Goal: Task Accomplishment & Management: Manage account settings

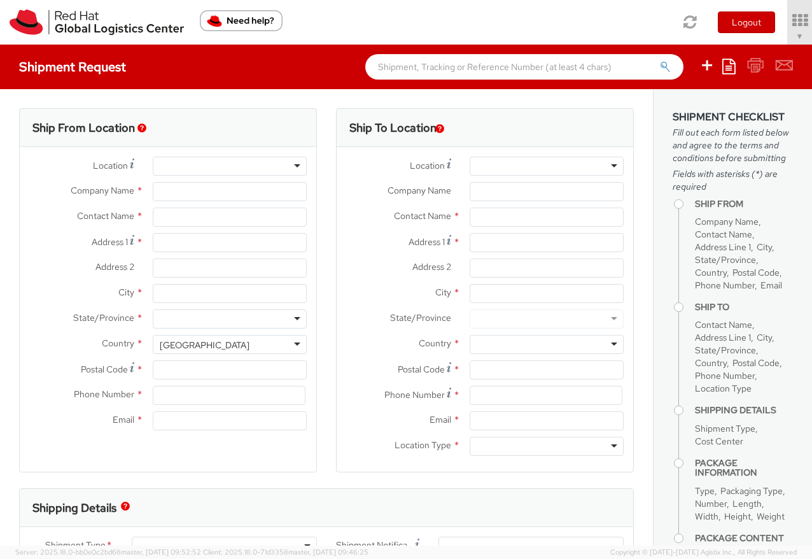
select select "901"
select select
type input "Red Hat, Inc."
type input "[PERSON_NAME]"
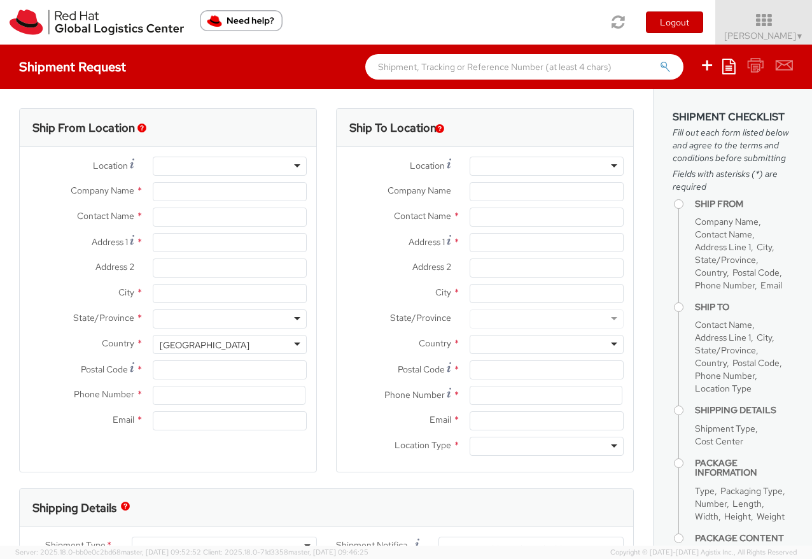
type input "100 East Davie Street"
type input "RALEIGH"
type input "27601"
type input "919-754-4950"
type input "[EMAIL_ADDRESS][DOMAIN_NAME]"
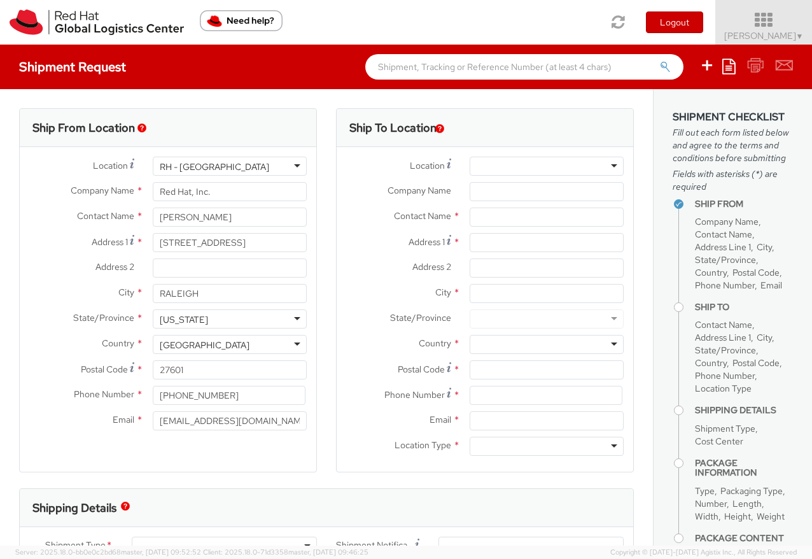
click at [746, 13] on icon at bounding box center [763, 20] width 111 height 18
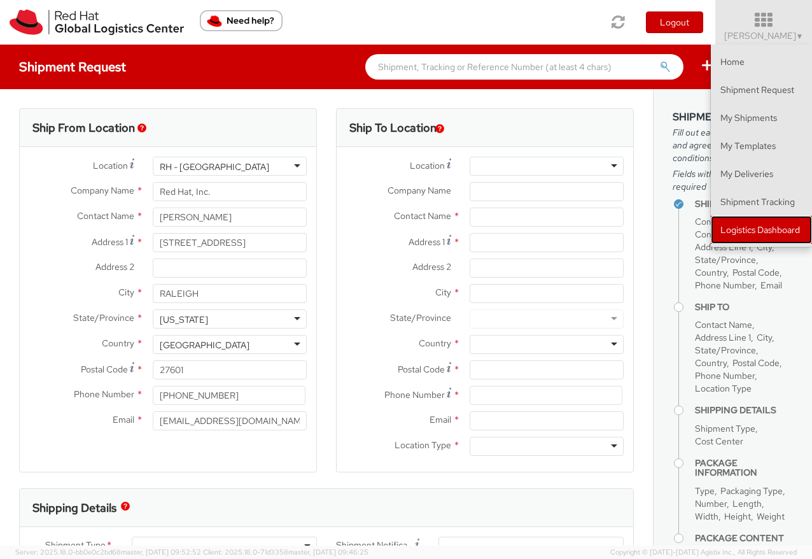
click at [757, 225] on link "Logistics Dashboard" at bounding box center [761, 230] width 101 height 28
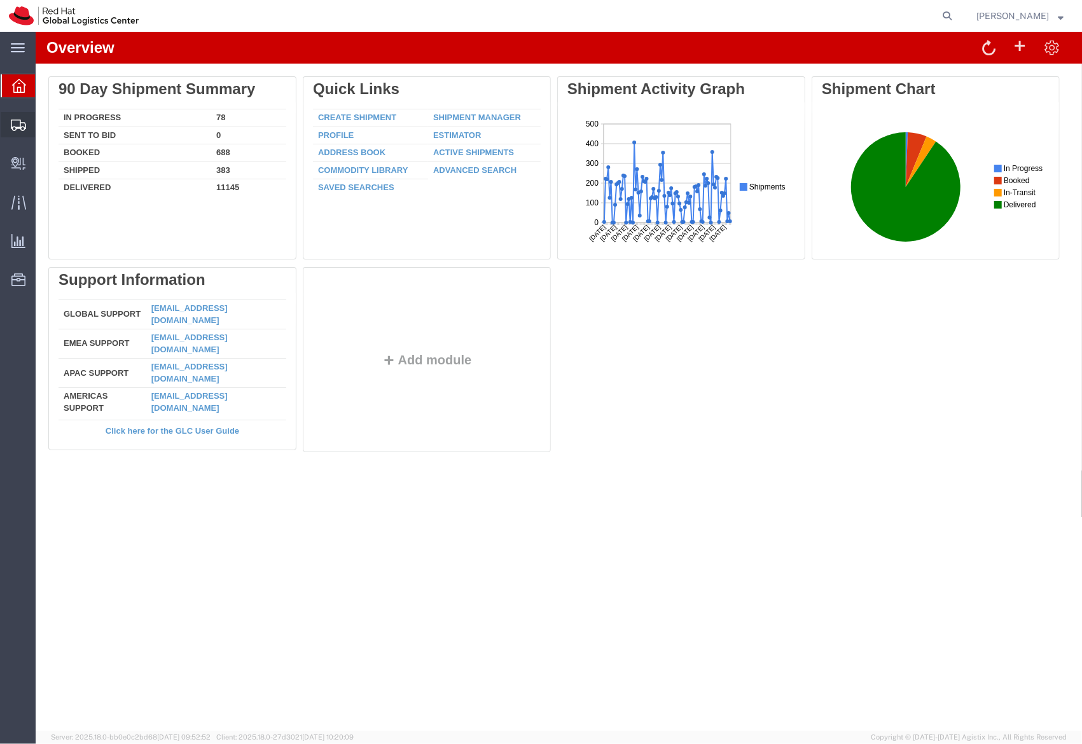
click at [31, 123] on div at bounding box center [19, 124] width 36 height 25
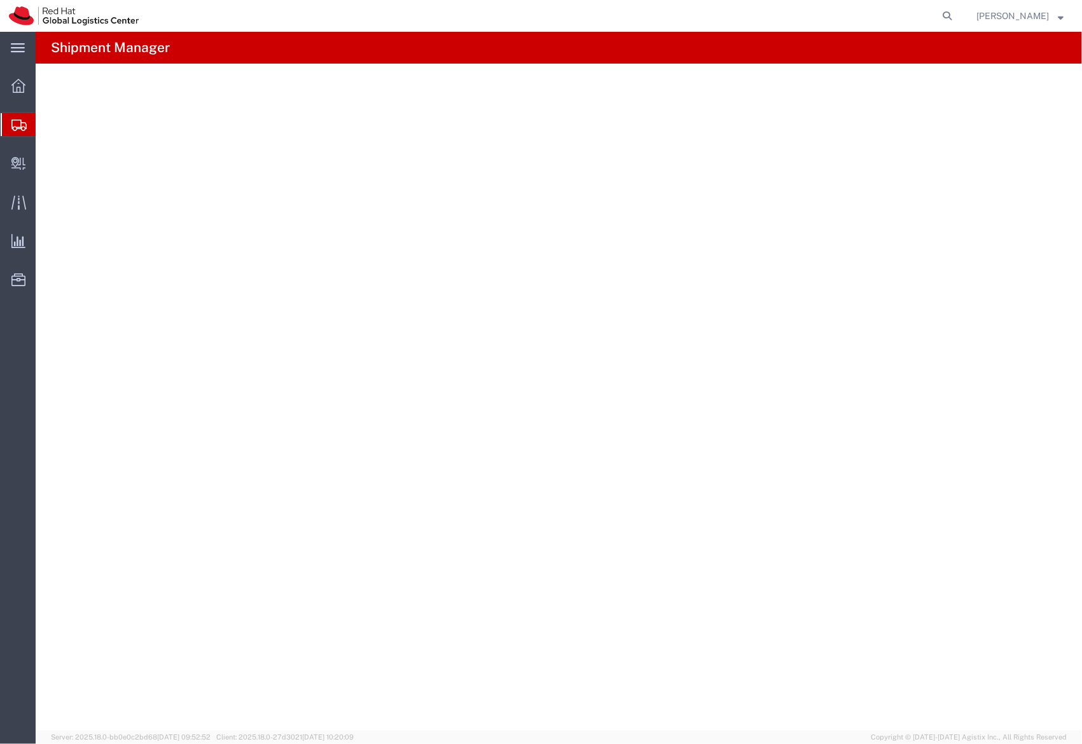
click at [0, 0] on span "Shipment Manager" at bounding box center [0, 0] width 0 height 0
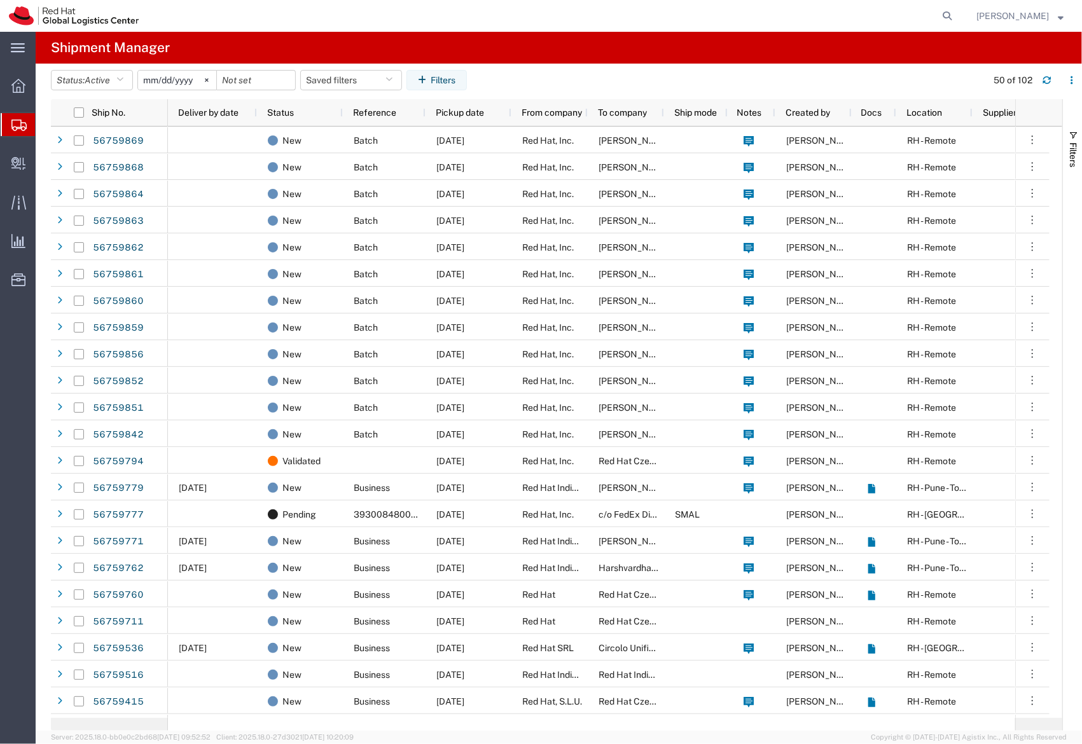
click at [449, 90] on agx-table-filter-chips "Status: Active Active All Approved Booked Canceled Delivered Denied New On Hold…" at bounding box center [515, 84] width 929 height 29
click at [449, 85] on button "Filters" at bounding box center [437, 80] width 60 height 20
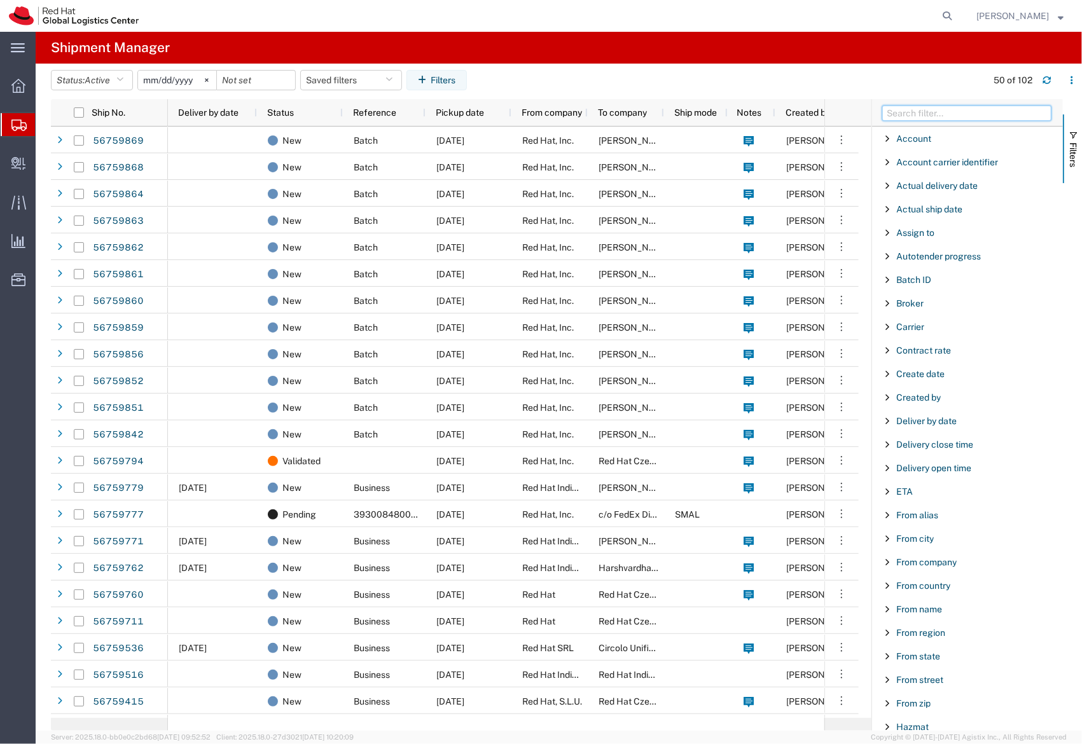
click at [957, 113] on input "Filter Columns Input" at bounding box center [966, 113] width 169 height 15
type input "ref"
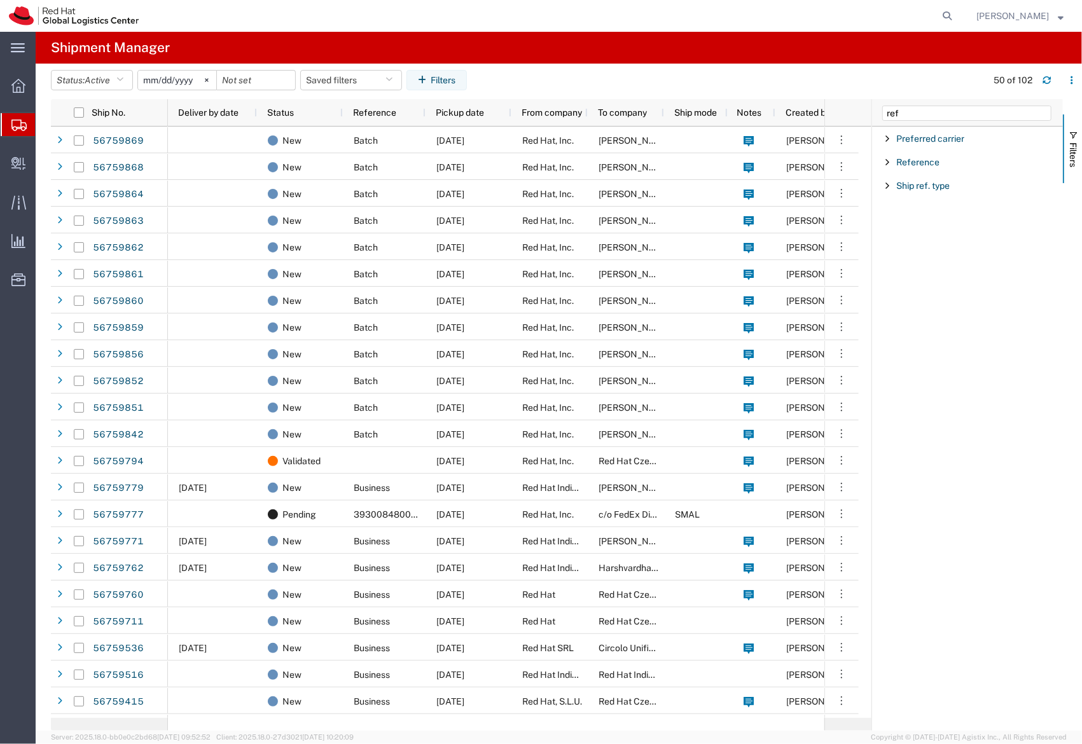
click at [916, 168] on div "Reference" at bounding box center [967, 162] width 191 height 23
click at [940, 215] on input "Filter Value" at bounding box center [972, 215] width 167 height 15
type input "2864"
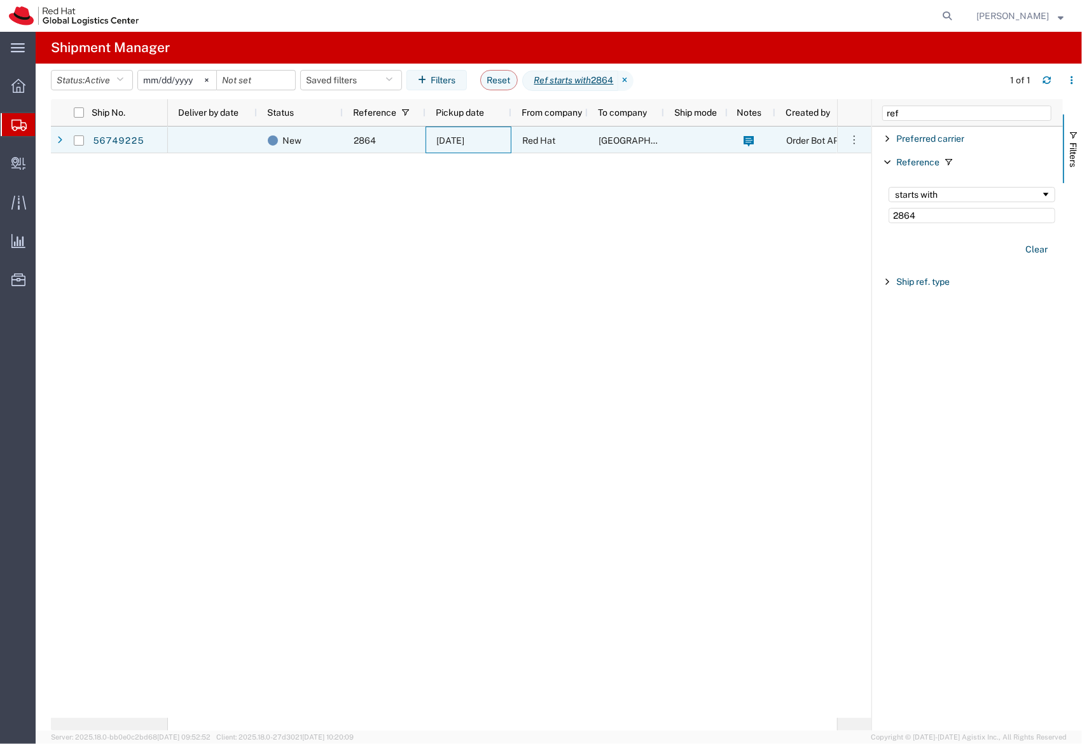
click at [439, 130] on div "09/08/2025" at bounding box center [469, 140] width 86 height 27
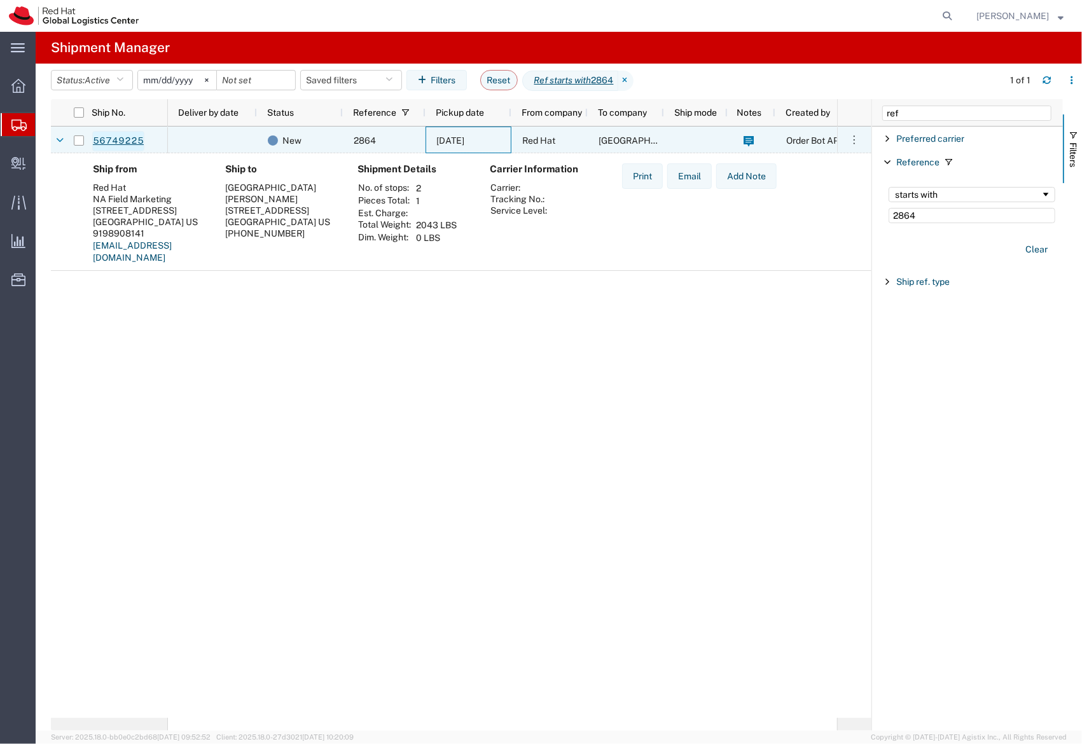
click at [123, 133] on link "56749225" at bounding box center [118, 141] width 52 height 20
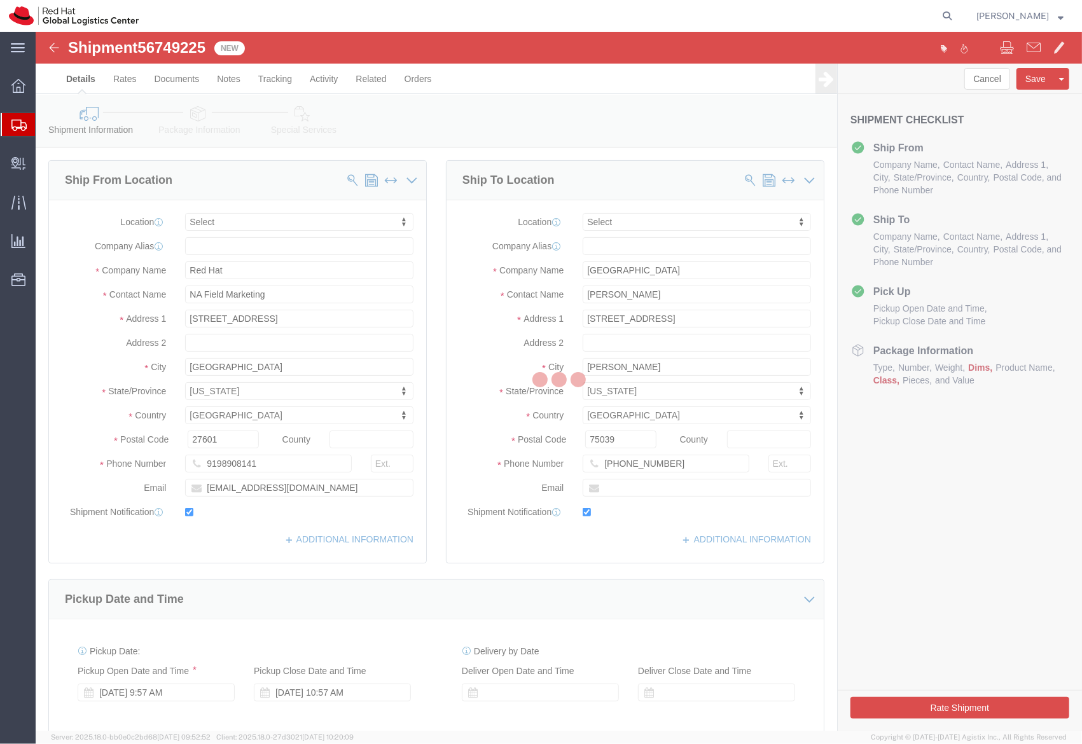
select select
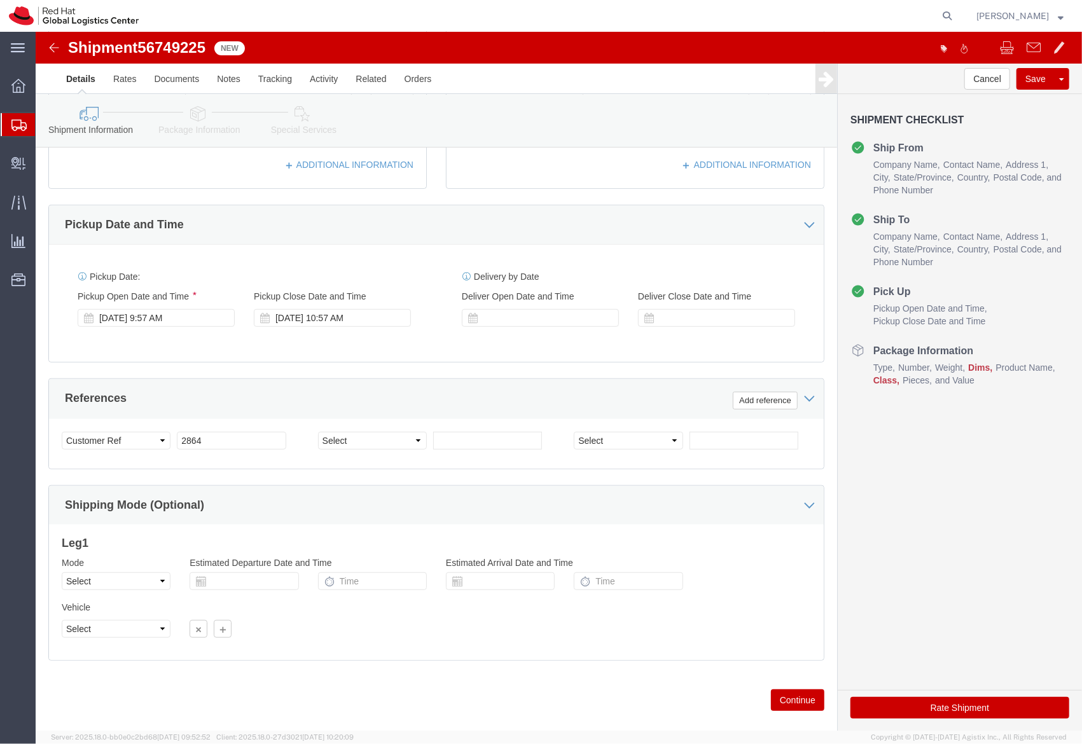
scroll to position [397, 0]
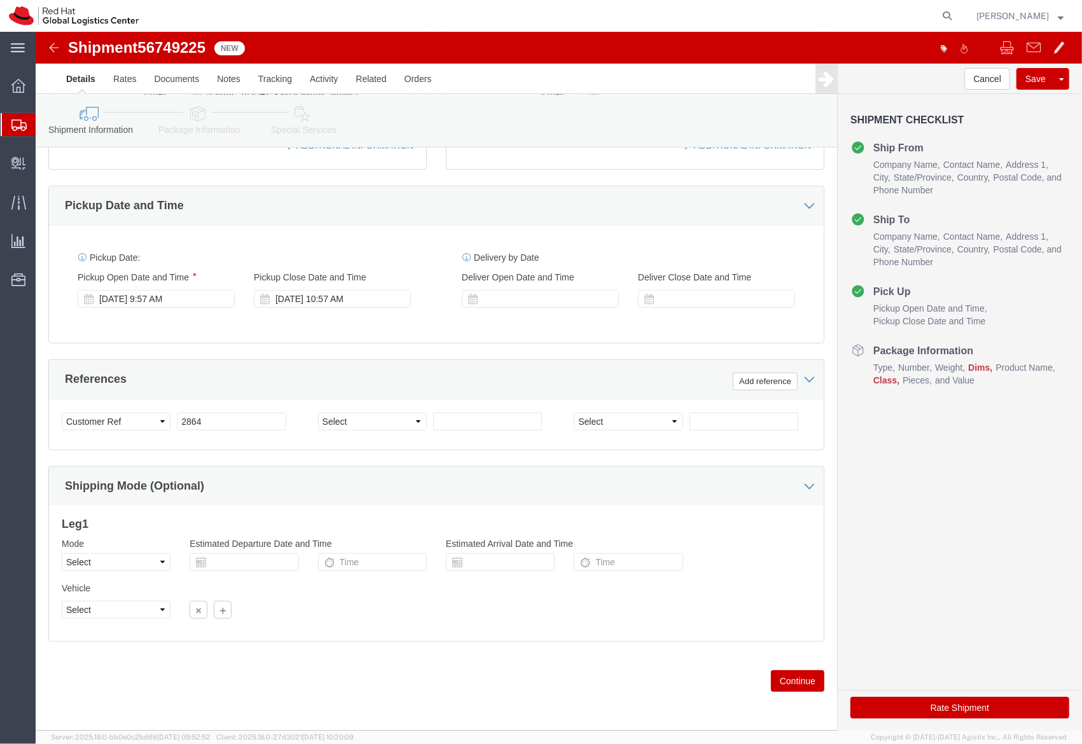
click link "Package Information"
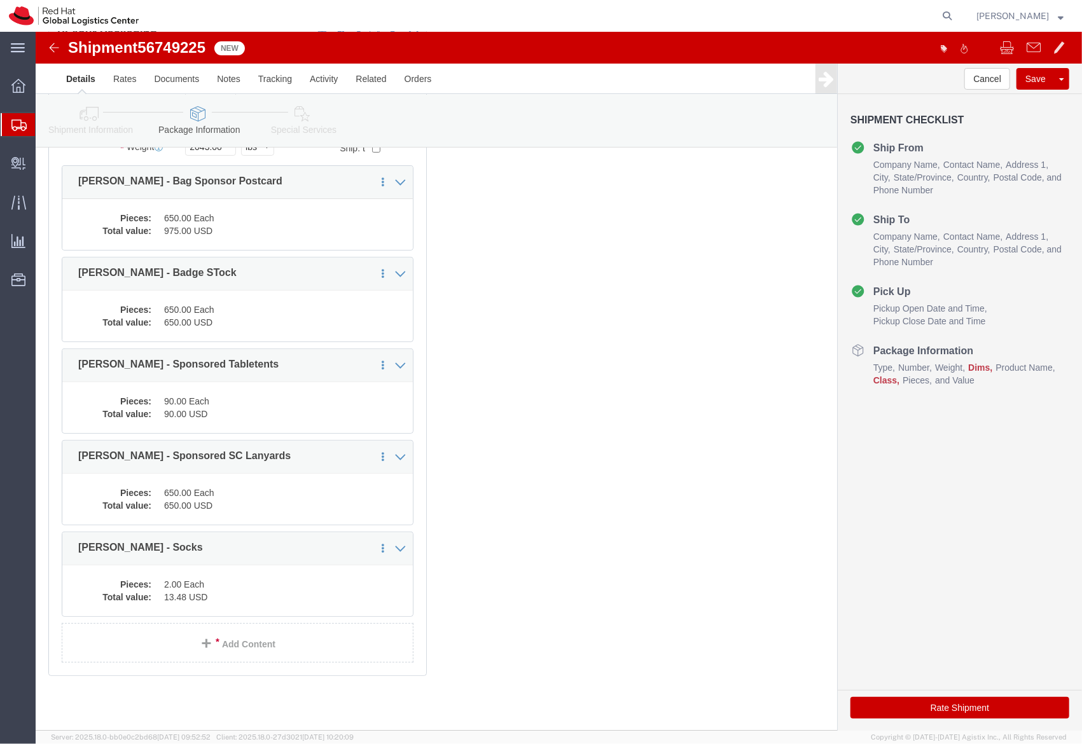
scroll to position [194, 0]
click icon
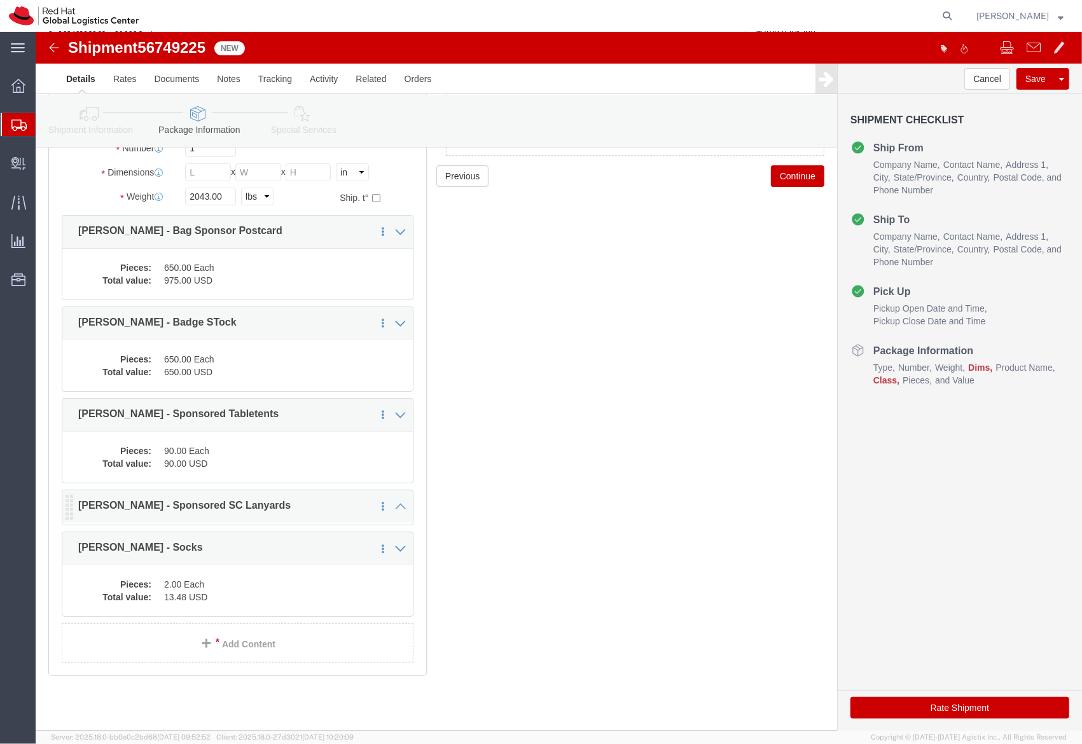
scroll to position [143, 0]
click link "Delete this content"
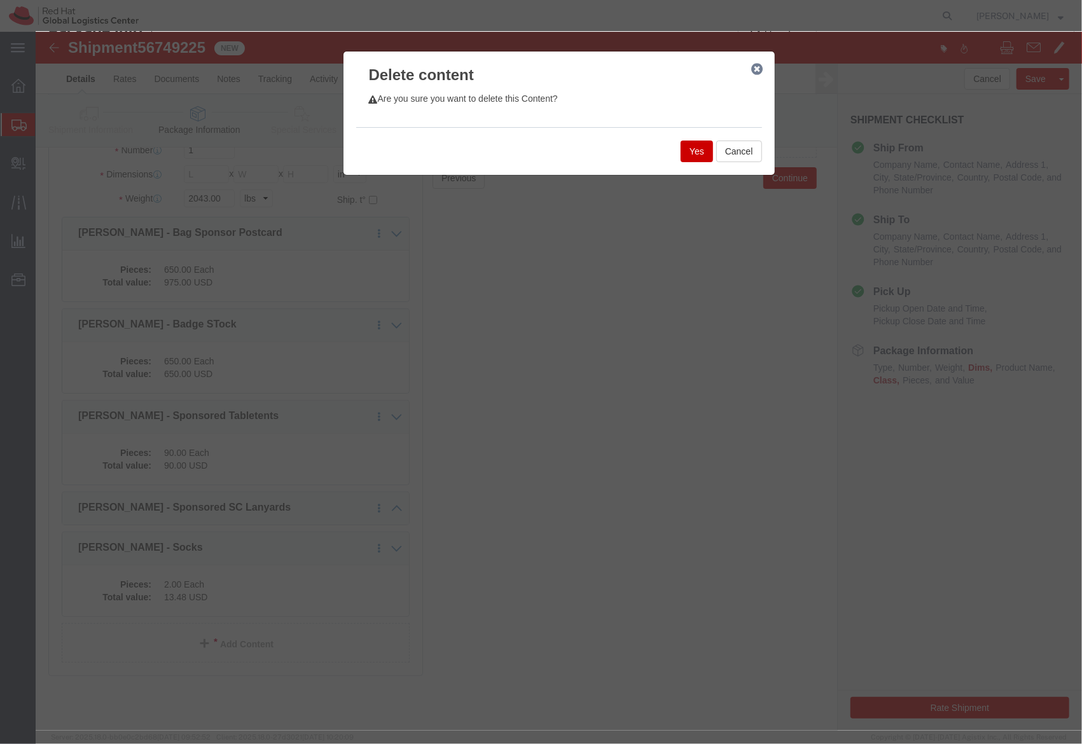
click button "Yes"
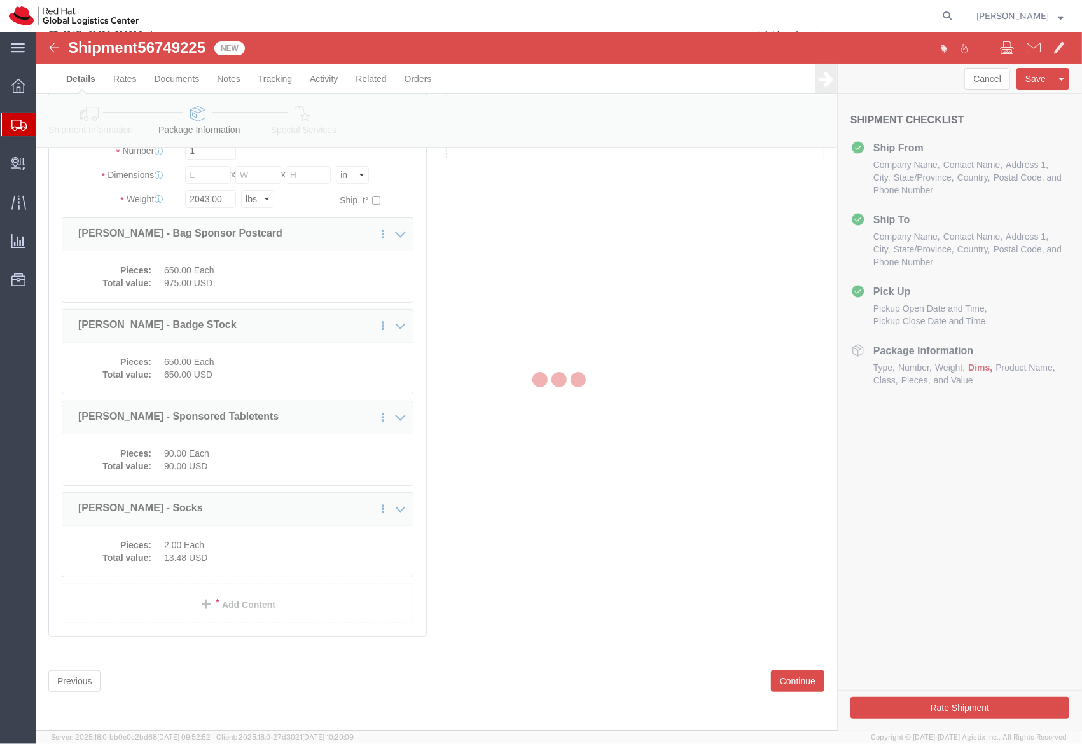
scroll to position [62, 0]
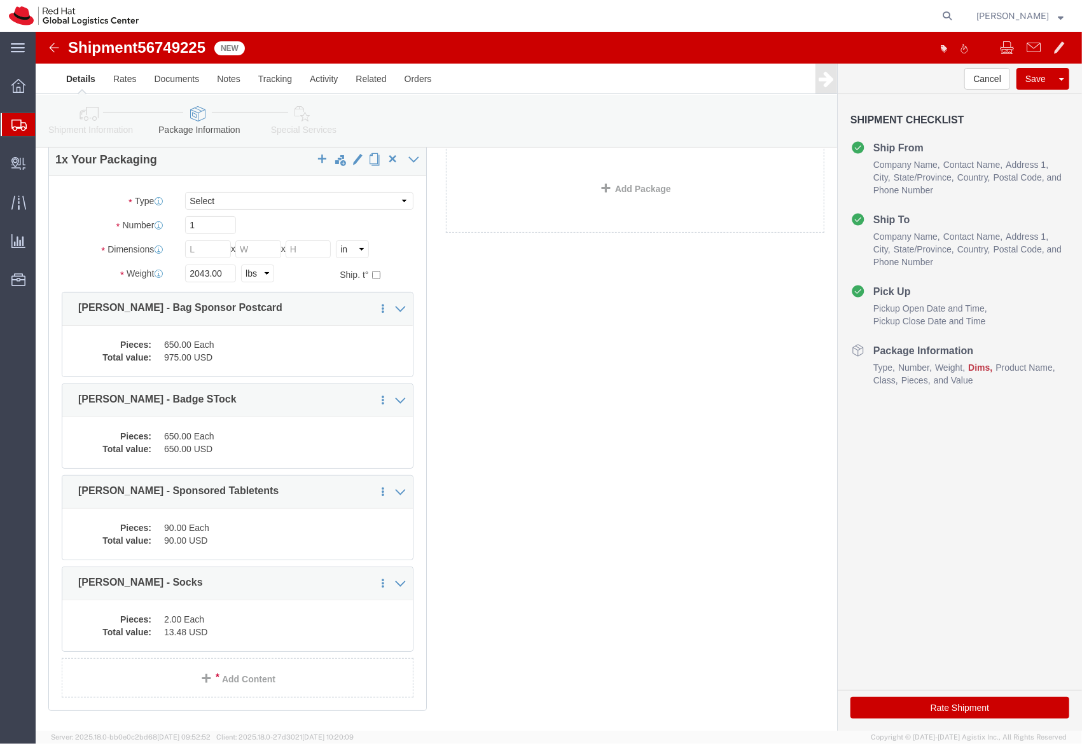
click div "1 x Your Packaging Package Type Select Case(s) Crate(s) Envelope Large Box Medi…"
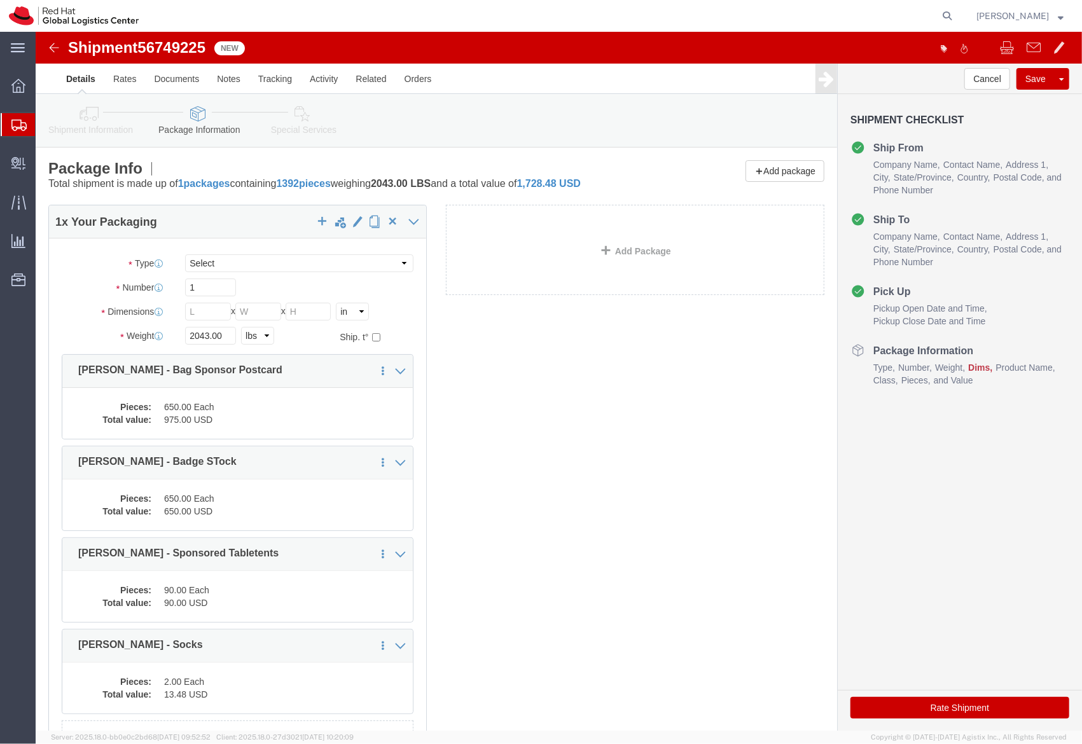
click div "1 x Your Packaging Package Type Select Case(s) Crate(s) Envelope Large Box Medi…"
click span "56749225"
copy span "56749225"
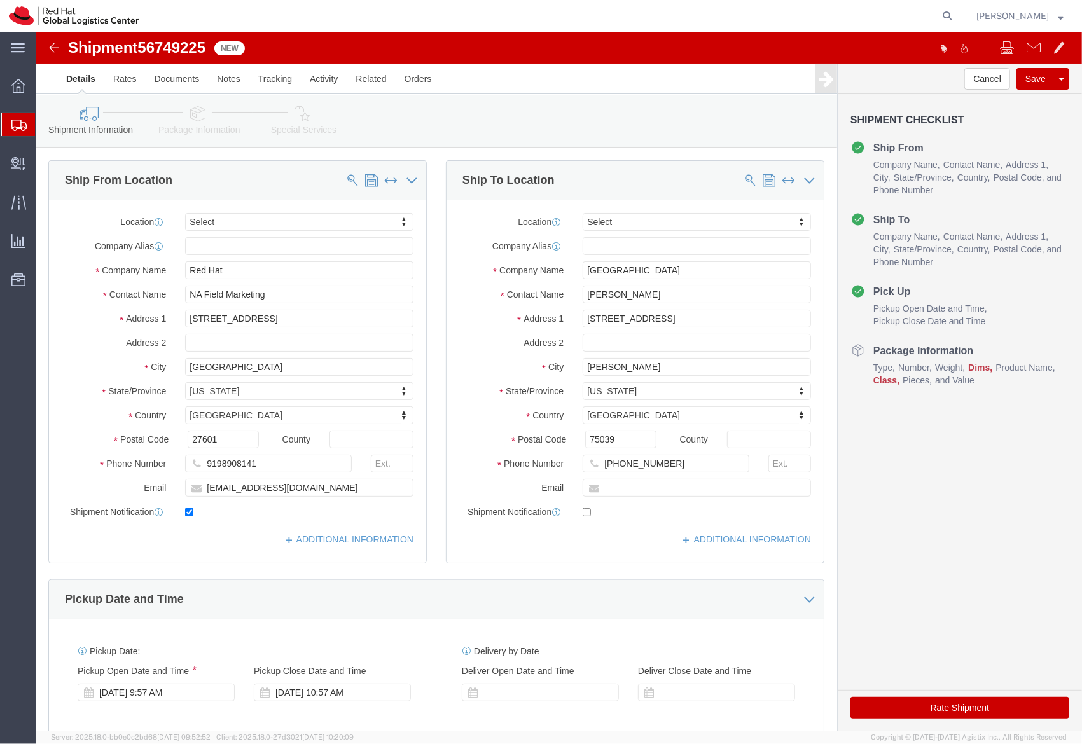
click img
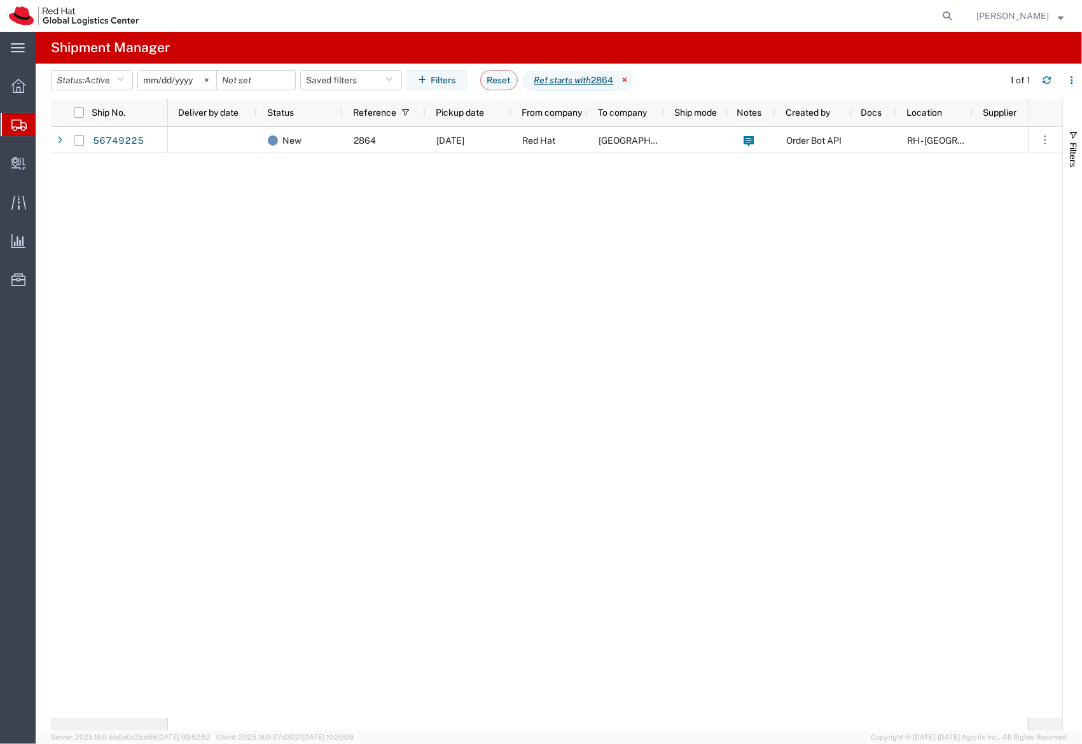
click at [634, 78] on icon at bounding box center [625, 81] width 15 height 20
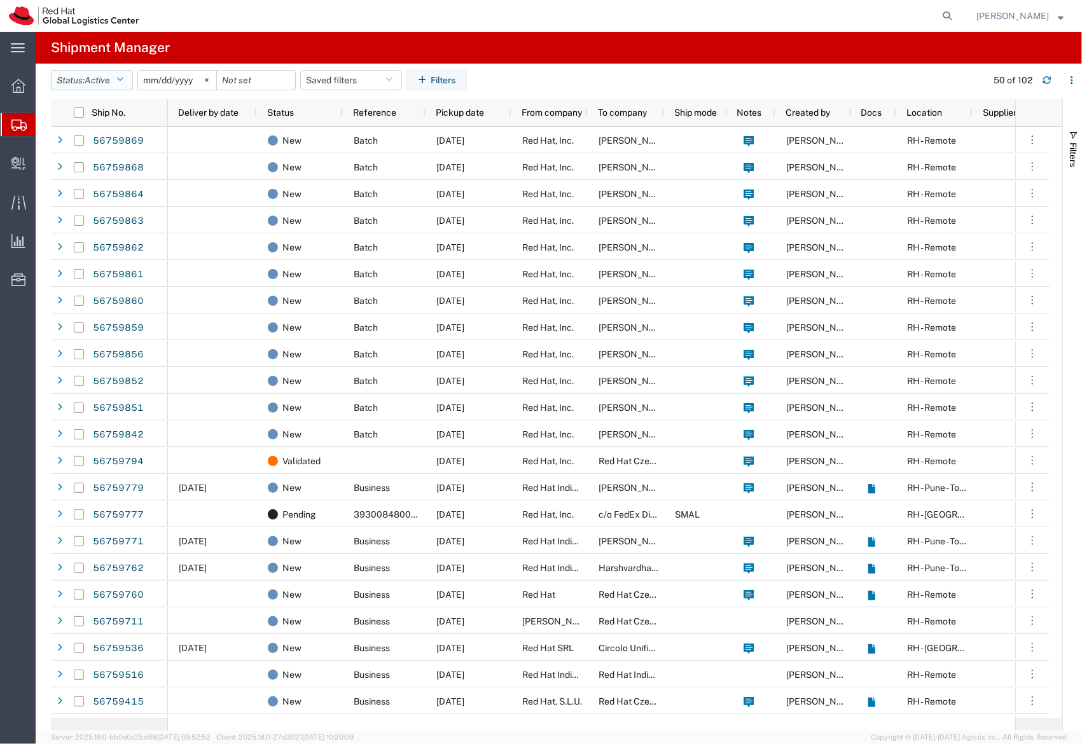
click at [123, 81] on icon "button" at bounding box center [119, 80] width 7 height 9
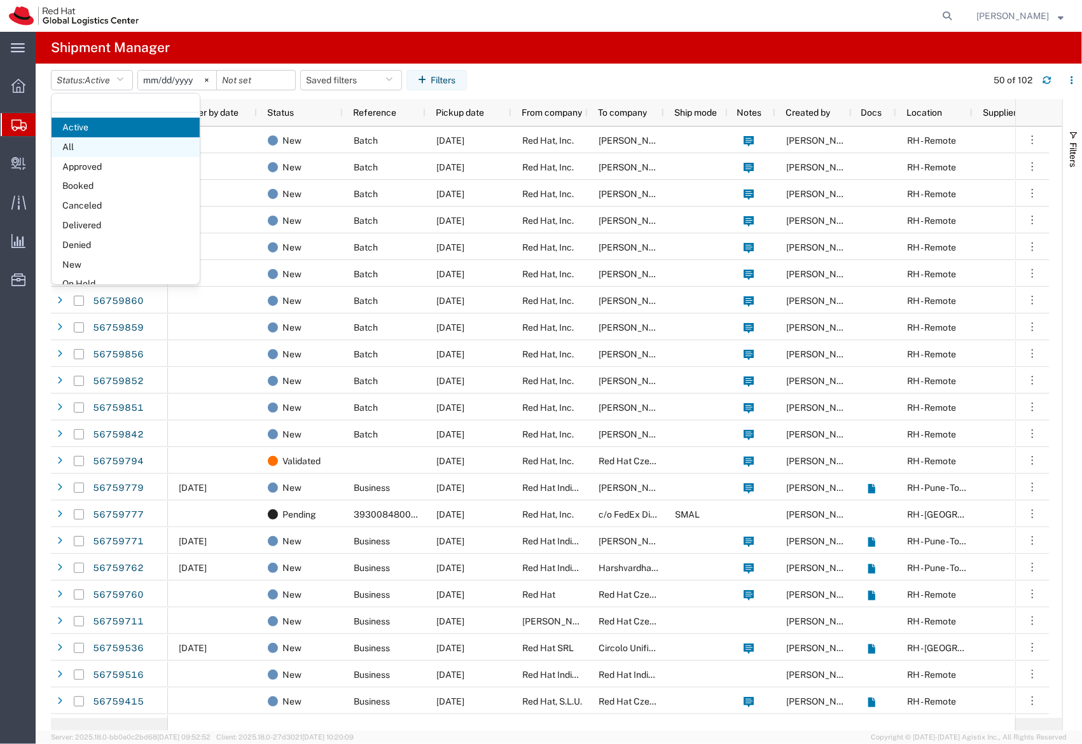
click at [75, 141] on span "All" at bounding box center [126, 147] width 148 height 20
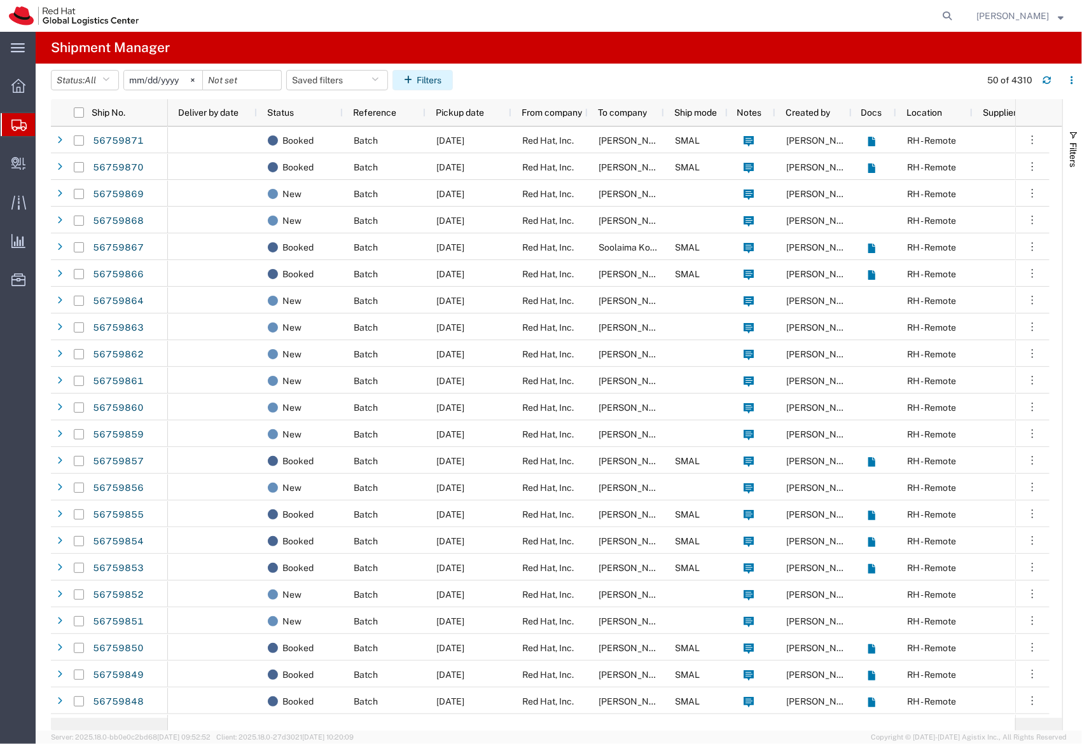
click at [405, 77] on button "Filters" at bounding box center [423, 80] width 60 height 20
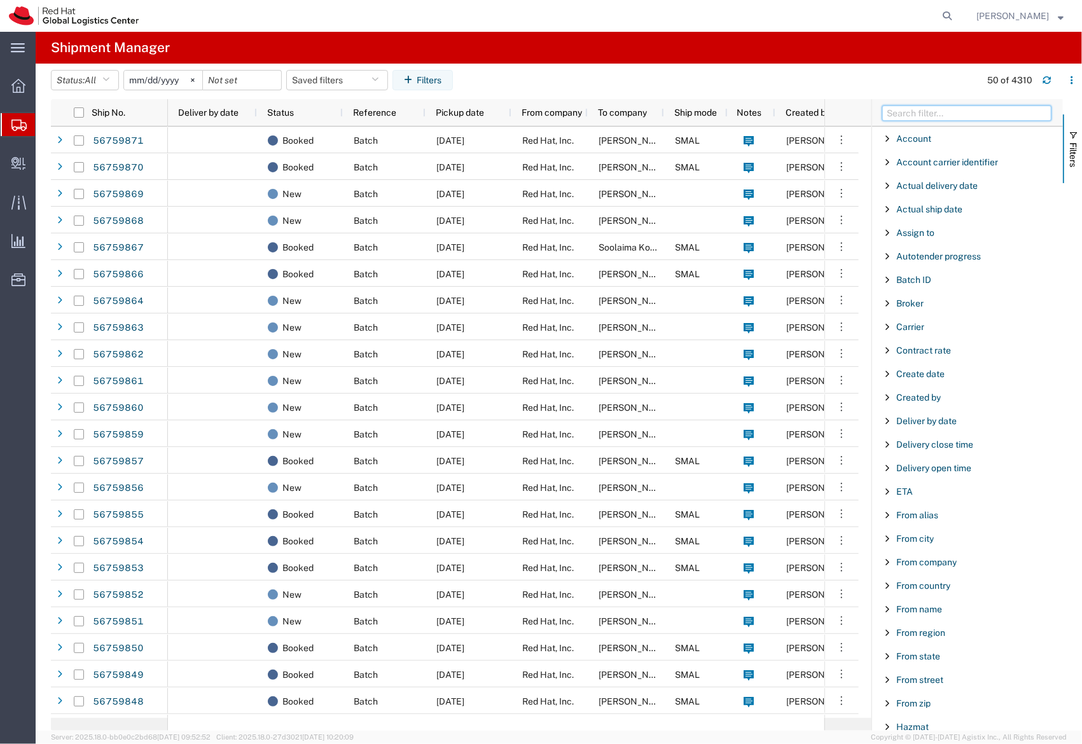
click at [897, 113] on input "Filter Columns Input" at bounding box center [966, 113] width 169 height 15
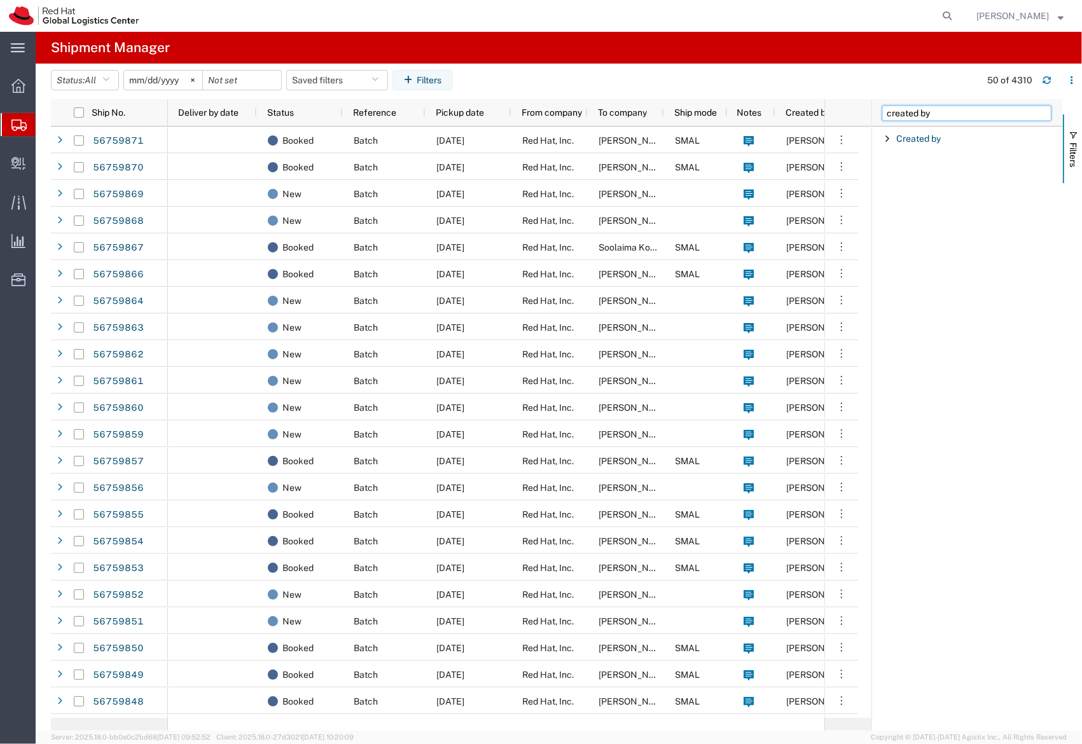
type input "created by"
click at [914, 137] on span "Created by" at bounding box center [918, 139] width 45 height 10
click at [949, 191] on input "Filter Value" at bounding box center [972, 191] width 167 height 15
type input "orderbot"
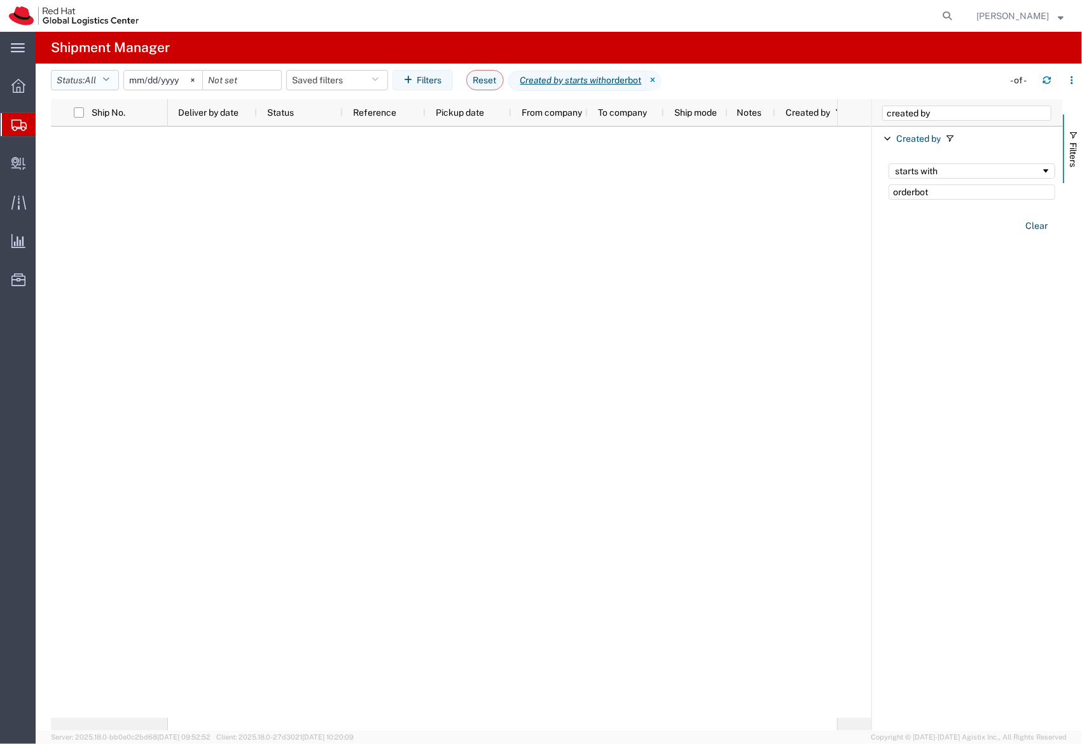
click at [102, 80] on button "Status: All" at bounding box center [85, 80] width 68 height 20
click at [679, 189] on div at bounding box center [502, 423] width 669 height 592
click at [929, 196] on input "orderbot" at bounding box center [972, 191] width 167 height 15
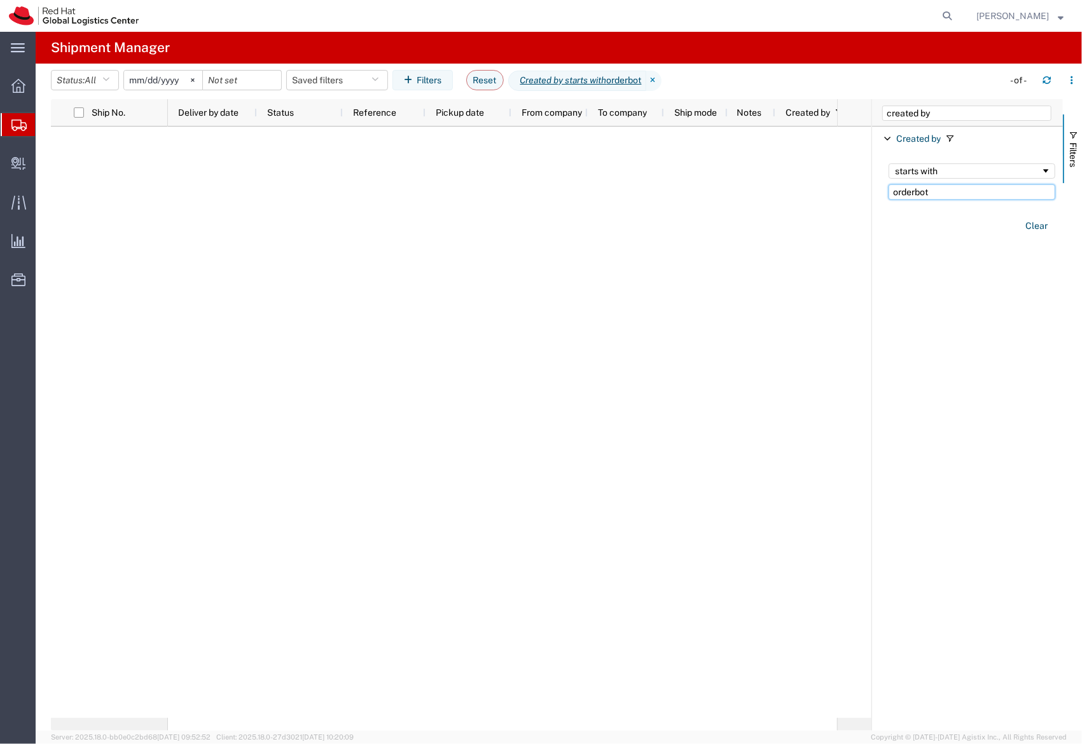
click at [929, 196] on input "orderbot" at bounding box center [972, 191] width 167 height 15
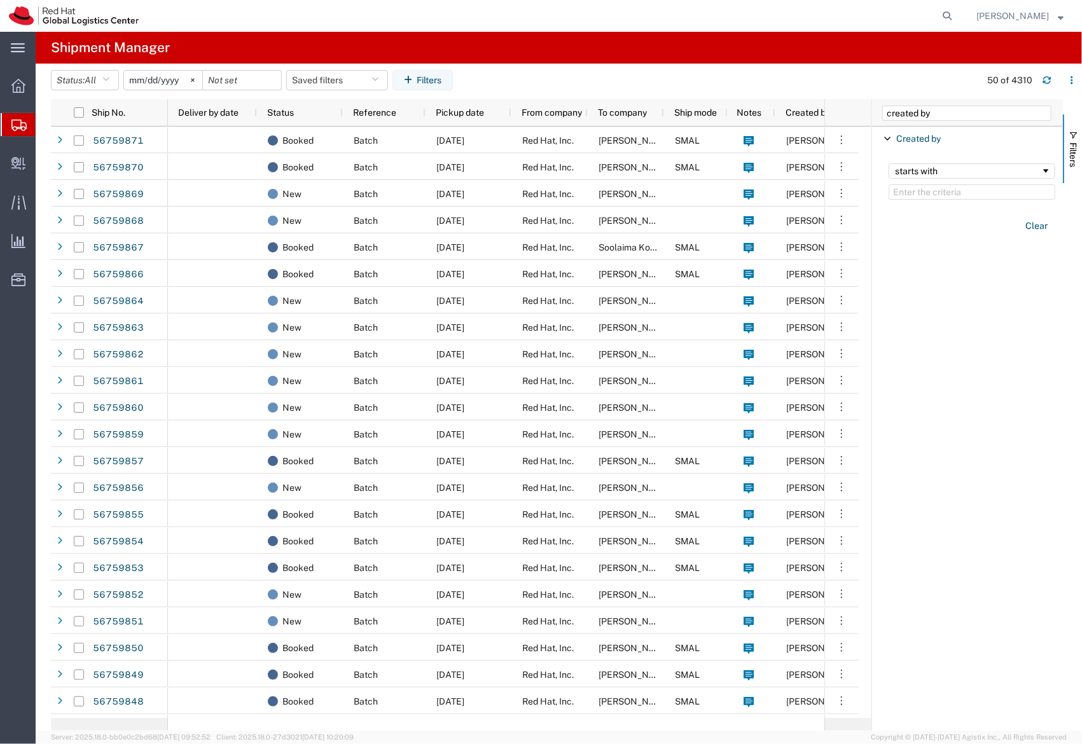
click at [168, 85] on input "[DATE]" at bounding box center [163, 80] width 78 height 19
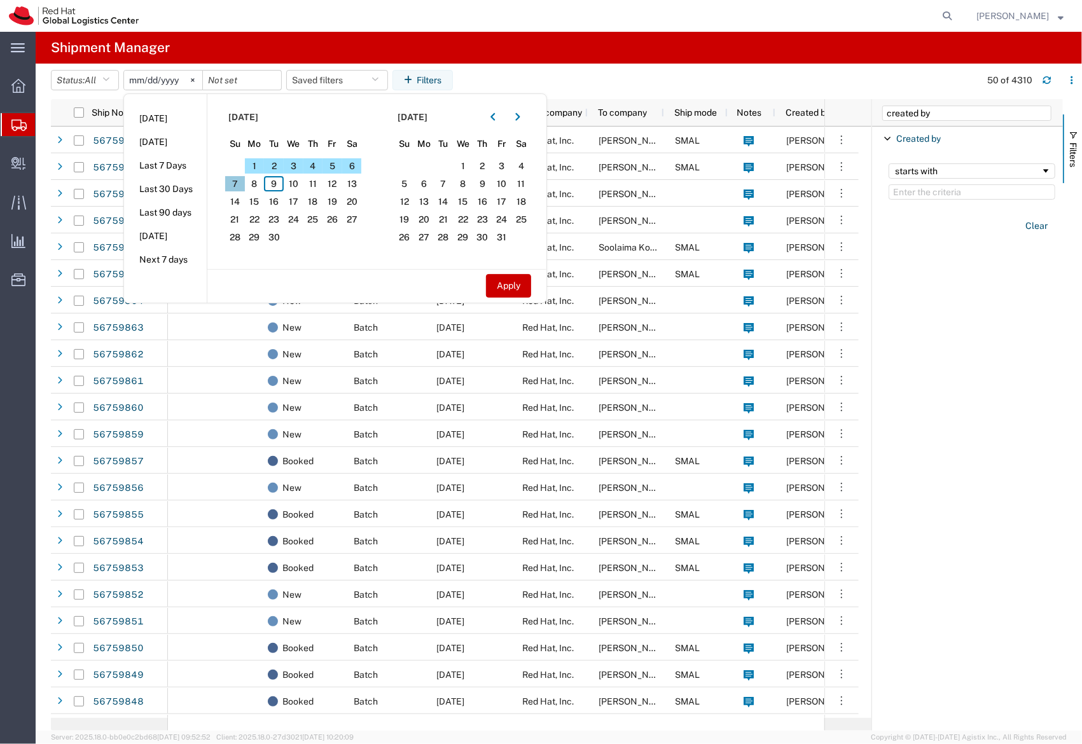
click at [245, 177] on span "7" at bounding box center [235, 183] width 20 height 15
click at [270, 182] on span "9" at bounding box center [274, 183] width 20 height 15
click at [499, 291] on button "Apply" at bounding box center [508, 286] width 45 height 24
type input "2025-09-07"
type input "2025-09-09"
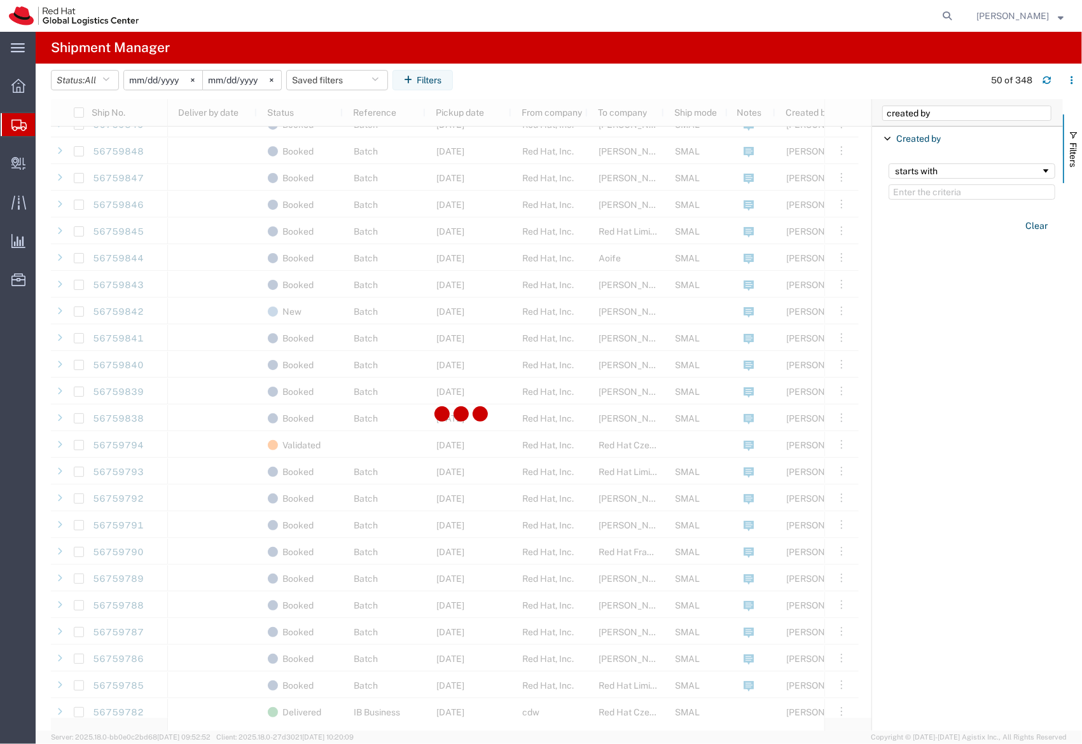
scroll to position [550, 0]
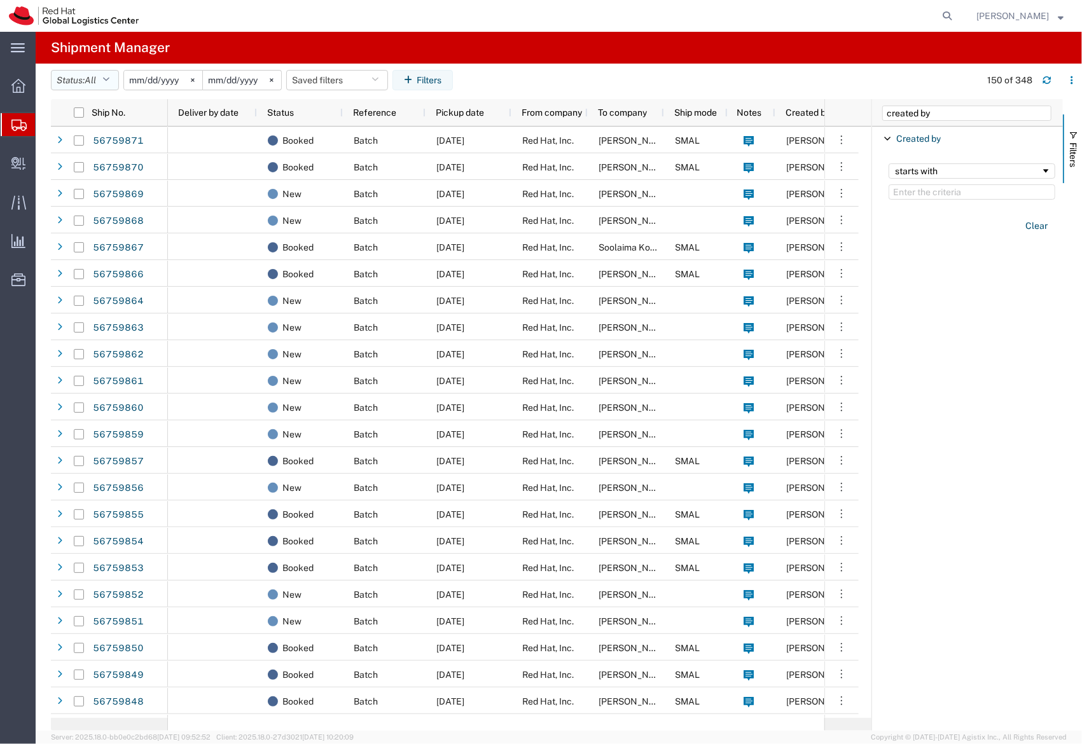
click at [95, 80] on span "All" at bounding box center [90, 80] width 11 height 10
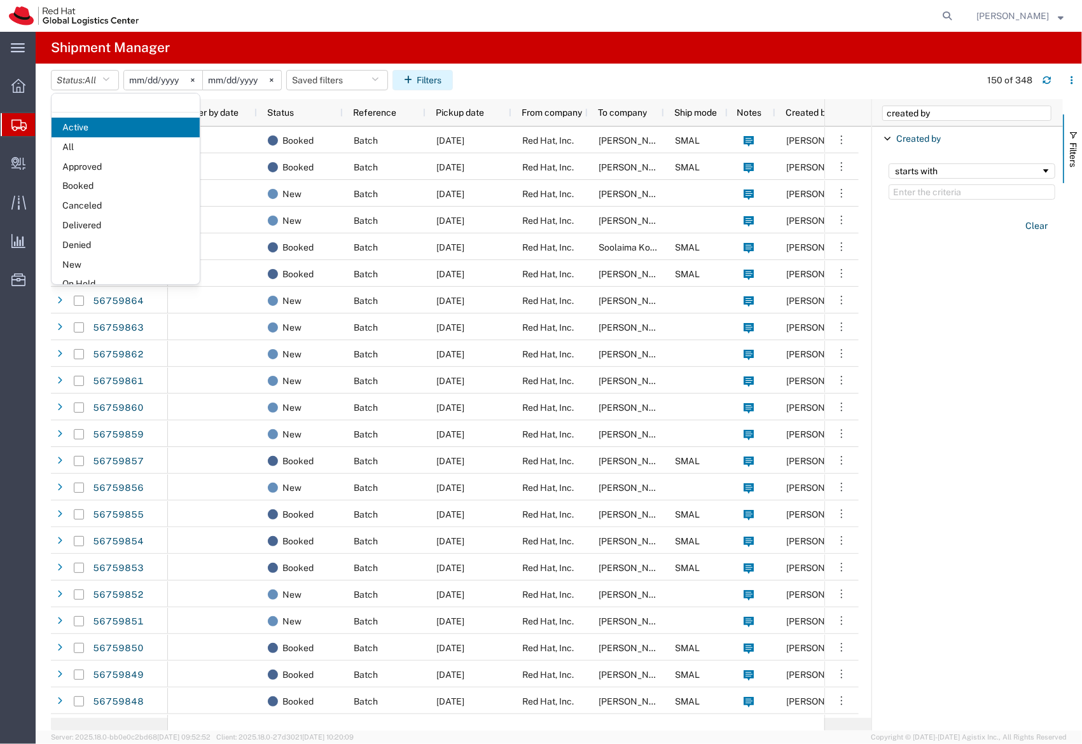
click at [453, 78] on button "Filters" at bounding box center [423, 80] width 60 height 20
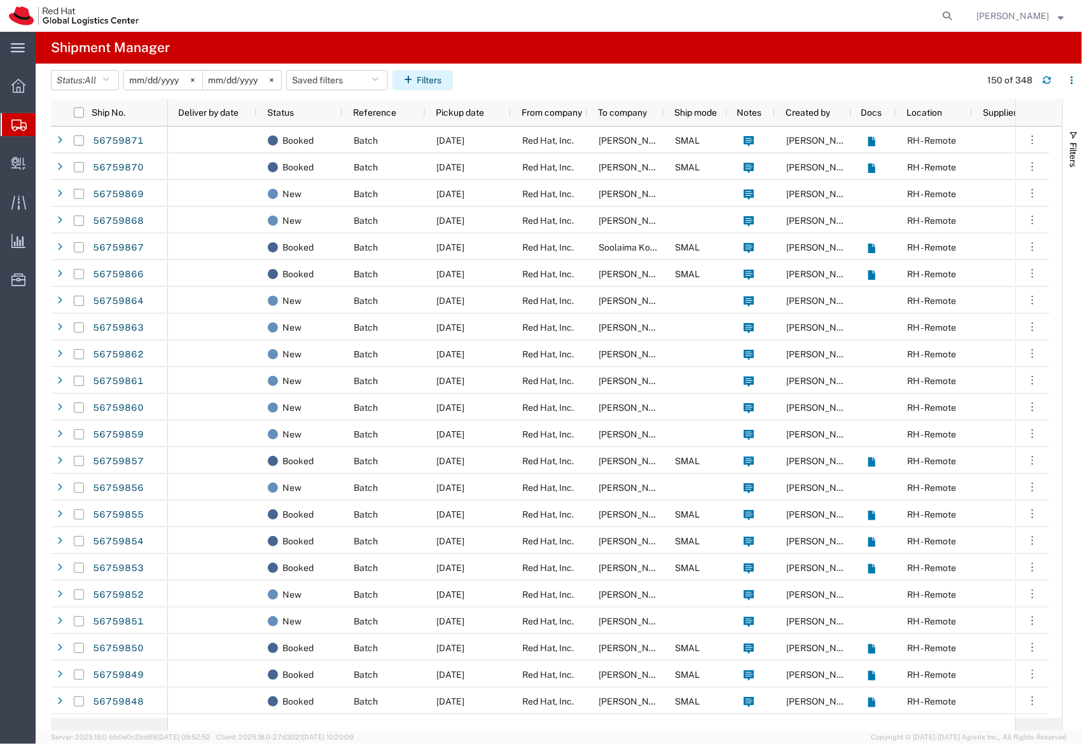
click at [451, 75] on button "Filters" at bounding box center [423, 80] width 60 height 20
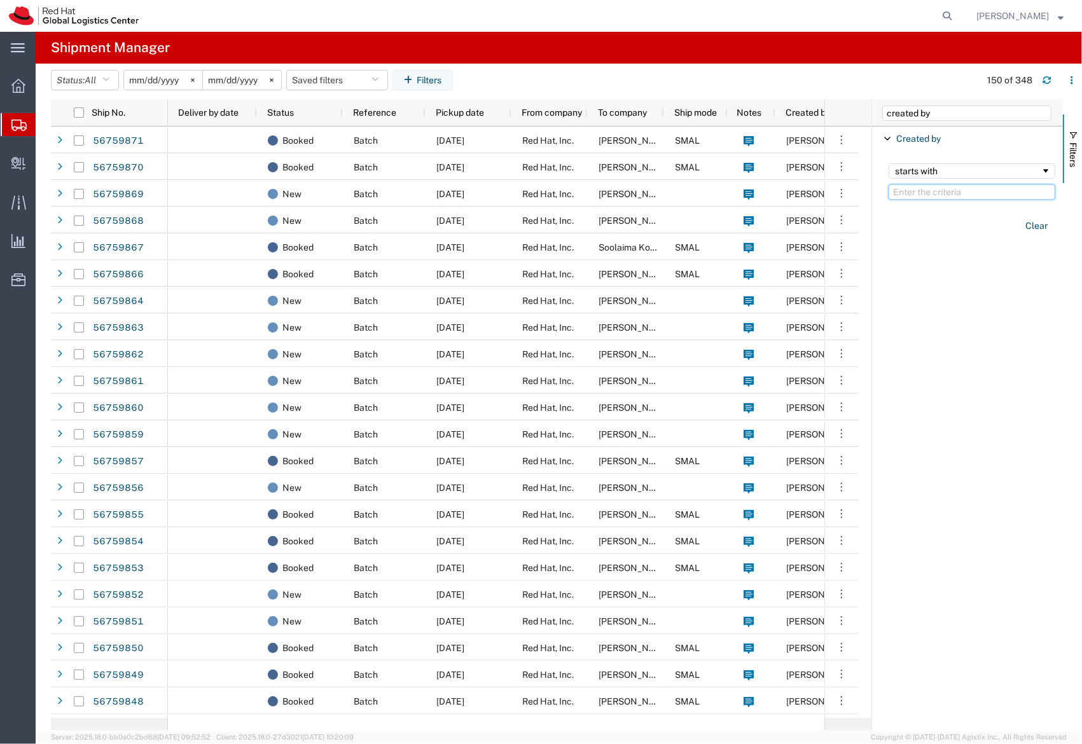
click at [919, 195] on input "Filter Value" at bounding box center [972, 191] width 167 height 15
type input "orderbot api"
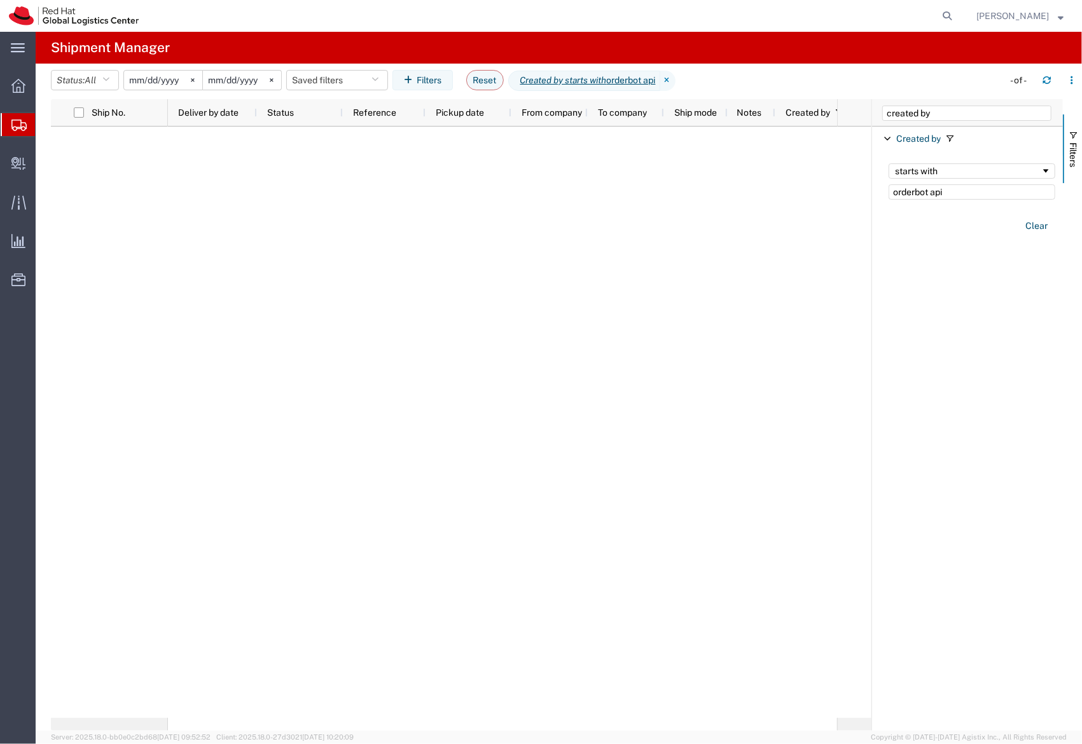
click at [179, 80] on input "2025-09-07" at bounding box center [163, 80] width 78 height 19
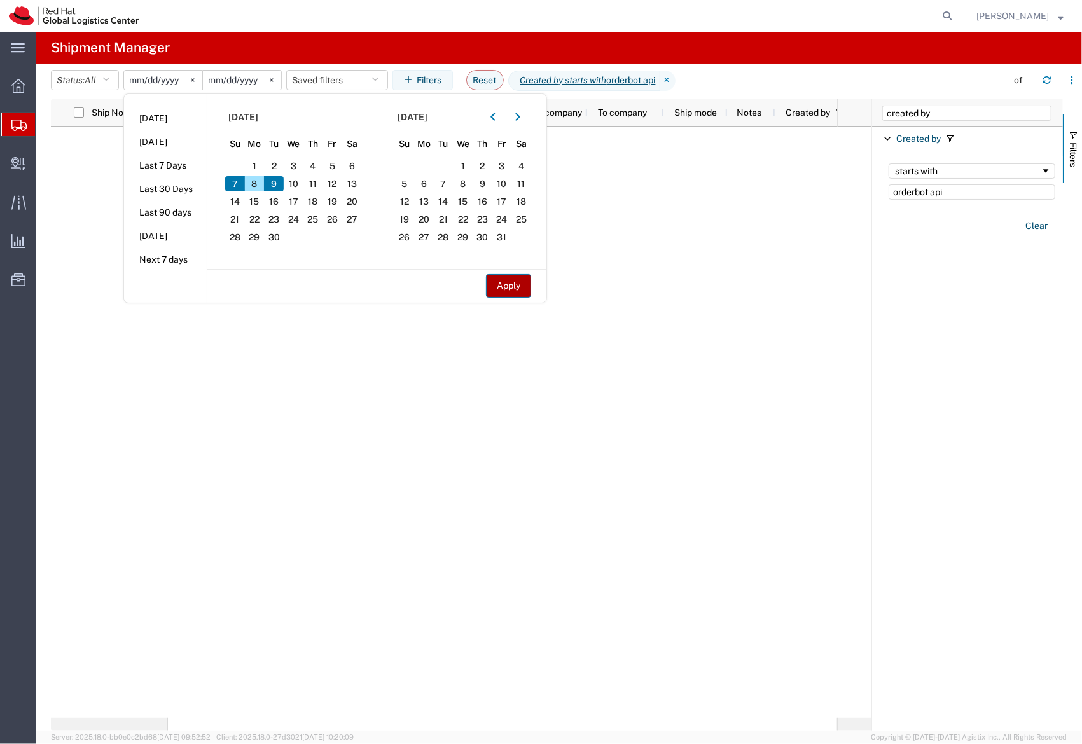
click at [525, 290] on button "Apply" at bounding box center [508, 286] width 45 height 24
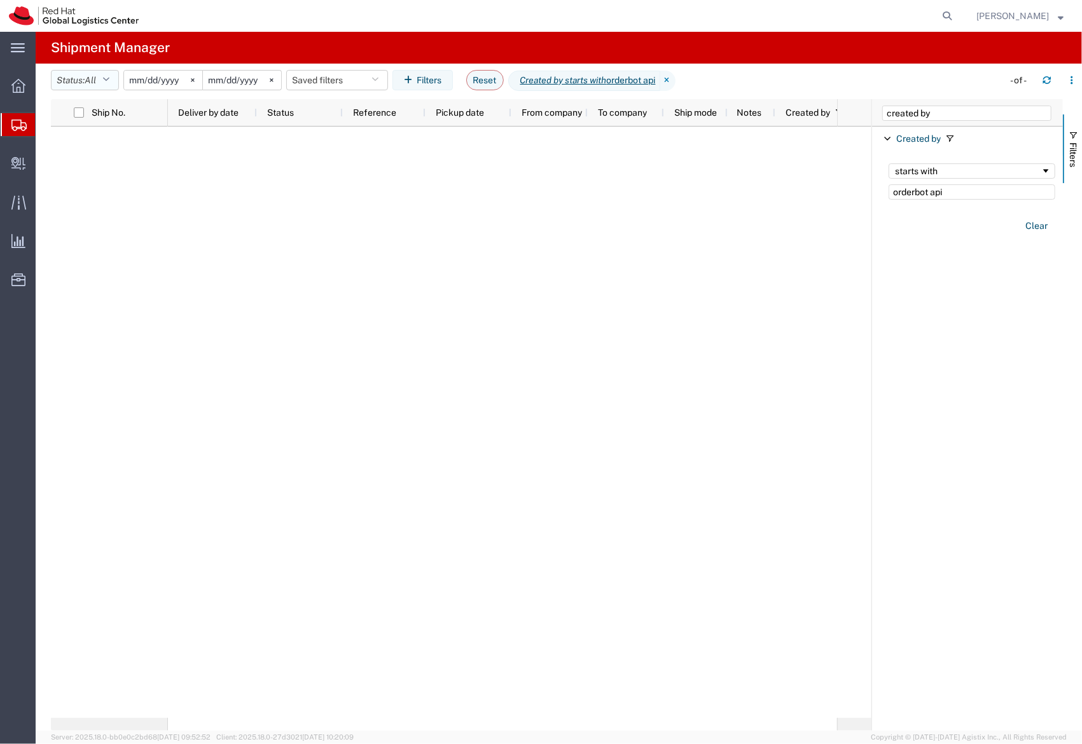
click at [102, 78] on button "Status: All" at bounding box center [85, 80] width 68 height 20
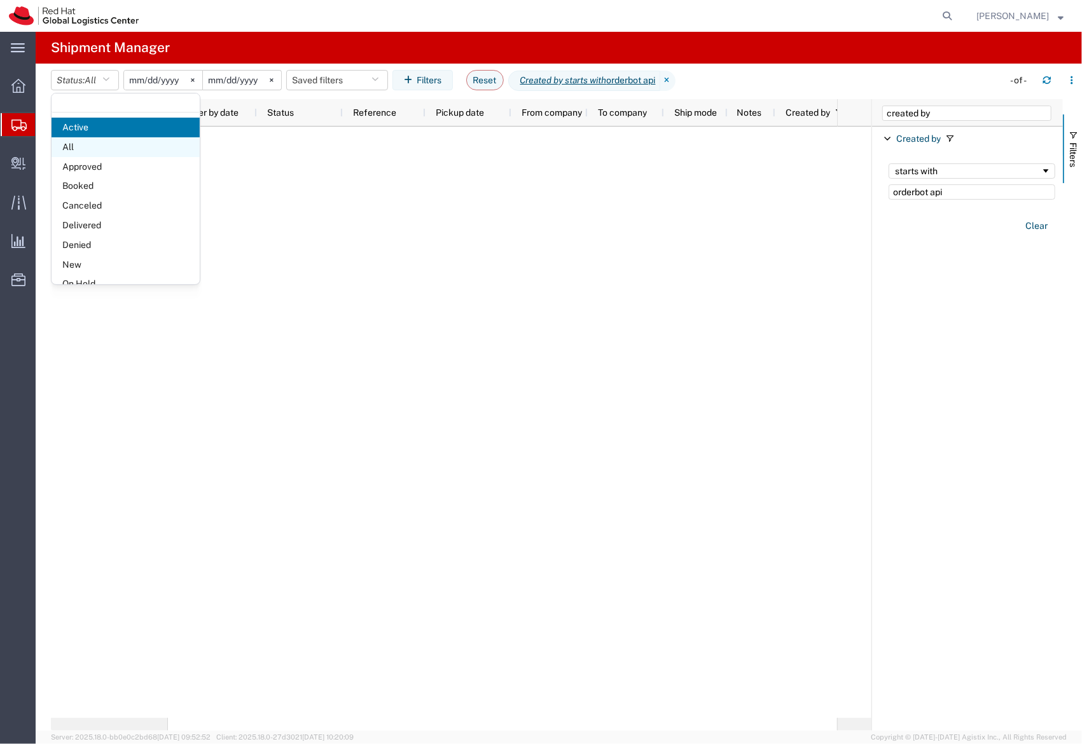
click at [93, 146] on span "All" at bounding box center [126, 147] width 148 height 20
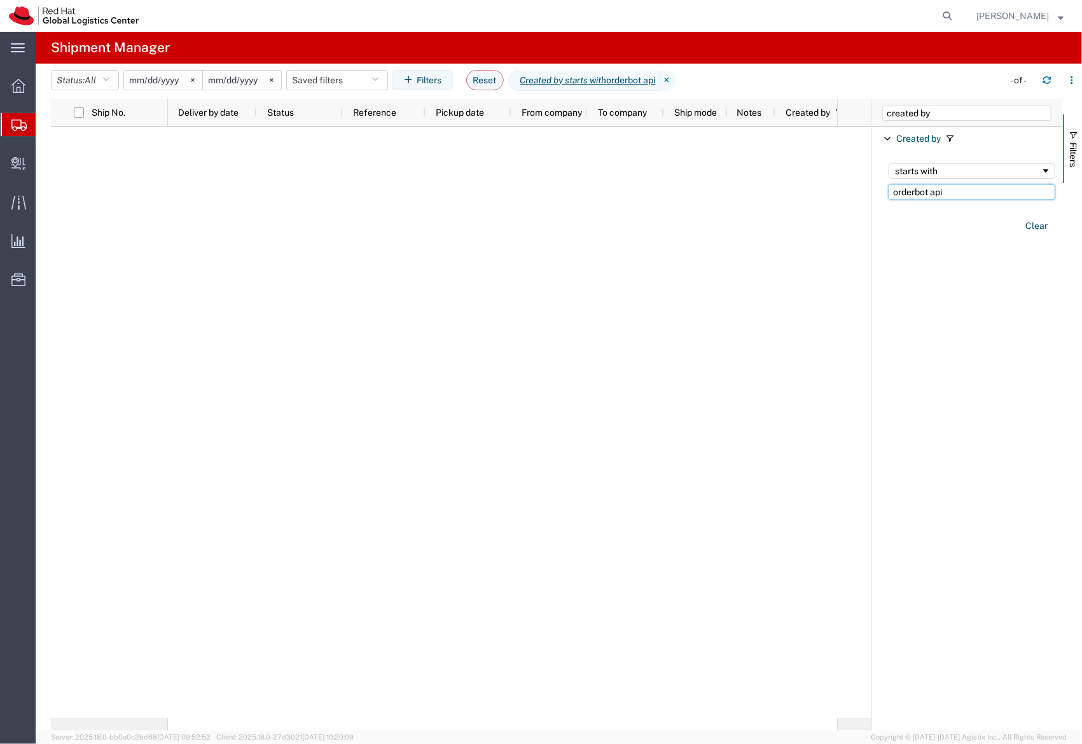
click at [1010, 193] on input "orderbot api" at bounding box center [972, 191] width 167 height 15
click at [1003, 193] on input "orderbot api" at bounding box center [972, 191] width 167 height 15
click at [921, 183] on div "starts with orderbot api" at bounding box center [972, 182] width 182 height 52
click at [676, 81] on icon at bounding box center [667, 81] width 15 height 20
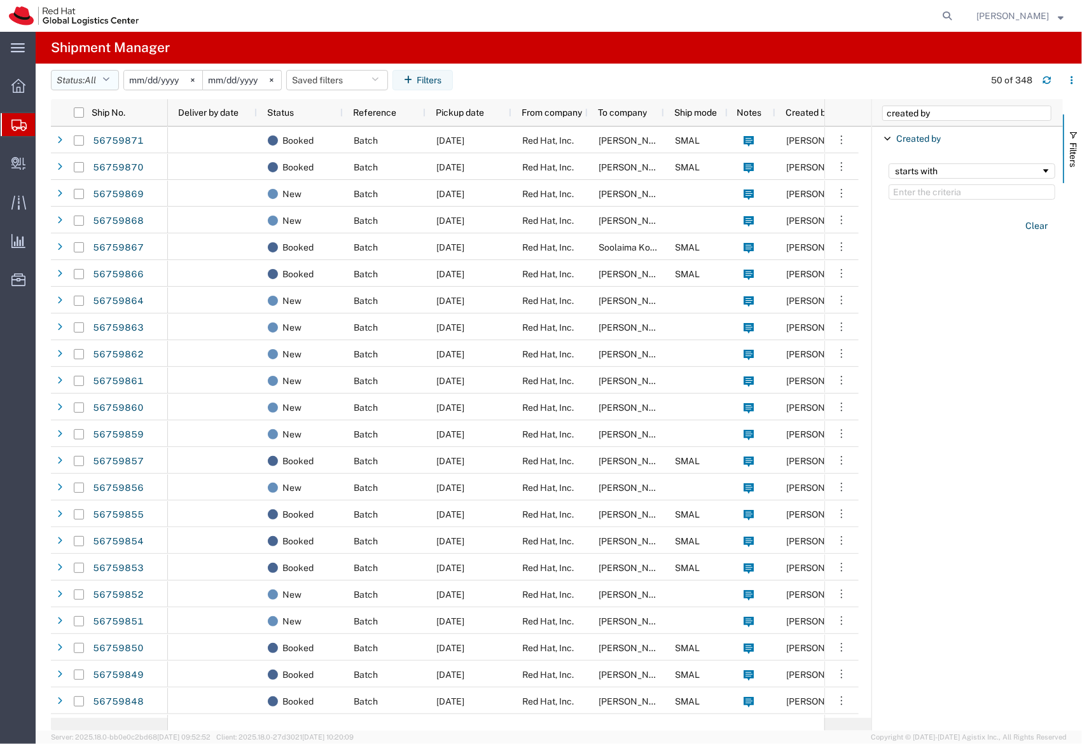
click at [90, 89] on button "Status: All" at bounding box center [85, 80] width 68 height 20
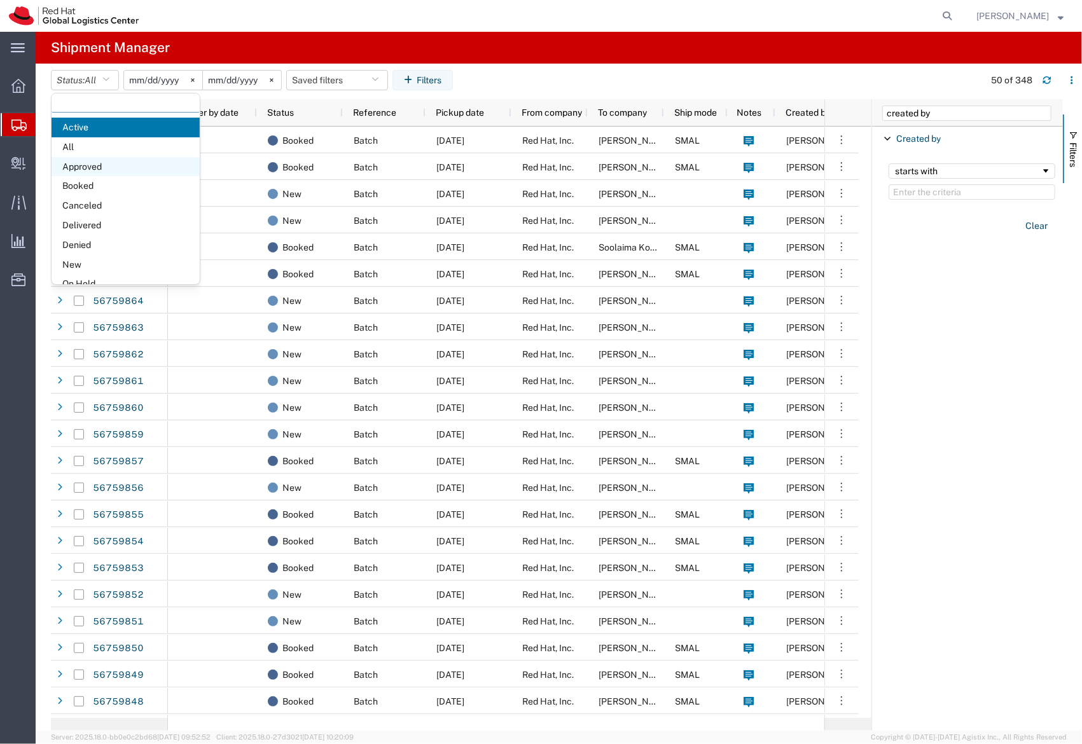
scroll to position [73, 0]
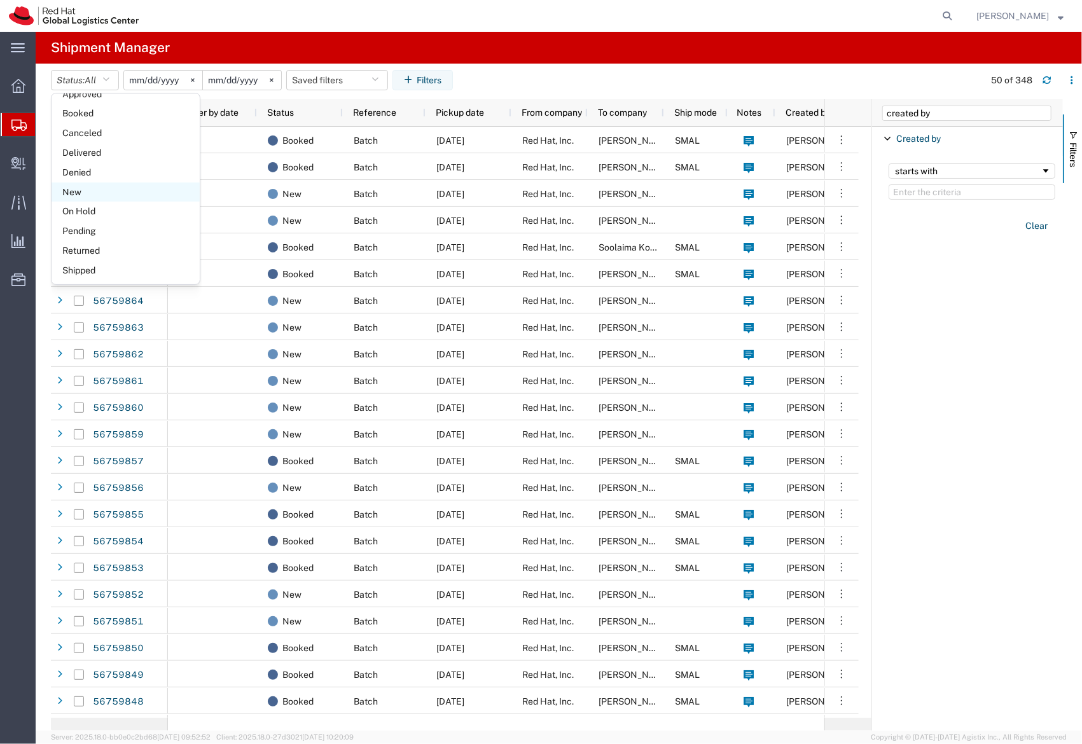
click at [80, 195] on span "New" at bounding box center [126, 193] width 148 height 20
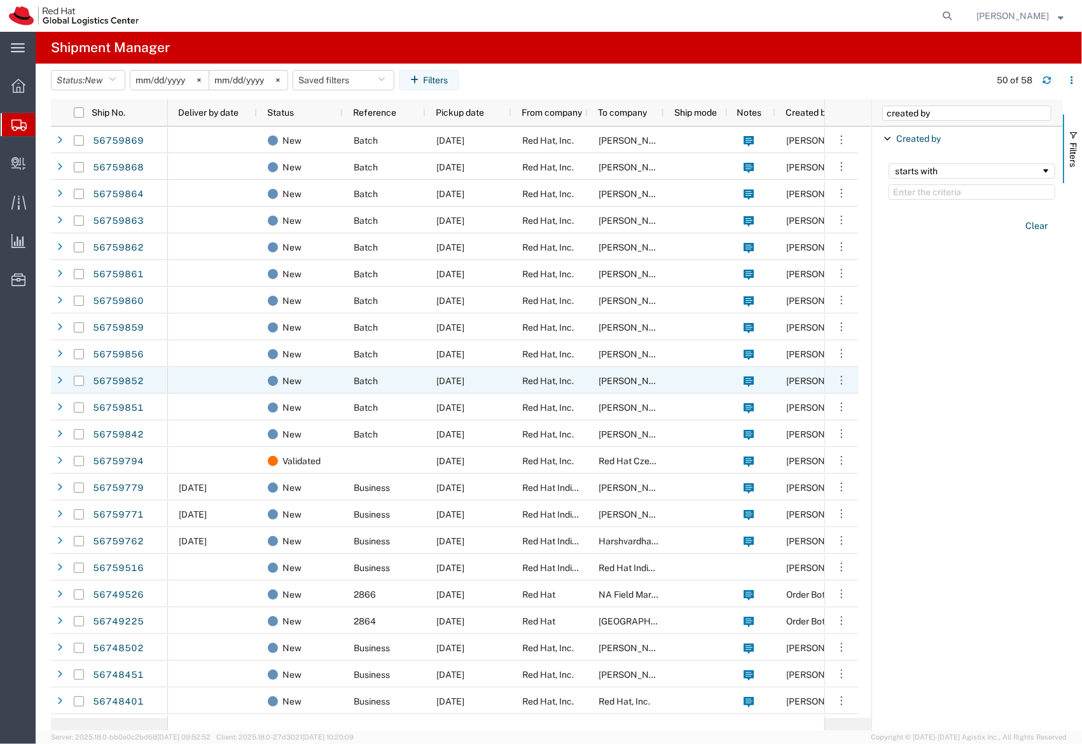
scroll to position [212, 0]
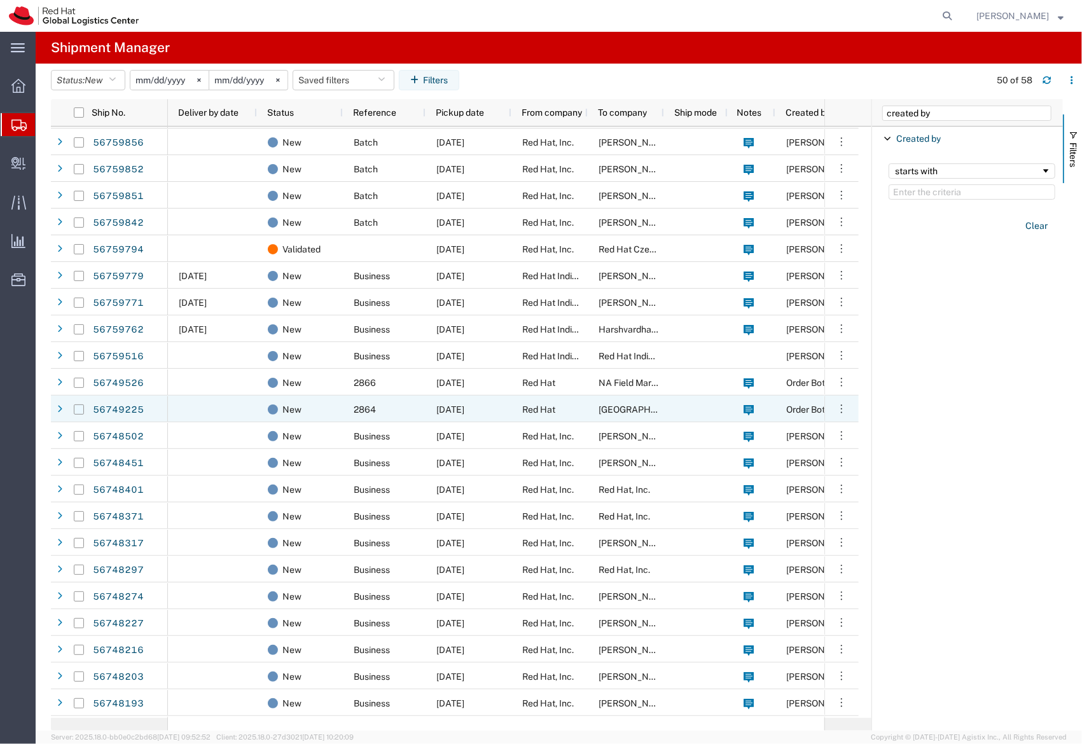
click at [79, 407] on input "Press Space to toggle row selection (unchecked)" at bounding box center [79, 410] width 10 height 10
checkbox input "true"
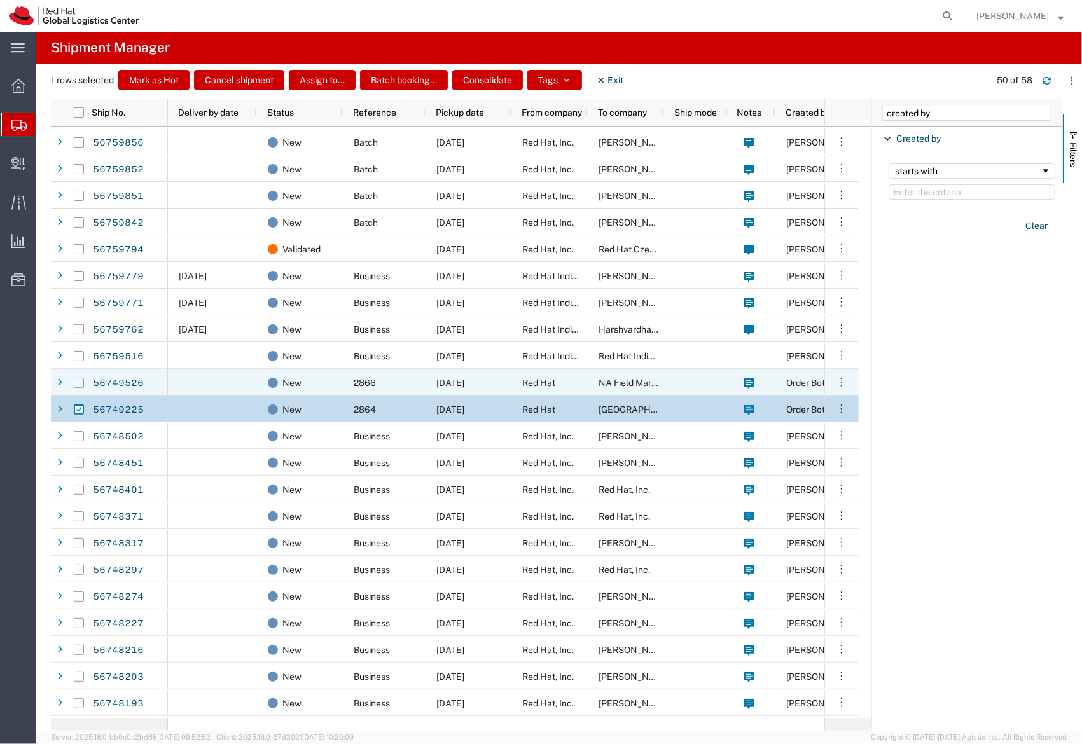
click at [81, 380] on input "Press Space to toggle row selection (unchecked)" at bounding box center [79, 383] width 10 height 10
checkbox input "true"
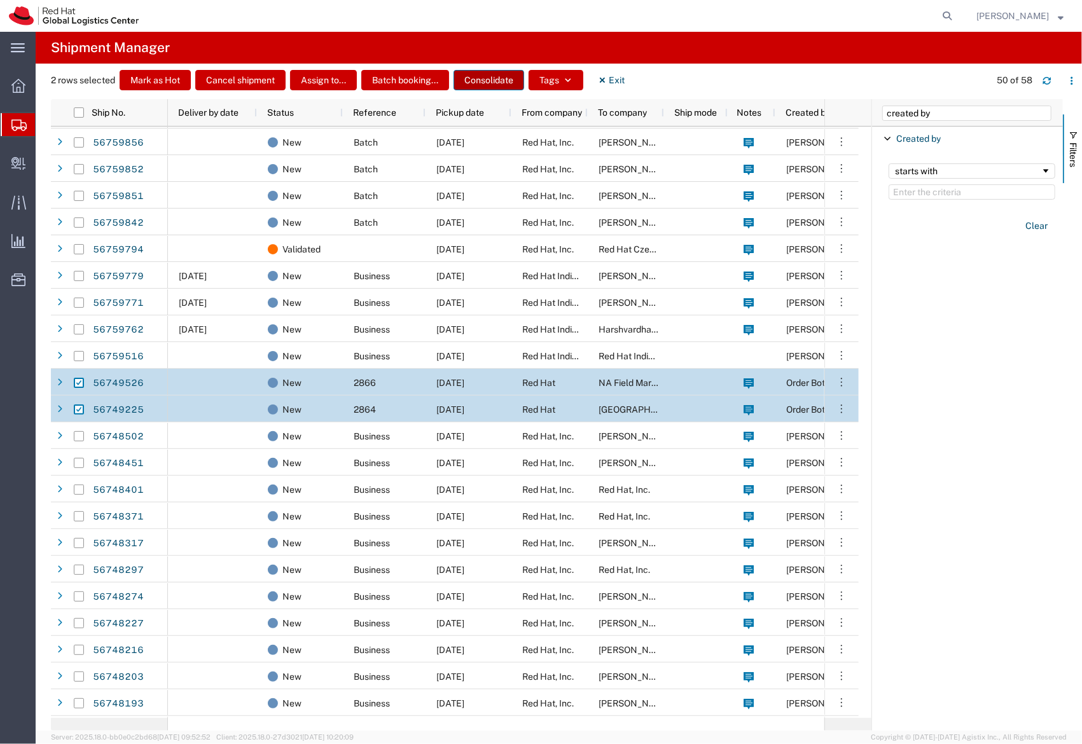
click at [489, 89] on button "Consolidate" at bounding box center [489, 80] width 71 height 20
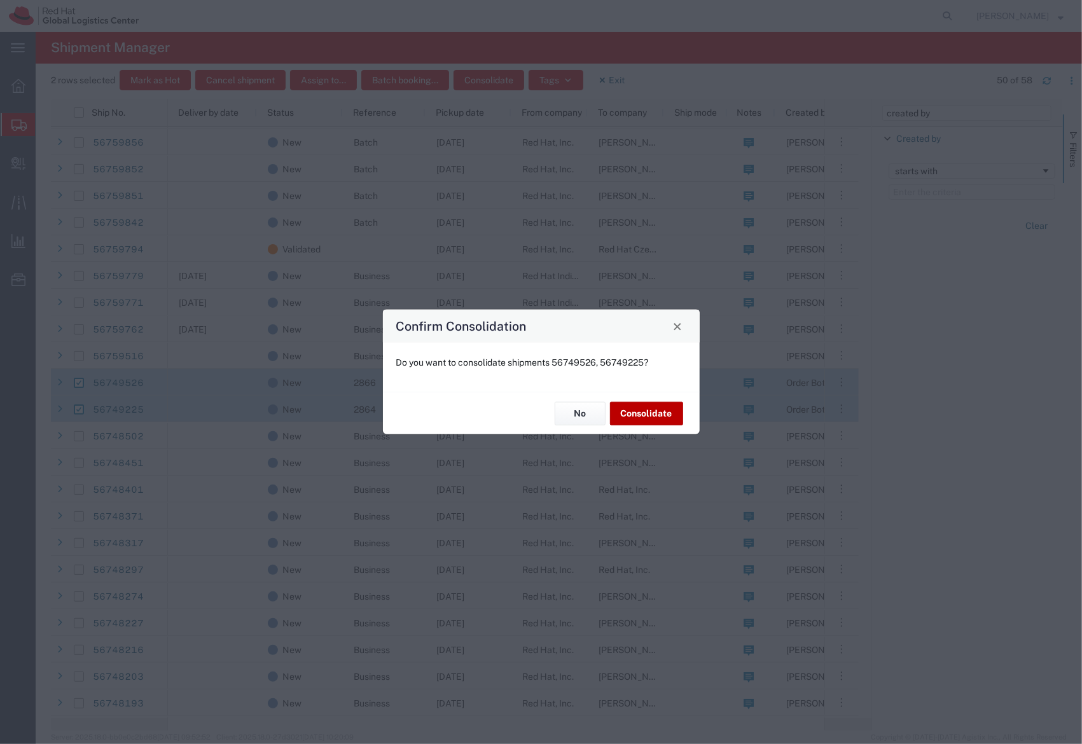
click at [650, 408] on button "Consolidate" at bounding box center [646, 414] width 73 height 24
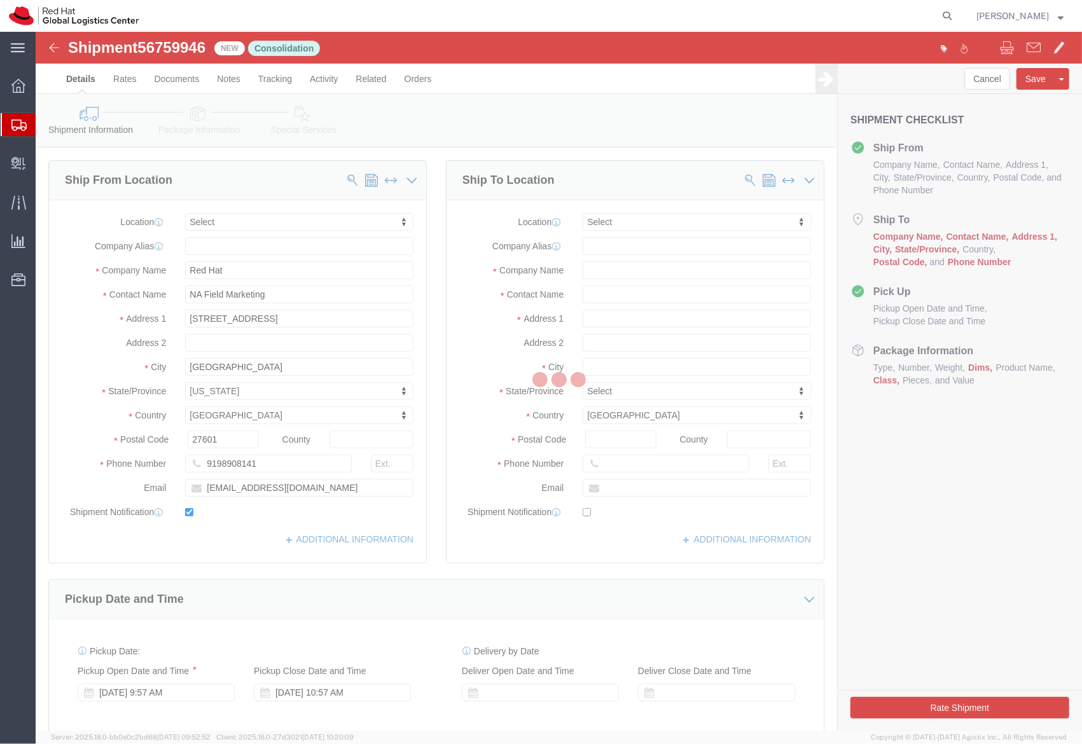
select select
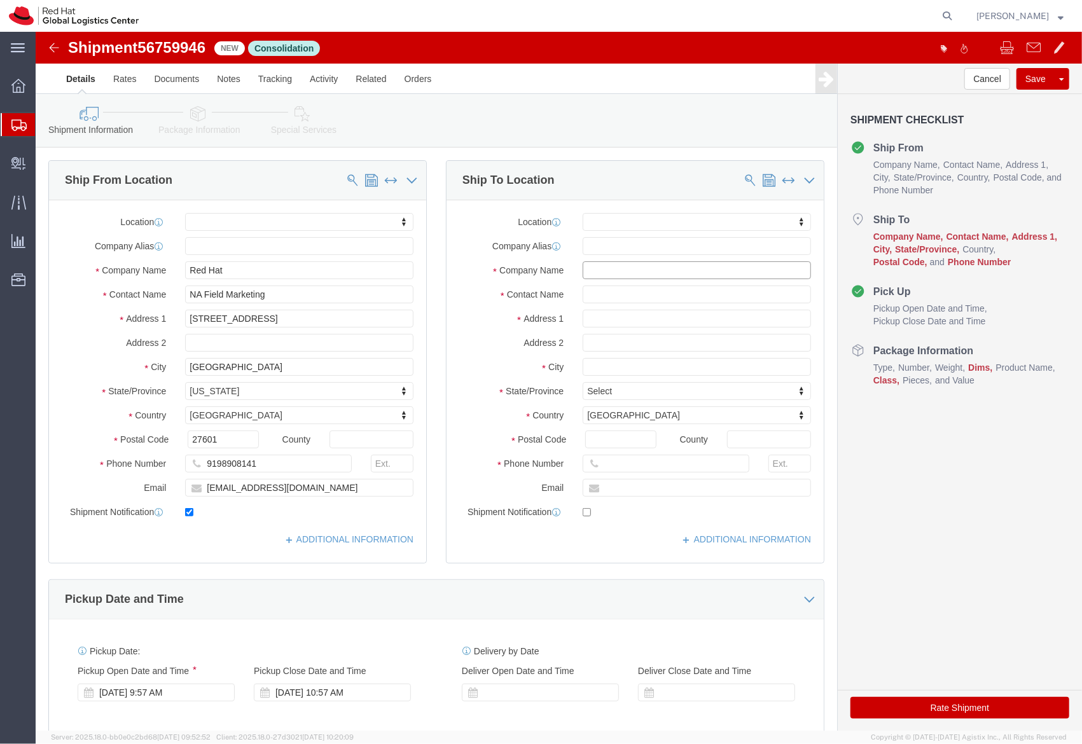
click input "text"
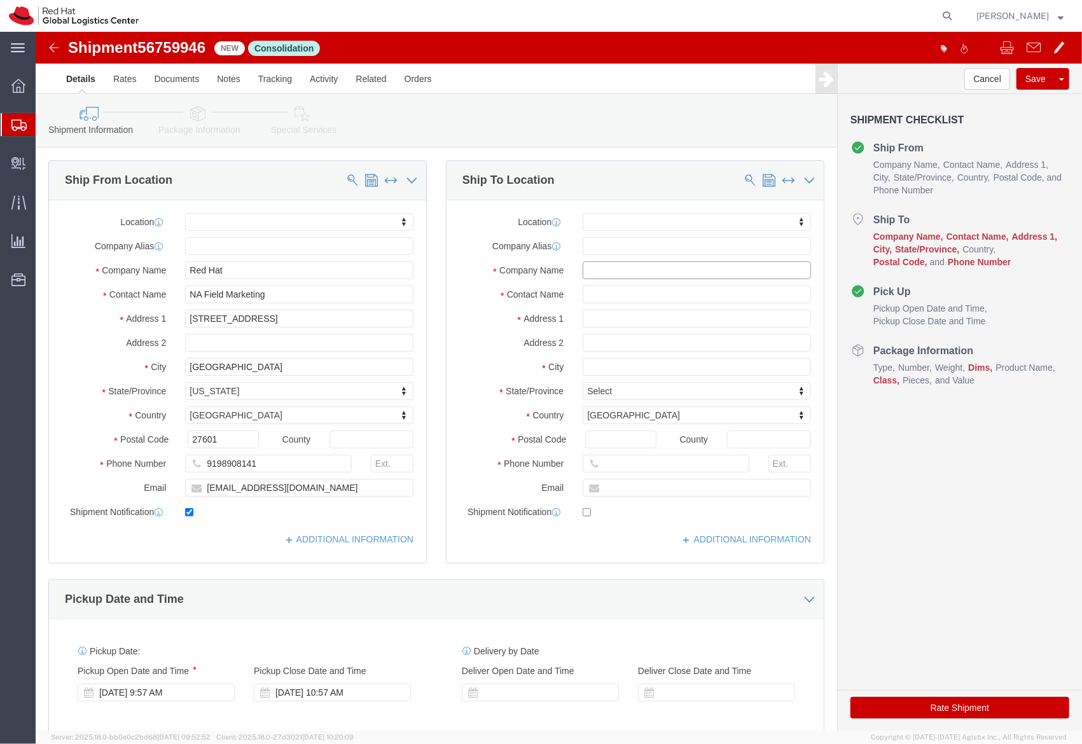
click input "text"
paste input "[GEOGRAPHIC_DATA]"
type input "[GEOGRAPHIC_DATA]"
click input "text"
paste input "Red Hat Summit: Connect [DATE]"
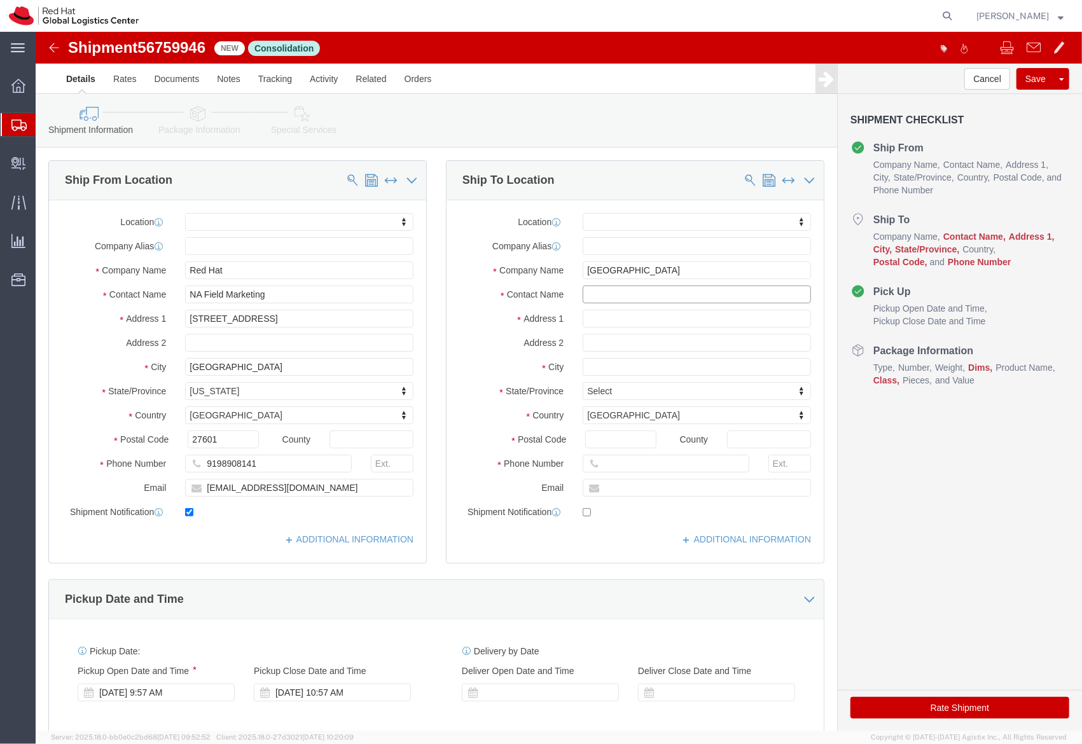
type input "Red Hat Summit: Connect [DATE]"
click input "text"
paste input "Red Hat Summit: Connect [DATE]"
type input "Red Hat Summit: Connect [DATE]"
click input "text"
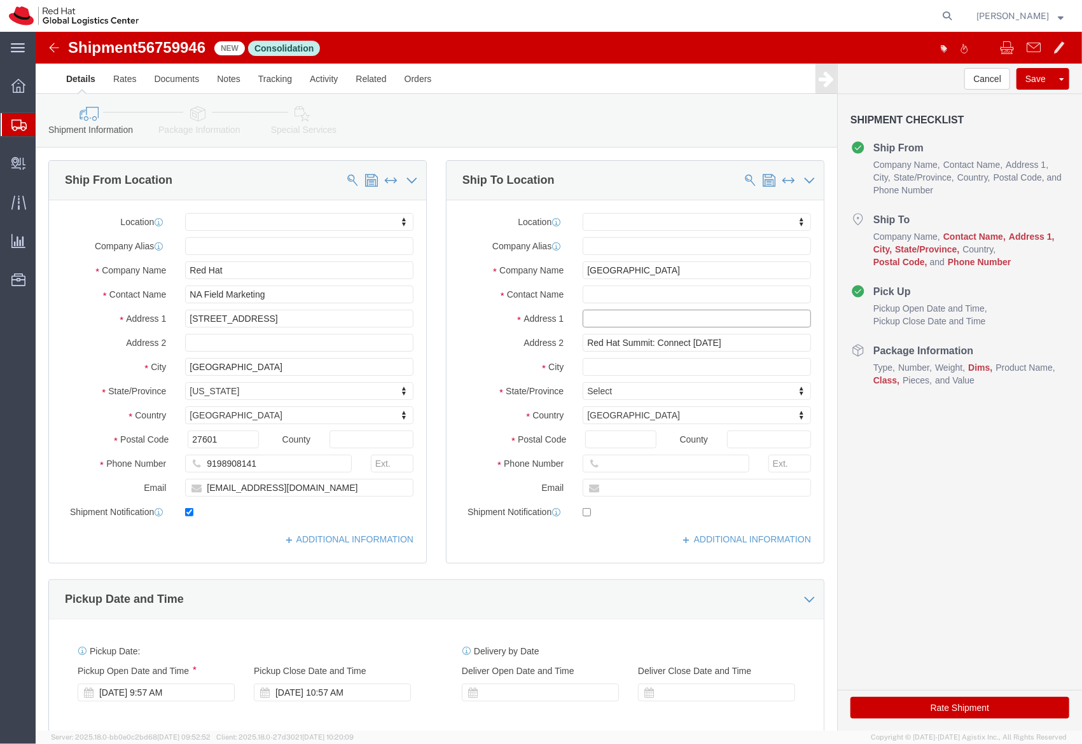
paste input "[PERSON_NAME]"
type input "[PERSON_NAME]"
click input "text"
paste input "[PERSON_NAME]"
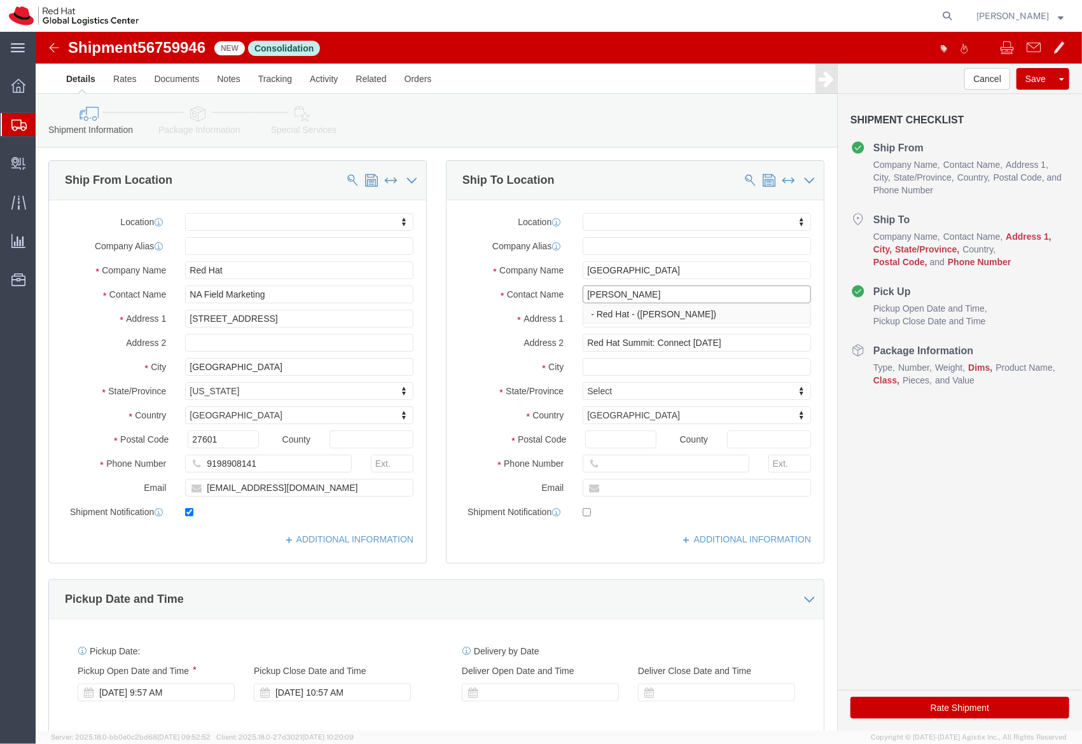
type input "[PERSON_NAME]"
click input "text"
paste input "[STREET_ADDRESS],"
type input "[STREET_ADDRESS],"
type input "[PERSON_NAME]"
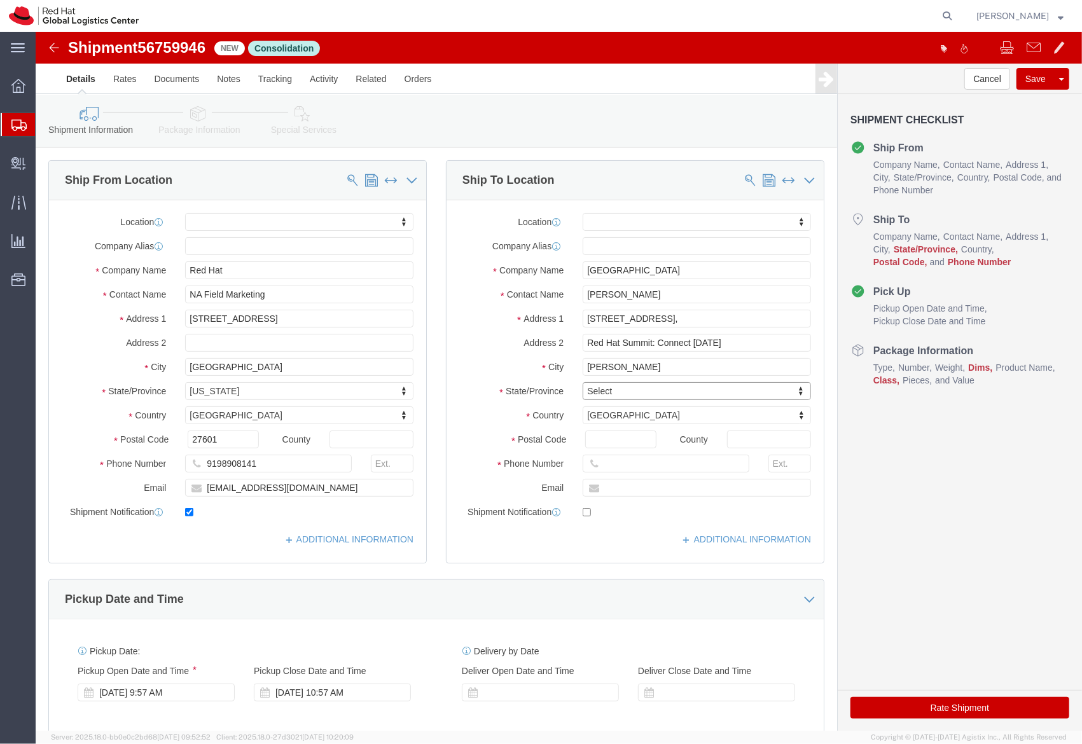
type input "T"
type input "Texa"
click input "Postal Code"
type input "75039"
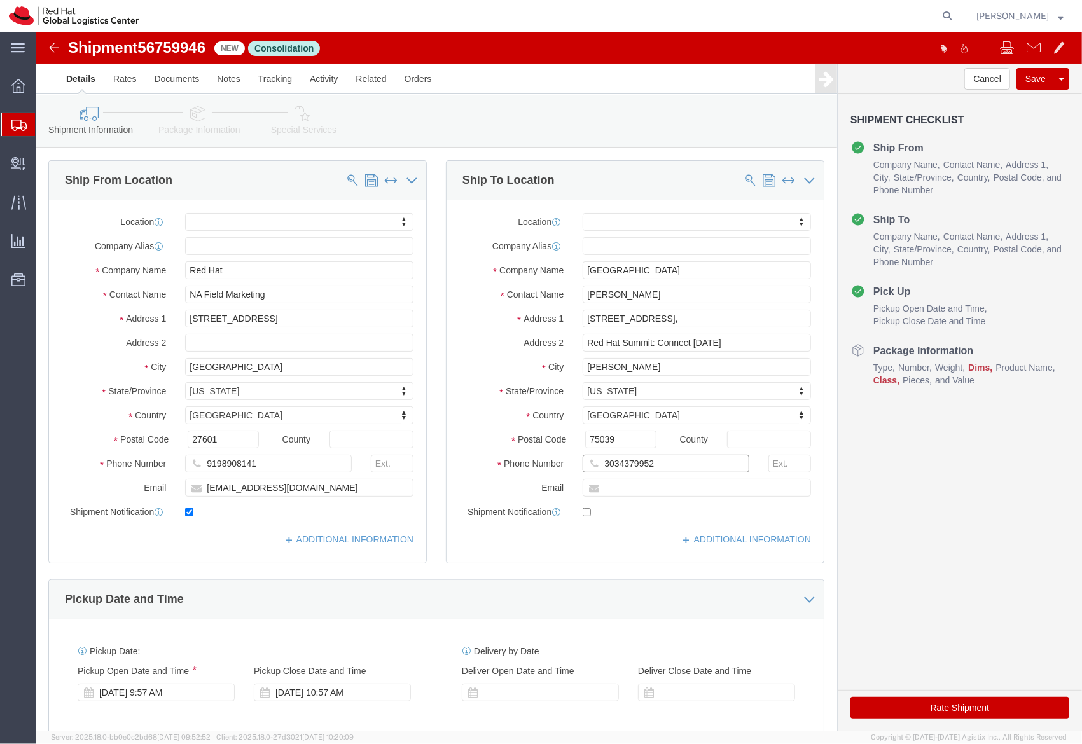
type input "3034379952"
click input "text"
paste input "[EMAIL_ADDRESS][DOMAIN_NAME]"
type input "[EMAIL_ADDRESS][DOMAIN_NAME]"
click input "checkbox"
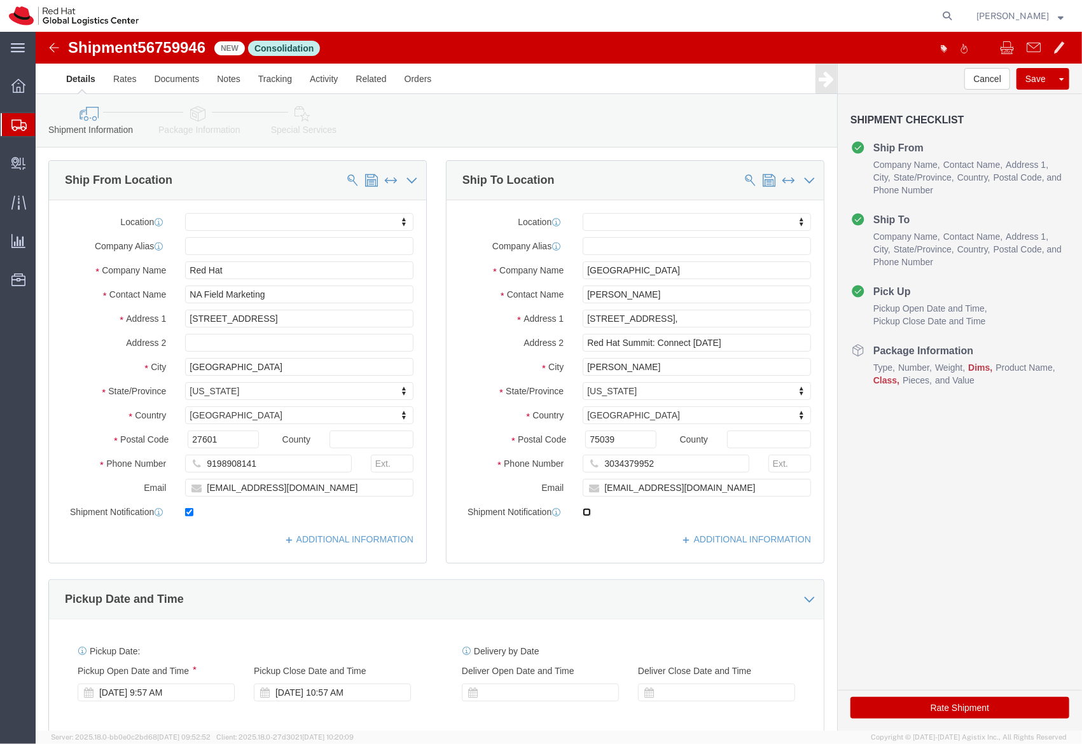
click input "checkbox"
checkbox input "true"
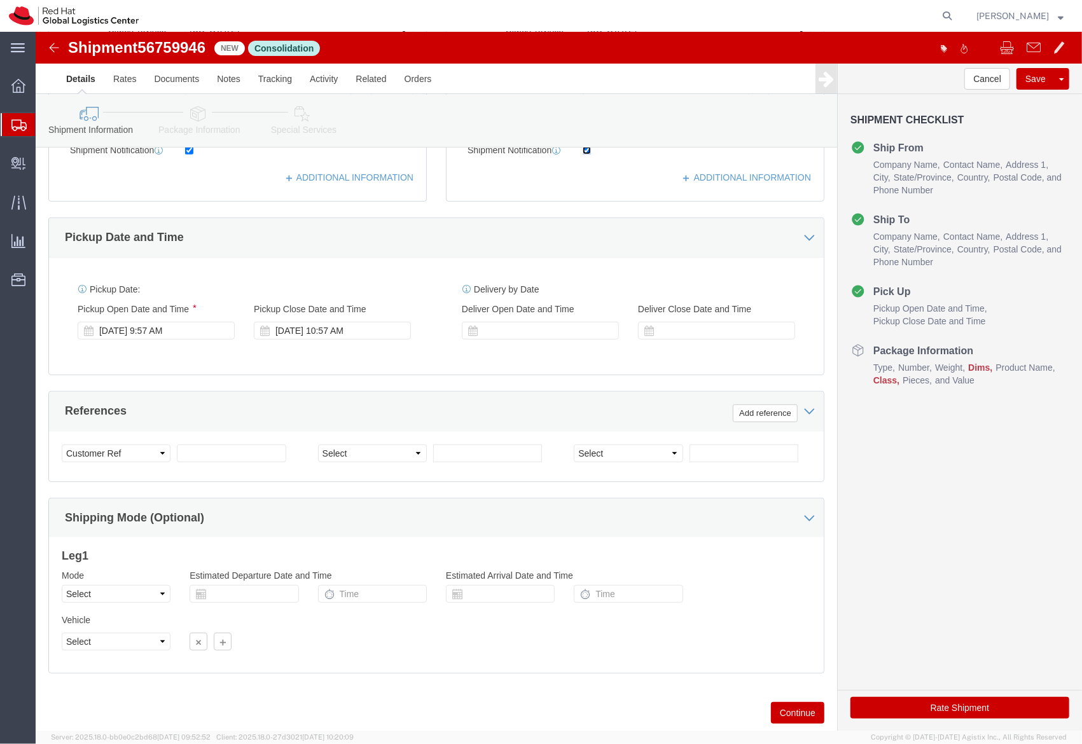
scroll to position [397, 0]
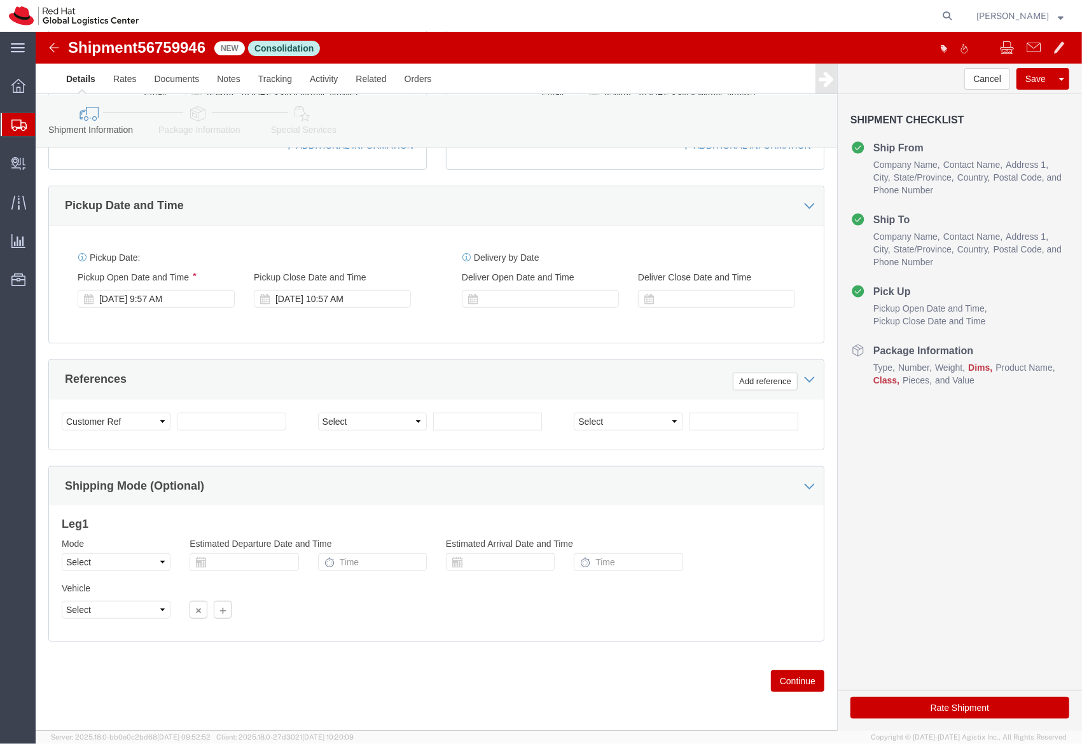
click icon
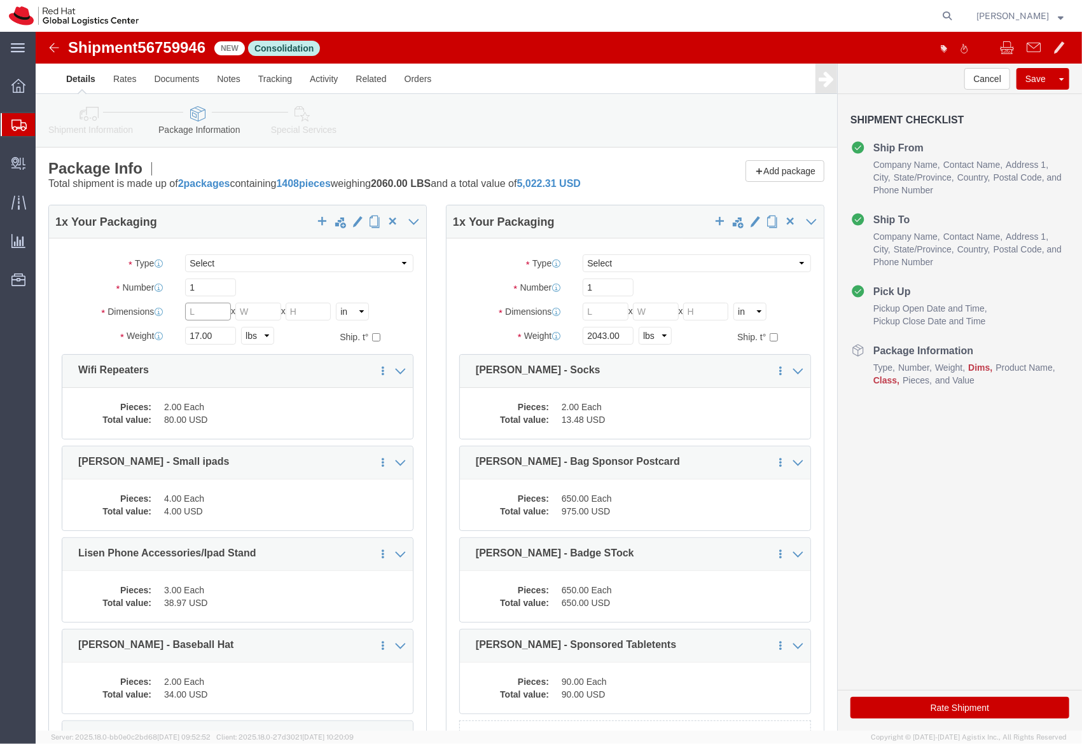
click input "text"
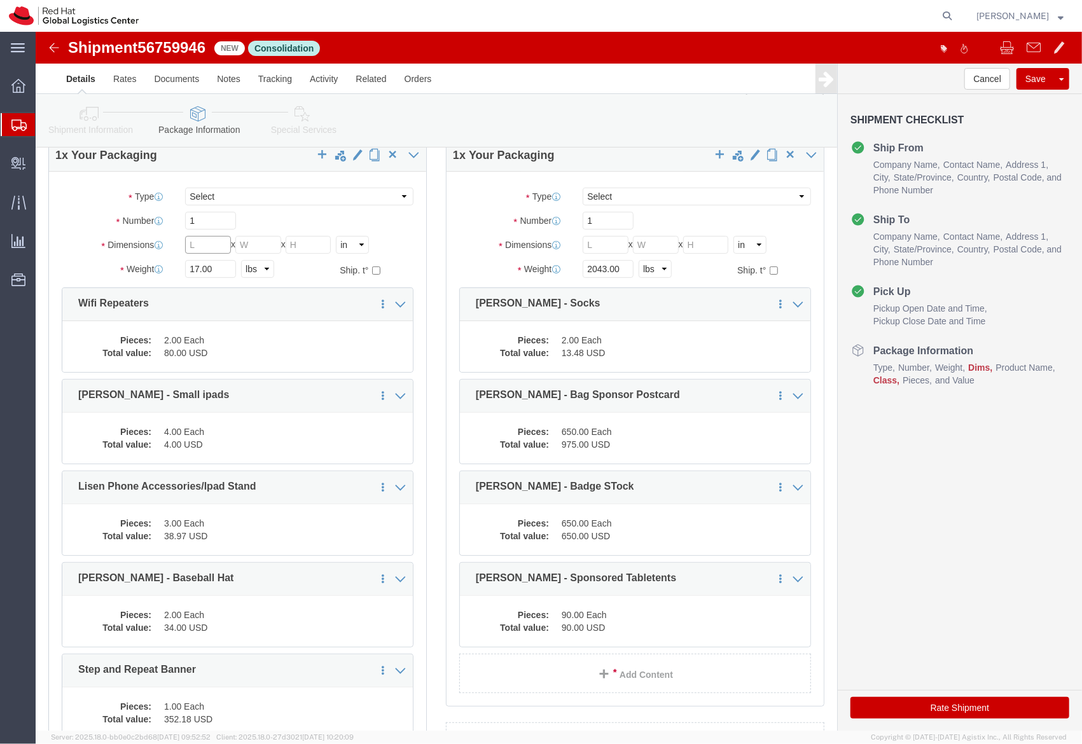
scroll to position [65, 0]
type input "23"
type input "16"
type input "18"
click input "17.00"
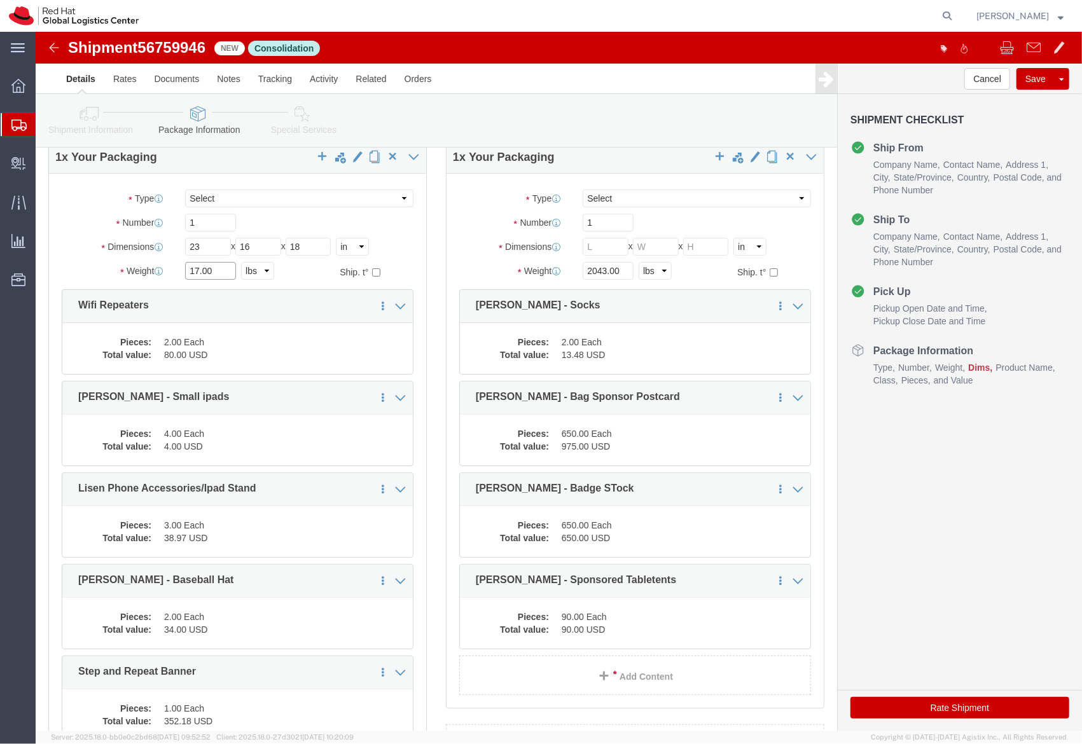
click input "17.00"
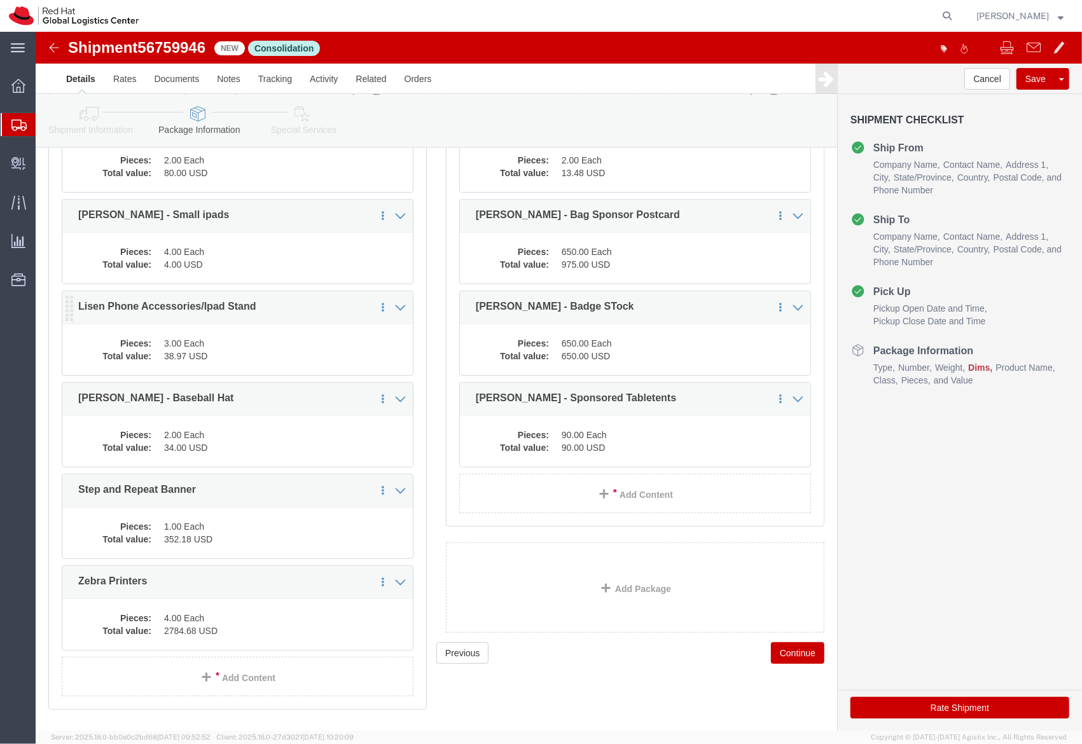
scroll to position [205, 0]
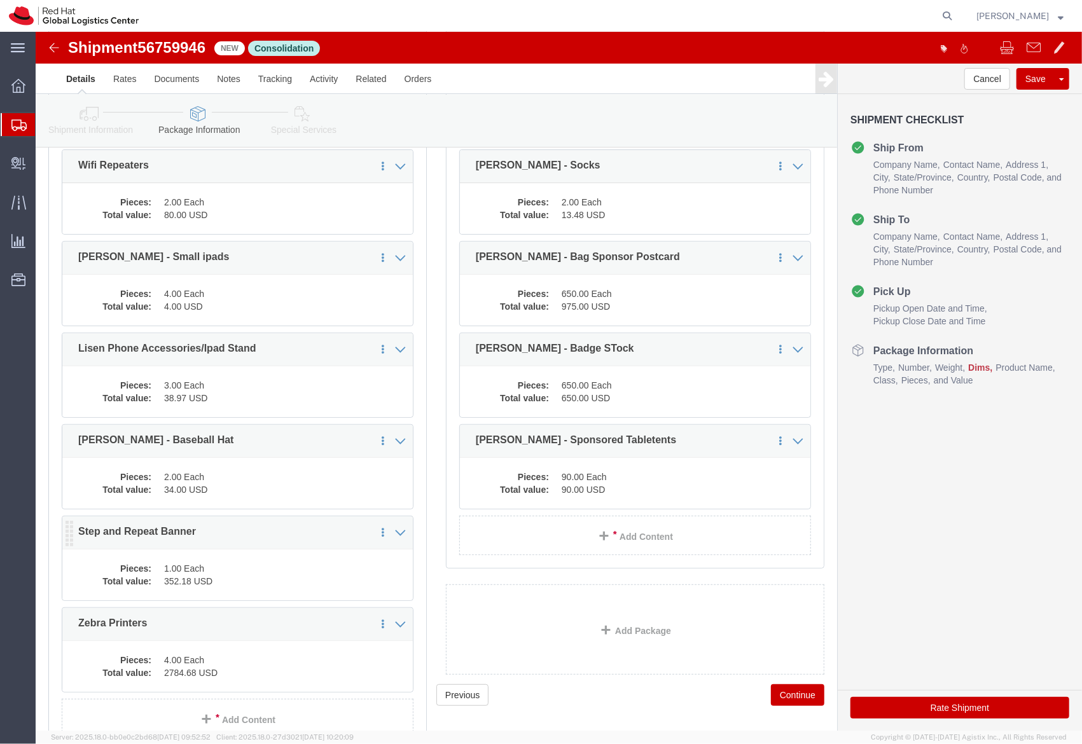
type input "58"
drag, startPoint x: 195, startPoint y: 509, endPoint x: 388, endPoint y: 572, distance: 203.4
click div "1 x Your Packaging Package Type Select Case(s) Crate(s) Envelope Large Box Medi…"
click link "Clone this content"
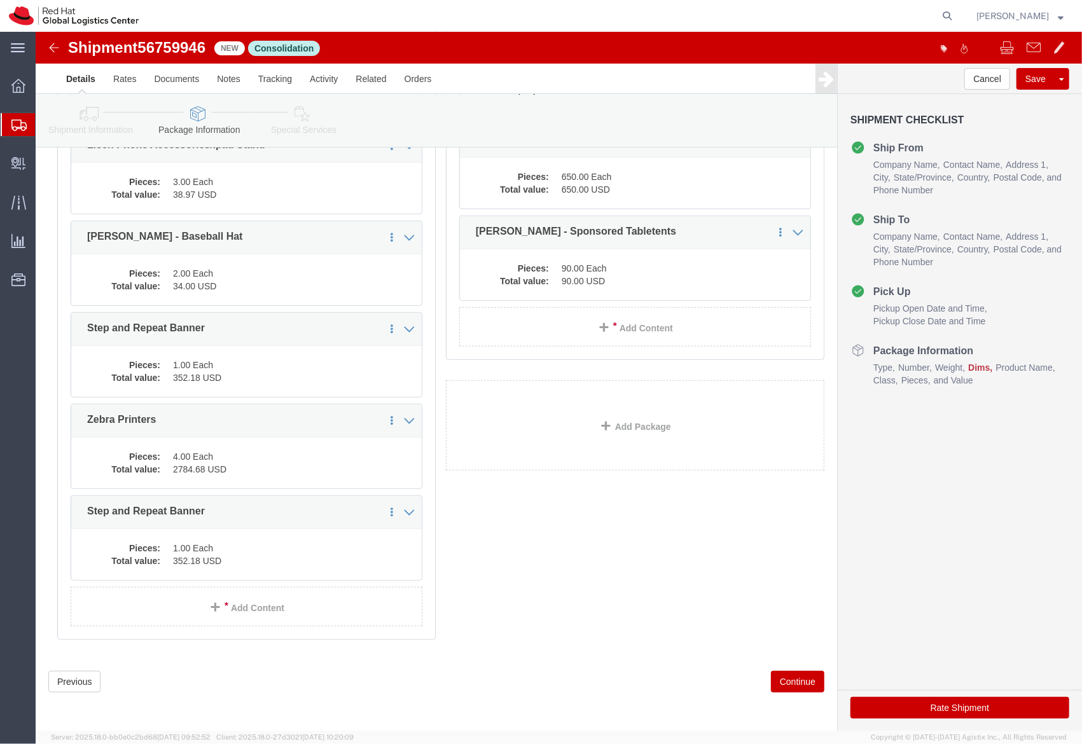
drag, startPoint x: 327, startPoint y: 408, endPoint x: 334, endPoint y: 412, distance: 8.0
click div "1 x Your Packaging Package Type Select Case(s) Crate(s) Envelope Large Box Medi…"
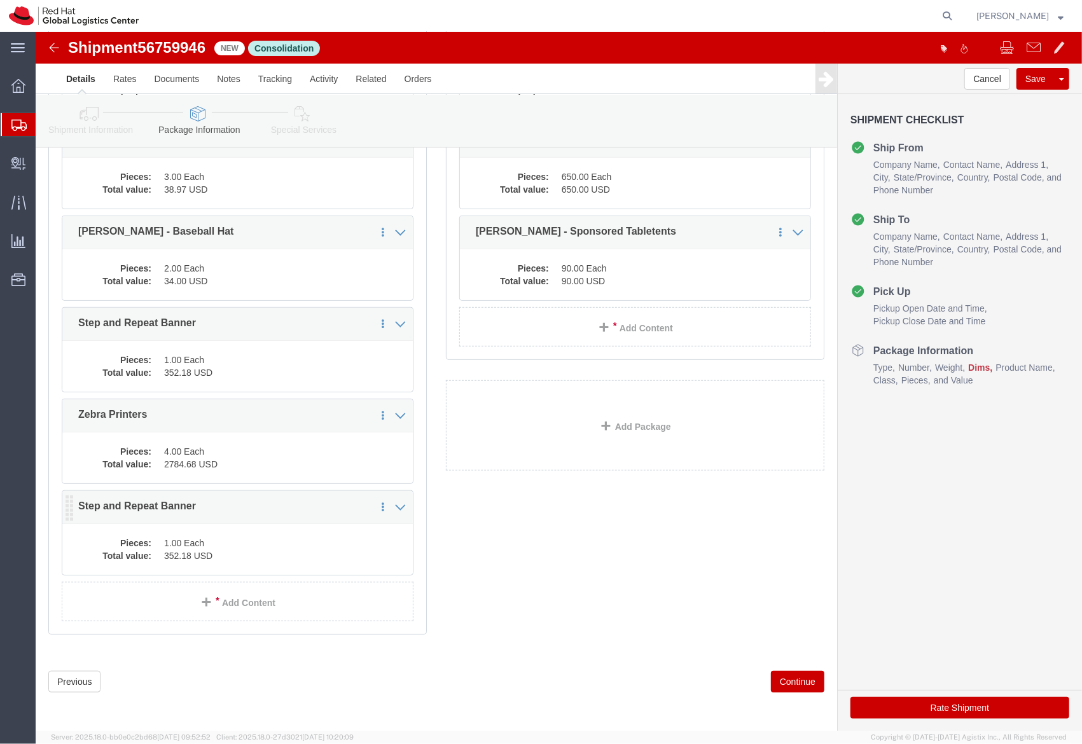
click p "Step and Repeat Banner"
click span
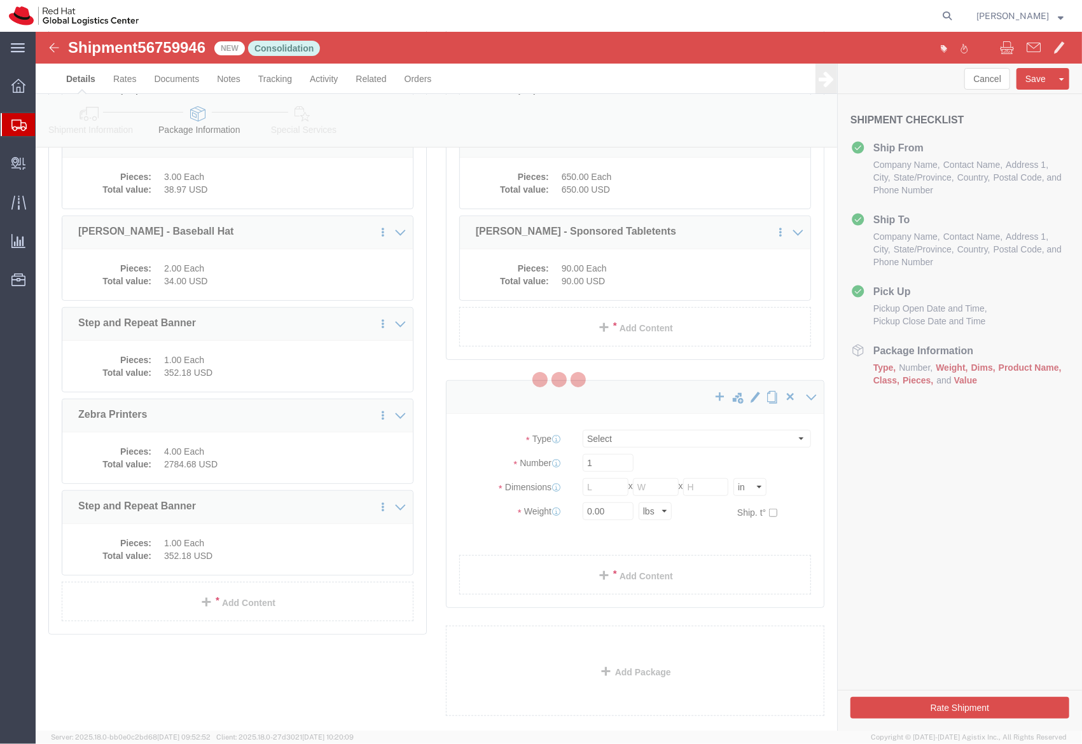
scroll to position [340, 0]
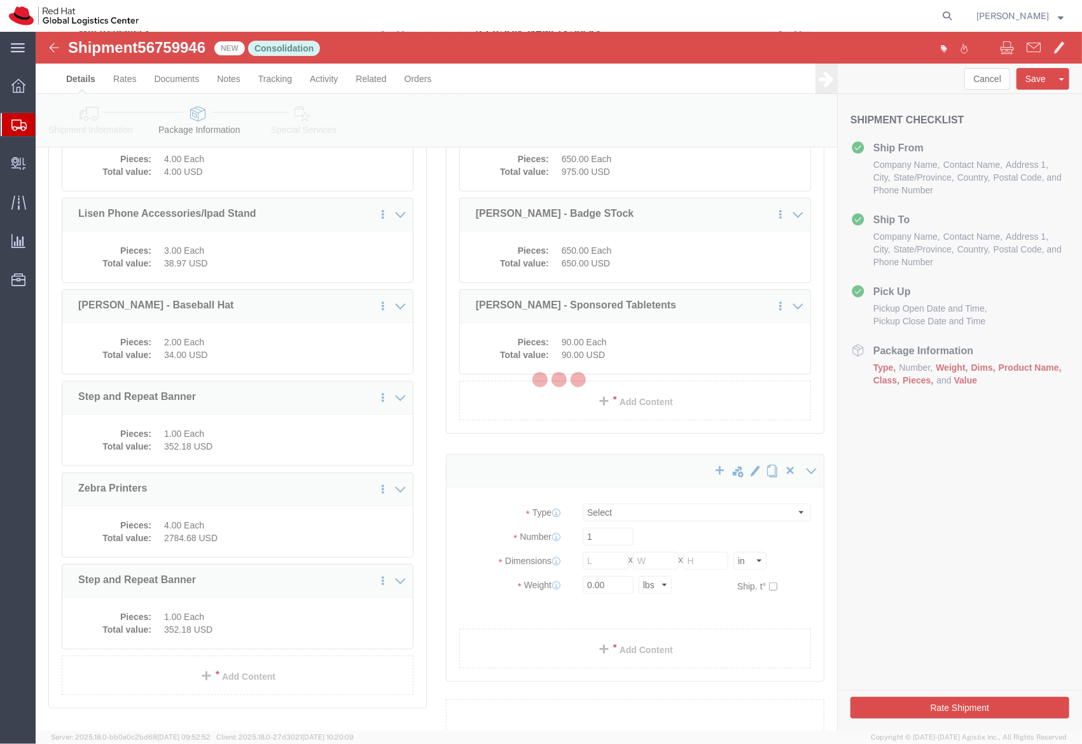
select select
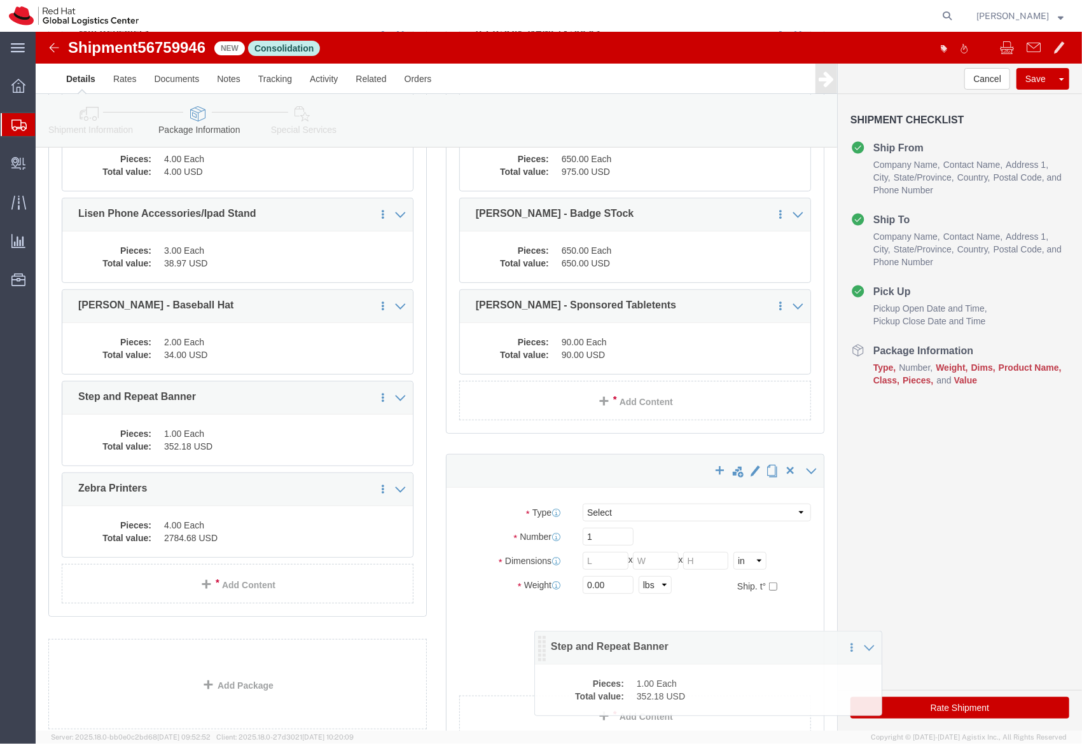
drag, startPoint x: 32, startPoint y: 557, endPoint x: 489, endPoint y: 618, distance: 461.4
click icon
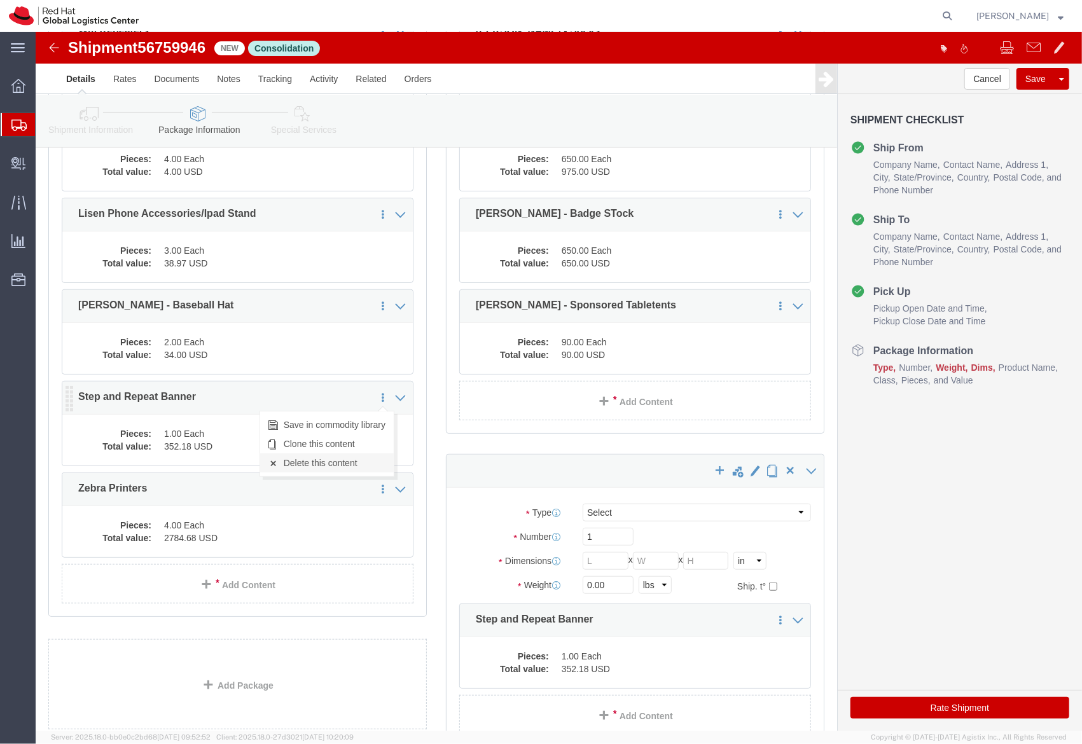
click link "Delete this content"
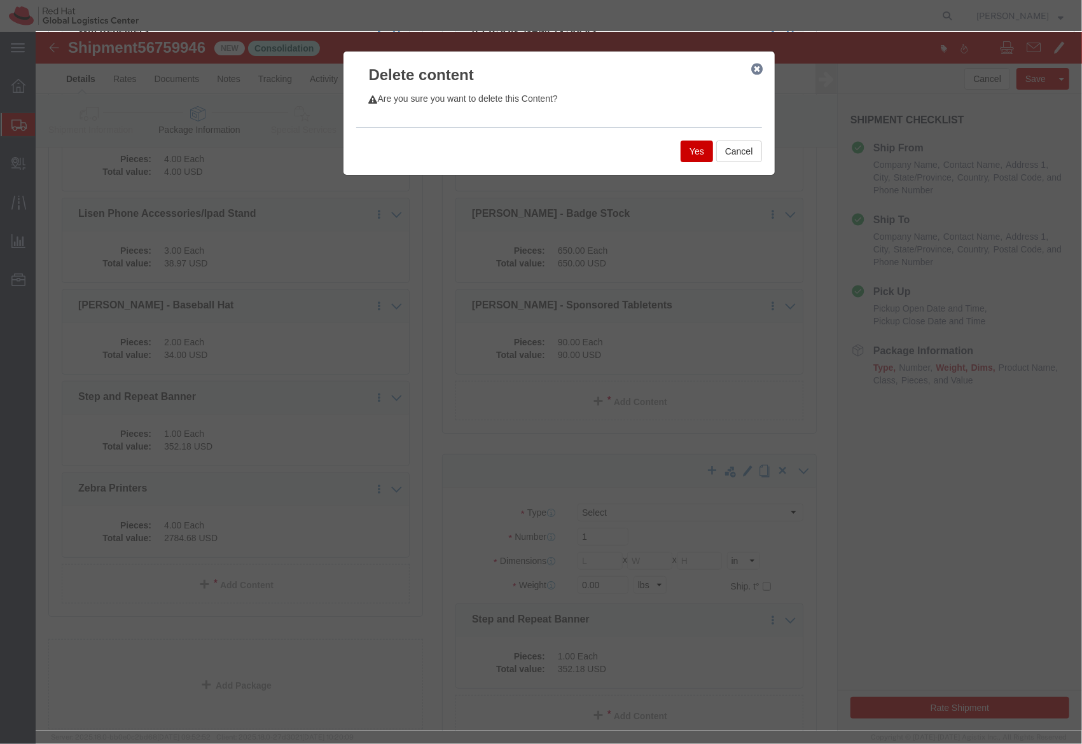
click button "Yes"
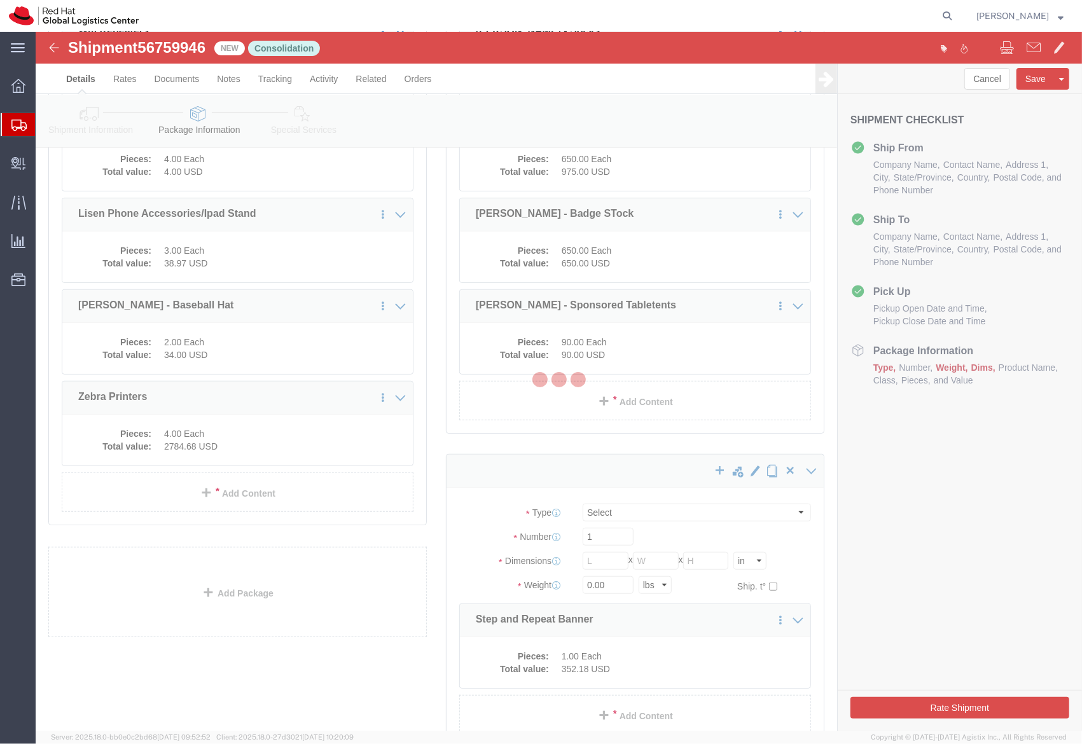
scroll to position [155, 0]
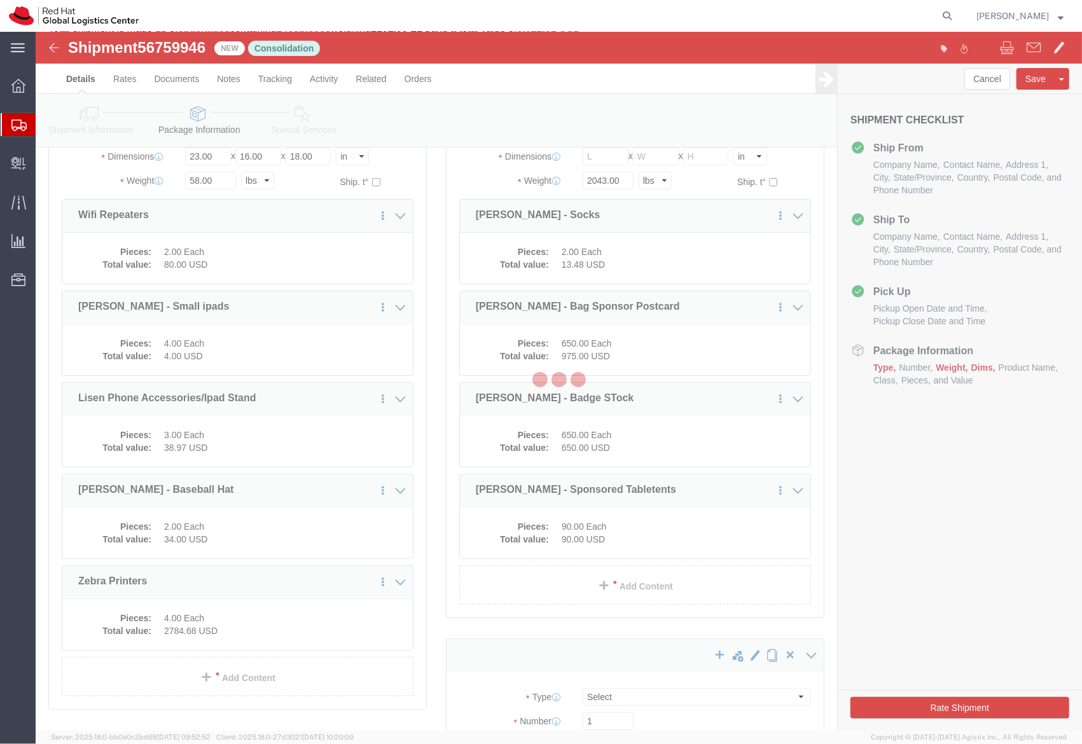
select select
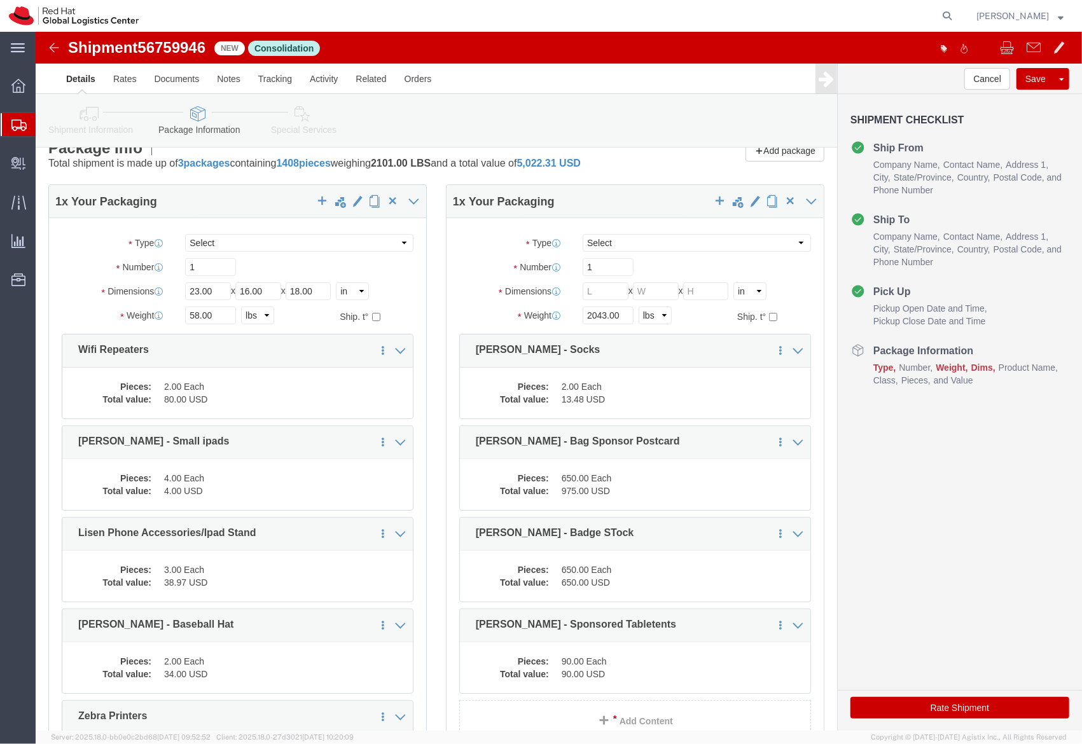
scroll to position [0, 0]
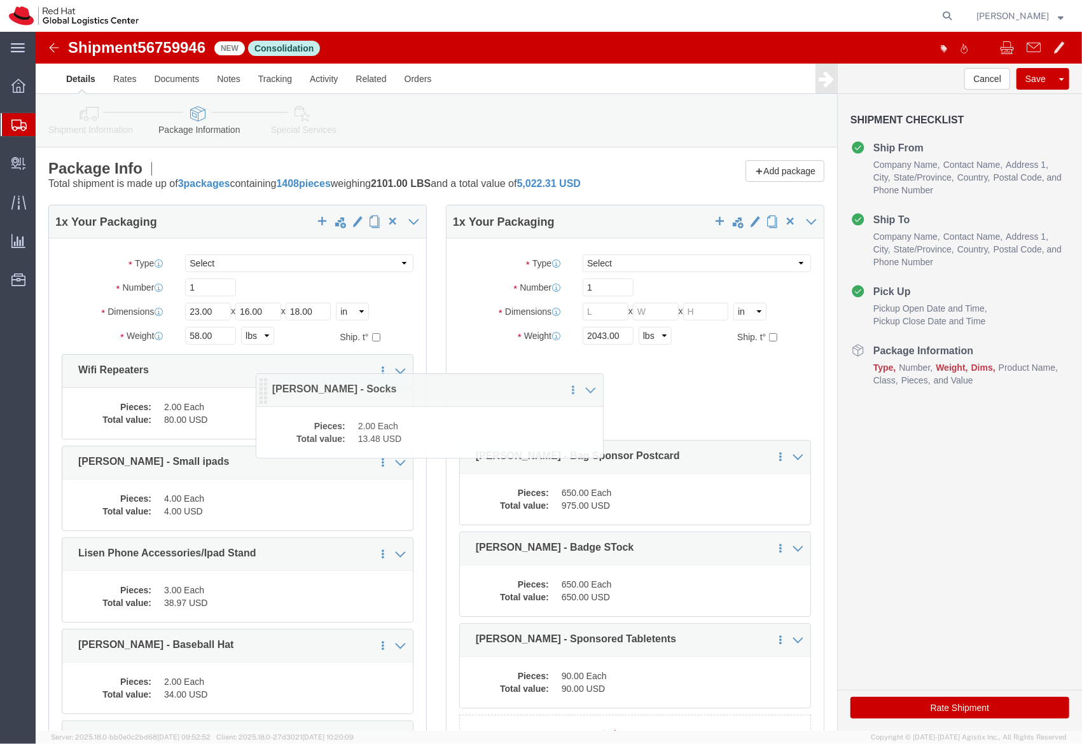
drag, startPoint x: 426, startPoint y: 340, endPoint x: 165, endPoint y: 358, distance: 261.5
click icon
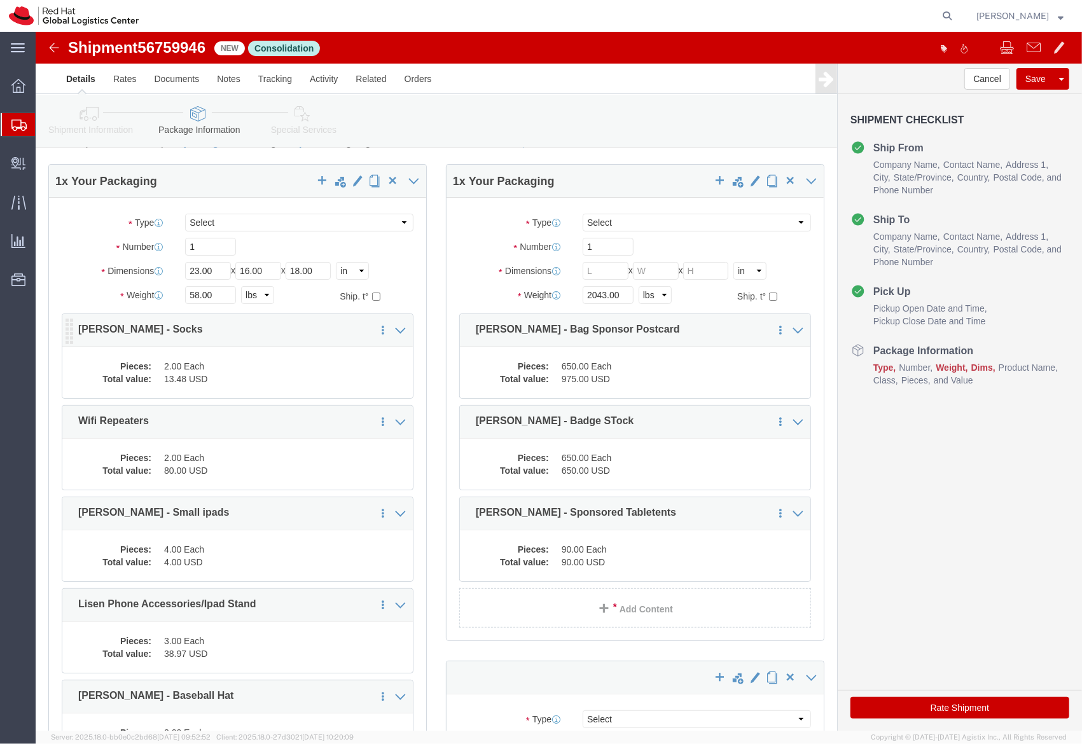
scroll to position [46, 0]
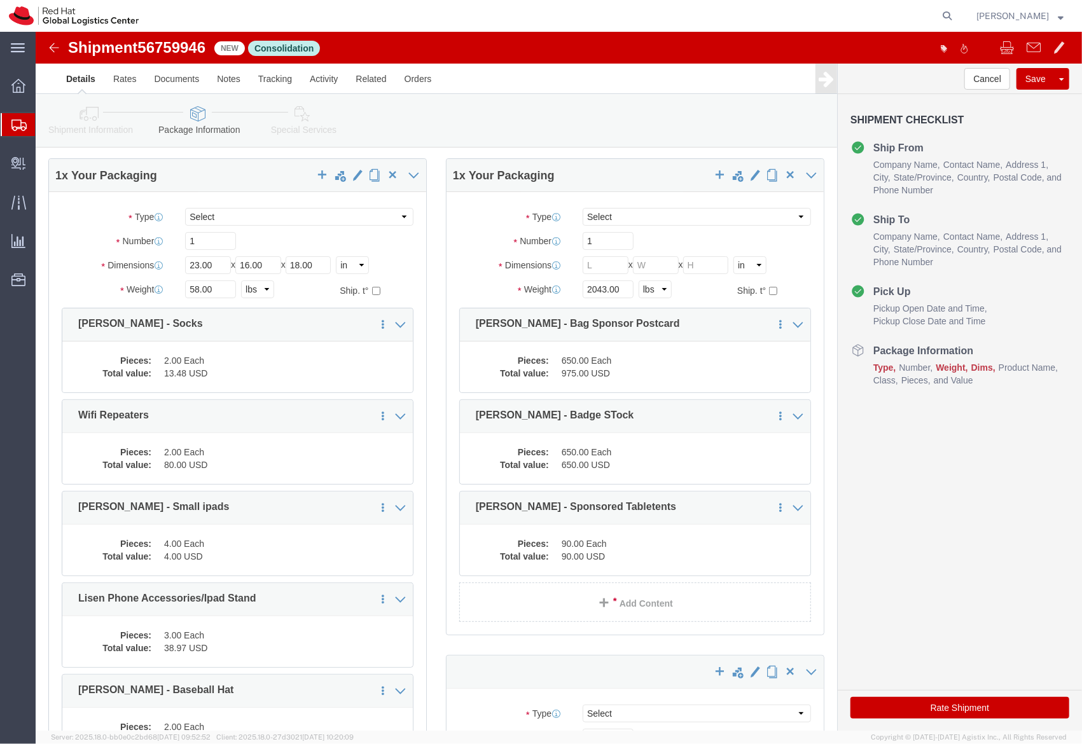
drag, startPoint x: 308, startPoint y: 429, endPoint x: 263, endPoint y: 429, distance: 44.5
click link "Clone this content"
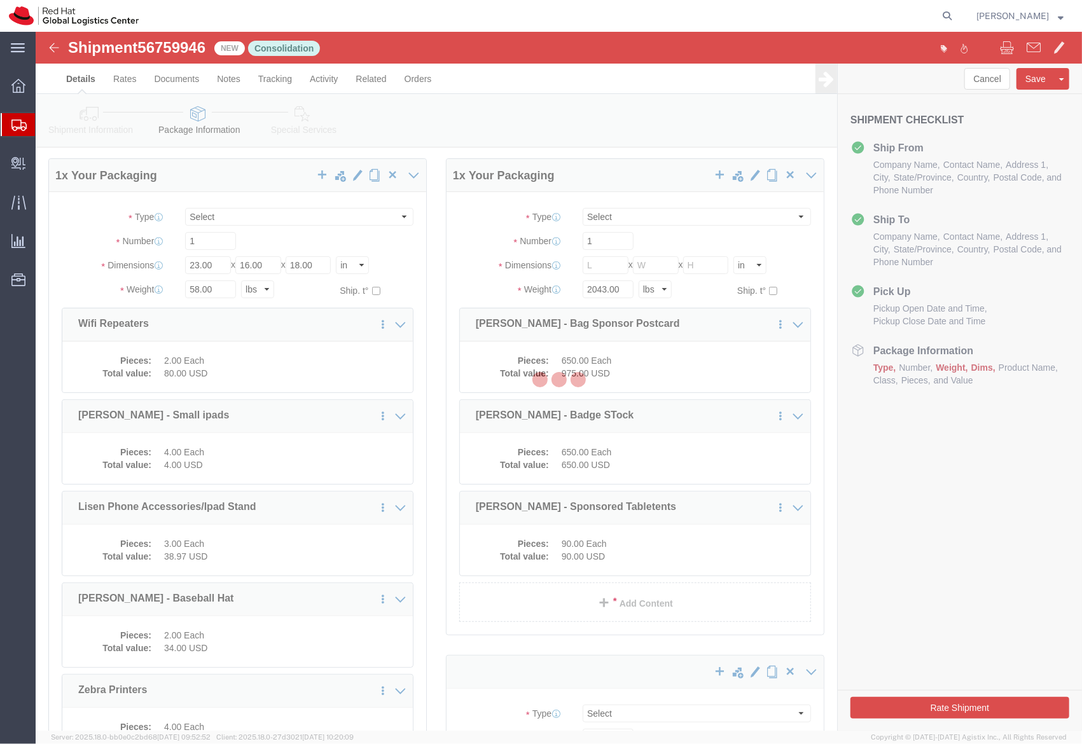
select select
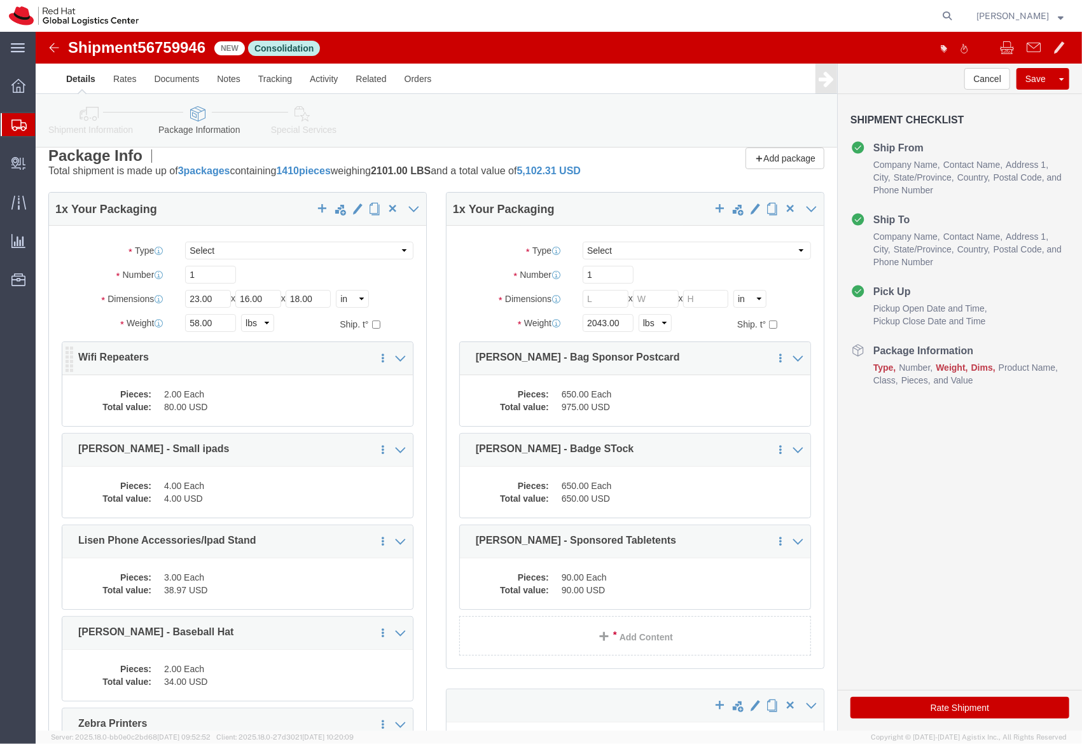
scroll to position [0, 0]
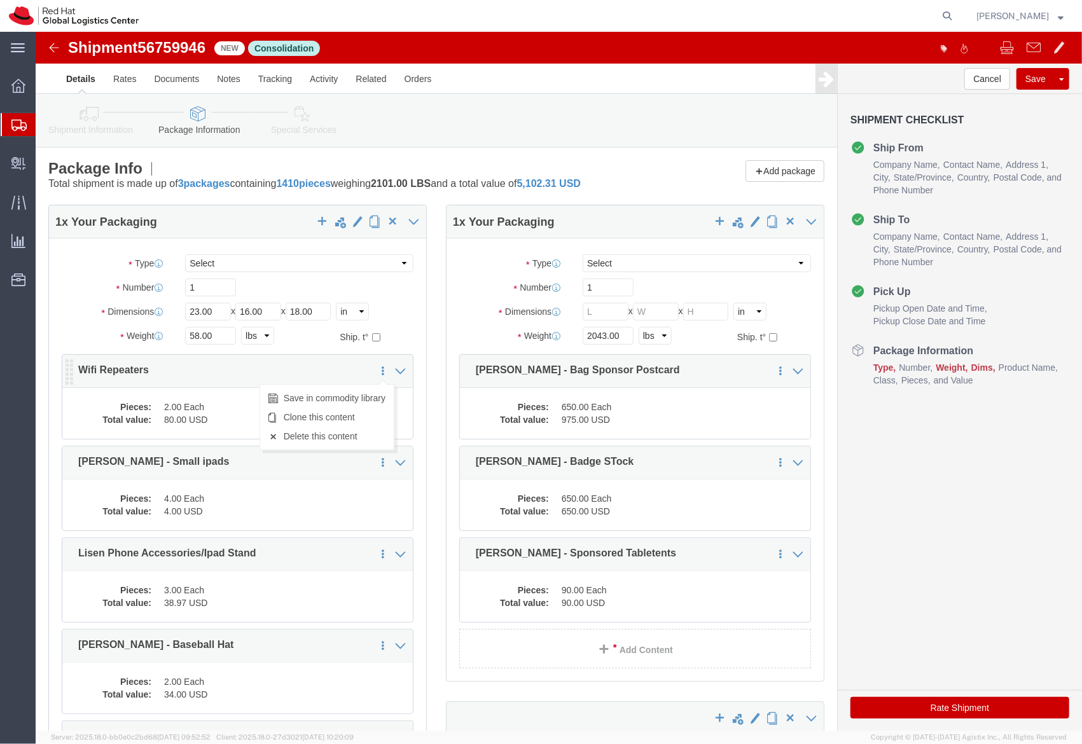
click icon
click p "Wifi Repeaters"
click dd "80.00 USD"
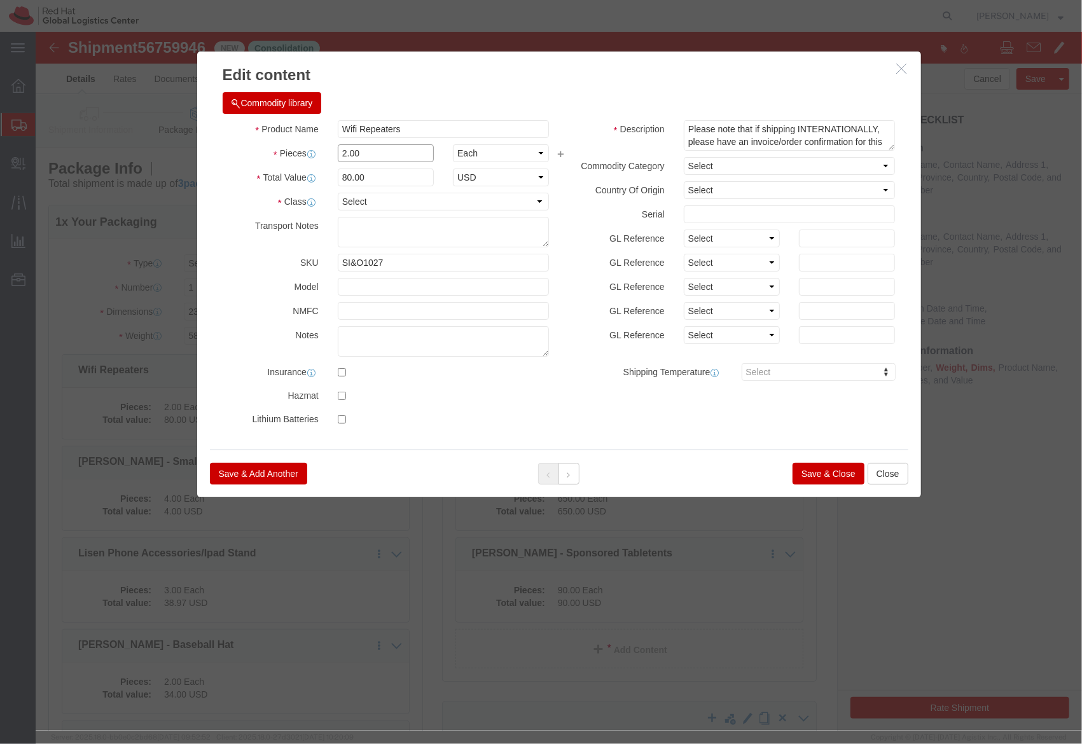
click input "2.00"
type input "1.00"
type input "40"
click button "Save & Close"
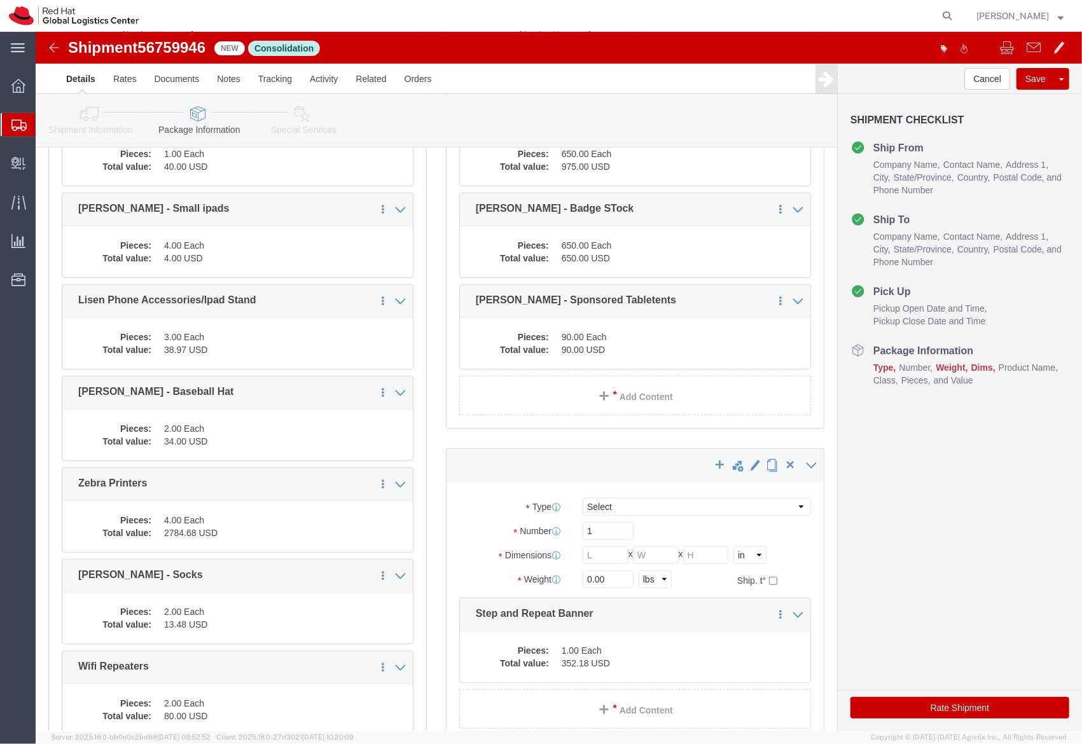
scroll to position [456, 0]
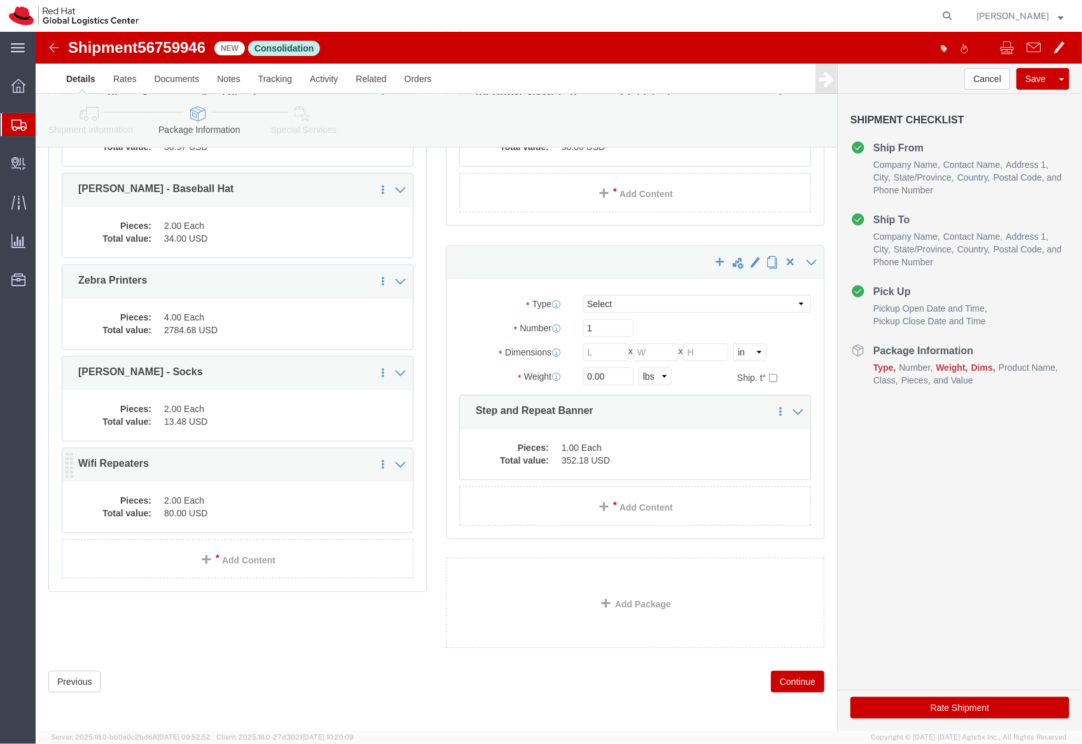
click dt "Pieces:"
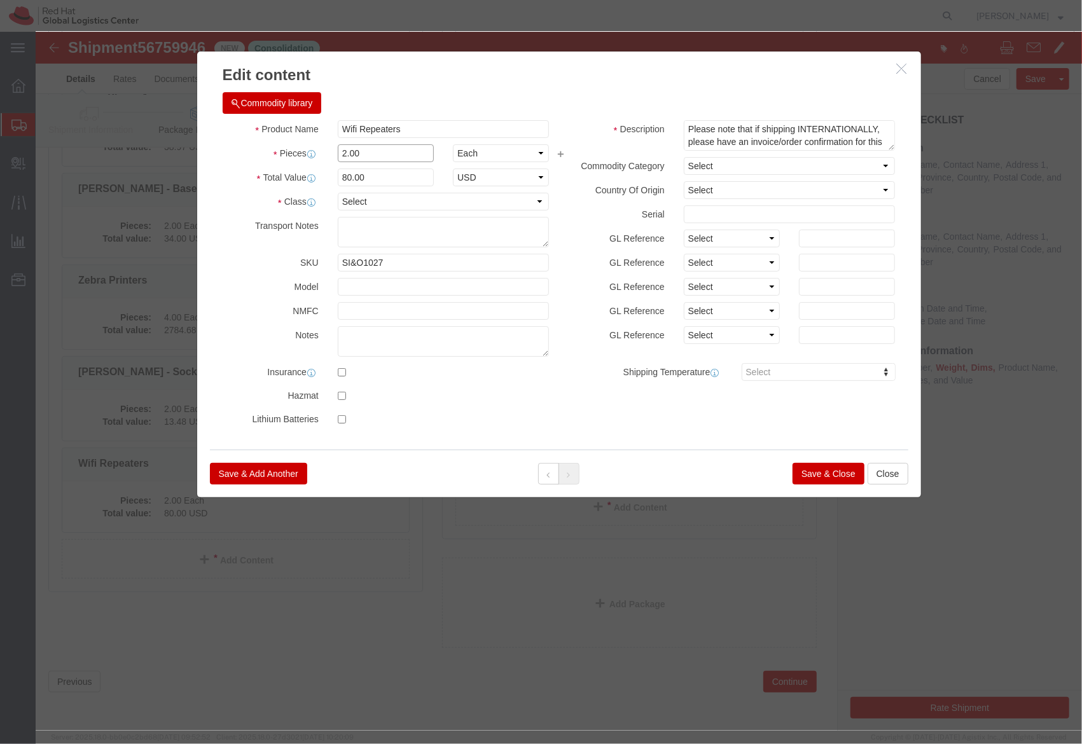
click input "2.00"
type input "1.00"
type input "40"
click button "Save & Close"
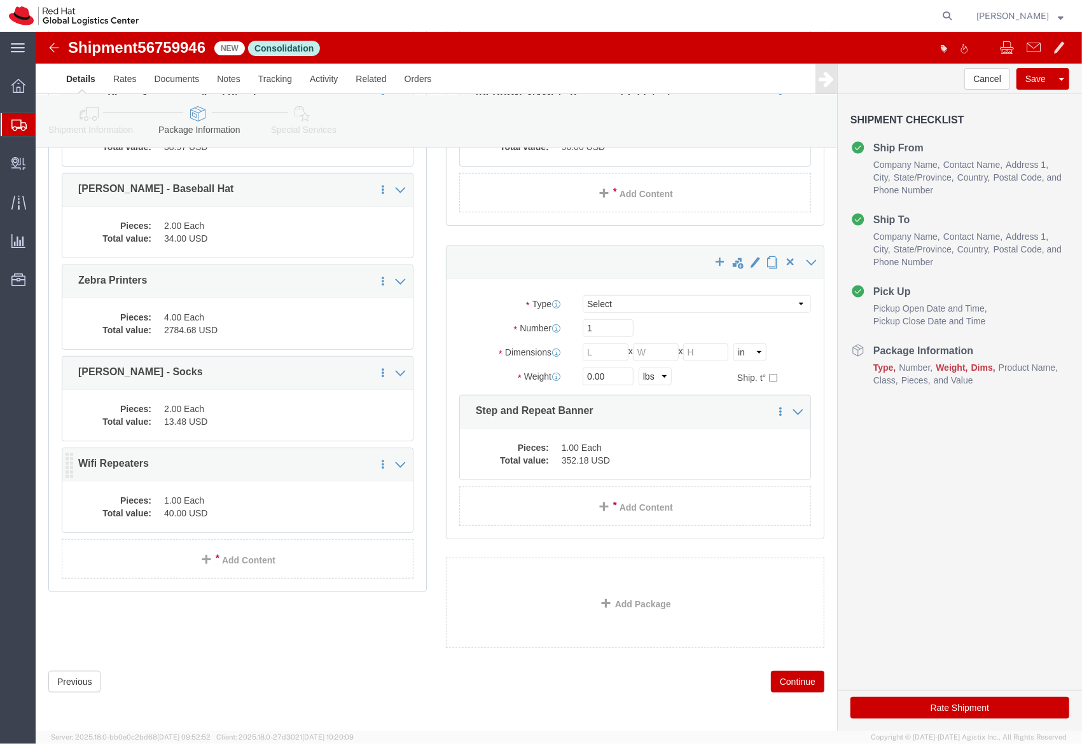
scroll to position [354, 0]
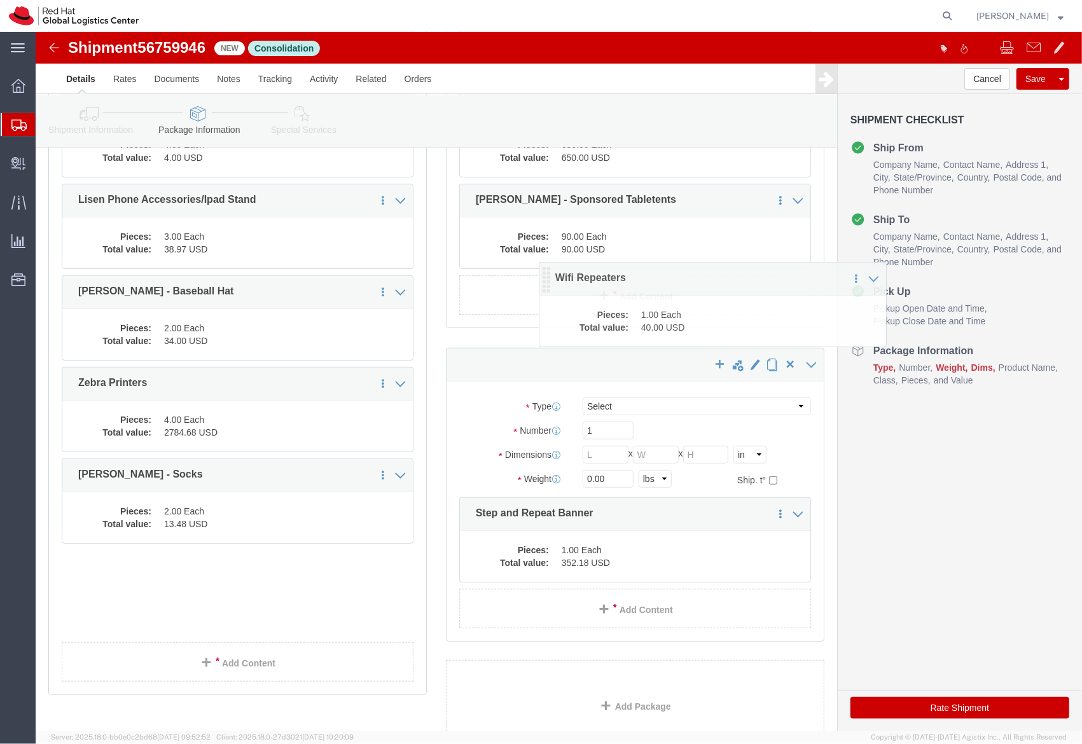
drag, startPoint x: 36, startPoint y: 547, endPoint x: 512, endPoint y: 254, distance: 559.5
click icon
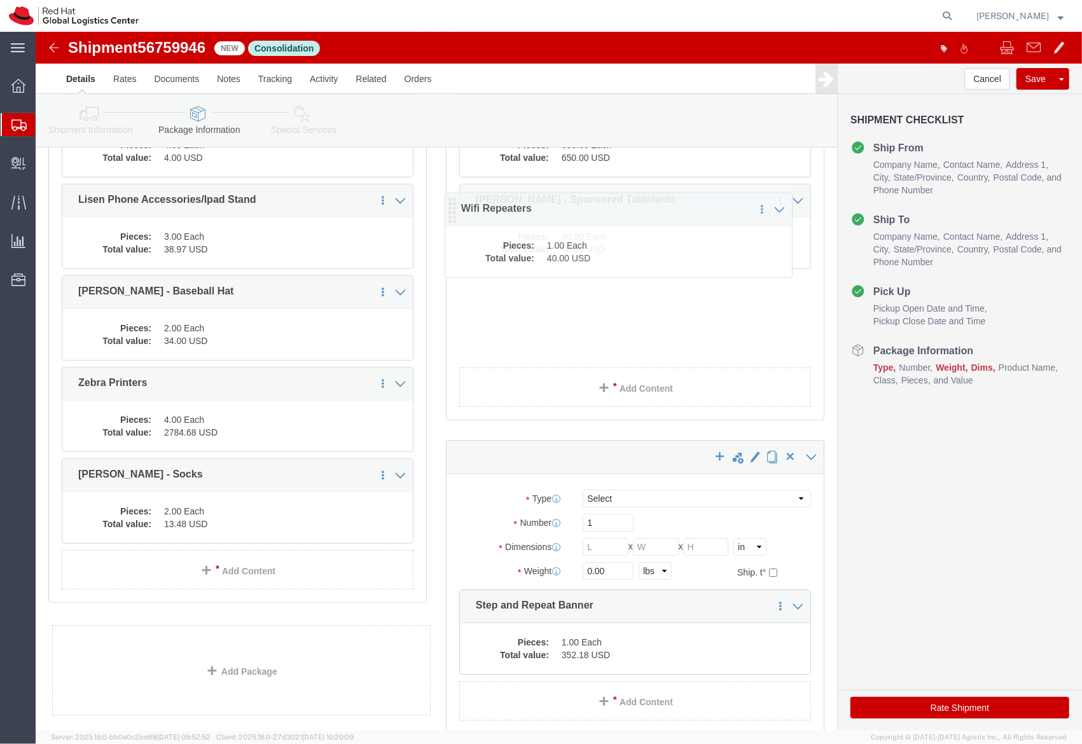
drag, startPoint x: 33, startPoint y: 539, endPoint x: 416, endPoint y: 177, distance: 527.4
click icon
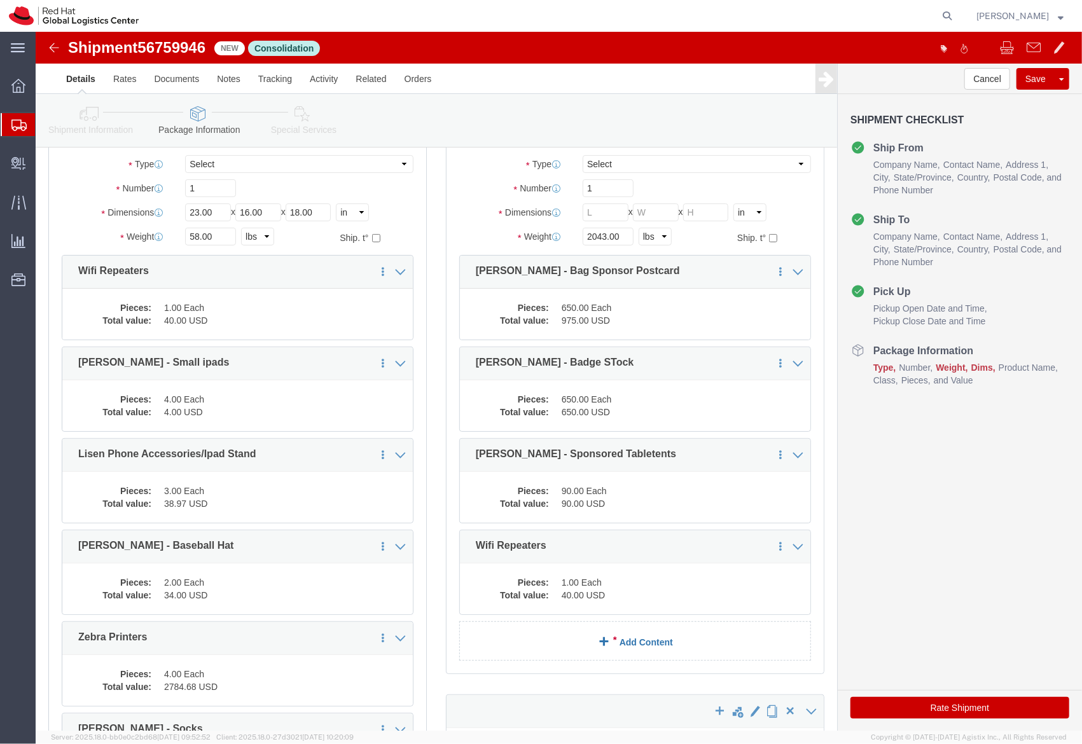
scroll to position [95, 0]
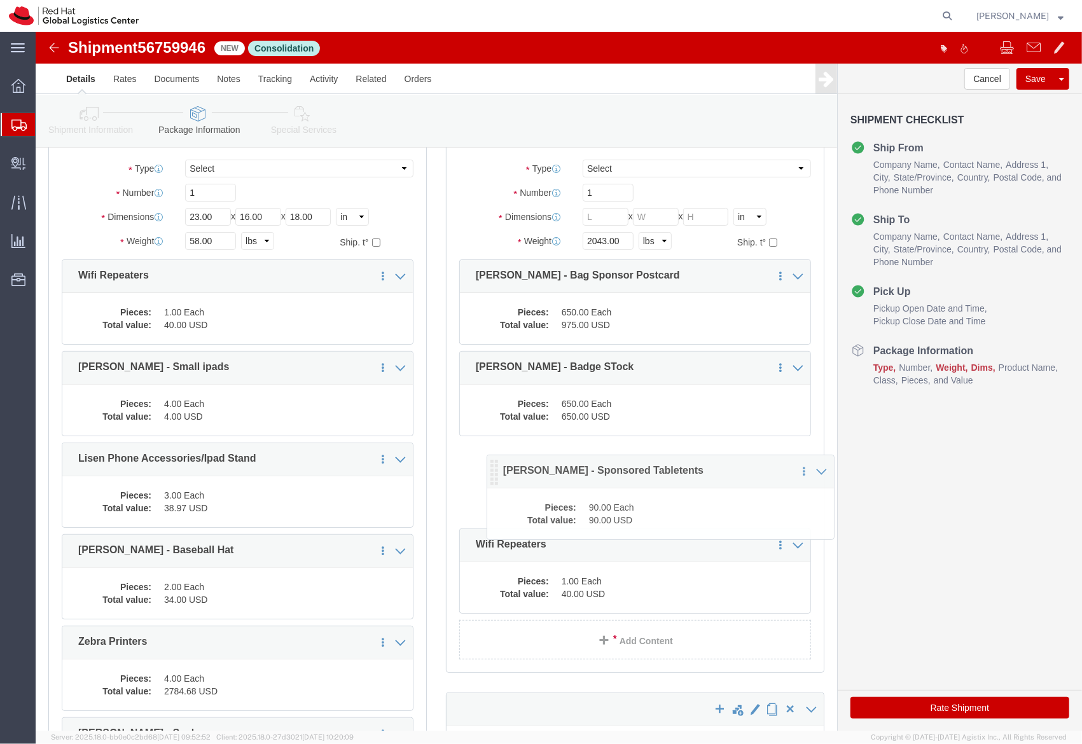
drag, startPoint x: 429, startPoint y: 429, endPoint x: 456, endPoint y: 440, distance: 29.4
click icon
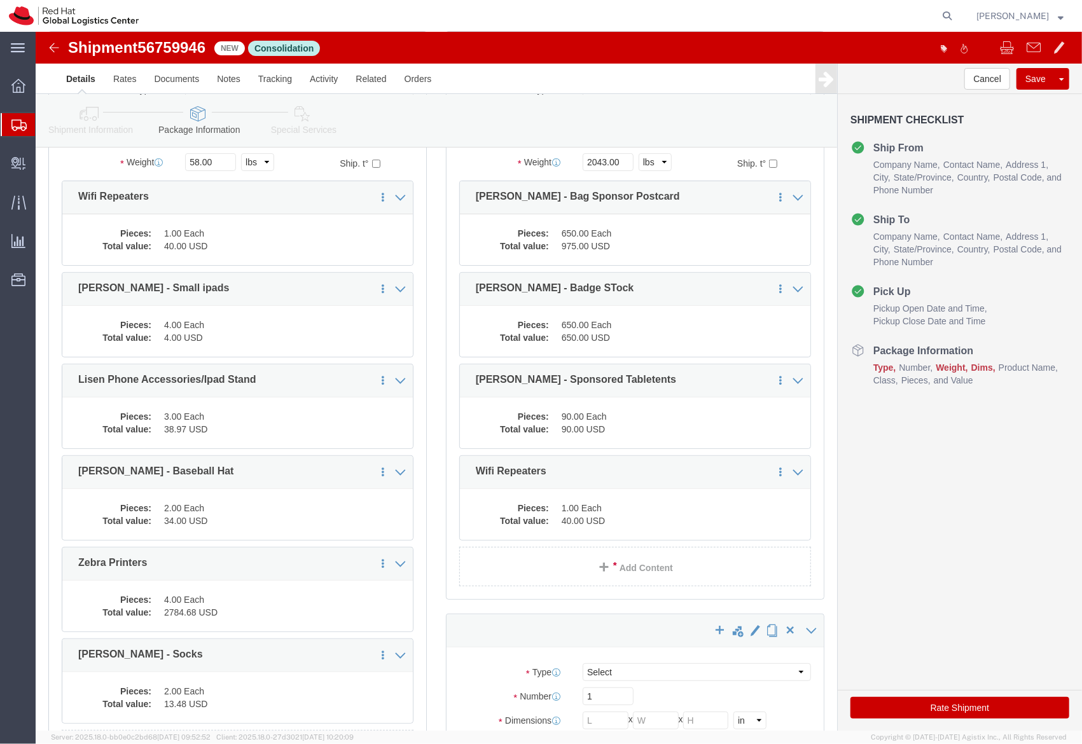
scroll to position [171, 0]
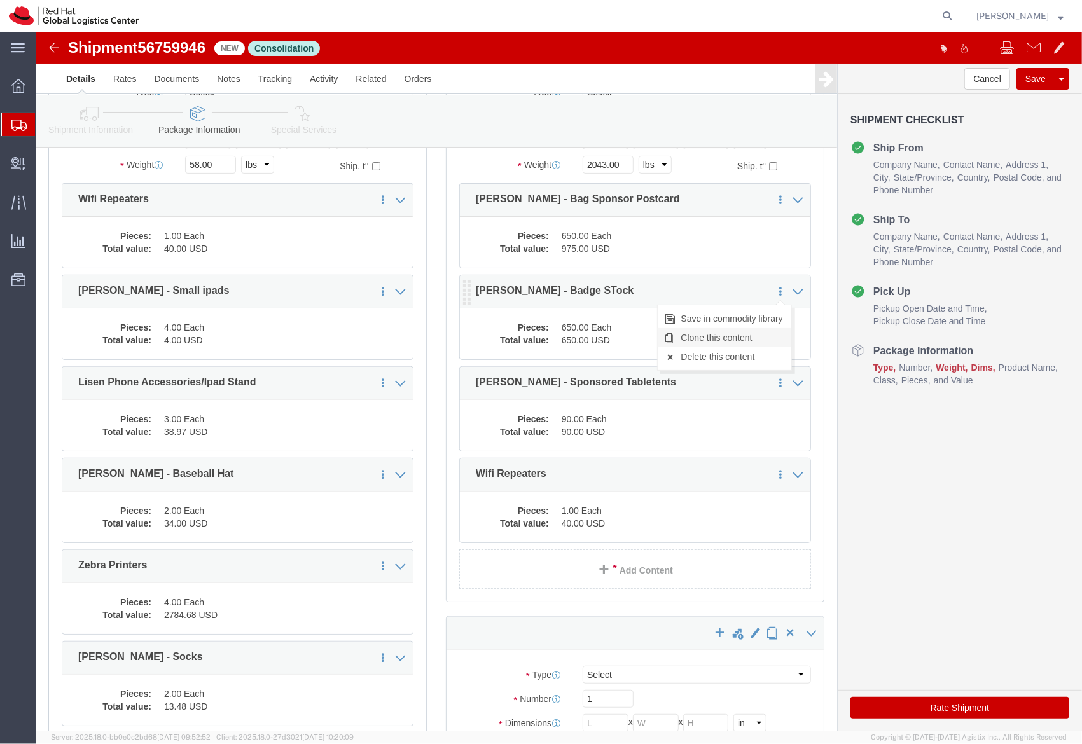
click link "Clone this content"
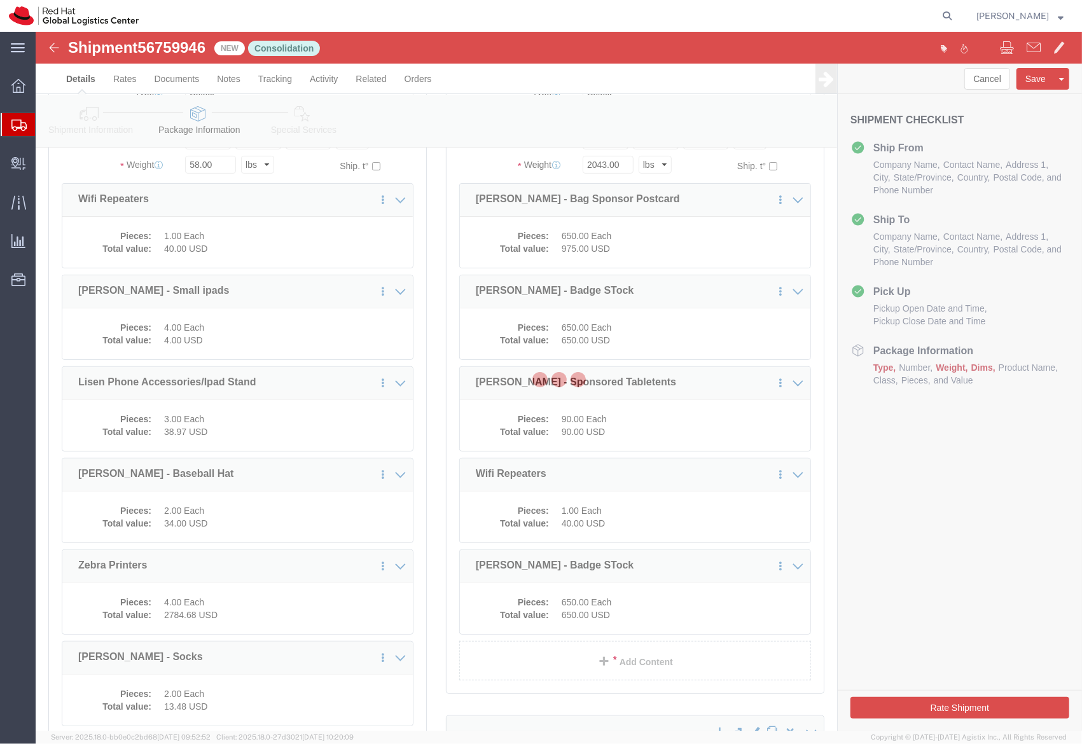
select select
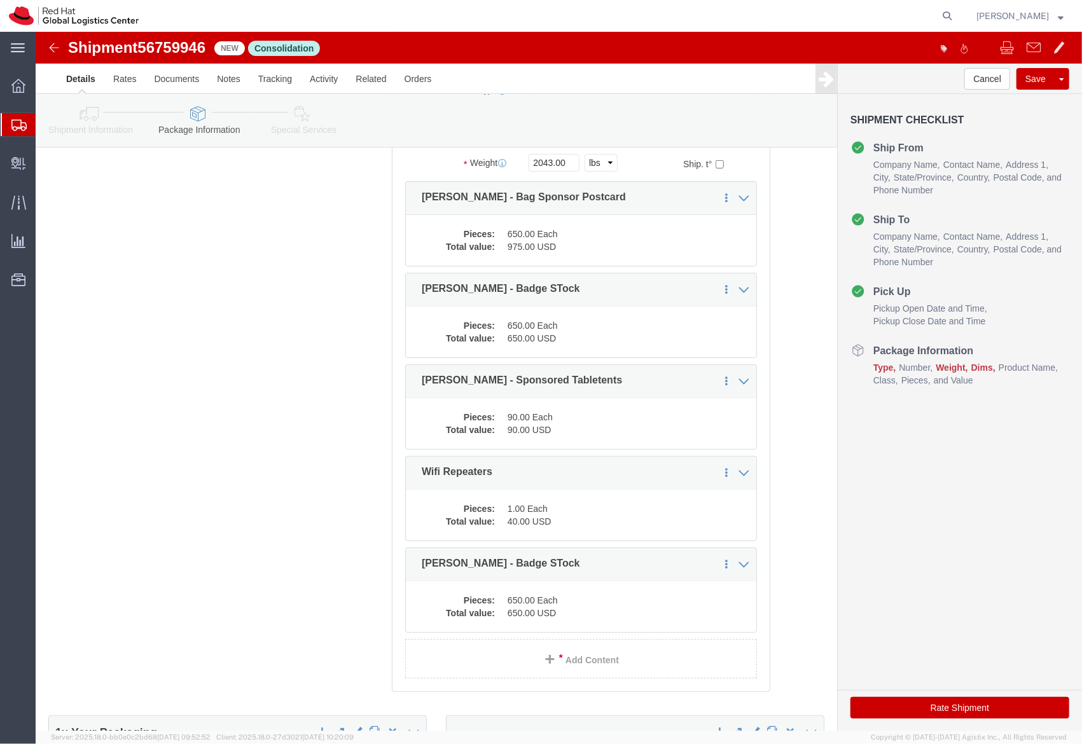
drag, startPoint x: 443, startPoint y: 201, endPoint x: 393, endPoint y: 200, distance: 49.6
click div "1 x Your Packaging Package Type Select Case(s) Crate(s) Envelope Large Box Medi…"
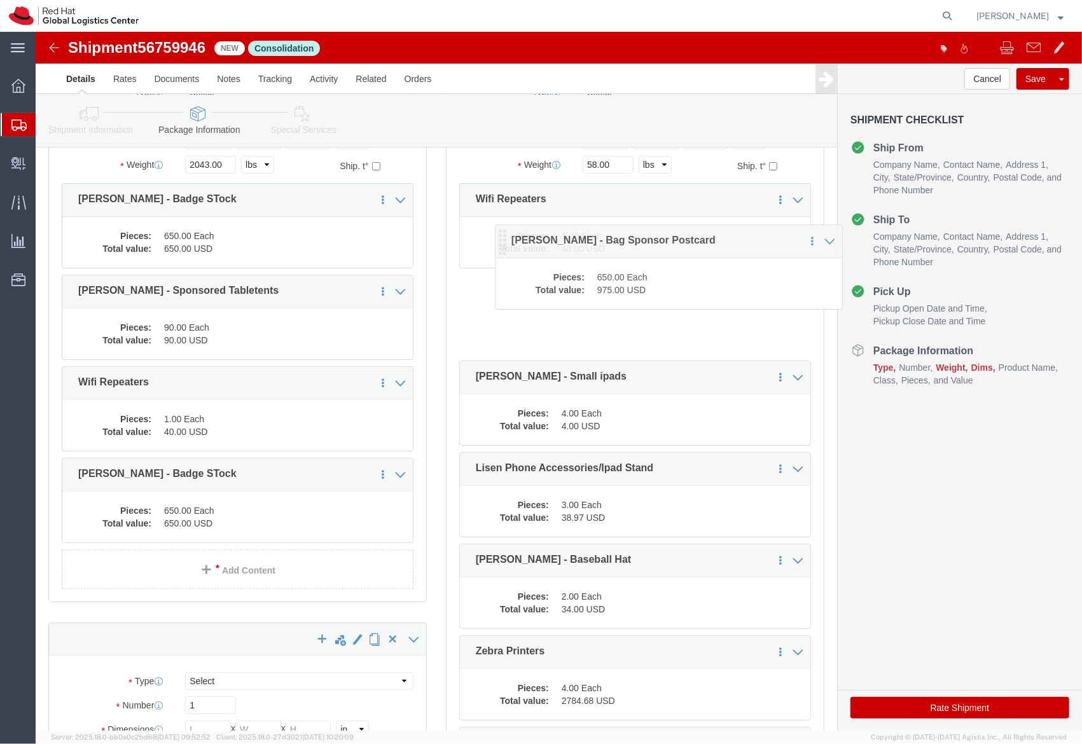
drag, startPoint x: 31, startPoint y: 170, endPoint x: 466, endPoint y: 215, distance: 437.4
click icon
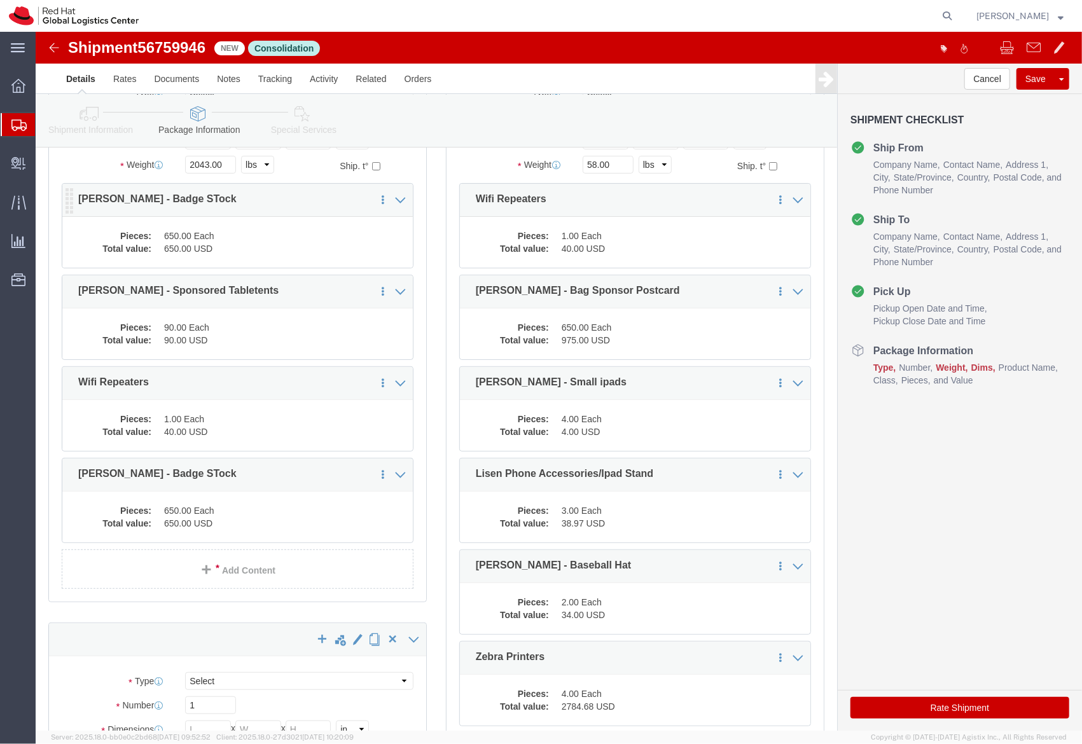
click div "Pieces: 650.00 Each Total value: 650.00 USD"
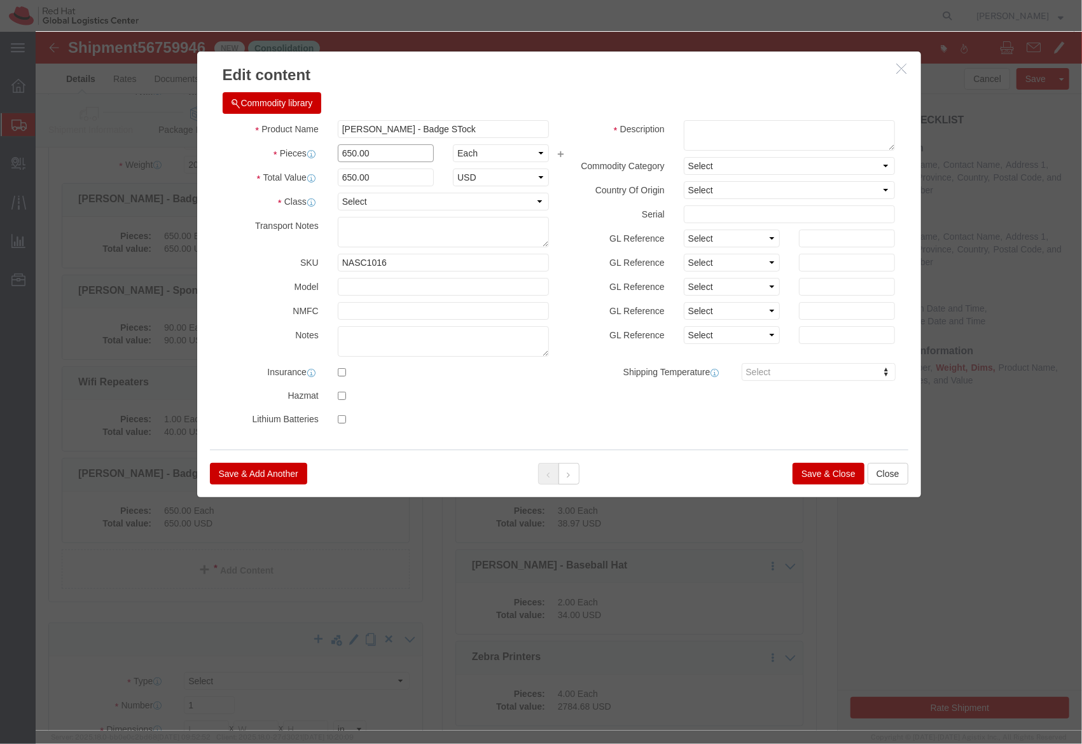
click input "650.00"
type input "250.00"
type input "250"
click button "Save & Close"
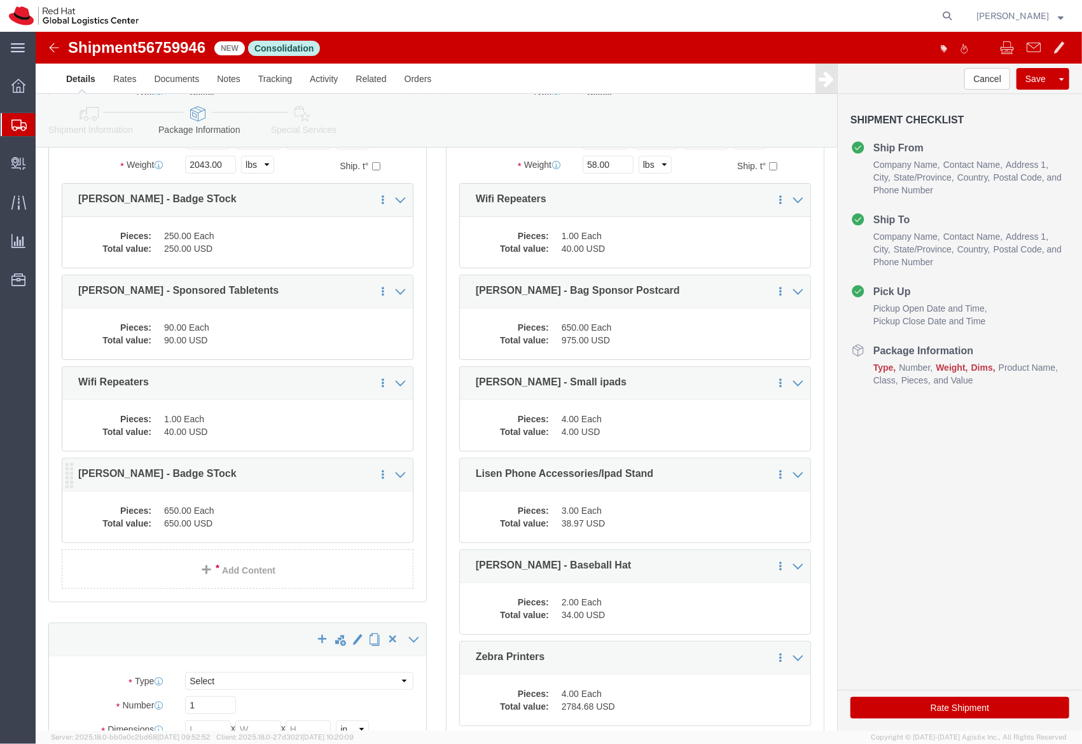
click dd "650.00 Each"
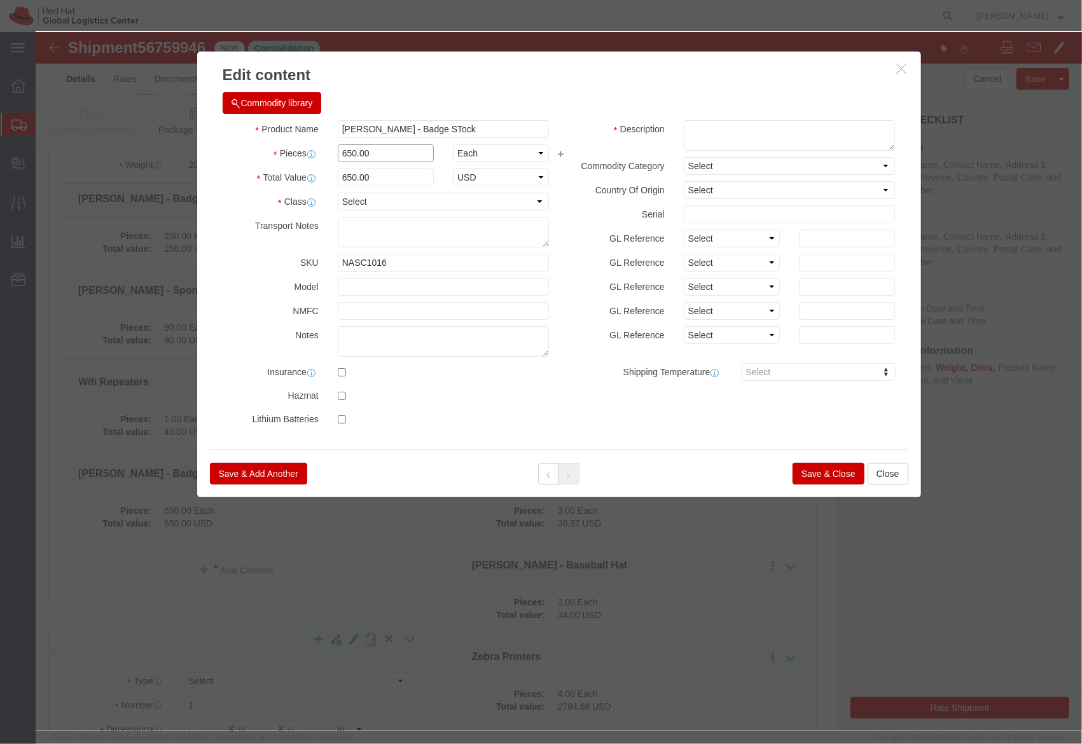
click input "650.00"
type input "400.00"
type input "400"
click div "Product Name J.Lien - Badge STock Pieces 400.00 Select Bag Barrels 100Board Fee…"
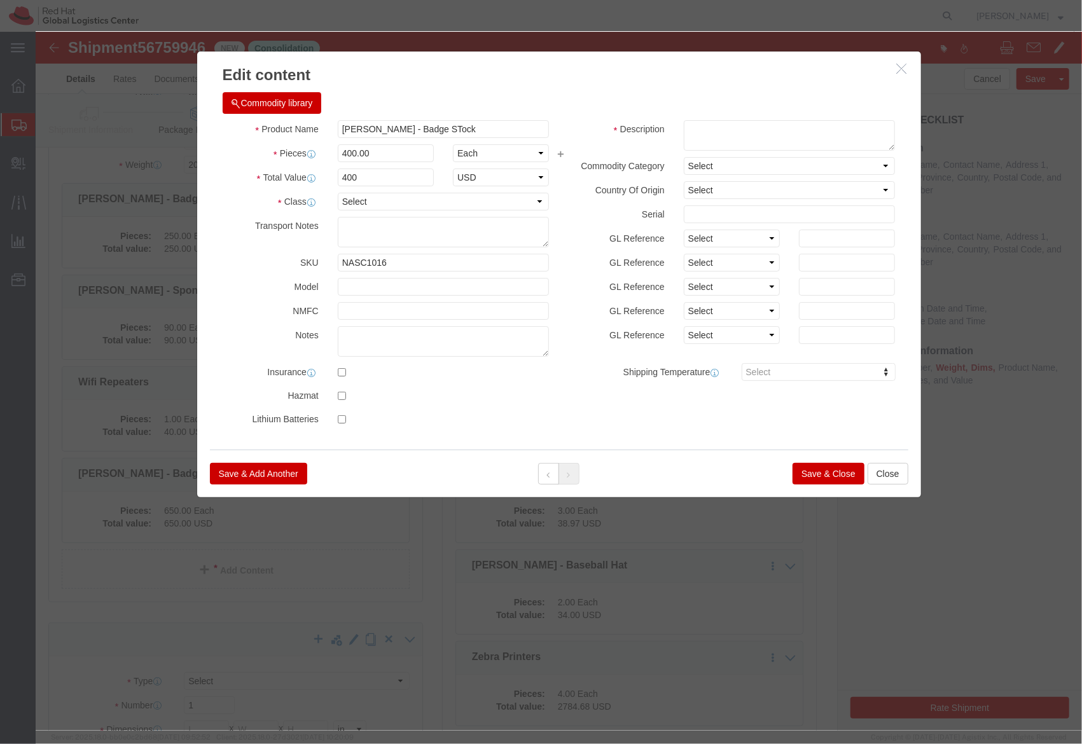
click button "Save & Close"
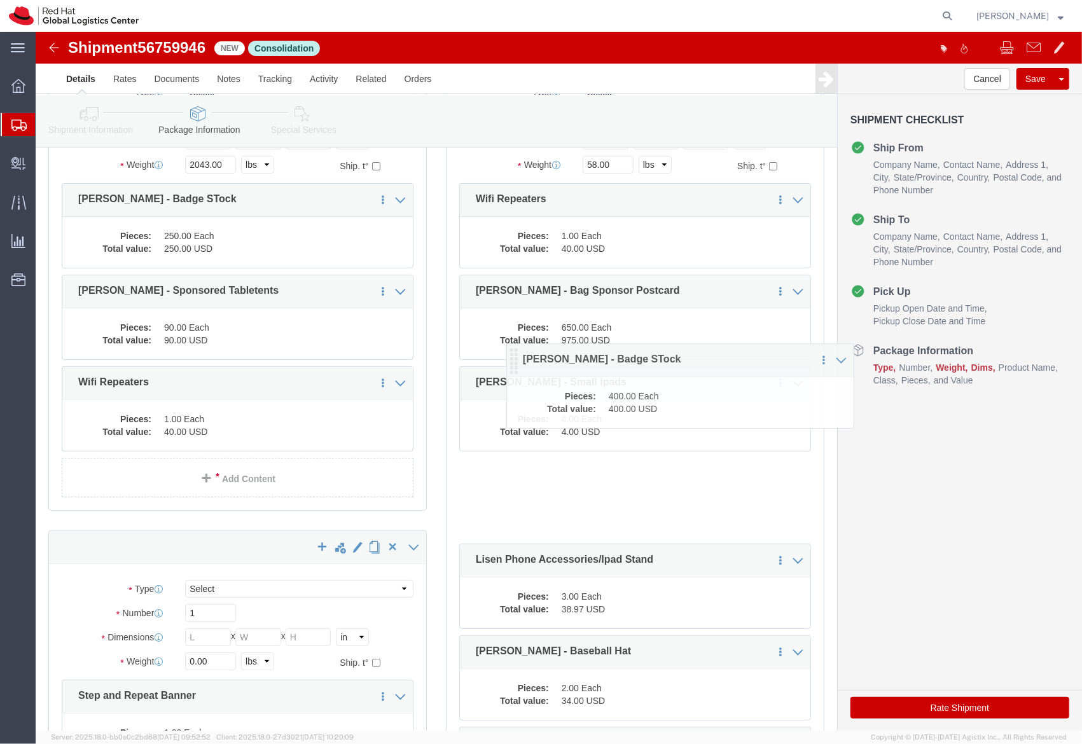
drag, startPoint x: 32, startPoint y: 449, endPoint x: 477, endPoint y: 332, distance: 459.8
click icon
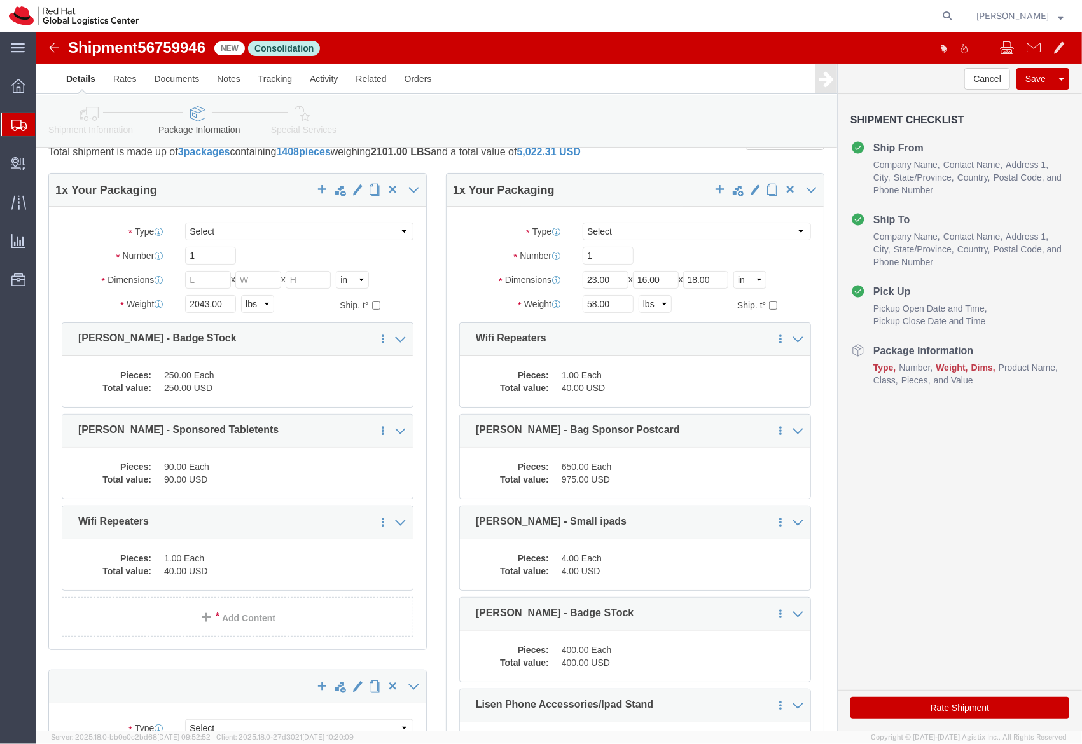
scroll to position [31, 0]
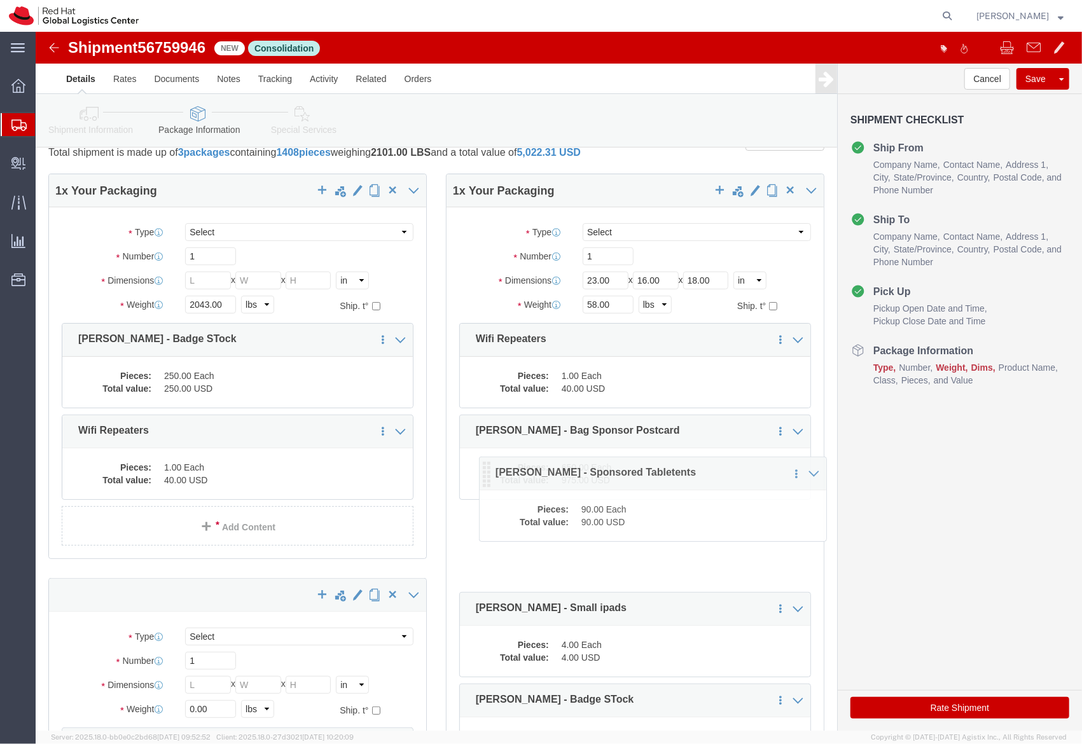
drag, startPoint x: 32, startPoint y: 400, endPoint x: 449, endPoint y: 442, distance: 419.4
click icon
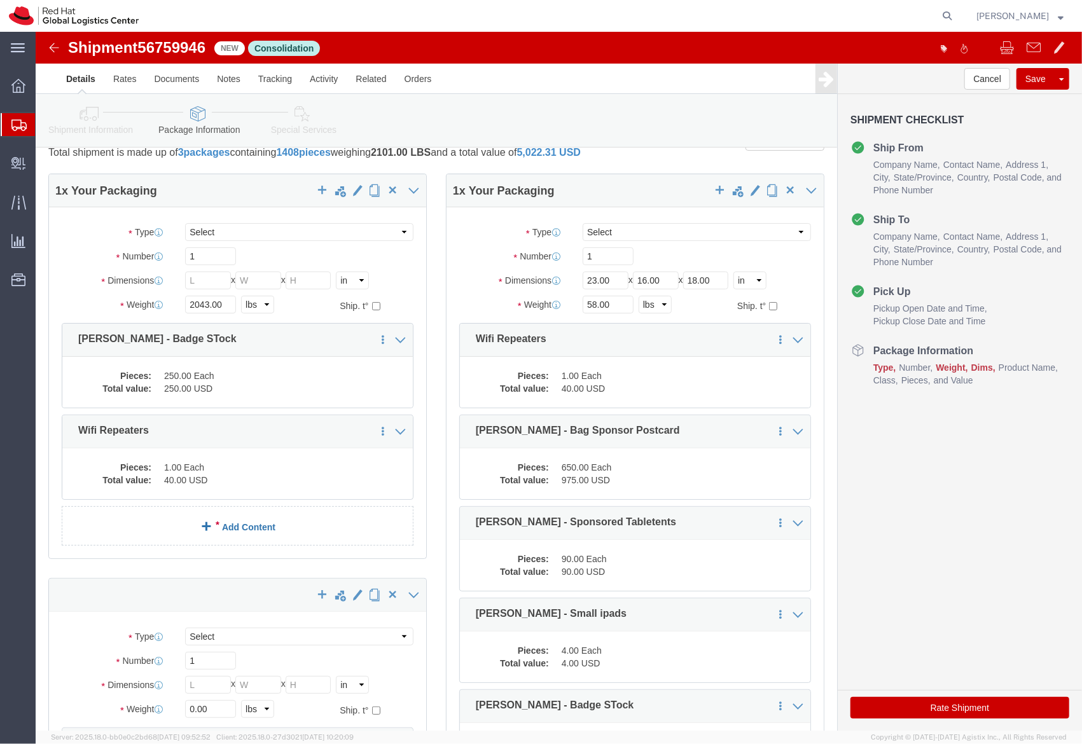
click link "Add Content"
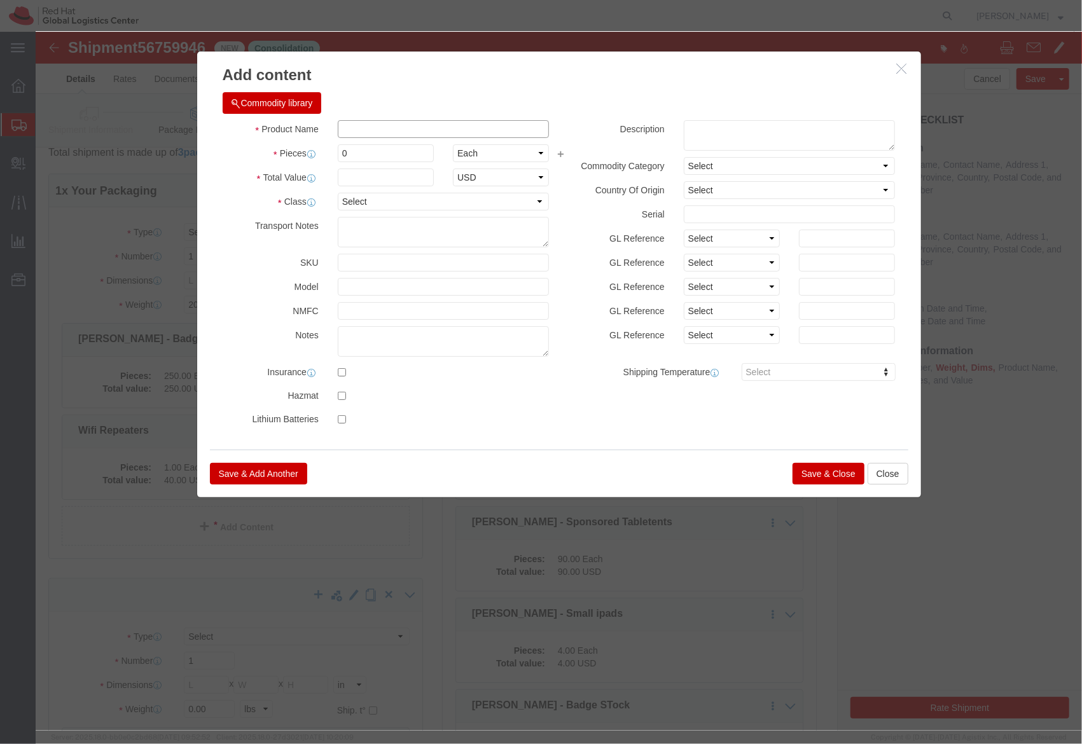
click input "text"
type input "Table Cloth"
type input "`"
type input "2"
type input "100"
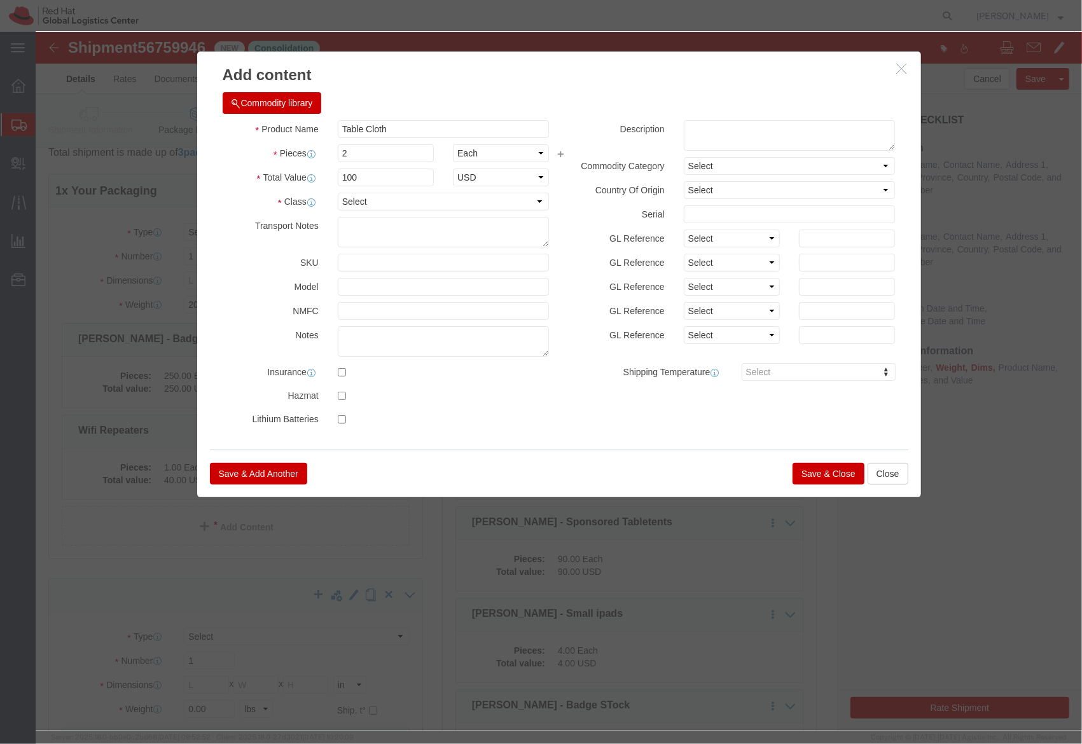
click button "Save & Close"
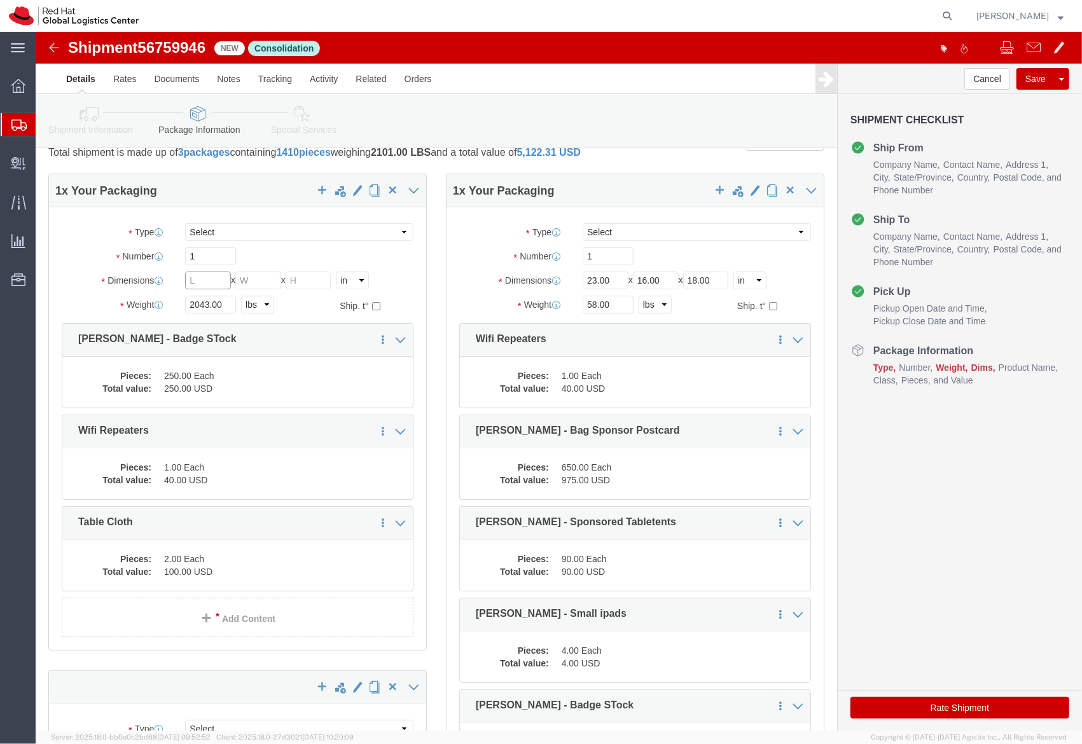
click input "text"
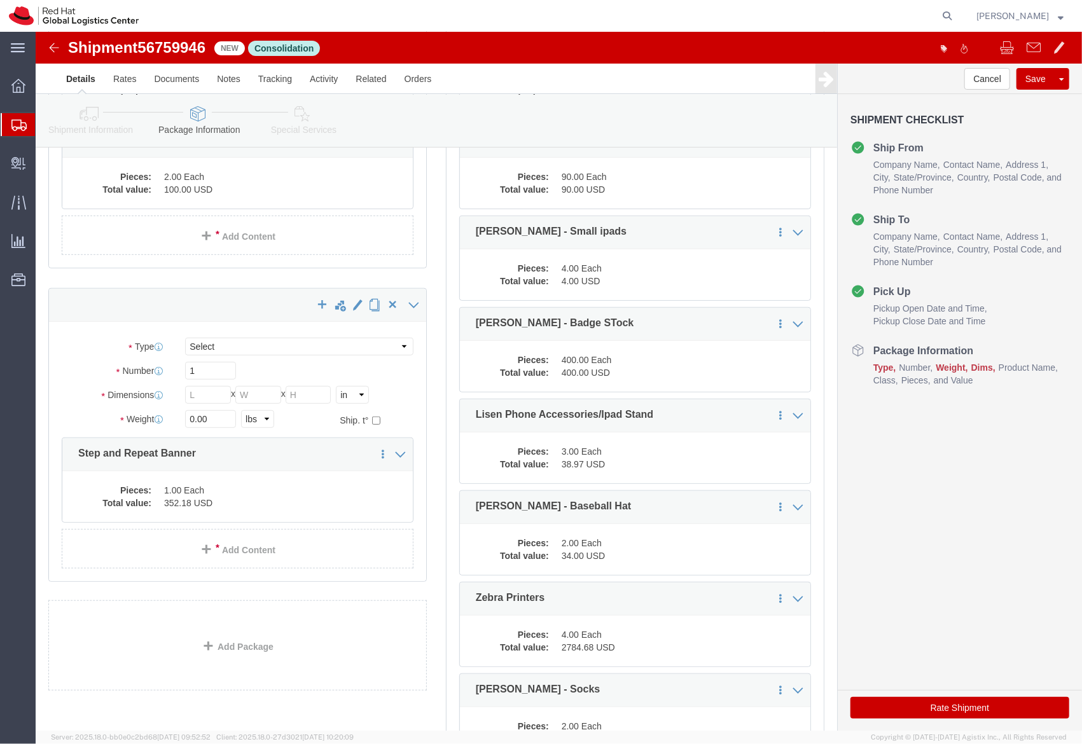
scroll to position [416, 0]
click div "Package Type Select Case(s) Crate(s) Envelope Large Box Medium Box PAK Skid(s) …"
click input "text"
type input "15"
type input "12"
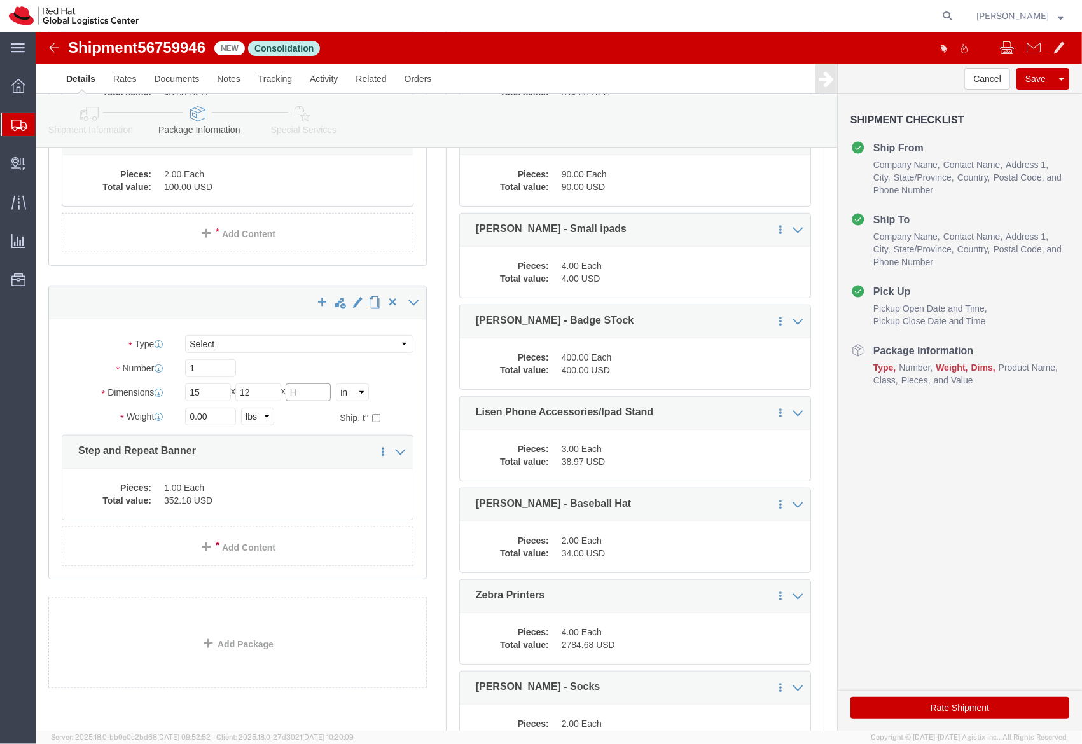
type input "6"
type input "36"
click input "1"
click select "Select Case(s) Crate(s) Envelope Large Box Medium Box PAK Skid(s) Small Box Sma…"
select select "YRPK"
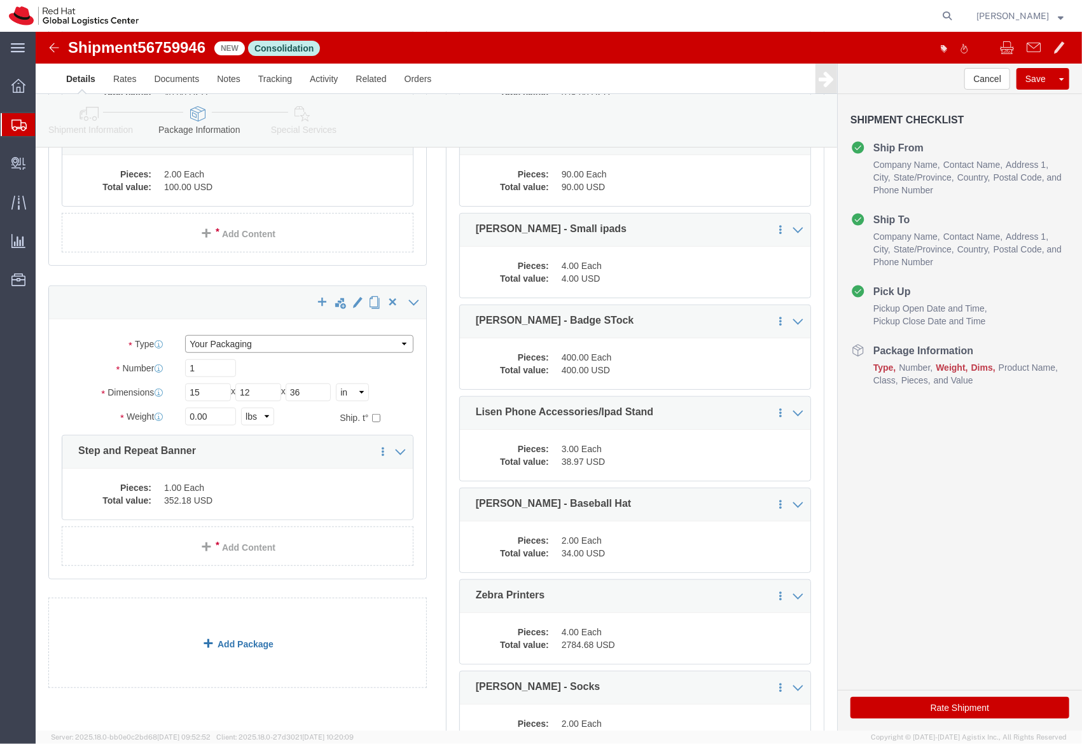
click select "Select Case(s) Crate(s) Envelope Large Box Medium Box PAK Skid(s) Small Box Sma…"
click input "0.00"
type input "32"
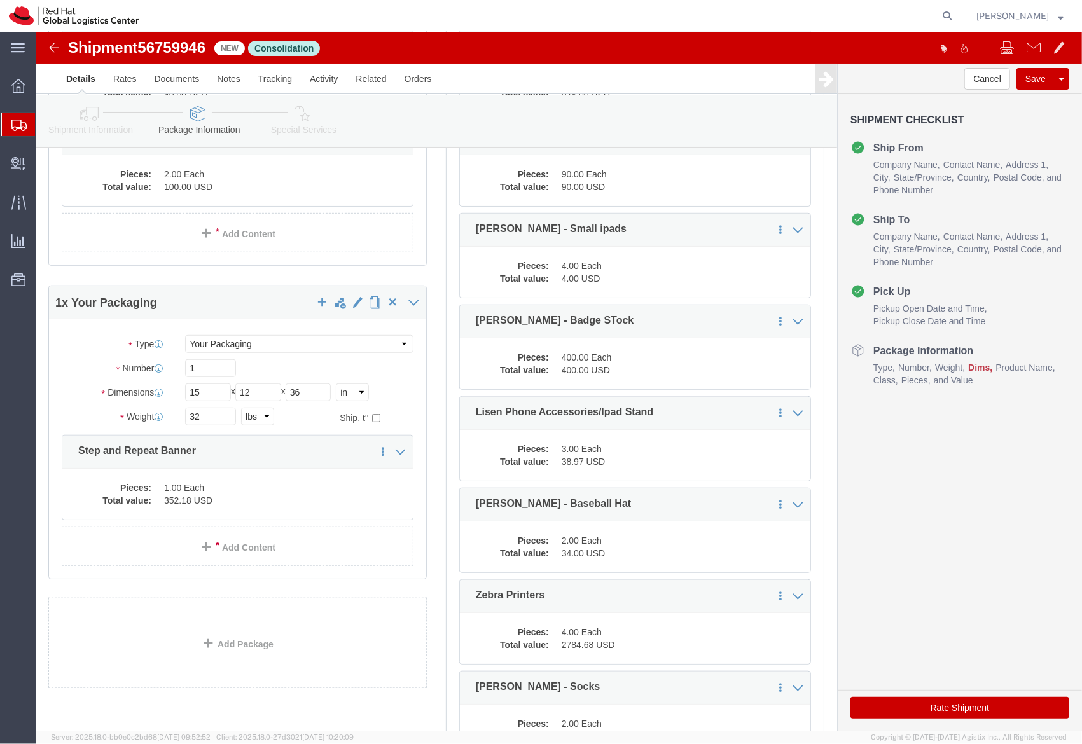
click div "Cancel Save Assign To Clone Shipment Save As Template Shipment Checklist Ship F…"
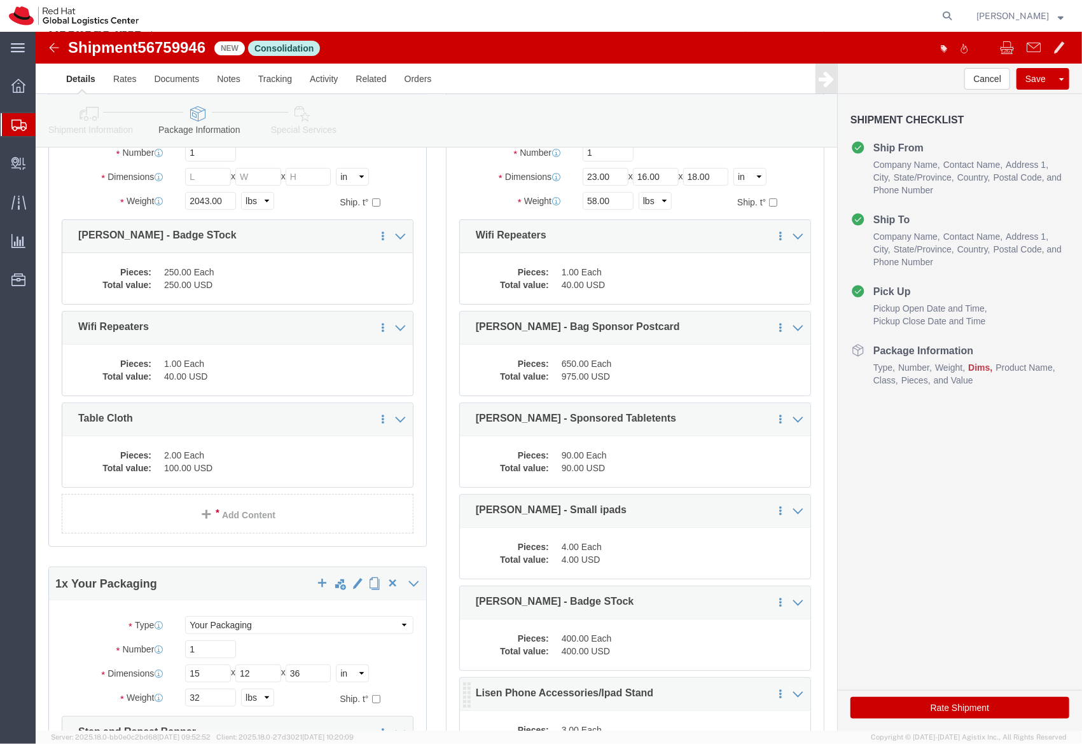
scroll to position [0, 0]
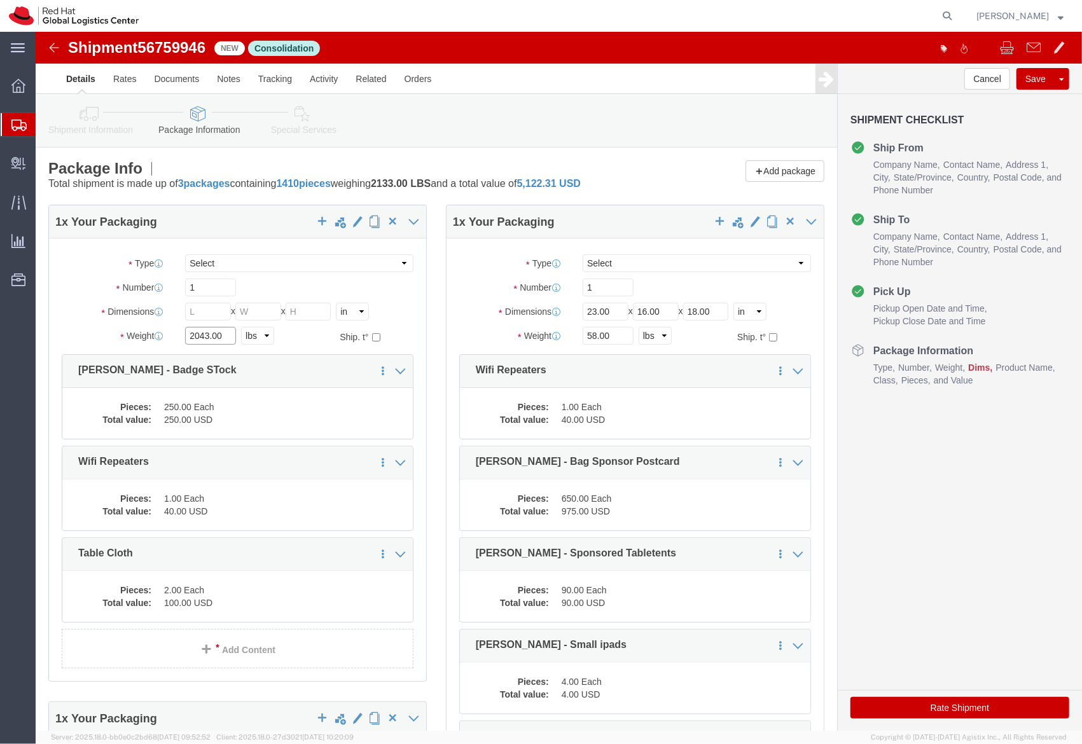
click input "2043.00"
click input "20"
type input "18"
click input "text"
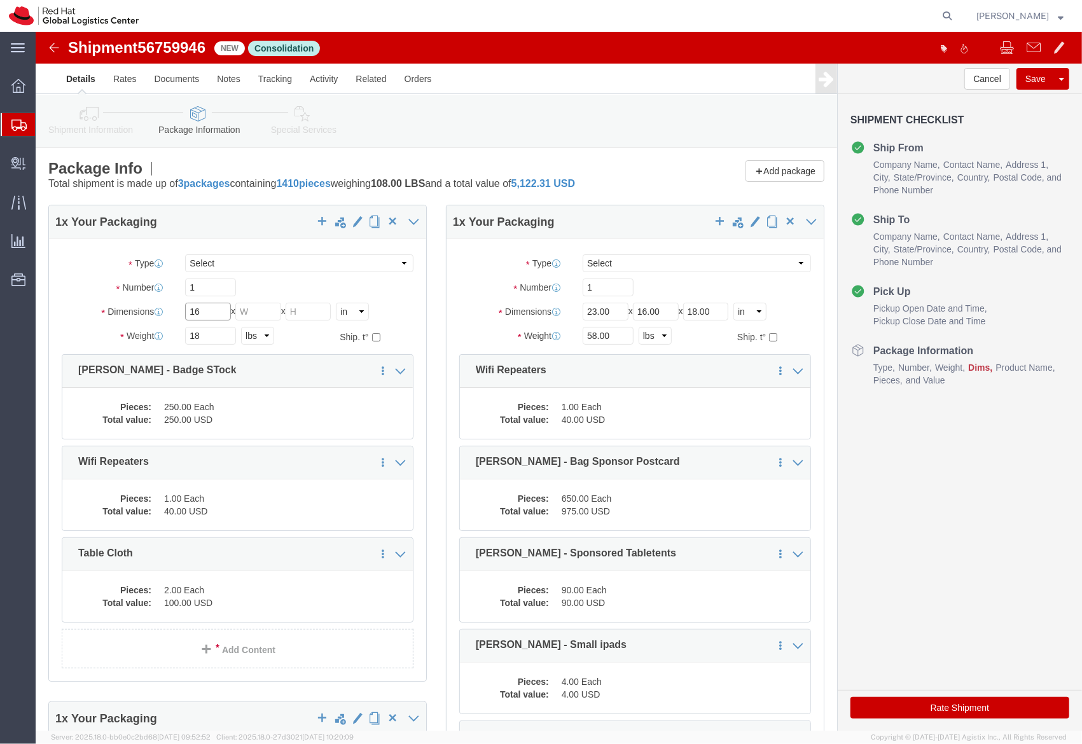
type input "16"
type input "12"
type input "8"
click button "Rate Shipment"
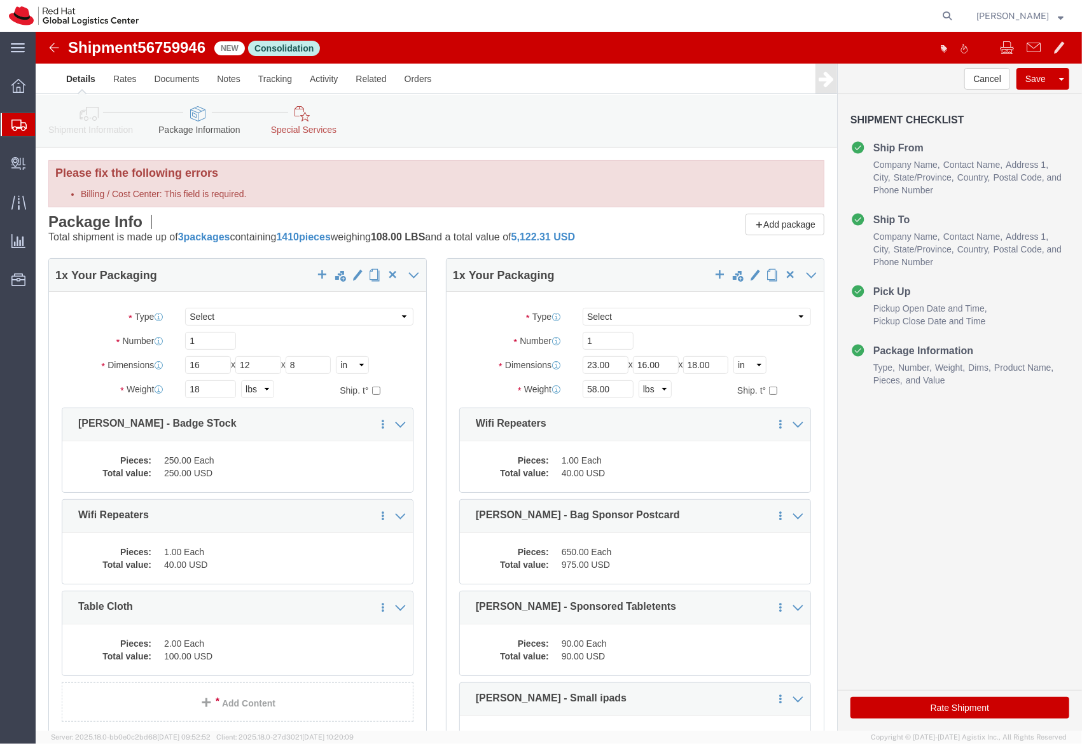
click div "Shipment Information Package Information Special Services"
click icon
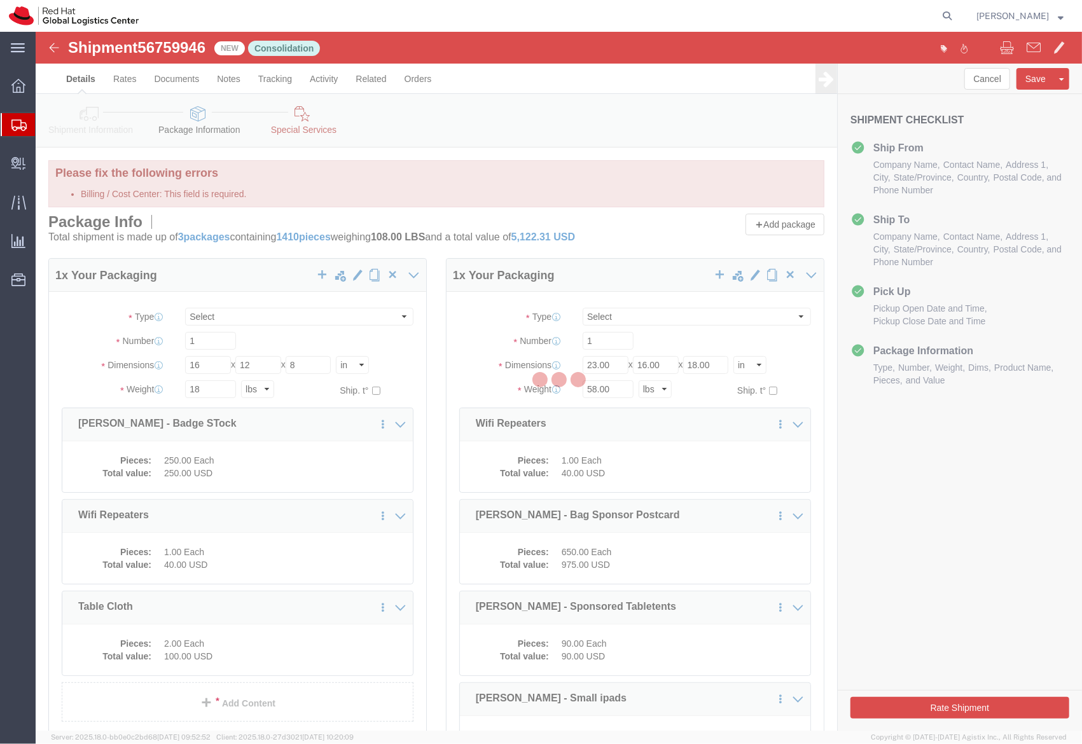
select select
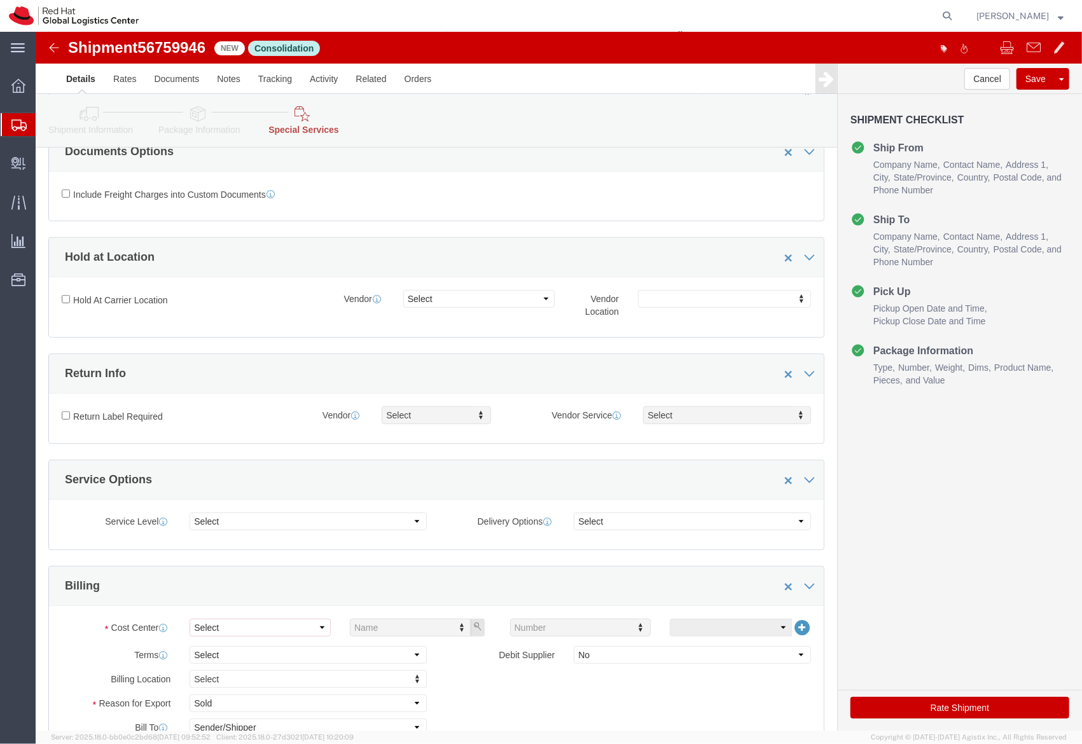
scroll to position [317, 0]
click select "Select Buyer Cost Center Department Operations Number Order Number Sales Person"
select select "COSTCENTER"
click select "Select Buyer Cost Center Department Operations Number Order Number Sales Person"
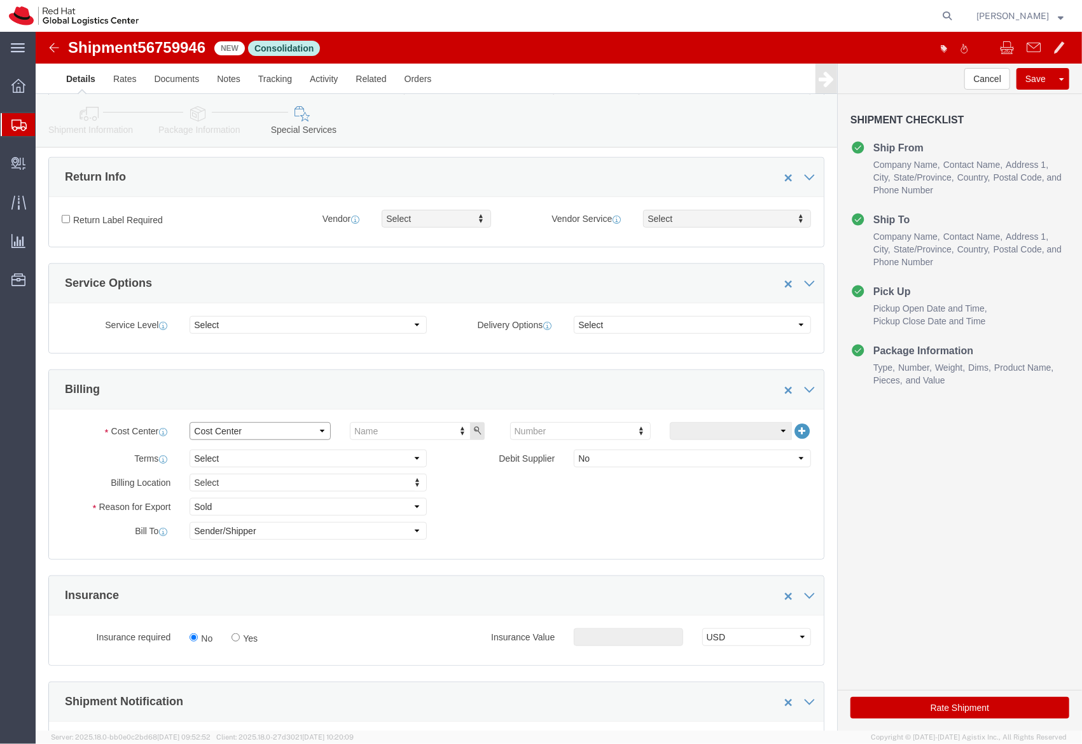
scroll to position [464, 0]
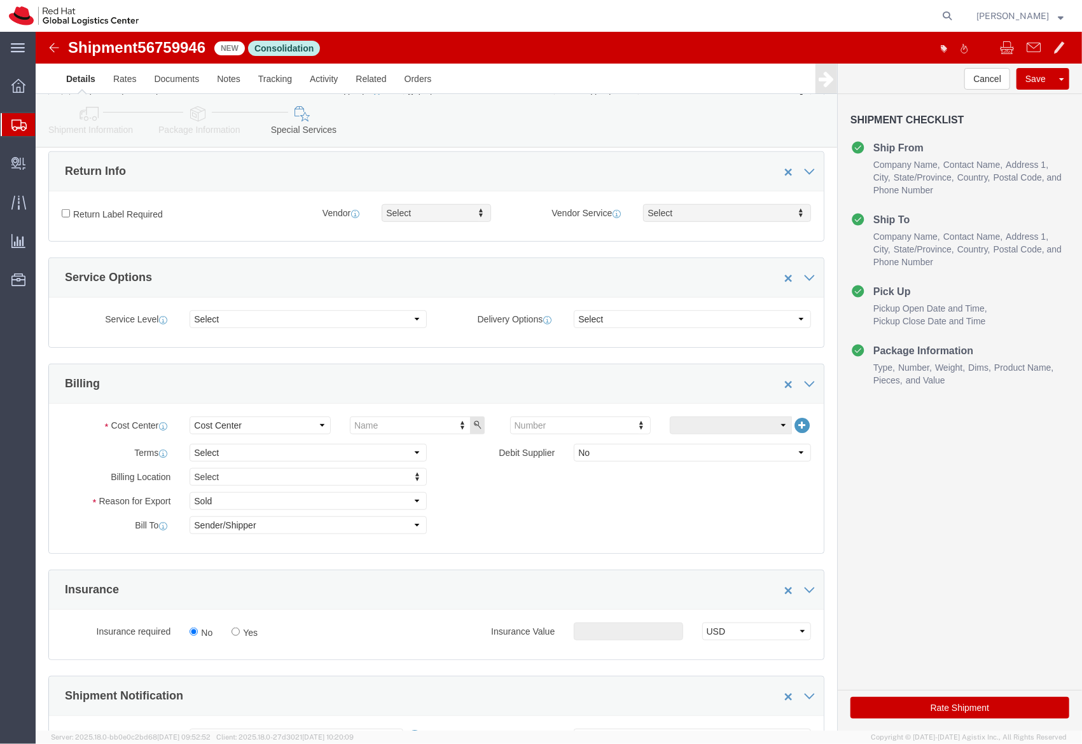
click div "Select Buyer Cost Center Department Operations Number Order Number Sales Person…"
type input "512"
click button "Rate Shipment"
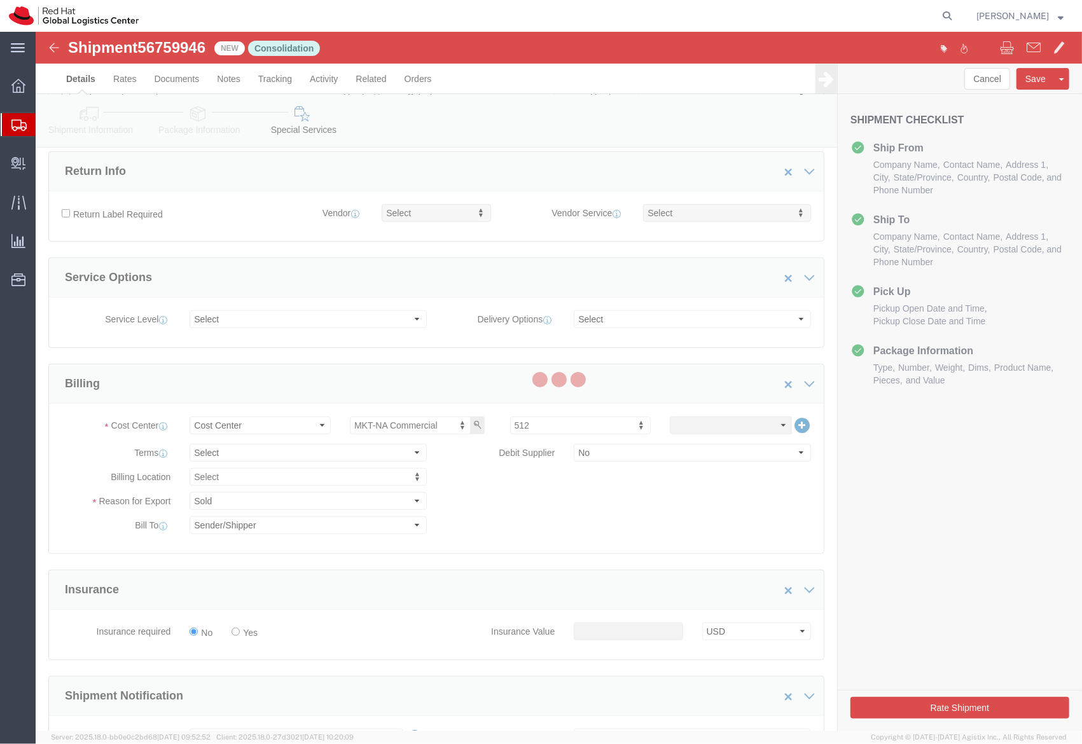
click at [532, 487] on div at bounding box center [559, 381] width 1047 height 699
click at [82, 106] on div at bounding box center [559, 381] width 1047 height 699
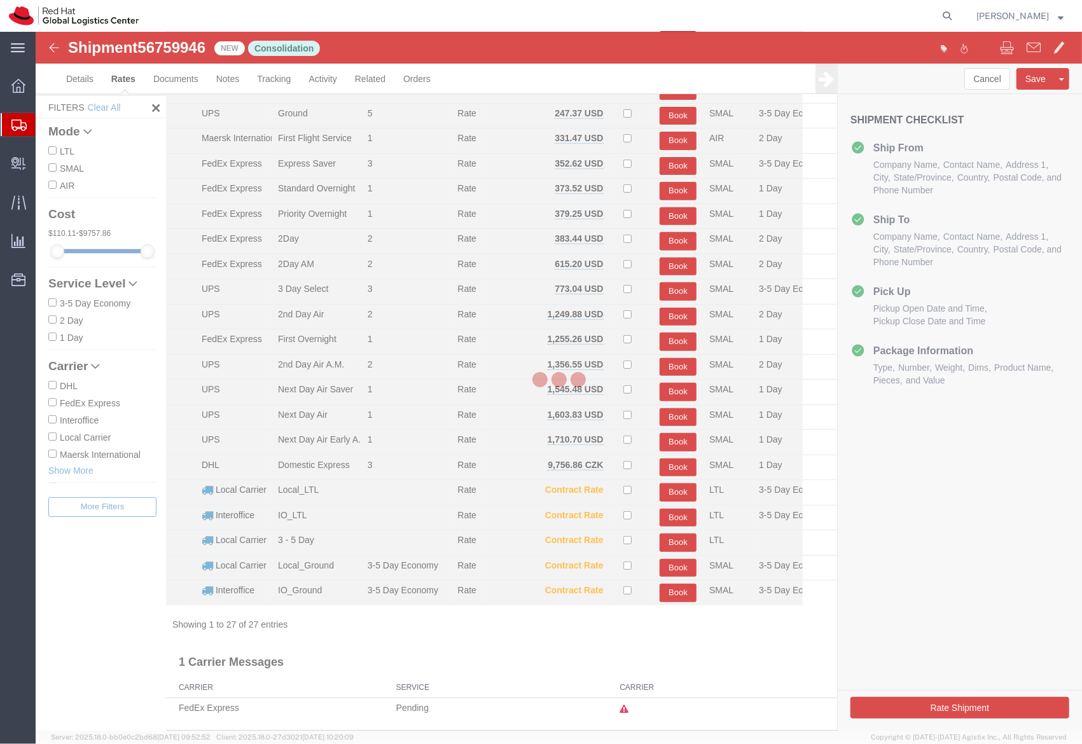
scroll to position [223, 0]
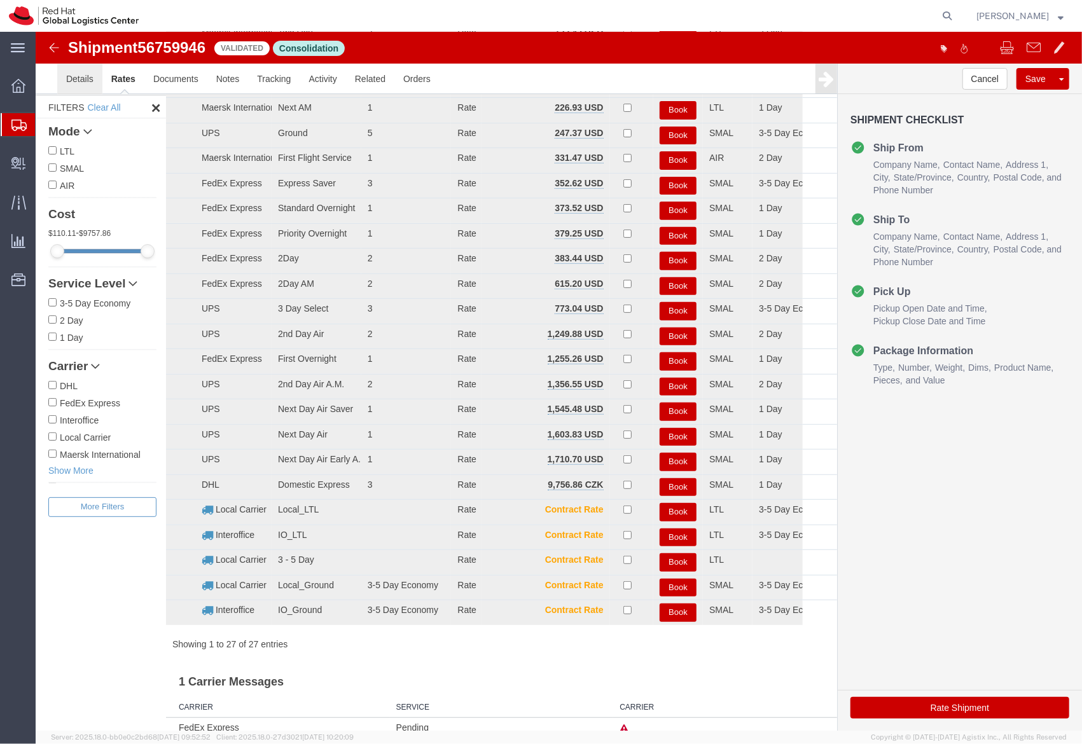
click at [59, 90] on link "Details" at bounding box center [79, 78] width 45 height 31
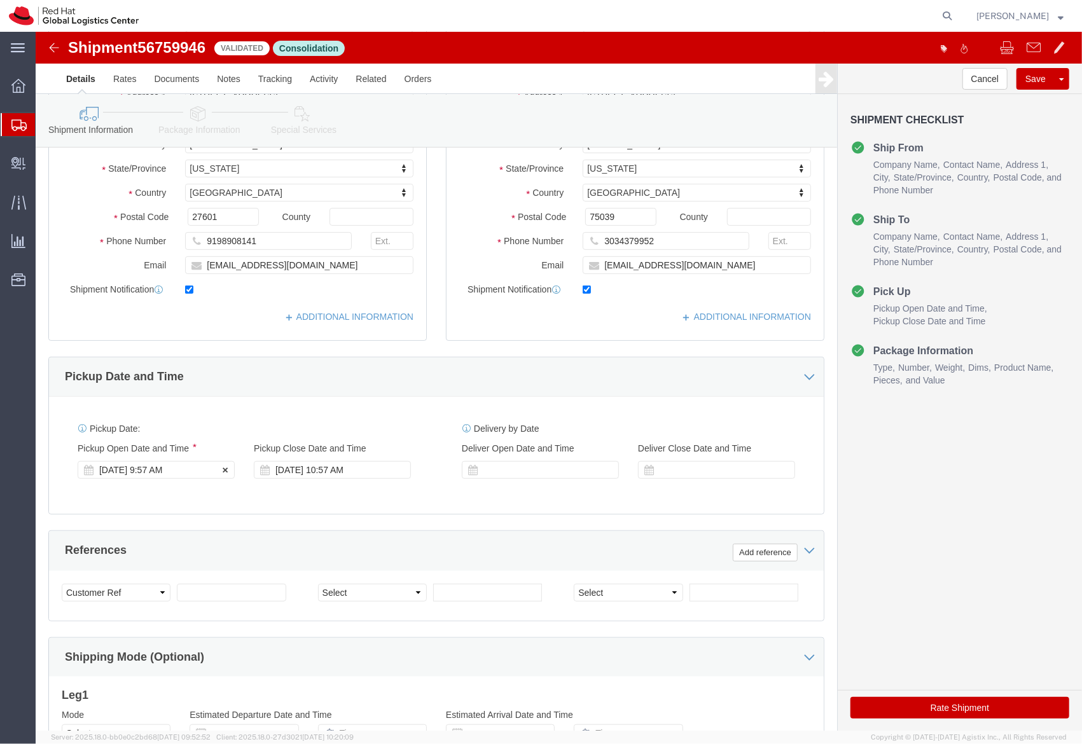
click div "Sep 09 2025 9:57 AM"
drag, startPoint x: 870, startPoint y: 678, endPoint x: 564, endPoint y: 691, distance: 306.9
click button "Rate Shipment"
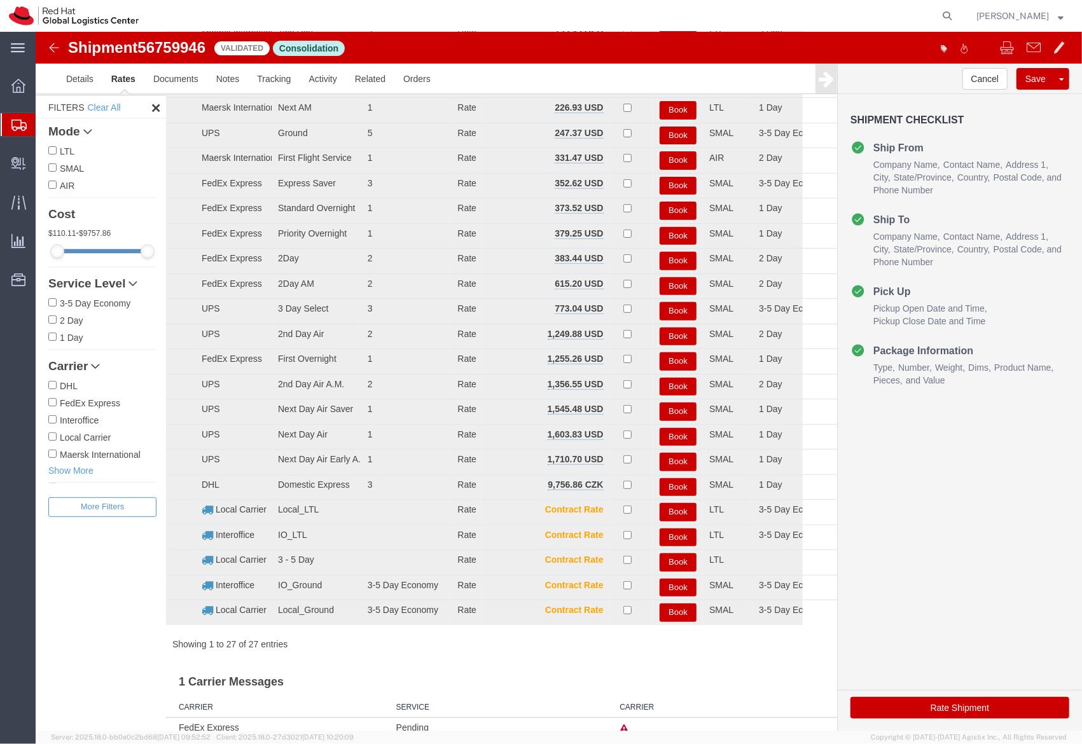
click at [492, 674] on h3 "1 Carrier Messages" at bounding box center [500, 677] width 671 height 29
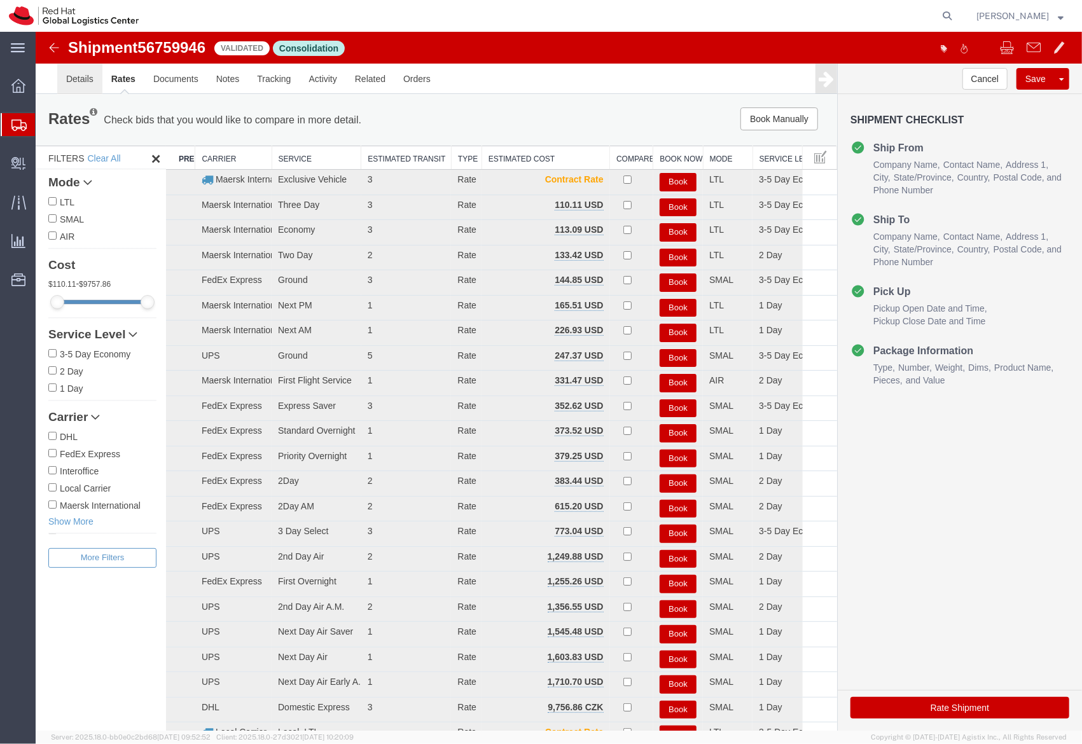
click at [67, 83] on link "Details" at bounding box center [79, 78] width 45 height 31
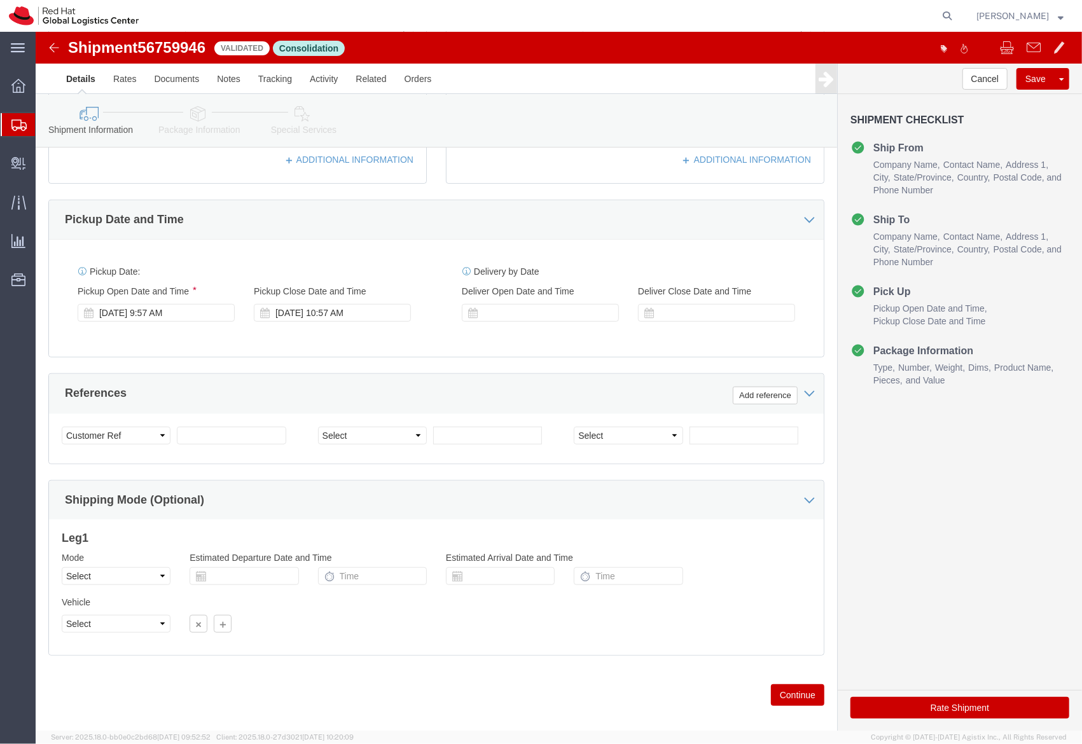
scroll to position [380, 0]
click div "Sep 09 2025 9:57 AM"
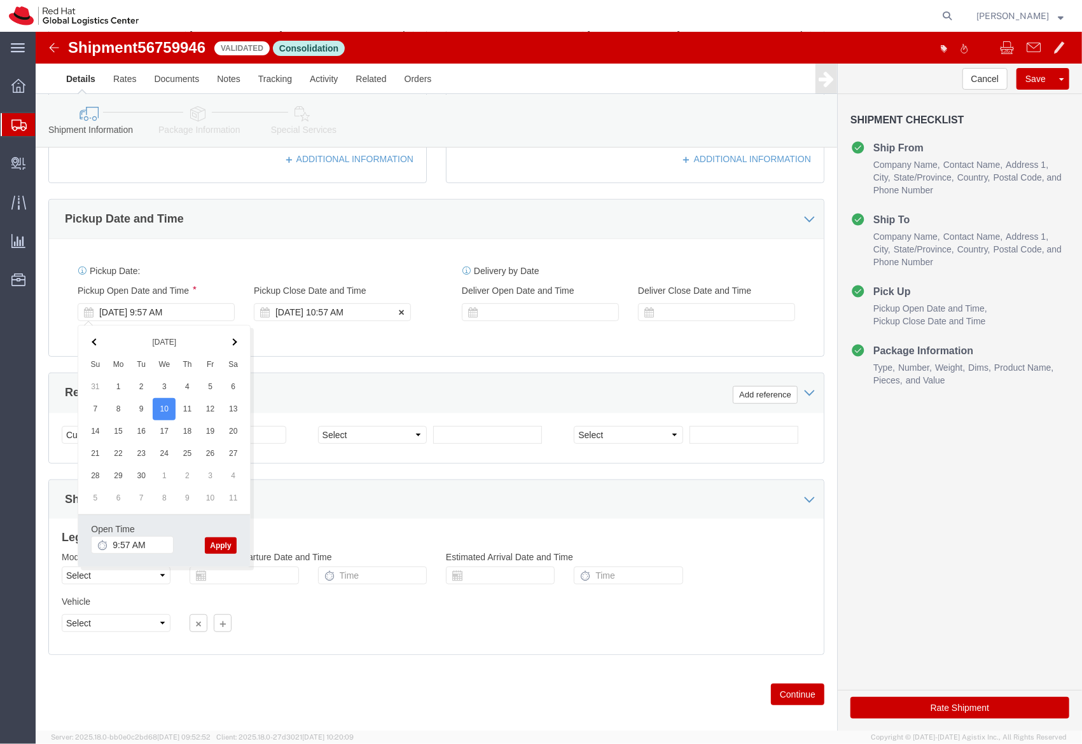
click div "Sep 09 2025 10:57 AM"
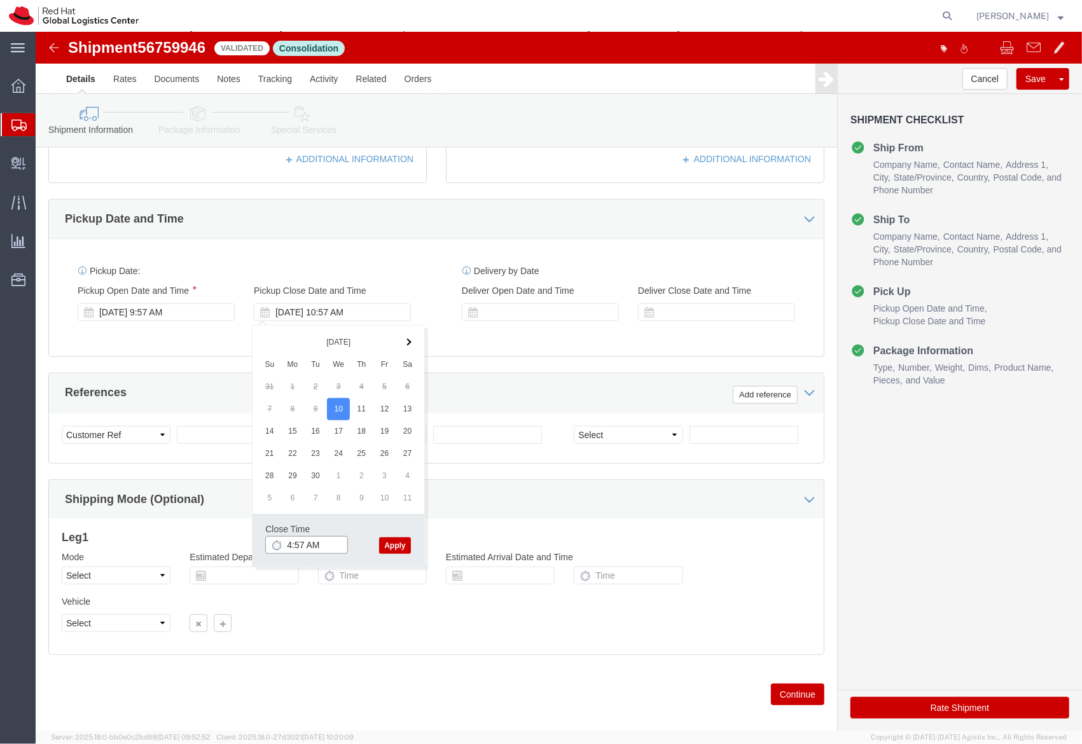
click input "4:57 AM"
type input "4:57 PM"
click button "Apply"
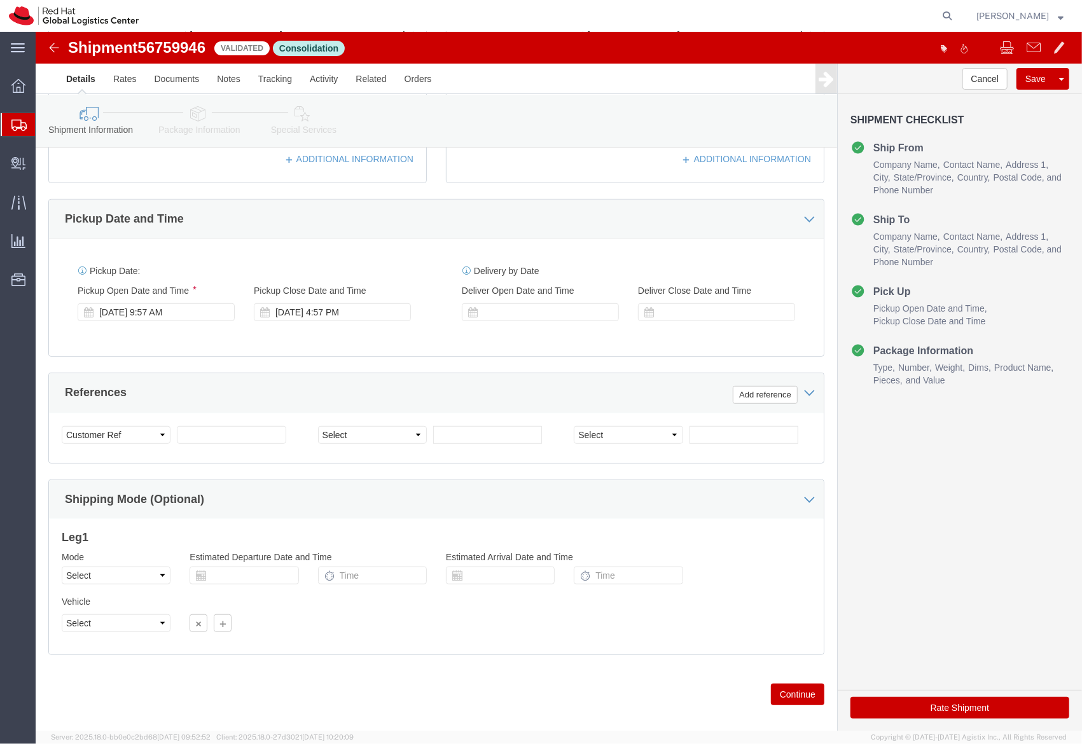
click button "Rate Shipment"
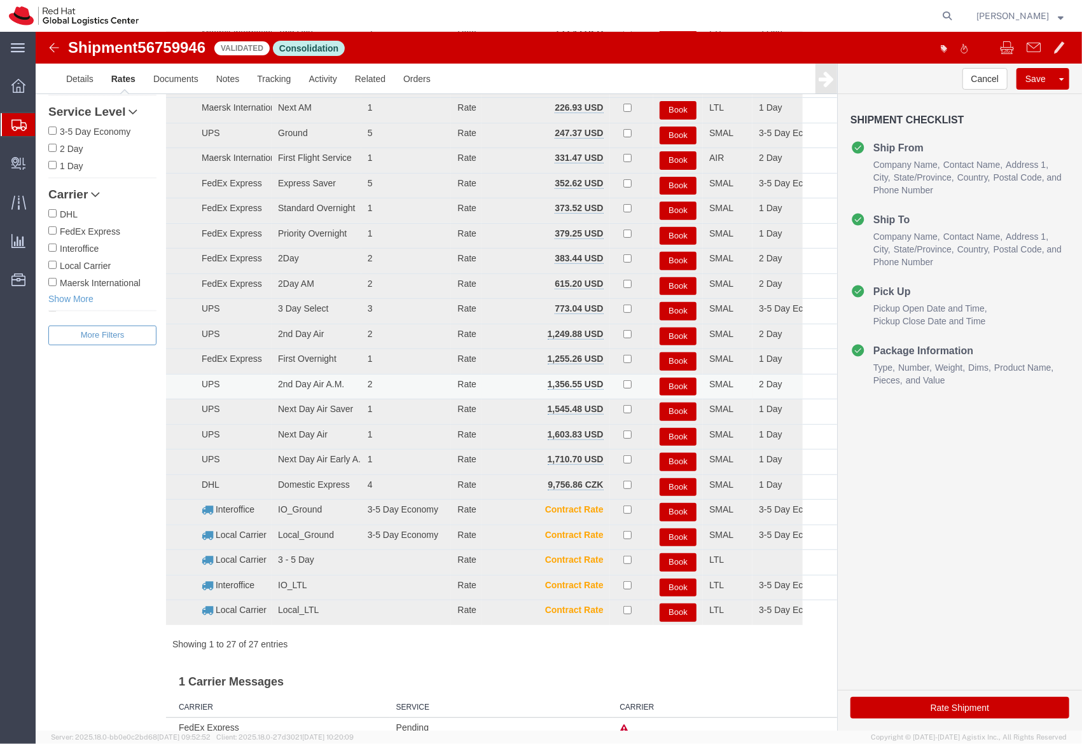
scroll to position [0, 0]
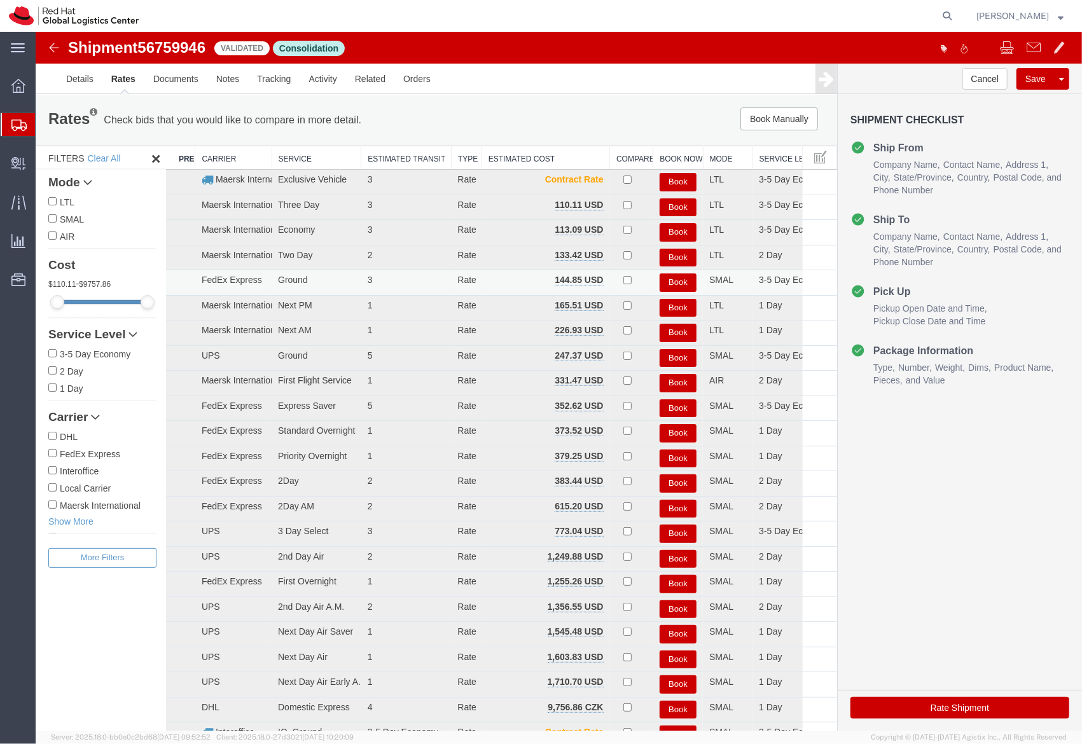
click at [674, 284] on button "Book" at bounding box center [677, 282] width 37 height 18
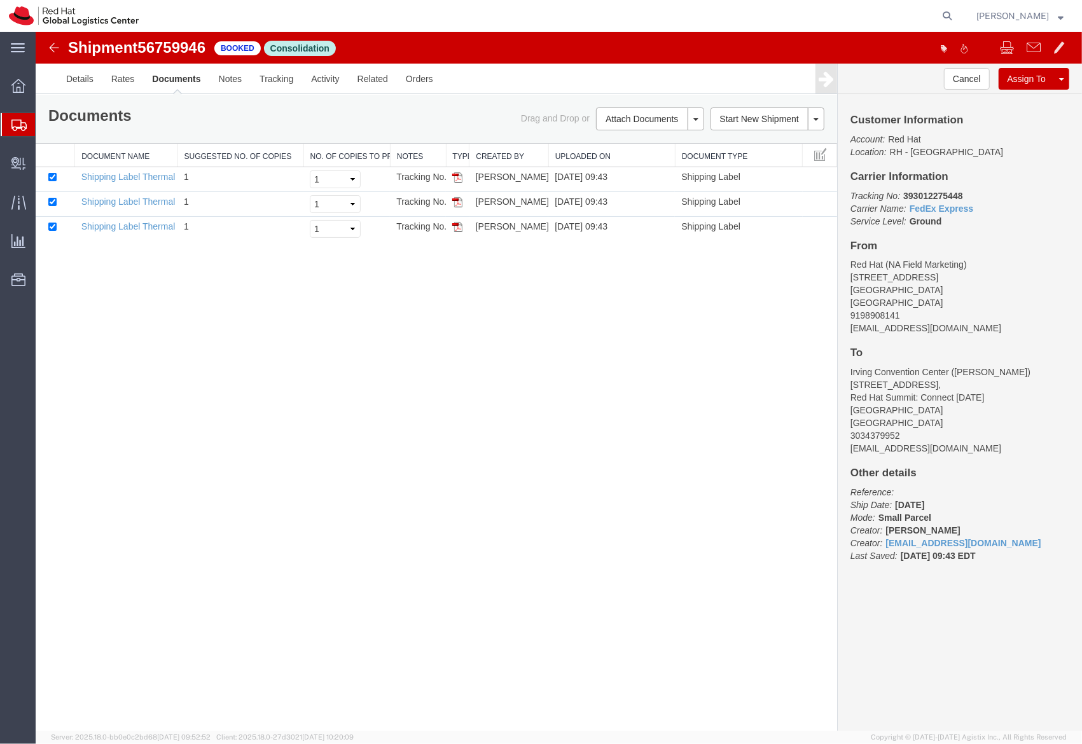
click at [911, 198] on b "393012275448" at bounding box center [932, 195] width 59 height 10
copy b "393012275448"
click at [933, 139] on p "Account: Red Hat Location: RH - Raleigh" at bounding box center [959, 144] width 219 height 25
click at [1033, 48] on span at bounding box center [1033, 46] width 14 height 15
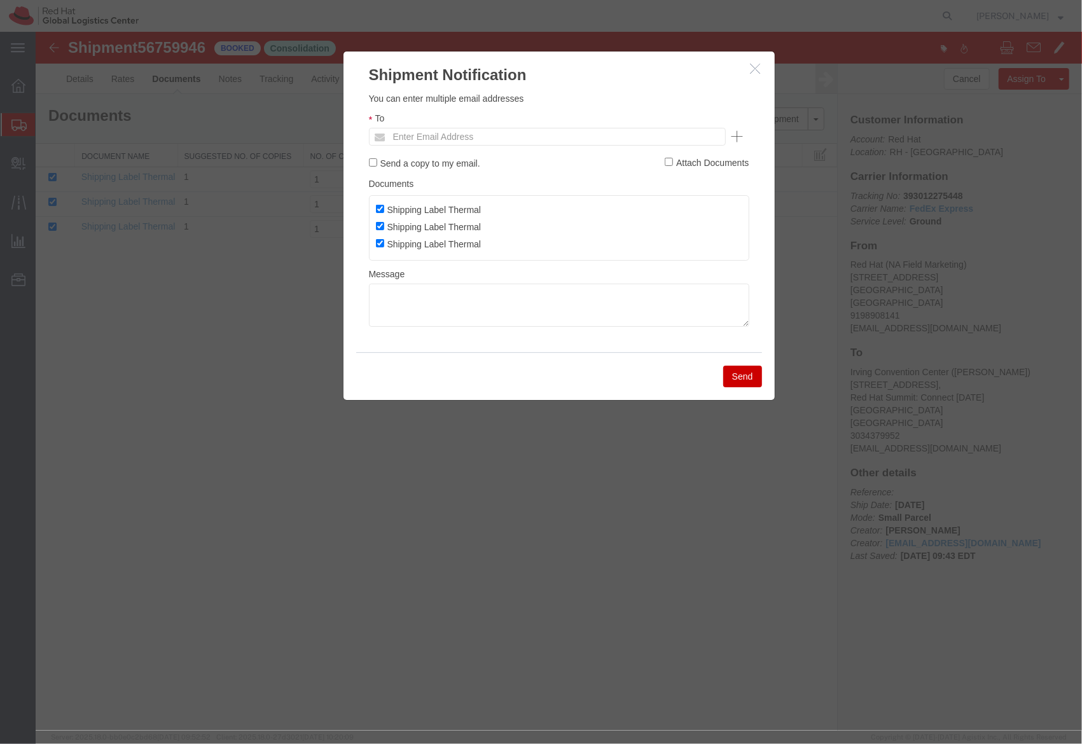
click at [749, 71] on button "button" at bounding box center [757, 68] width 16 height 16
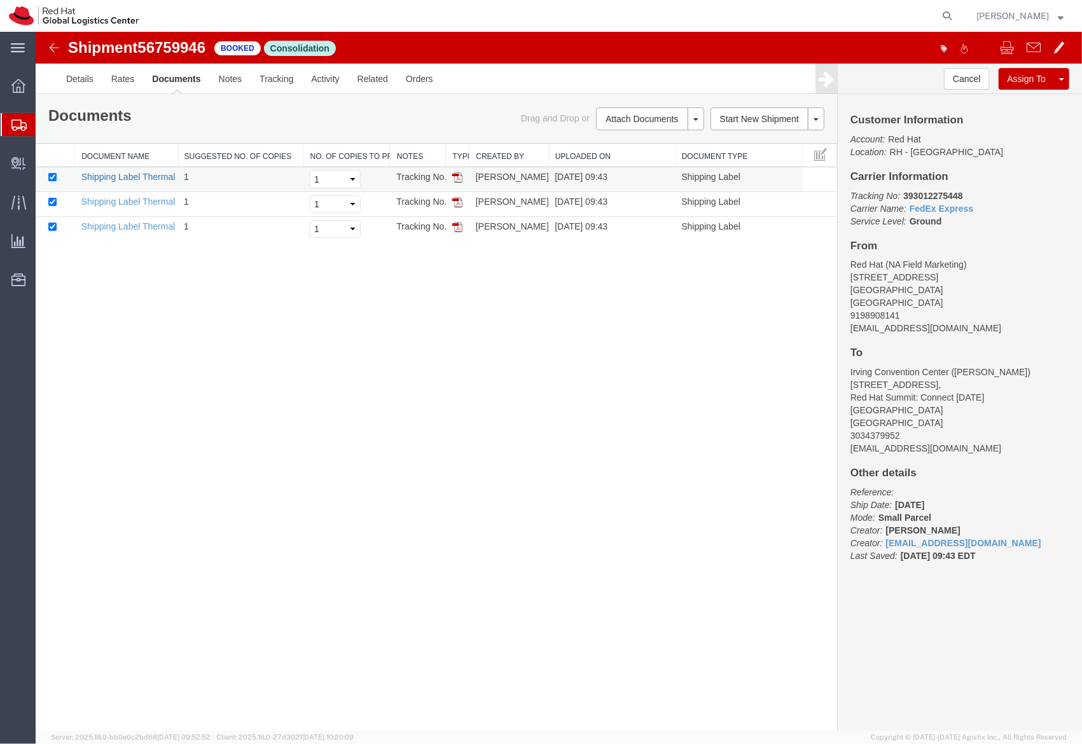
click at [137, 178] on link "Shipping Label Thermal" at bounding box center [128, 176] width 94 height 10
drag, startPoint x: 143, startPoint y: 200, endPoint x: 718, endPoint y: 31, distance: 600.1
click at [143, 200] on link "Shipping Label Thermal" at bounding box center [128, 201] width 94 height 10
drag, startPoint x: 151, startPoint y: 226, endPoint x: 707, endPoint y: 32, distance: 588.9
click at [151, 226] on link "Shipping Label Thermal" at bounding box center [128, 226] width 94 height 10
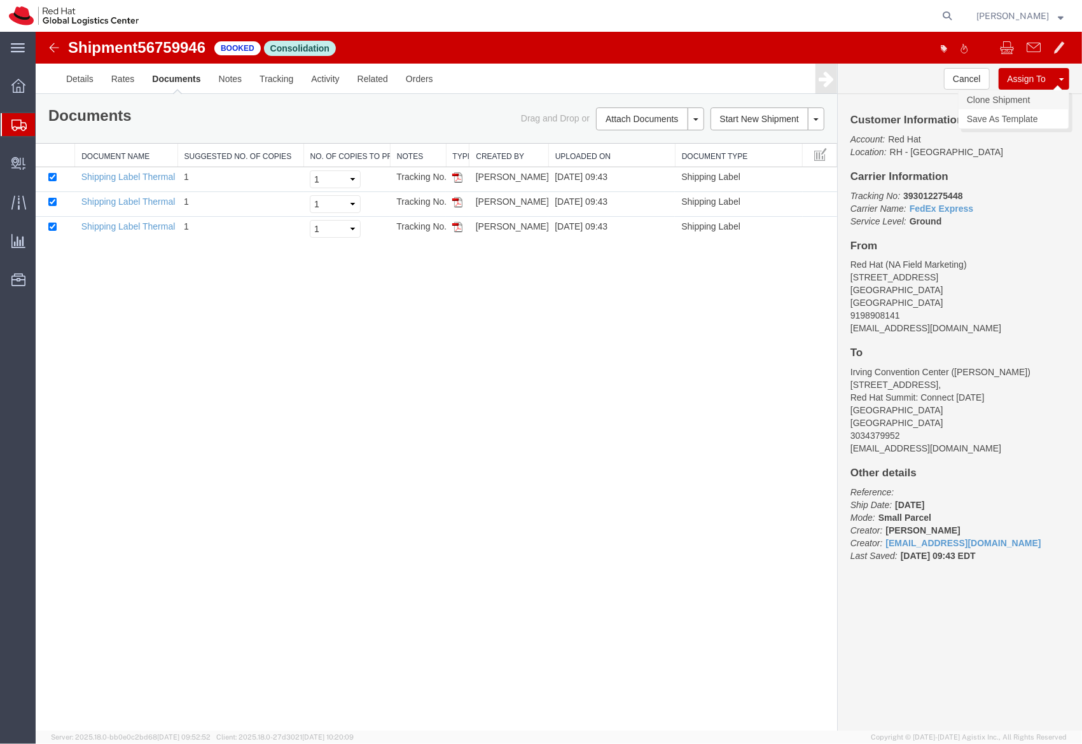
click at [1025, 104] on link "Clone Shipment" at bounding box center [1013, 99] width 110 height 19
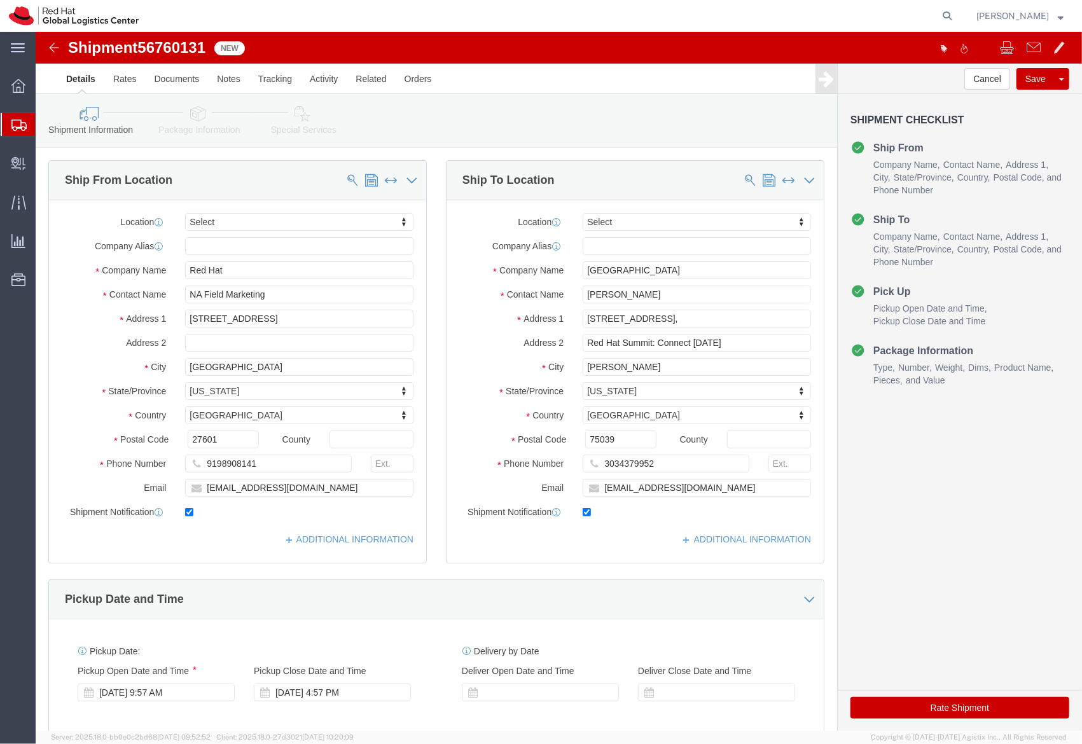
click div "Cancel Save Assign To Clone Shipment Save As Template Shipment Checklist Ship F…"
click span
type input "[GEOGRAPHIC_DATA]"
type input "[PERSON_NAME]"
type input "[STREET_ADDRESS],"
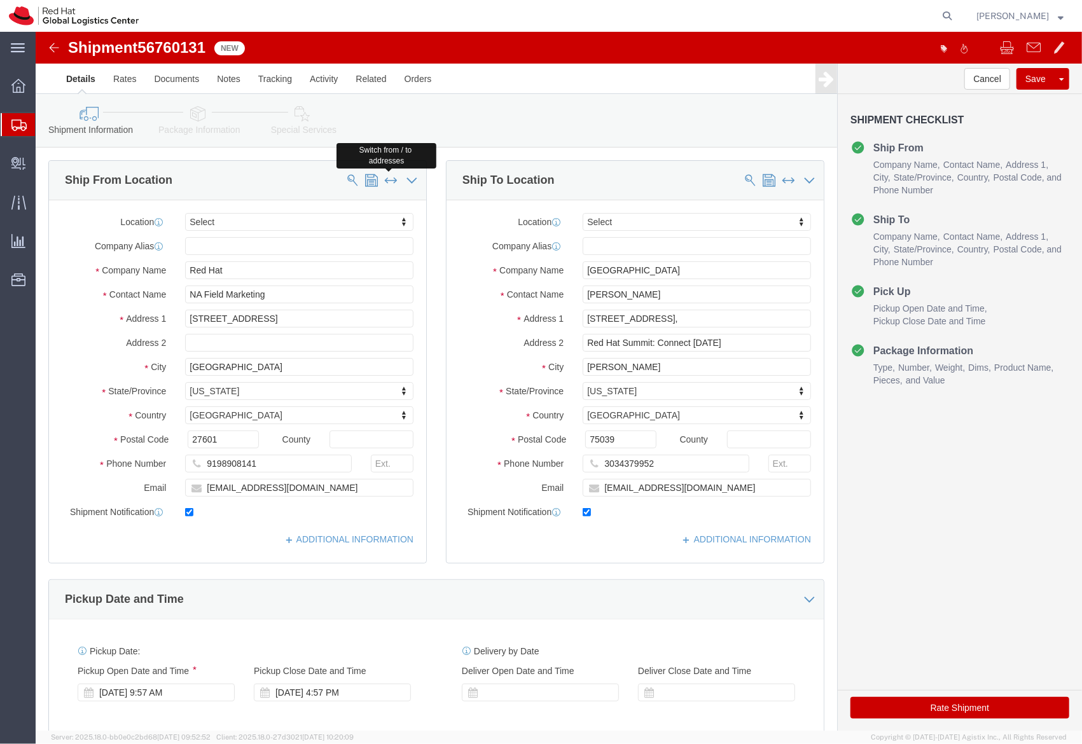
type input "Red Hat Summit: Connect [DATE]"
type input "[PERSON_NAME]"
select select "TX"
type input "75039"
type input "3034379952"
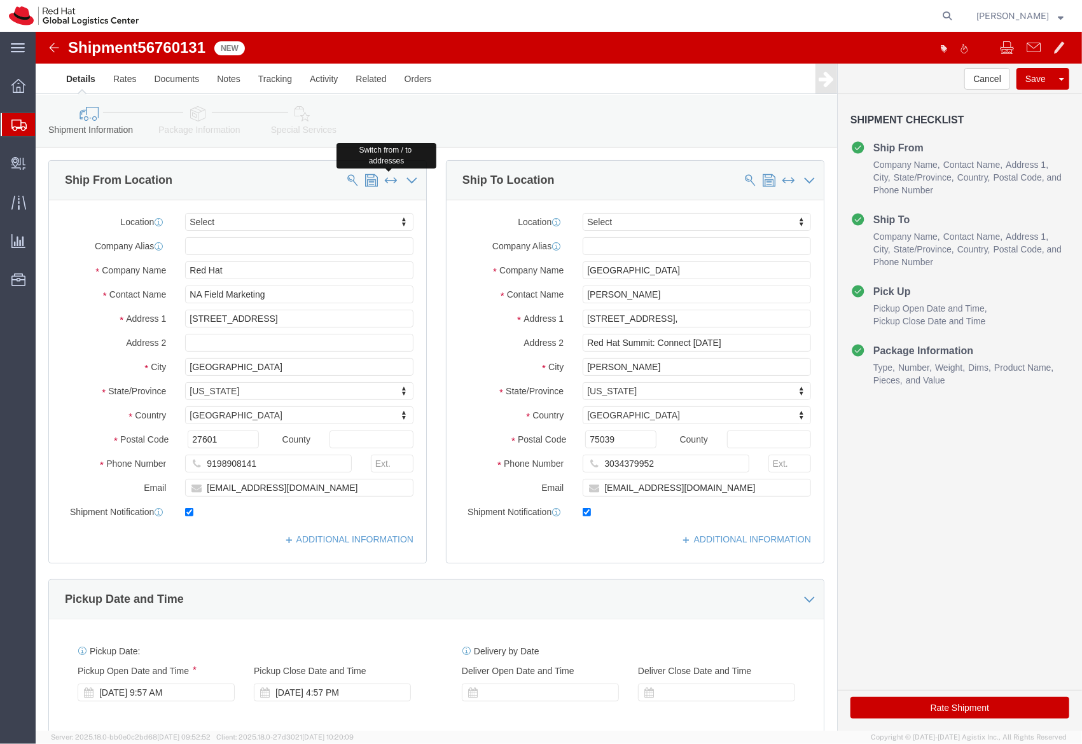
type input "[EMAIL_ADDRESS][DOMAIN_NAME]"
type input "Red Hat"
type input "NA Field Marketing"
type input "[STREET_ADDRESS]"
type input "[GEOGRAPHIC_DATA]"
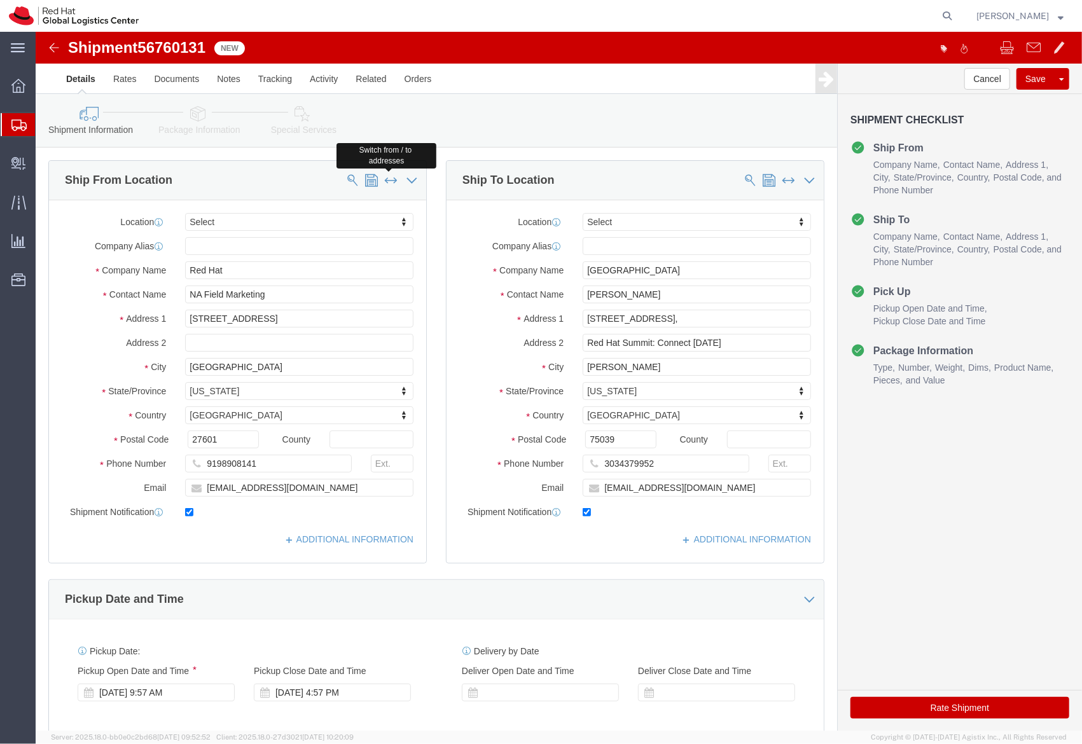
select select "NC"
type input "27601"
type input "9198908141"
type input "[EMAIL_ADDRESS][DOMAIN_NAME]"
click icon
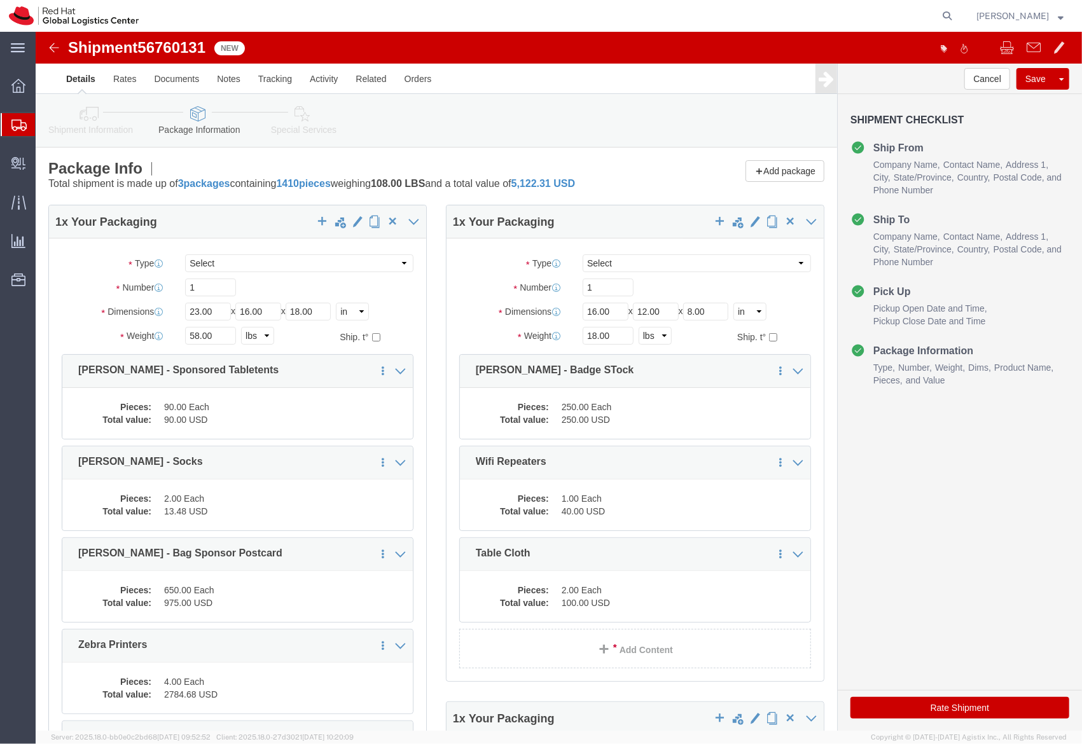
click span "56760131"
copy span "56760131"
click span "button"
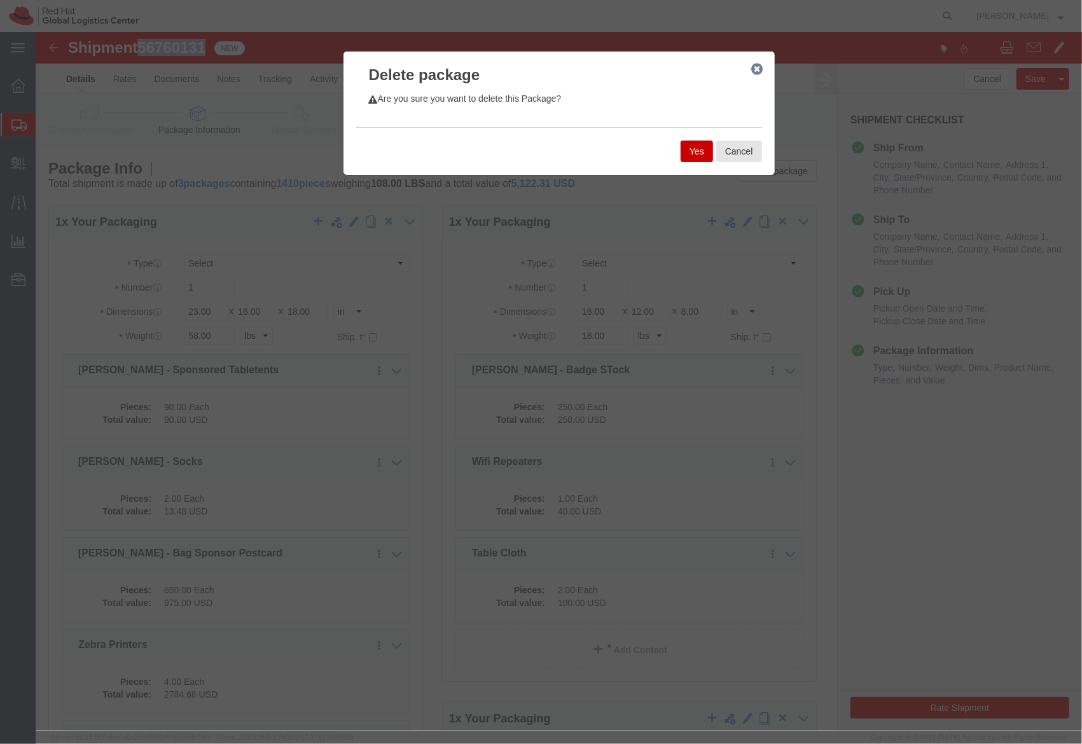
click button "Yes"
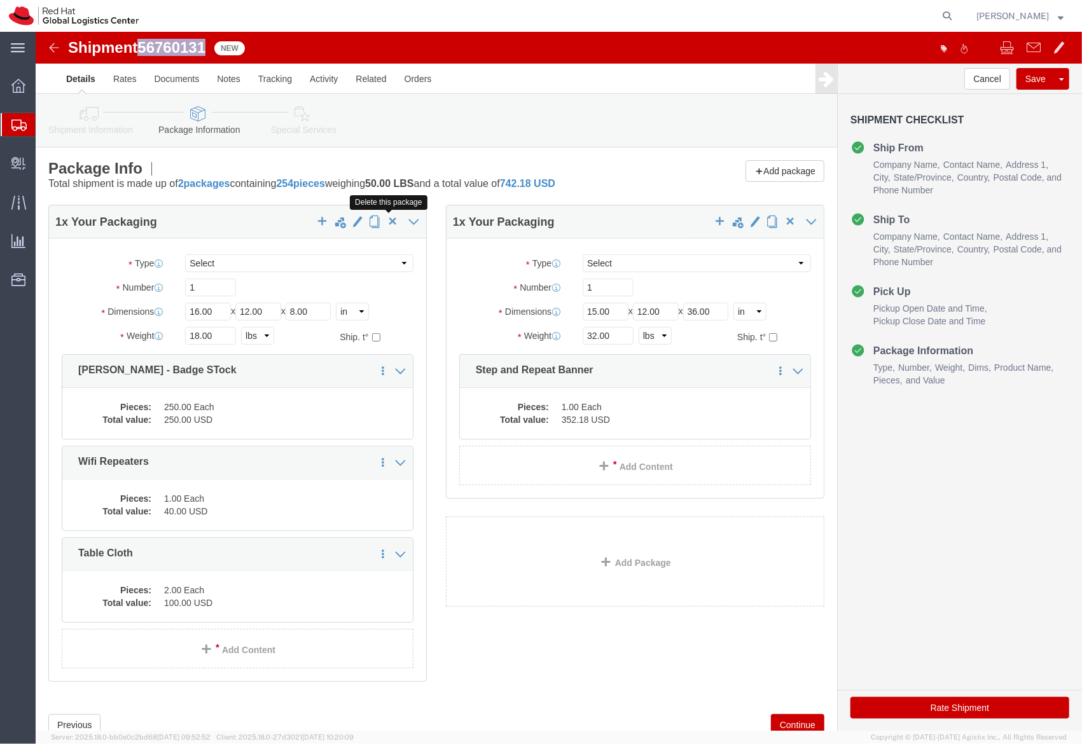
click button "button"
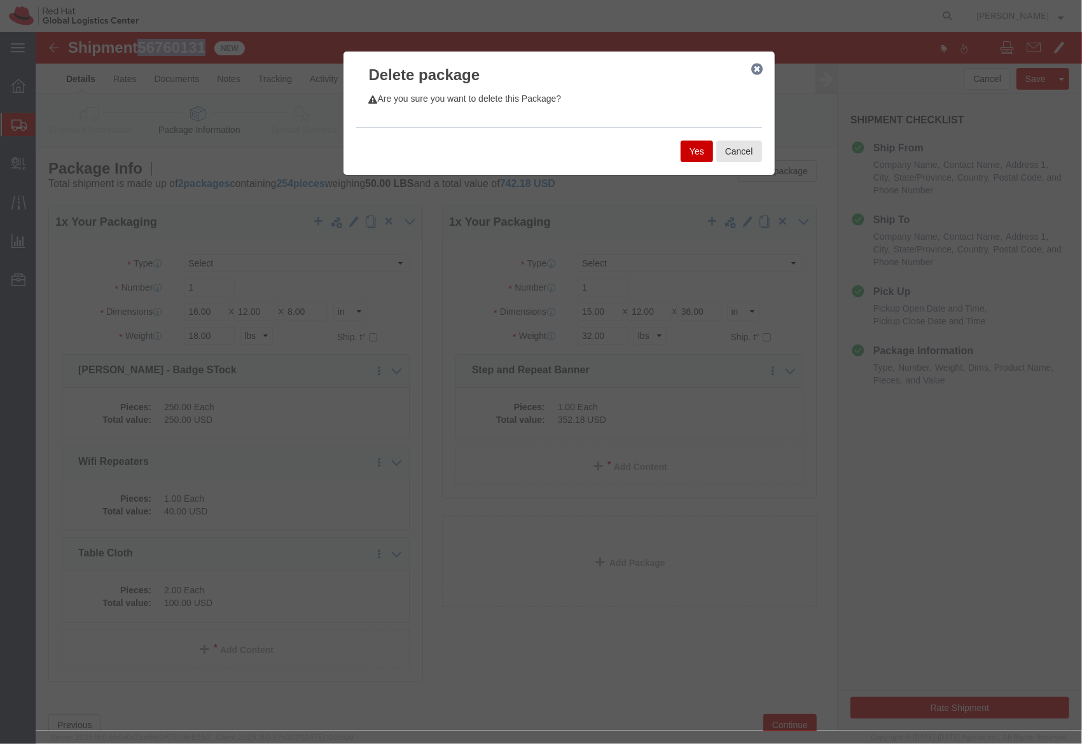
click button "Yes"
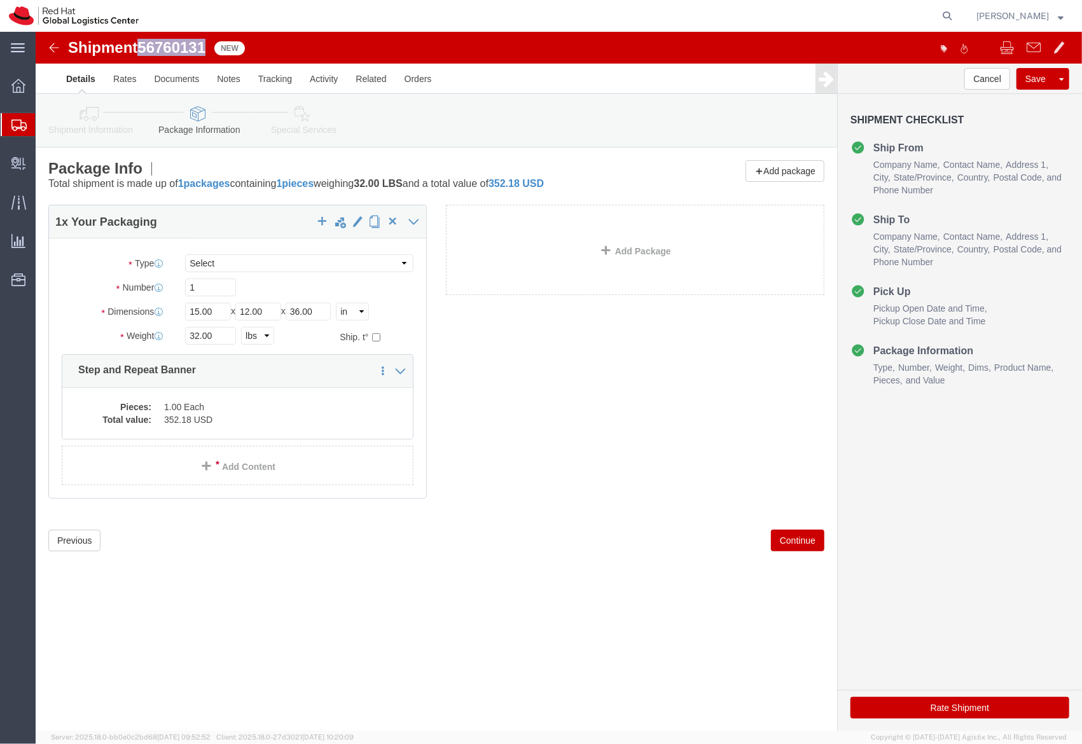
click icon
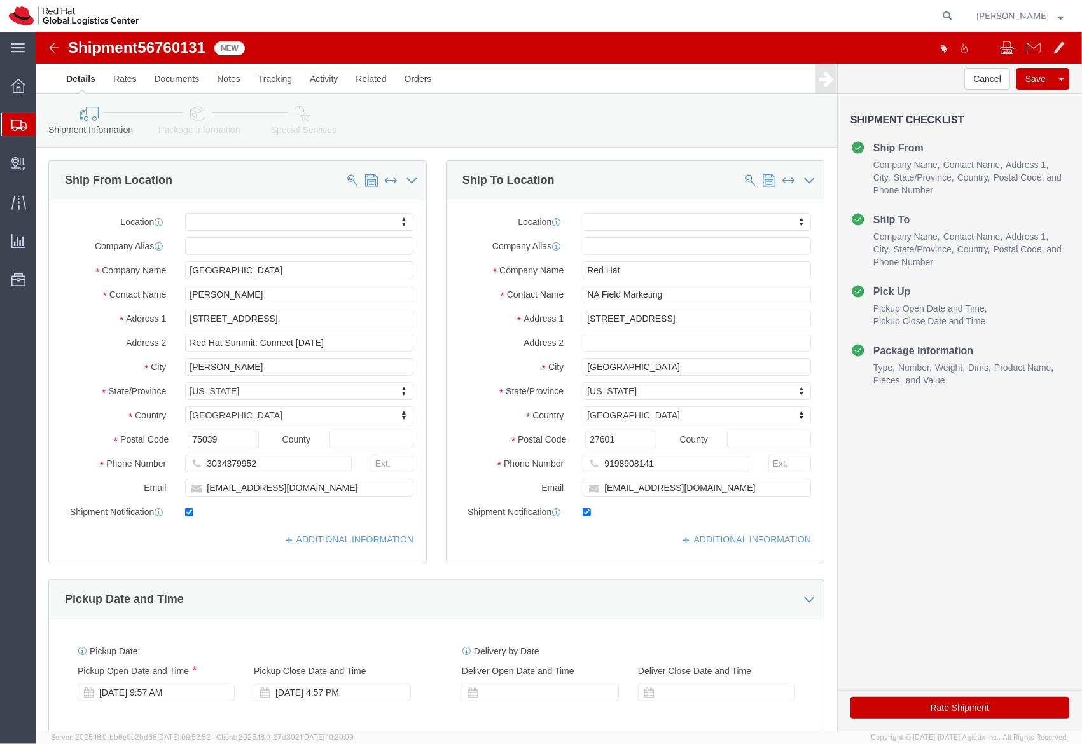
click link "Package Information"
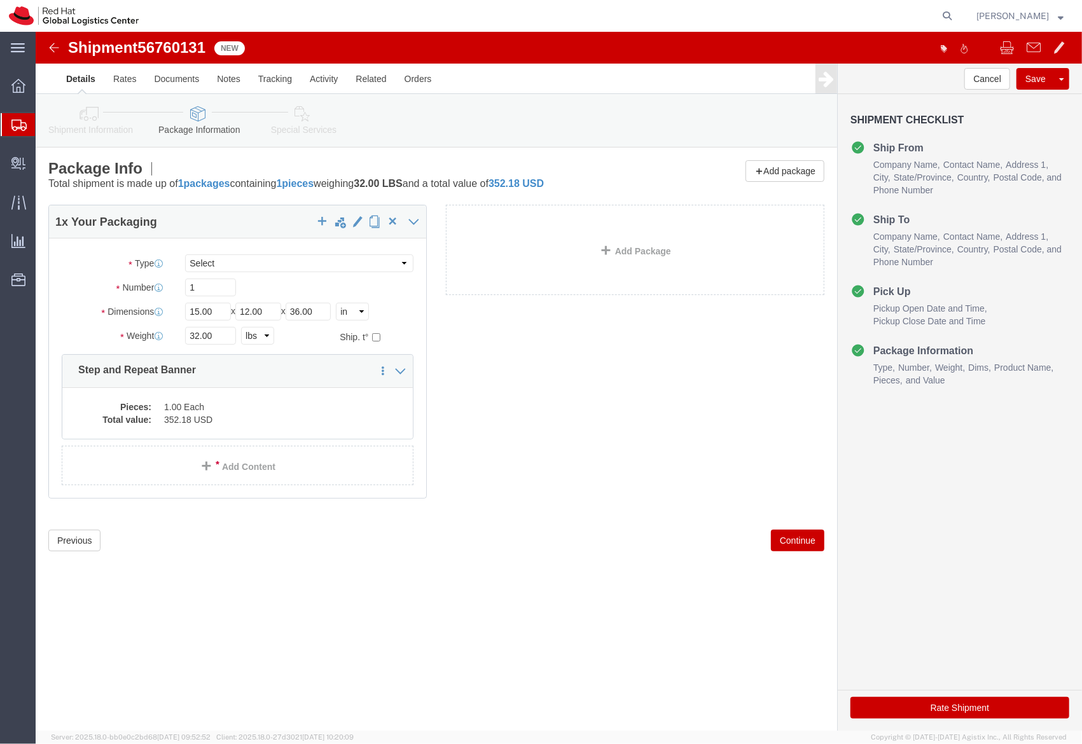
click link "Shipment Information"
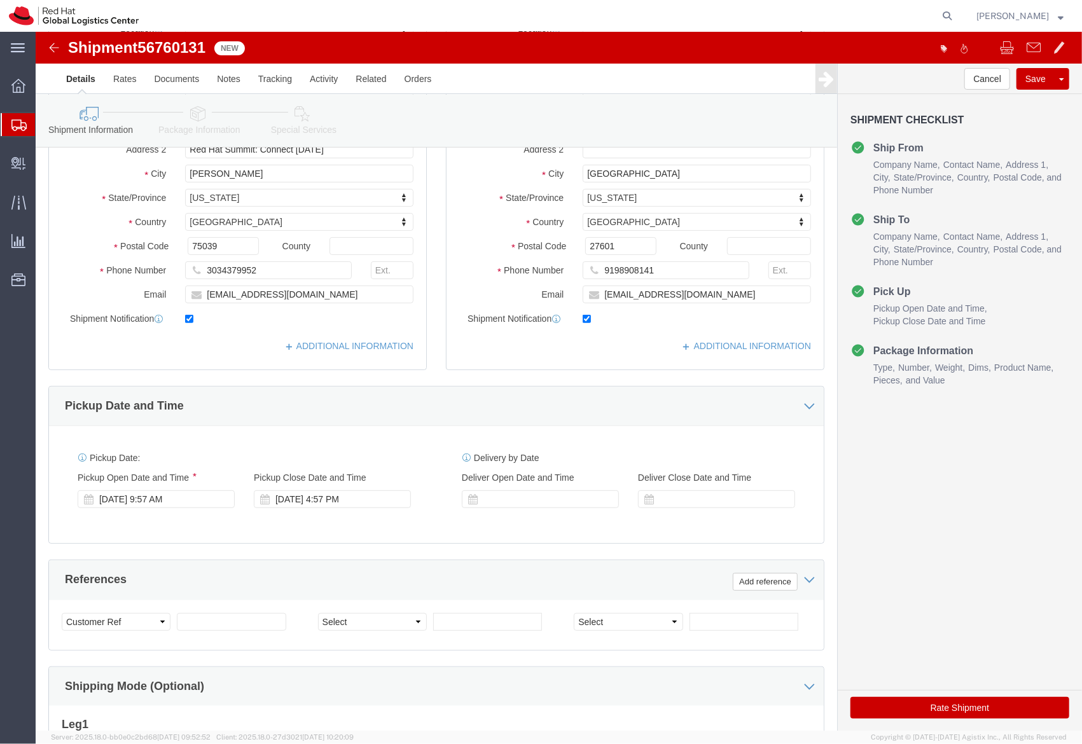
scroll to position [195, 0]
click div "Pickup Start Date Pickup Start Time Pickup Open Date and Time Sep 10 2025 9:57 …"
click div "[DATE] 9:57 AM"
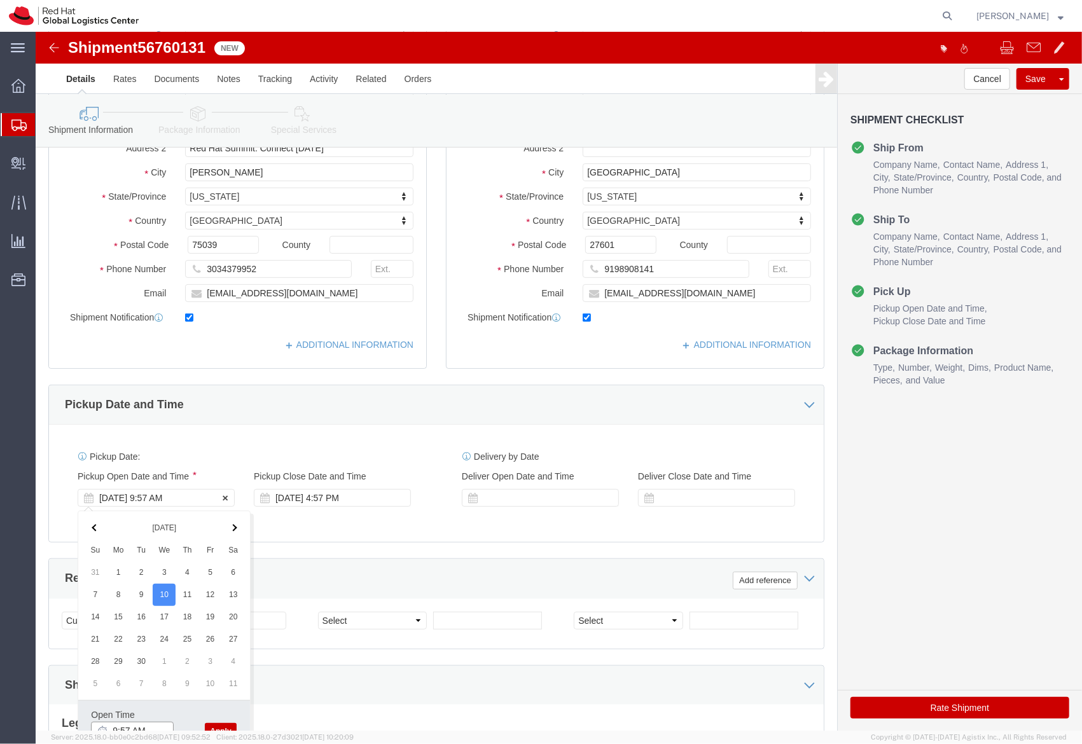
scroll to position [205, 0]
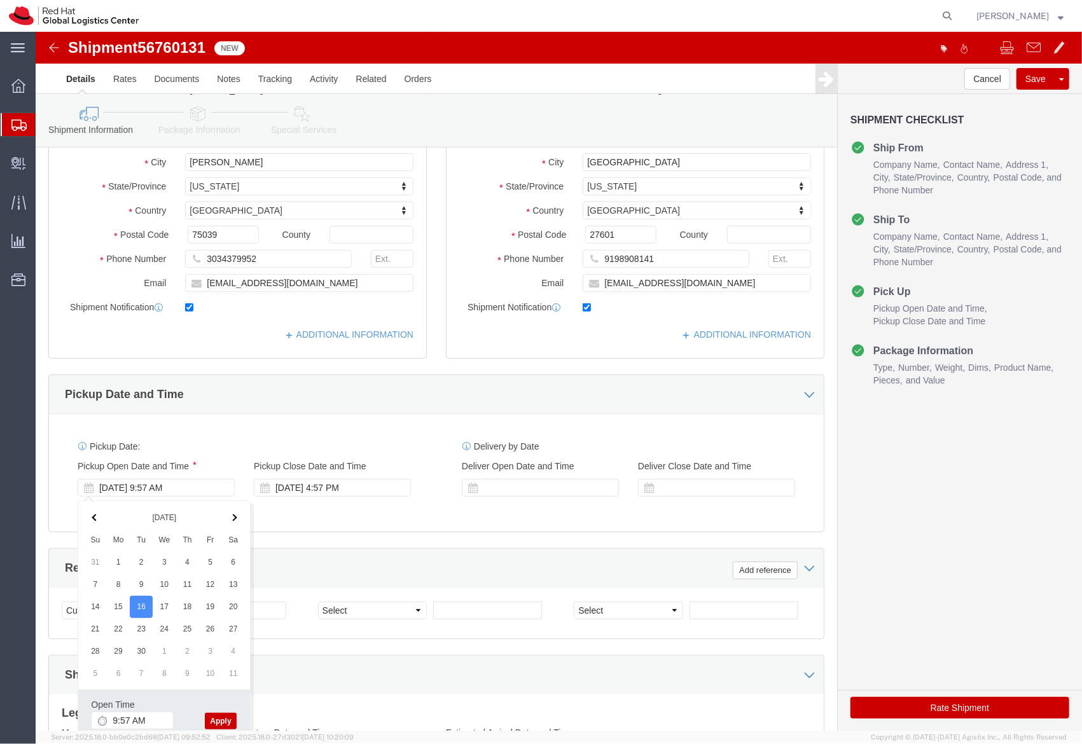
click button "Apply"
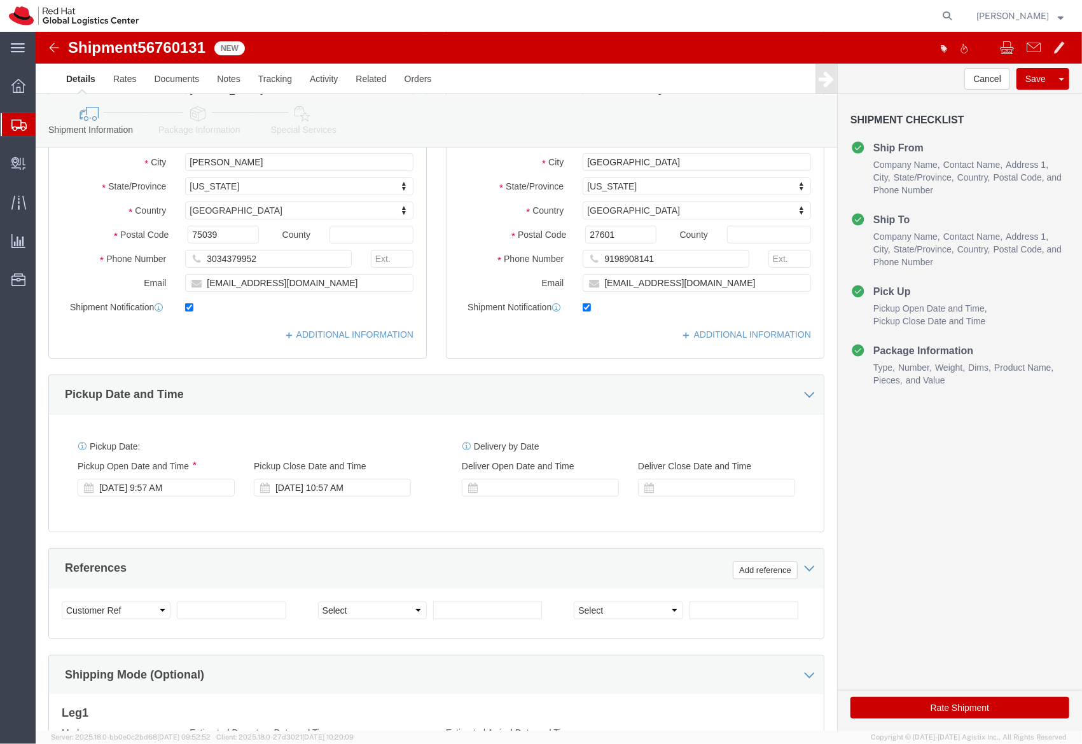
scroll to position [0, 0]
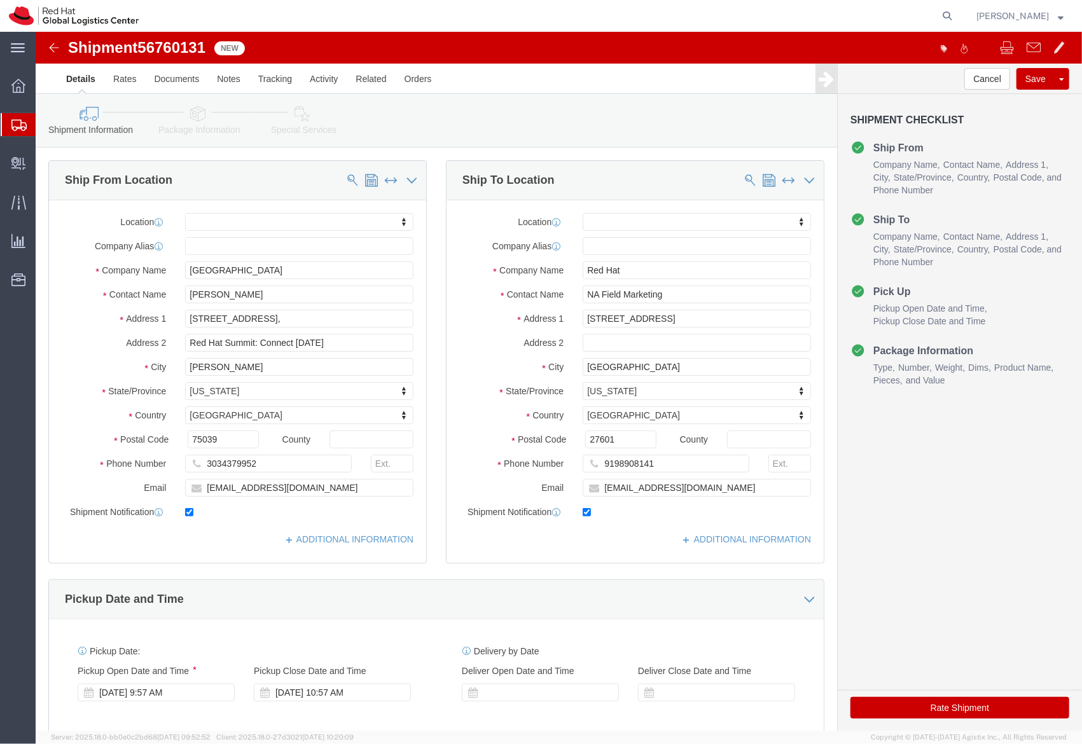
click button "Rate Shipment"
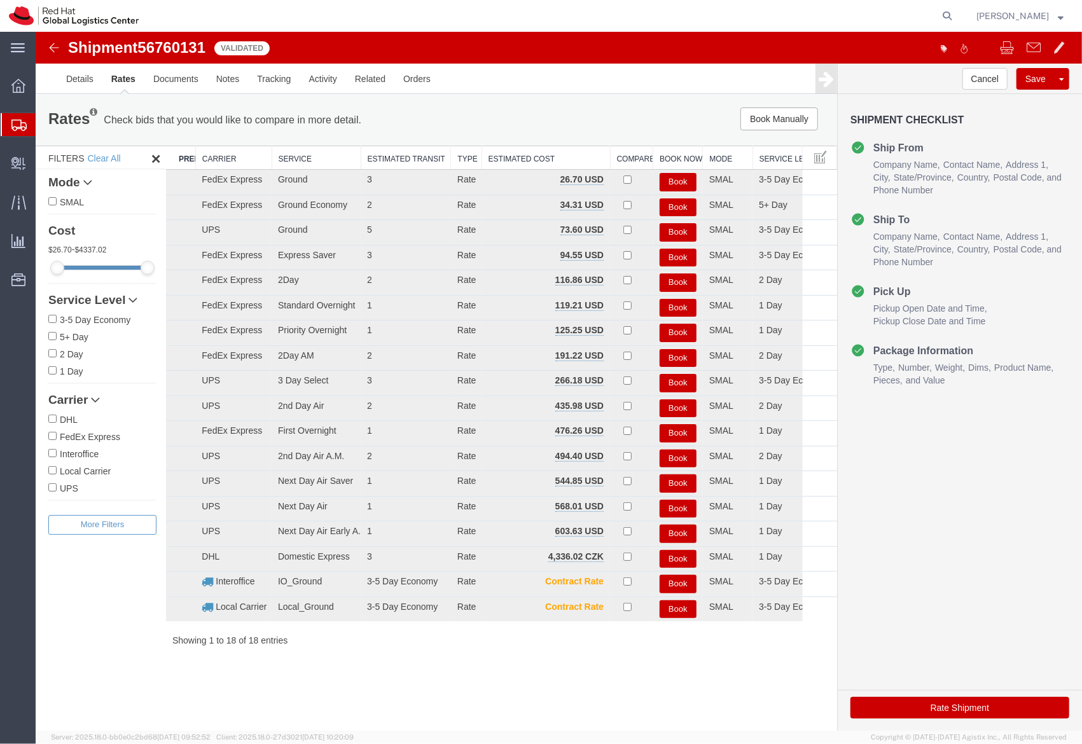
click at [931, 585] on div "Cancel Save Preview Assign To Clone Shipment Save As Template Shipment Checklis…" at bounding box center [959, 397] width 244 height 668
click at [671, 206] on button "Book" at bounding box center [677, 207] width 37 height 18
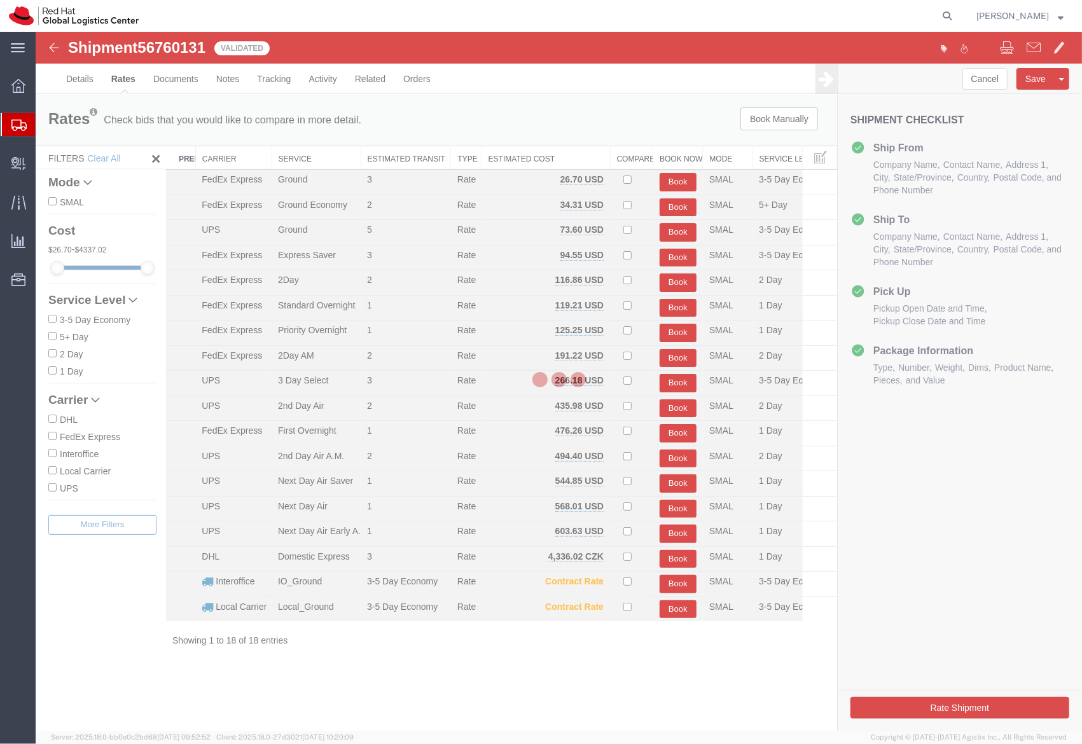
click at [715, 179] on div at bounding box center [559, 381] width 1047 height 699
click at [655, 178] on div at bounding box center [559, 381] width 1047 height 699
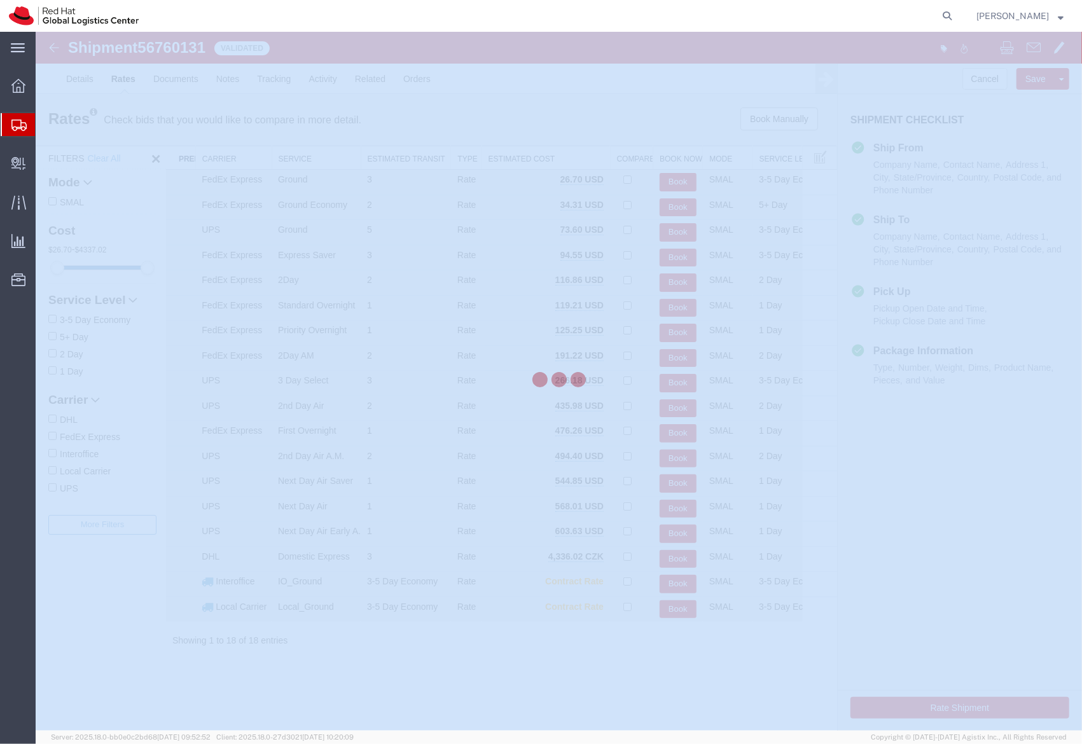
click at [655, 178] on div at bounding box center [559, 381] width 1047 height 699
click at [670, 183] on div at bounding box center [559, 381] width 1047 height 699
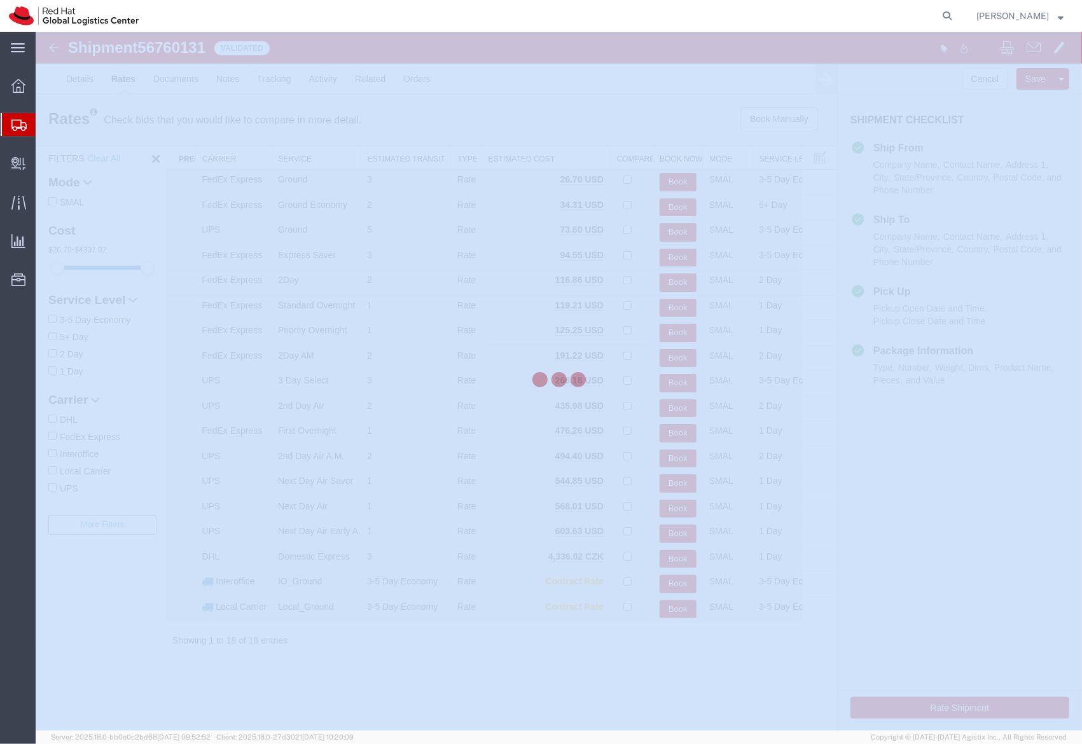
click at [670, 183] on div at bounding box center [559, 381] width 1047 height 699
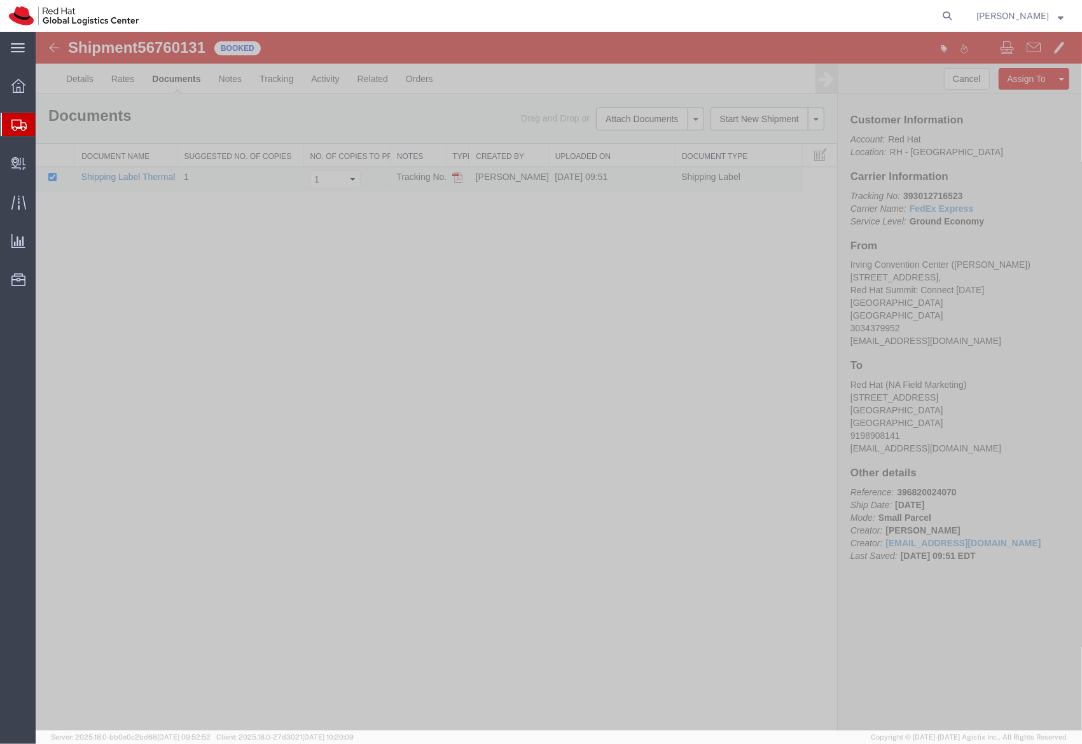
click at [158, 178] on link "Shipping Label Thermal" at bounding box center [128, 176] width 94 height 10
click at [942, 191] on b "393012716523" at bounding box center [932, 195] width 59 height 10
copy b "393012716523"
drag, startPoint x: 165, startPoint y: 173, endPoint x: 547, endPoint y: 34, distance: 406.9
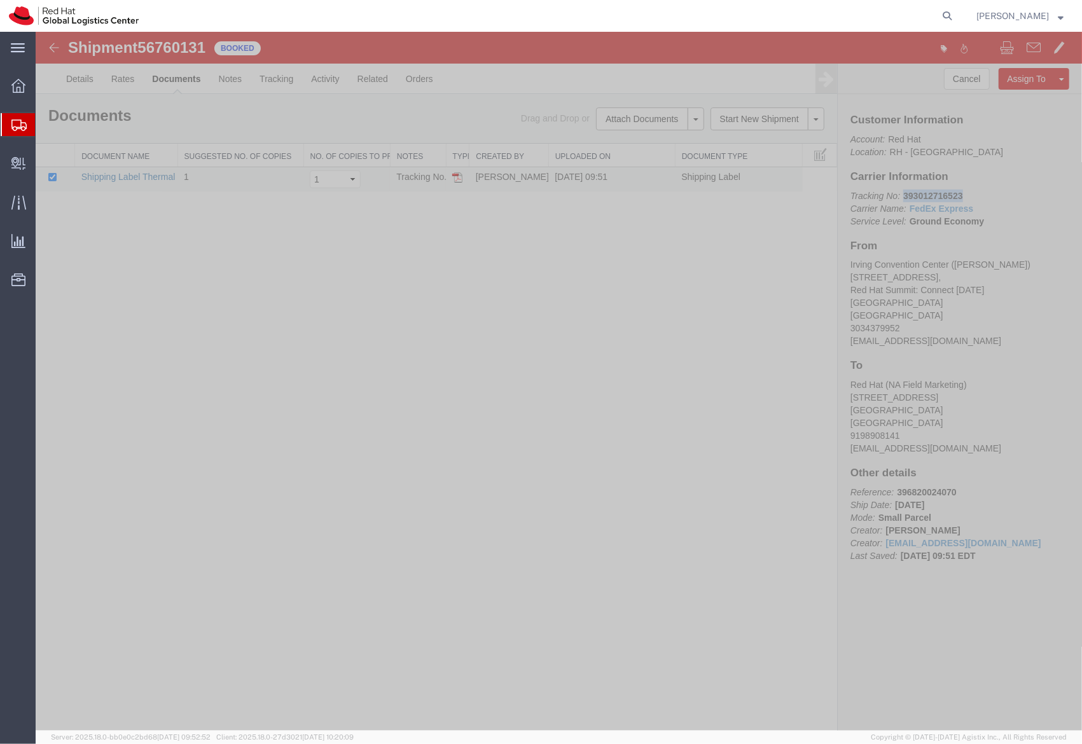
click at [165, 173] on link "Shipping Label Thermal" at bounding box center [128, 176] width 94 height 10
click at [676, 293] on div "Shipment 56760131 1 of 1 Booked Details Rates Documents Notes Tracking Activity…" at bounding box center [558, 381] width 1047 height 700
click at [944, 190] on b "393012716523" at bounding box center [932, 195] width 59 height 10
copy b "393012716523"
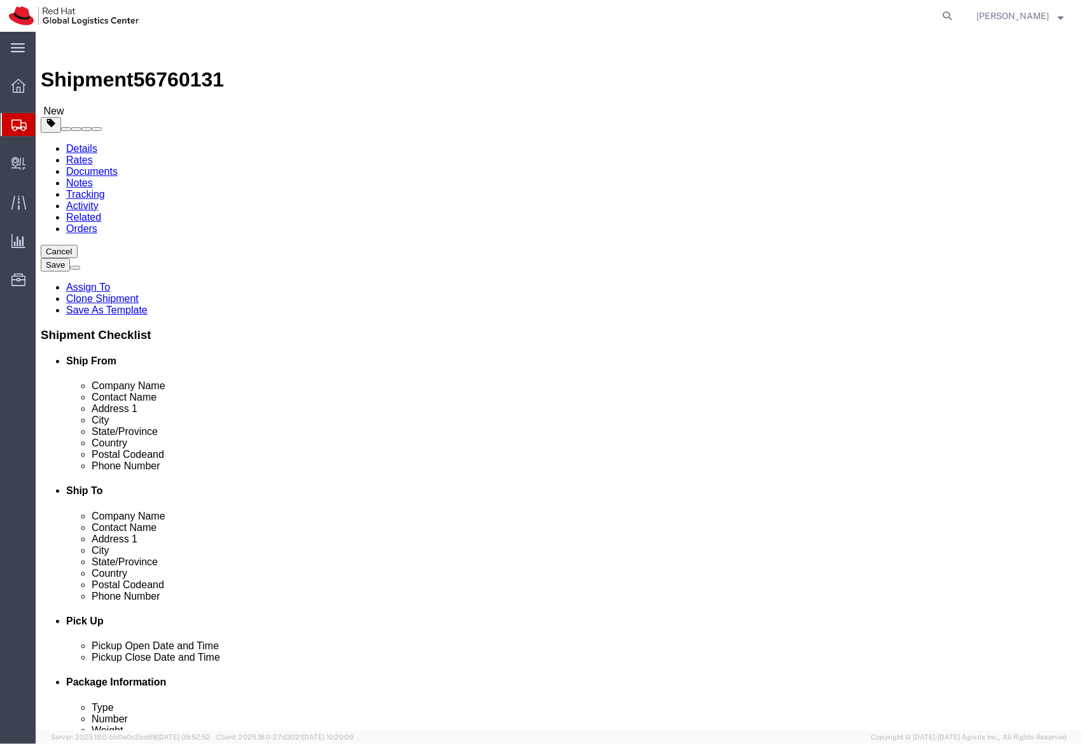
select select
click link "Clone Shipment"
click icon
click span "button"
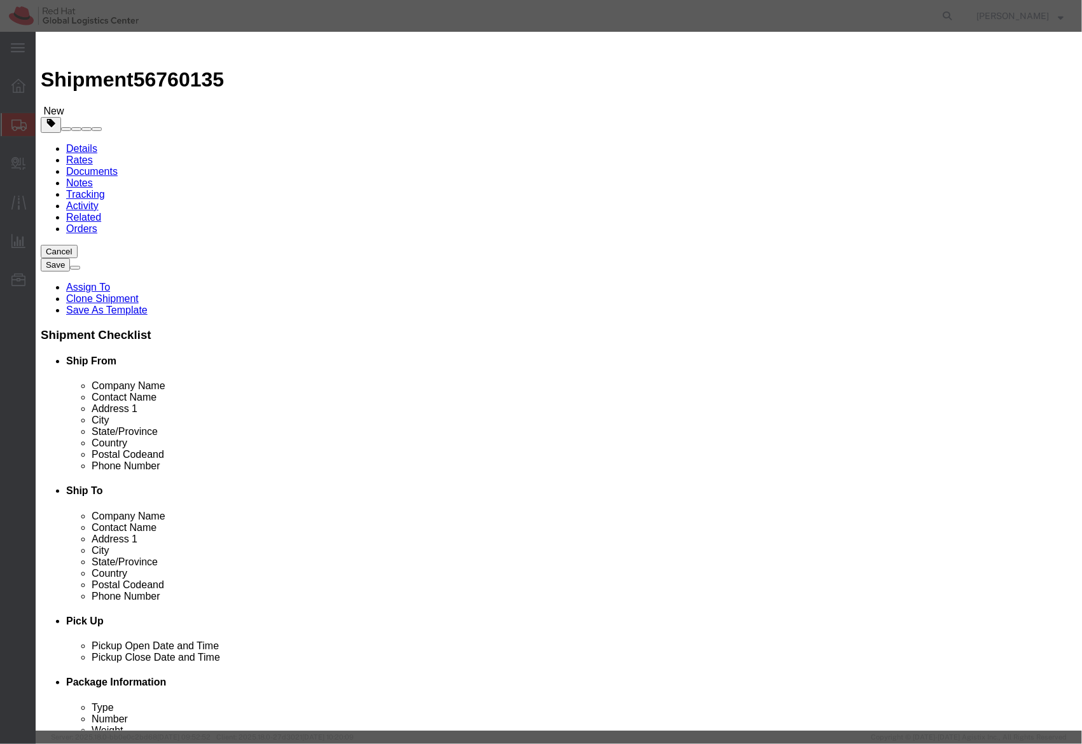
click div "Yes Cancel"
click button "Yes"
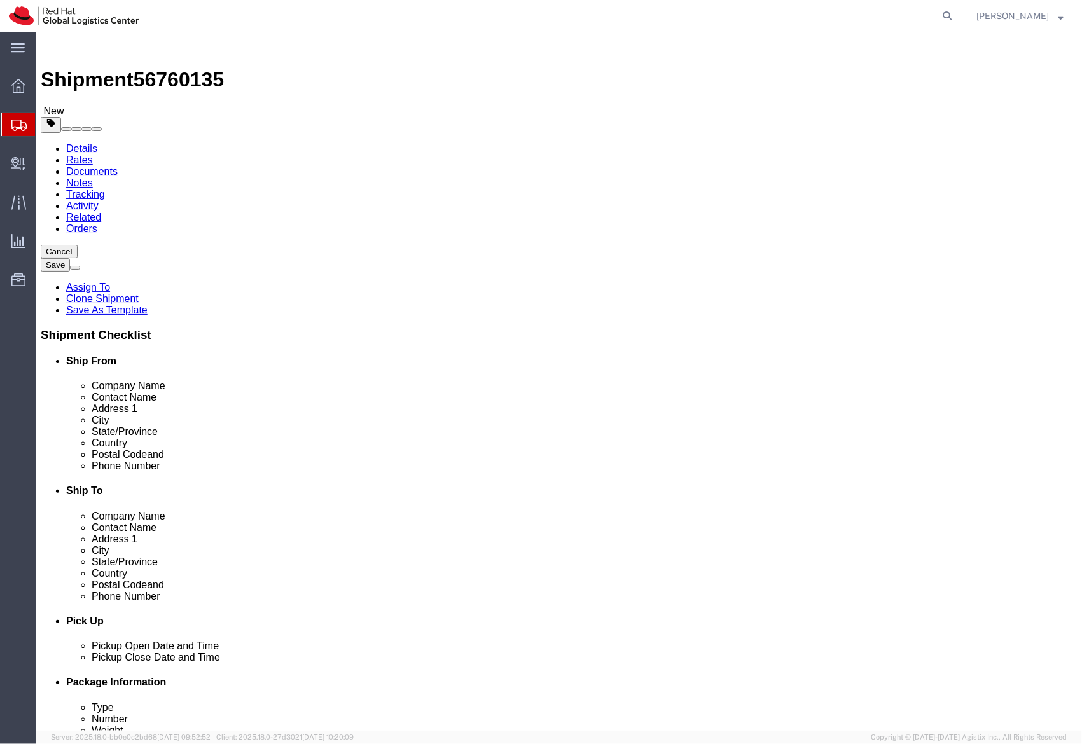
click button "button"
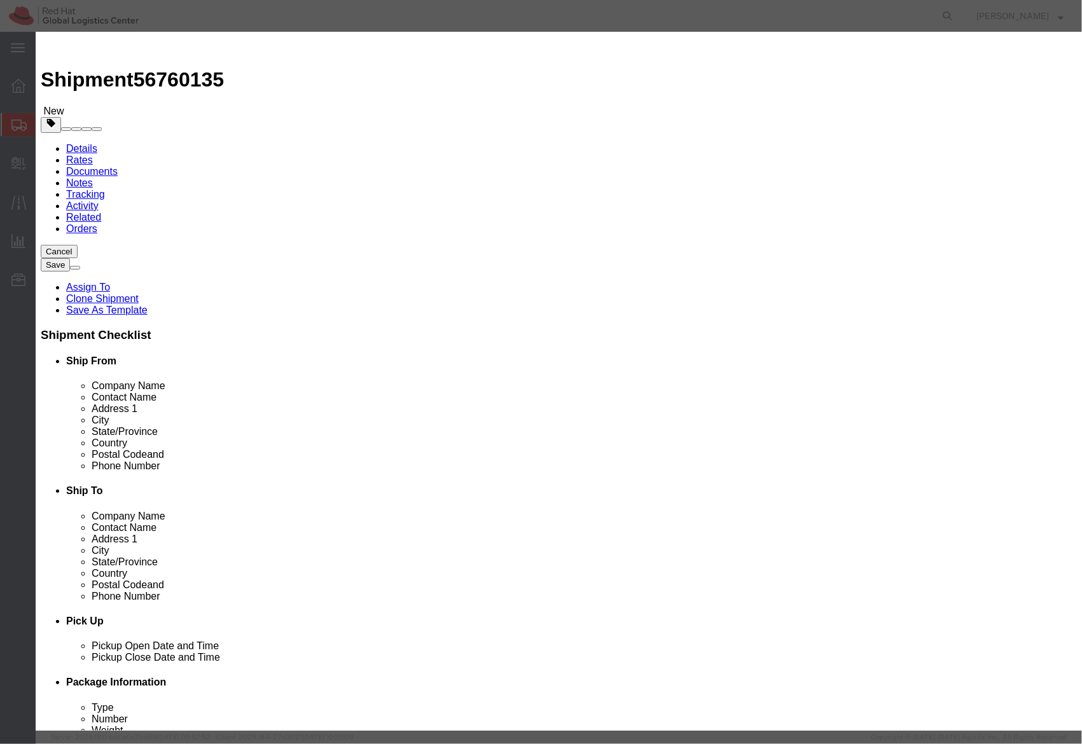
click button "Yes"
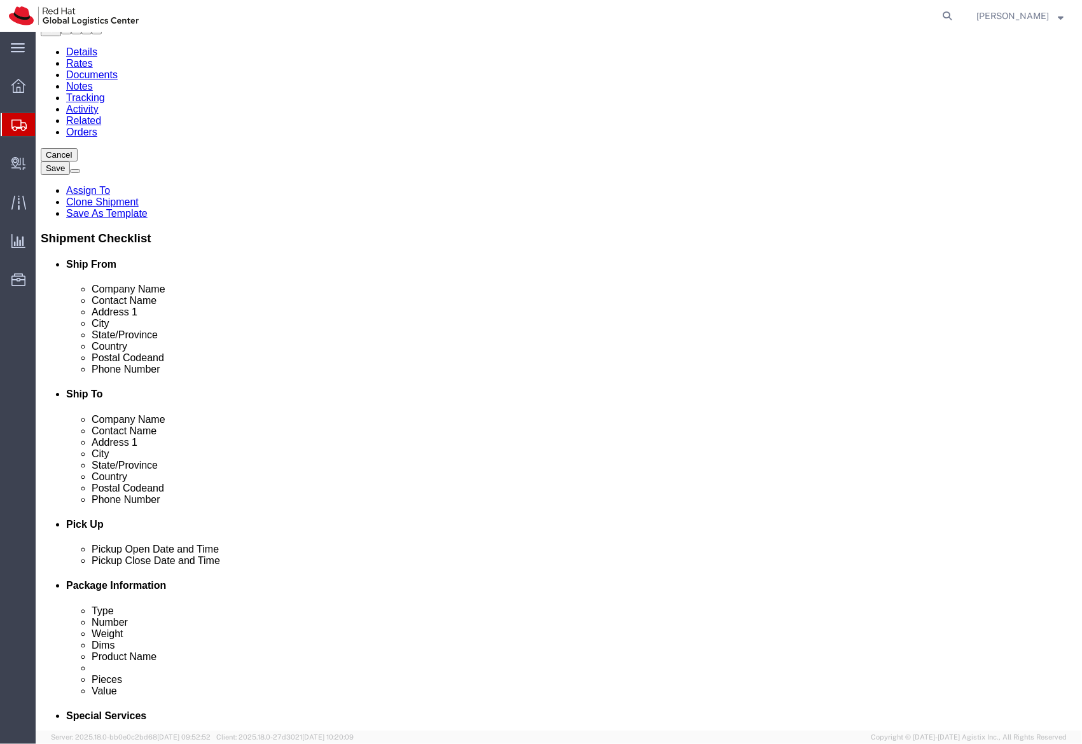
scroll to position [89, 0]
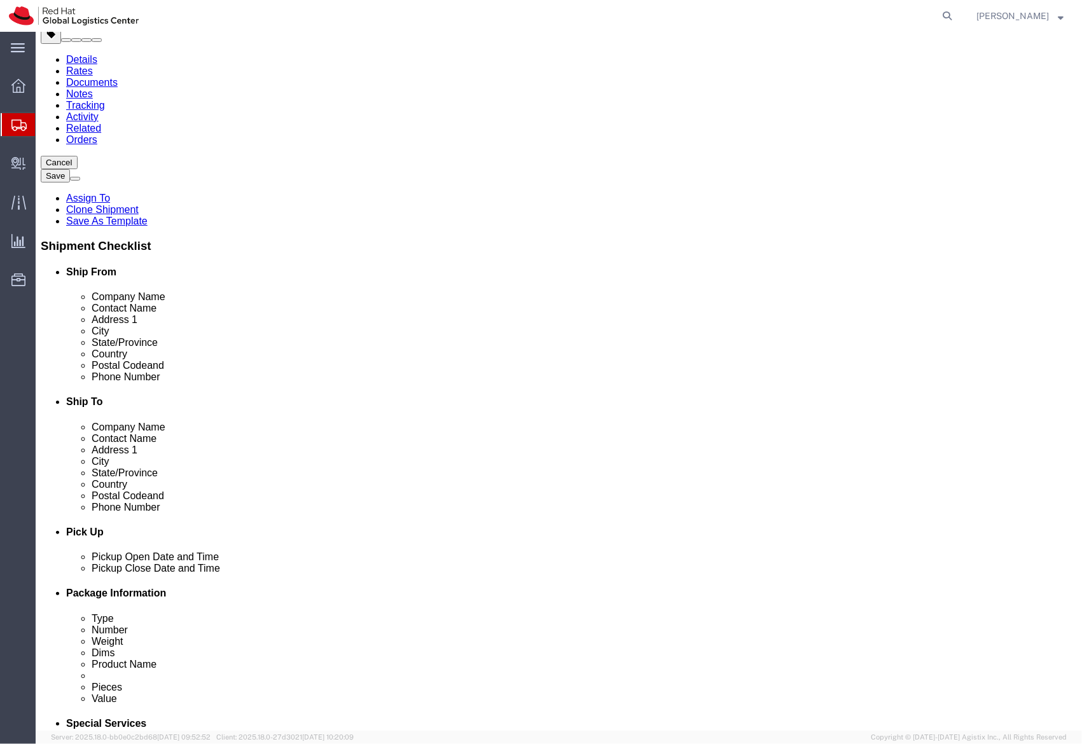
click input "58.00"
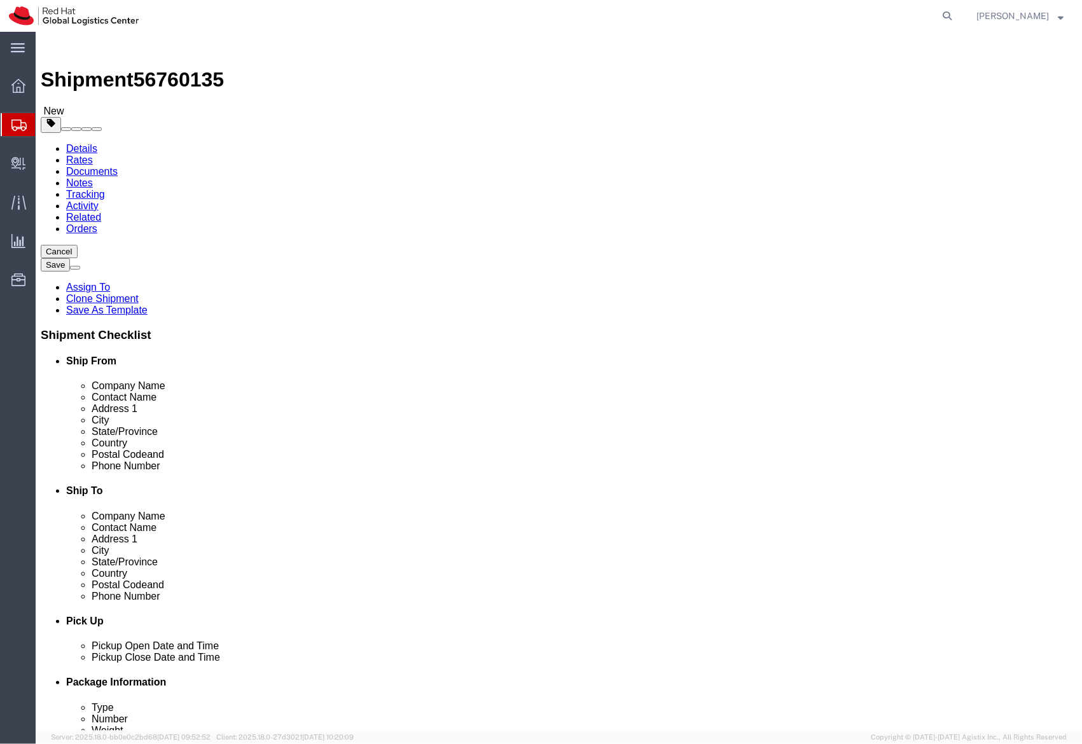
type input "50.00"
click link "Shipment Information"
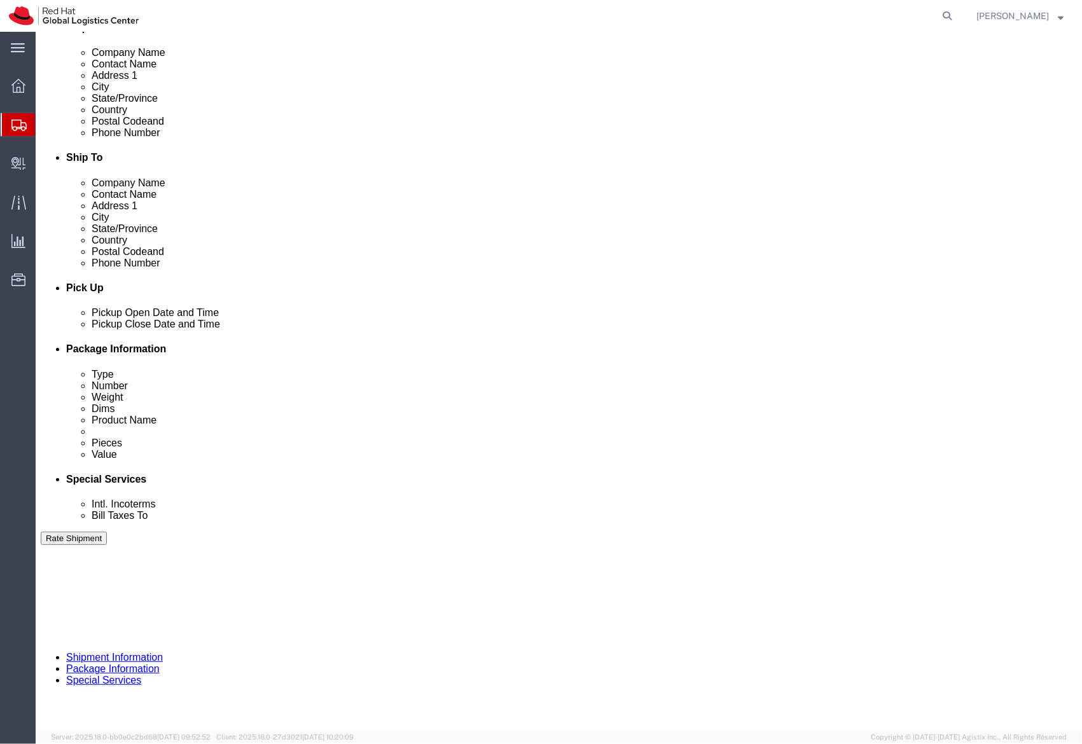
scroll to position [338, 0]
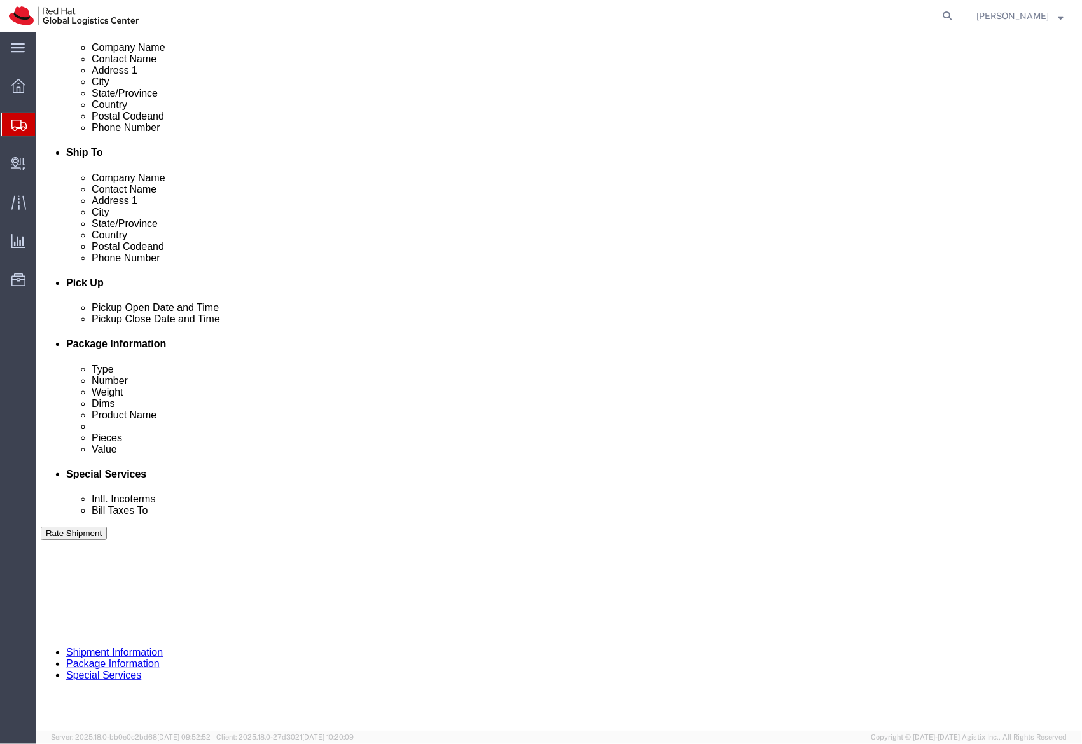
click div "[DATE] 9:57 AM"
click div "Ship From Location Location My Profile Location RH - Amsterdam - MSO RH - Amste…"
click div "[DATE] 10:57 AM"
type input "4:57 PM"
click div "Close Time 4:57 PM Sep 16 2025 10:57 AM - Sep 16 2025 10:57 AM Cancel Apply"
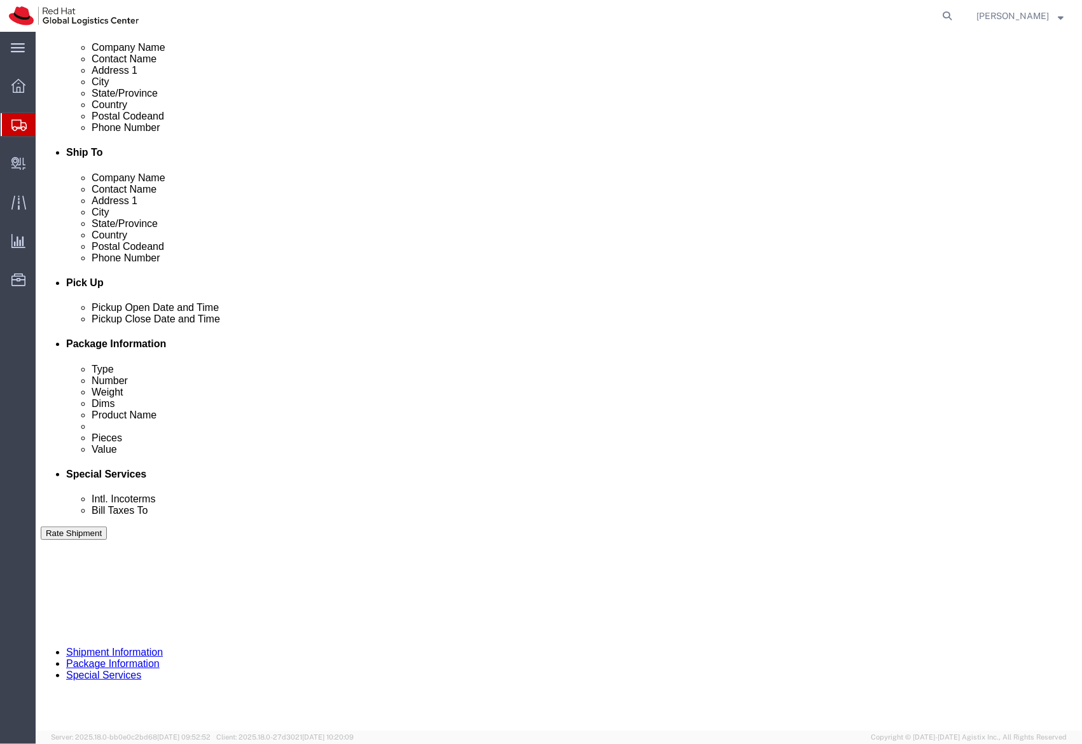
click button "Apply"
click icon
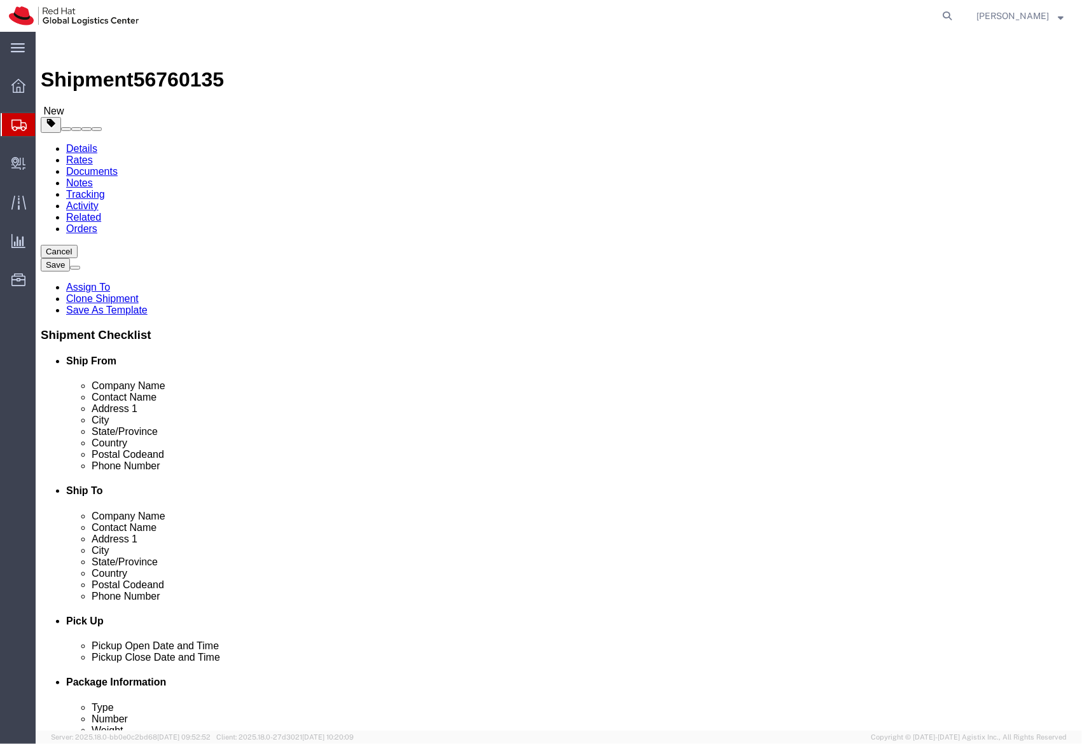
click input "50.00"
click link "Delete this content"
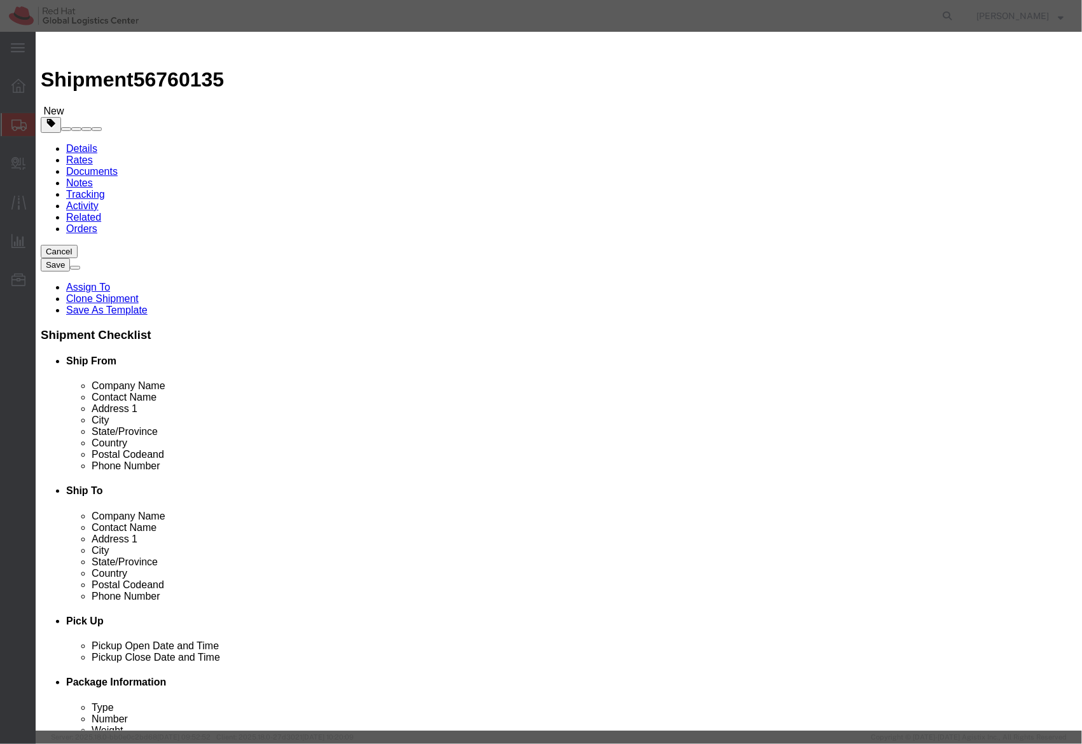
click button "Yes"
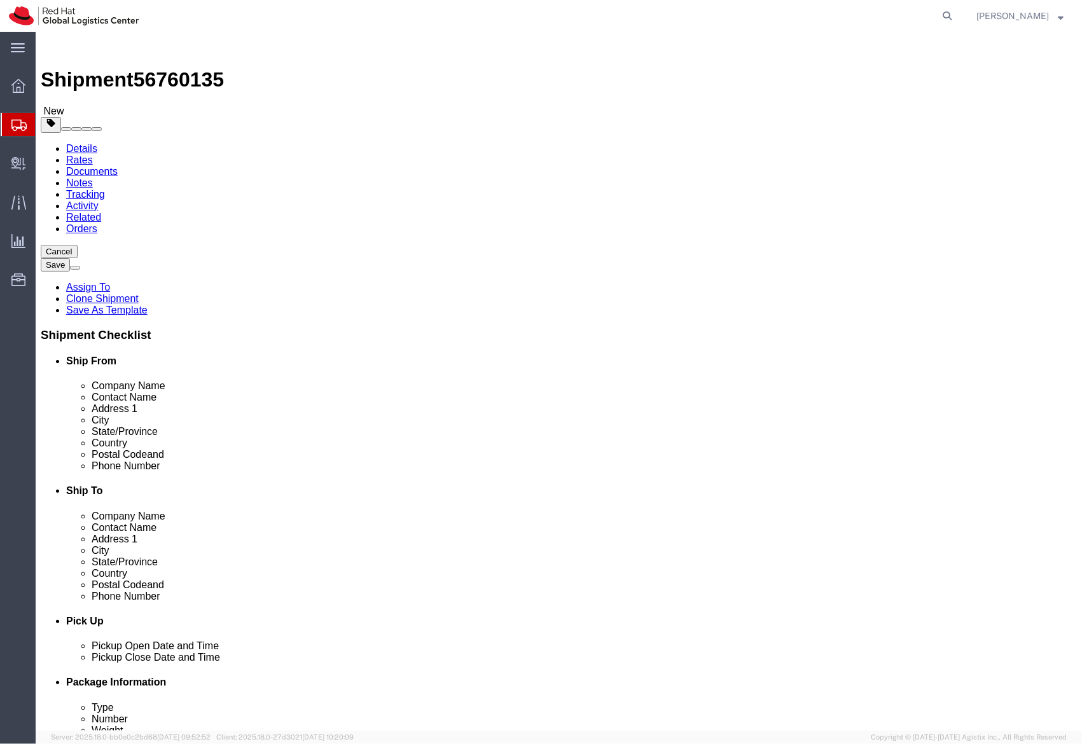
click link "Delete this content"
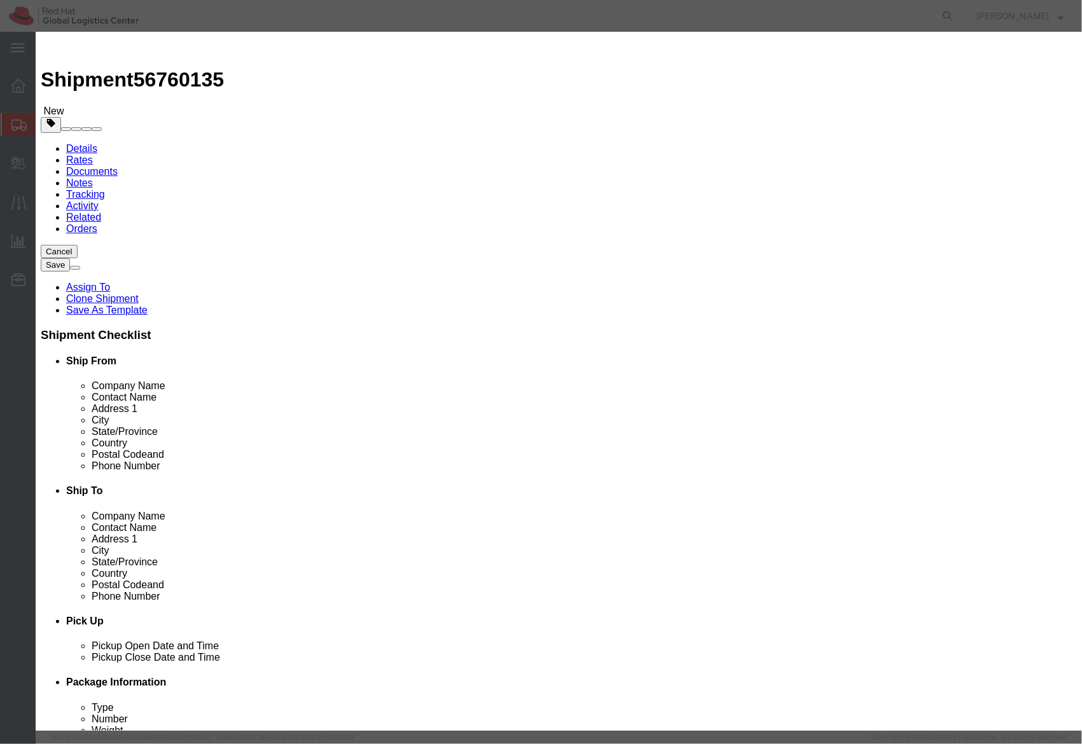
click button "Yes"
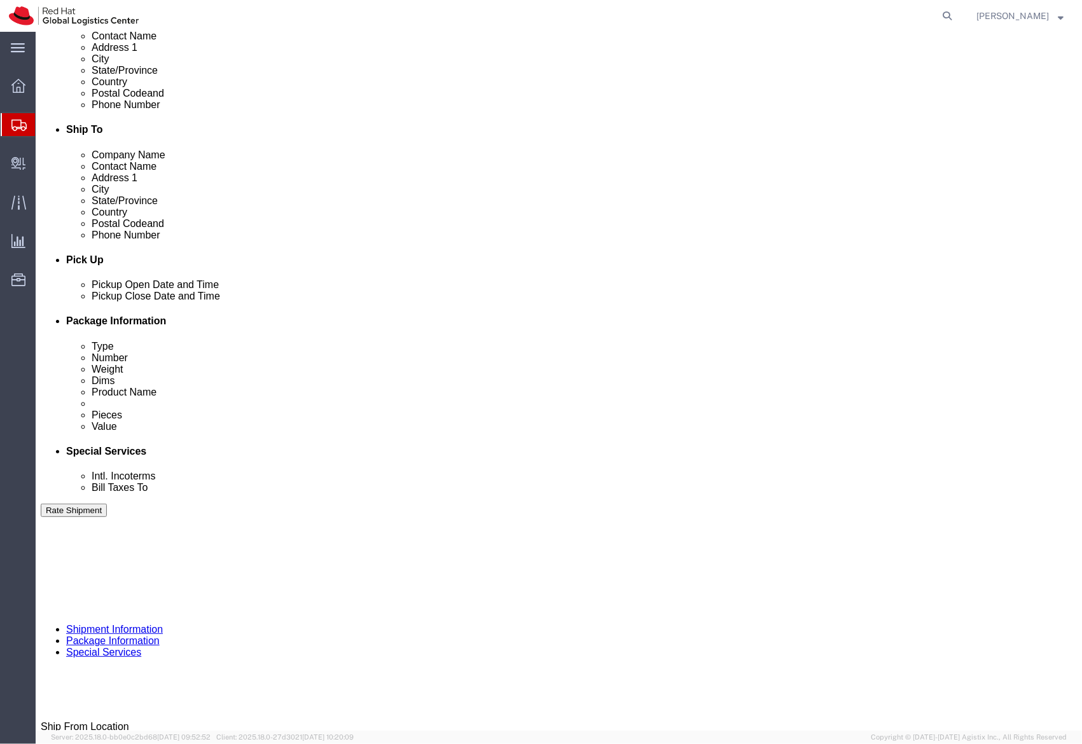
scroll to position [362, 0]
click link "Delete this content"
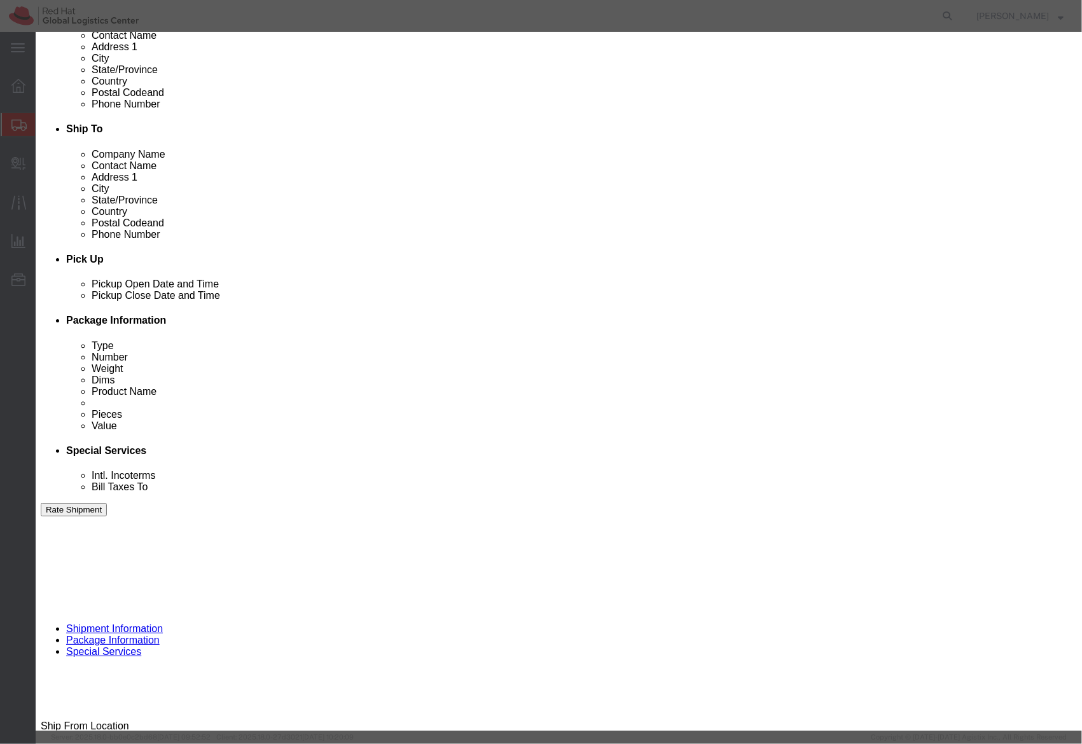
click button "Yes"
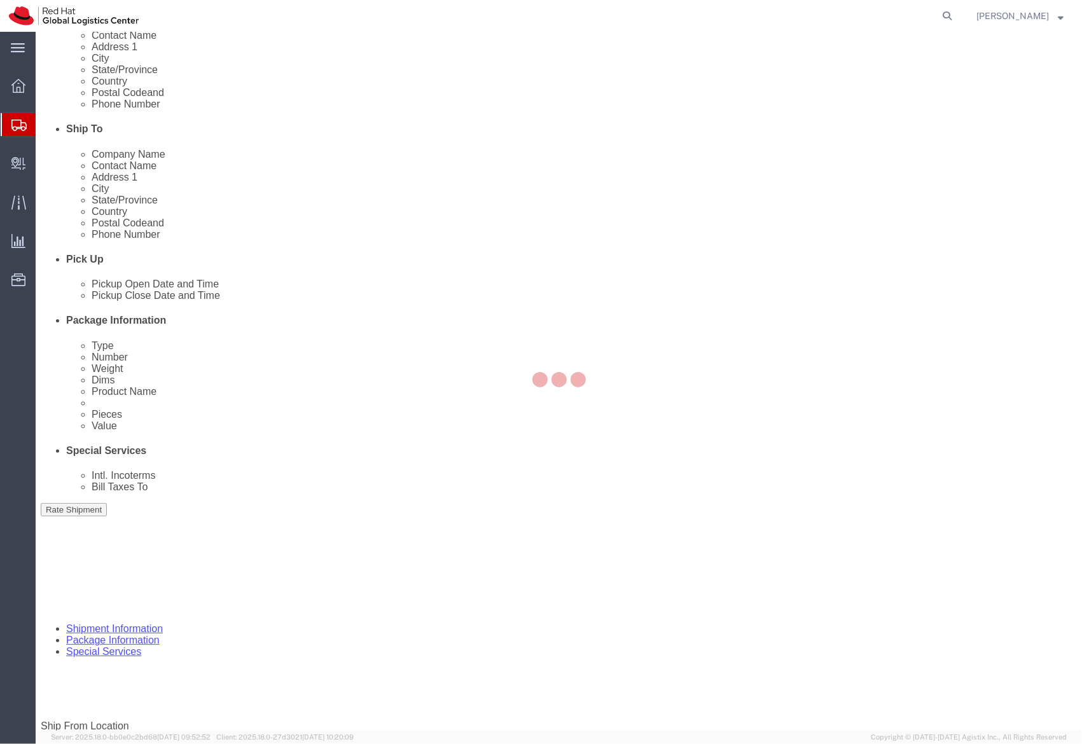
scroll to position [247, 0]
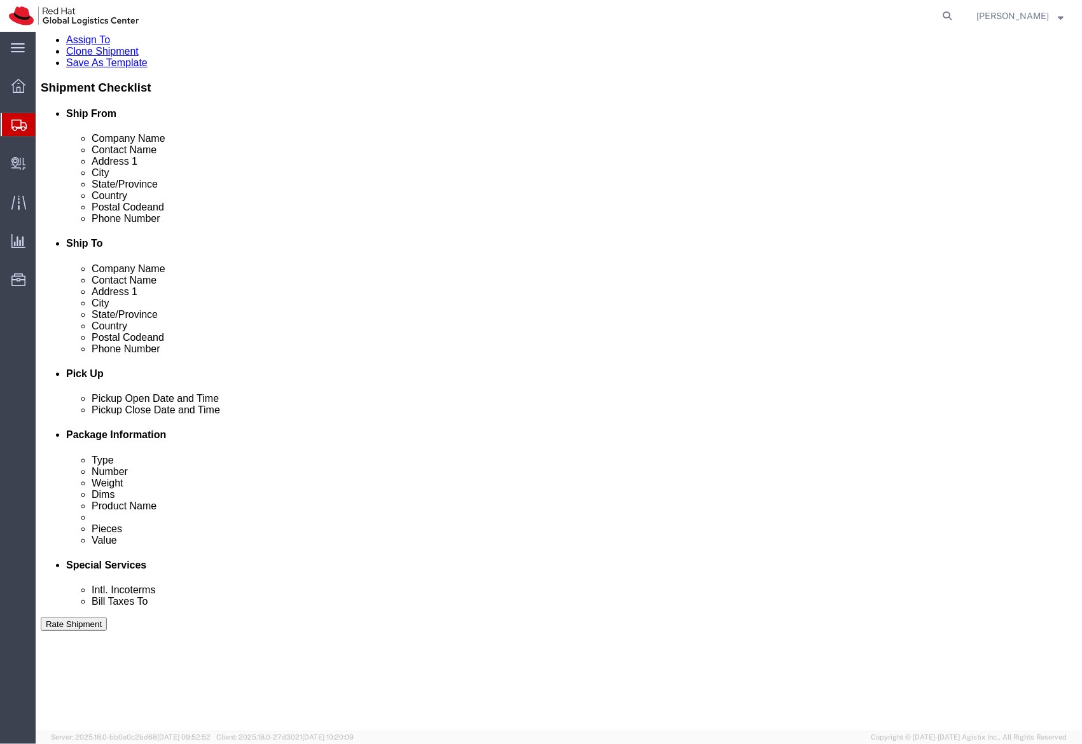
click link "Delete this content"
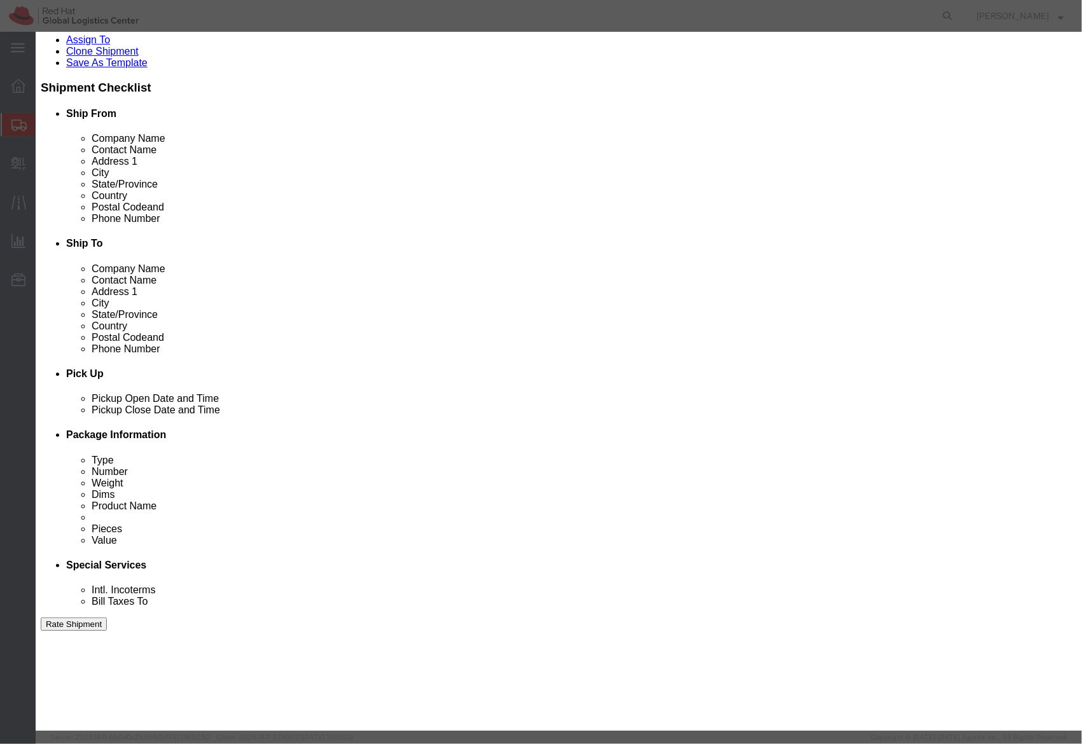
click button "Yes"
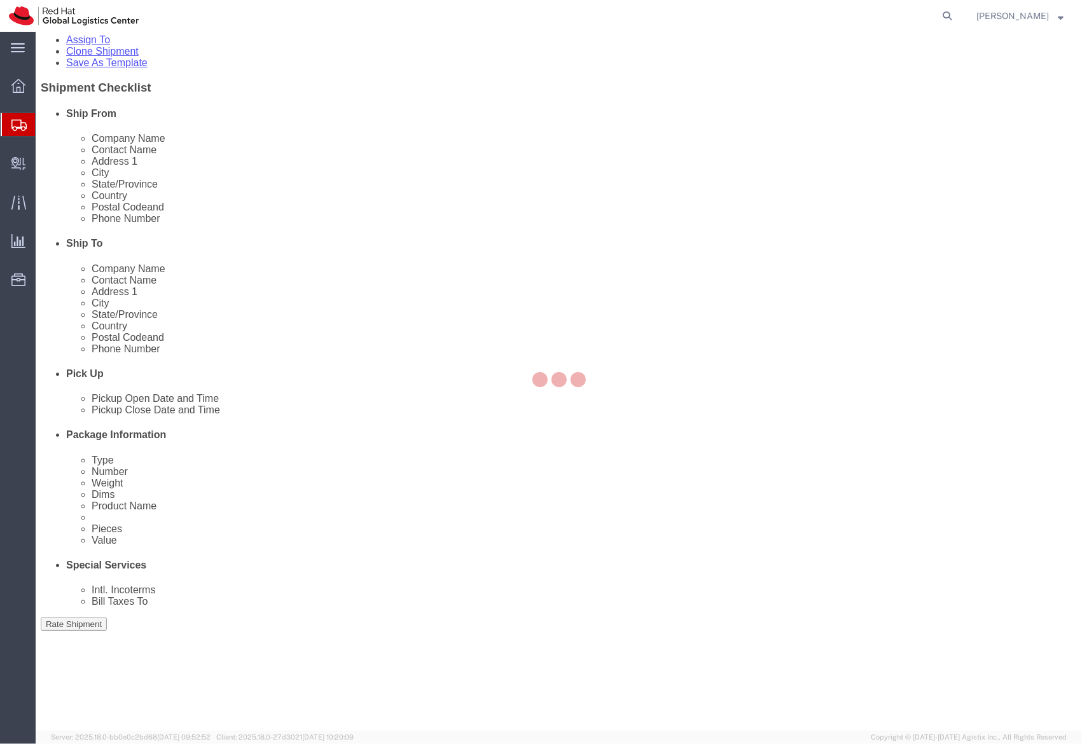
scroll to position [155, 0]
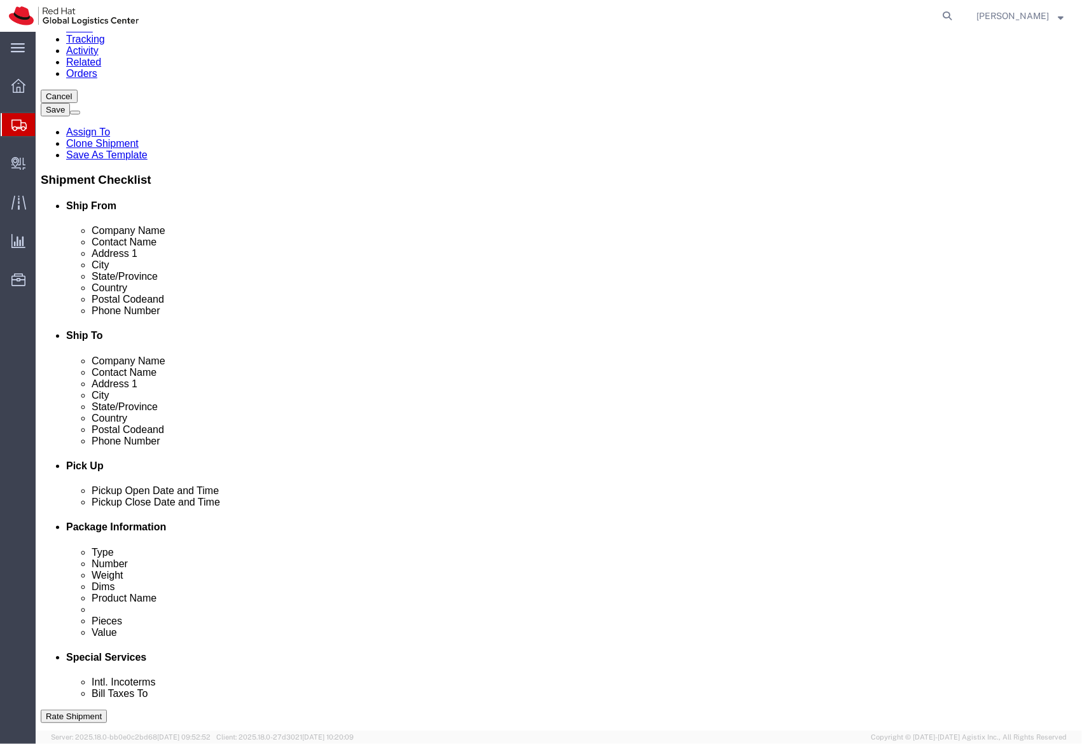
click link "Delete this content"
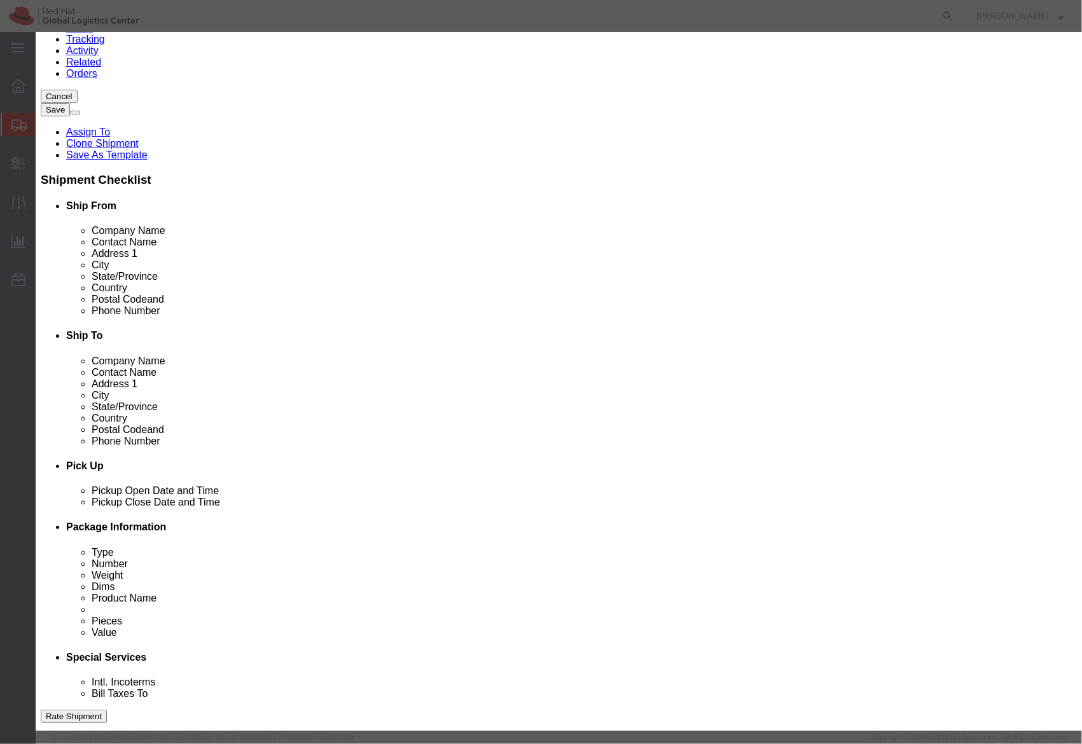
click button "Yes"
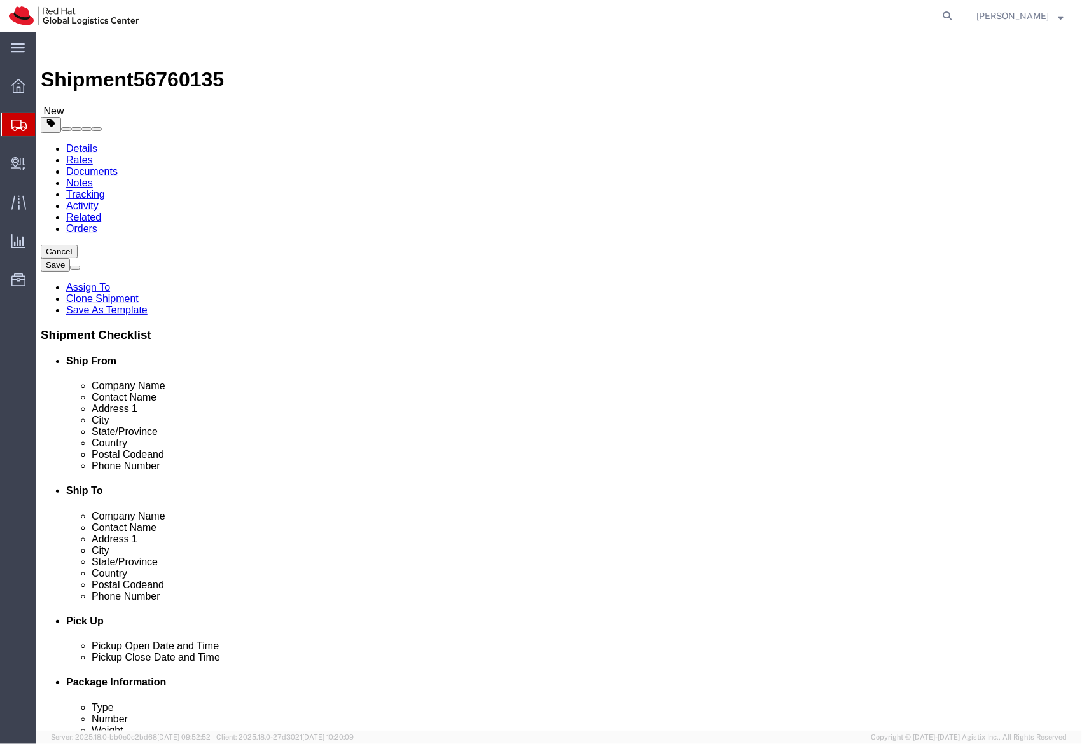
scroll to position [136, 0]
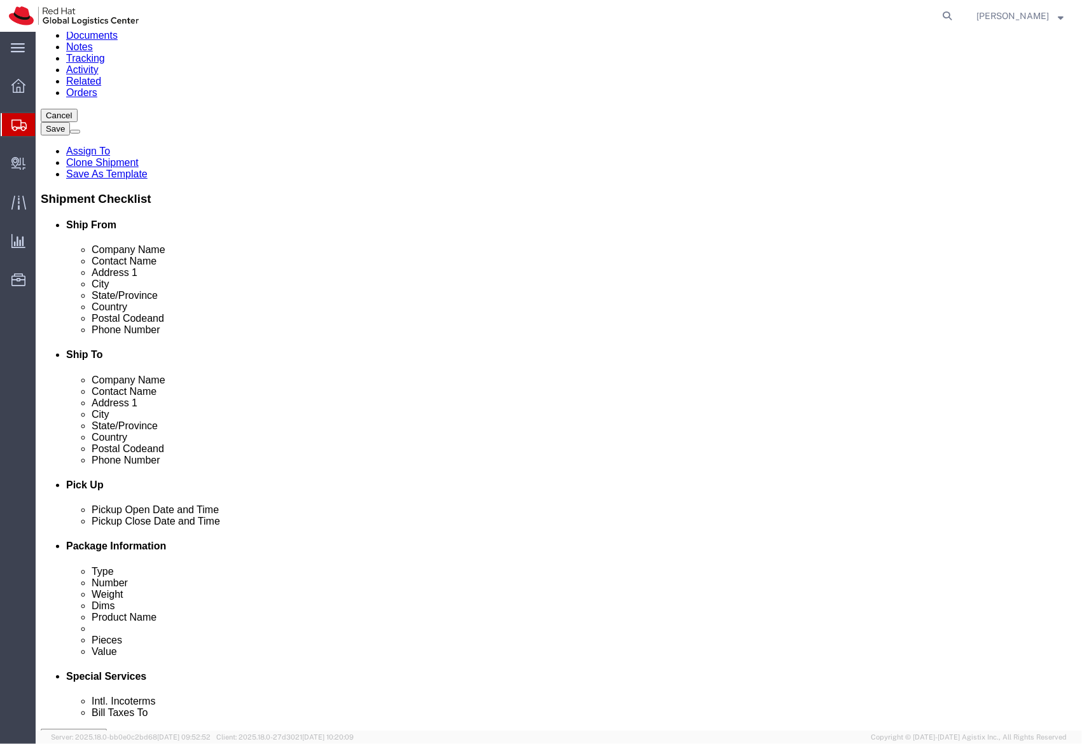
click button "Rate Shipment"
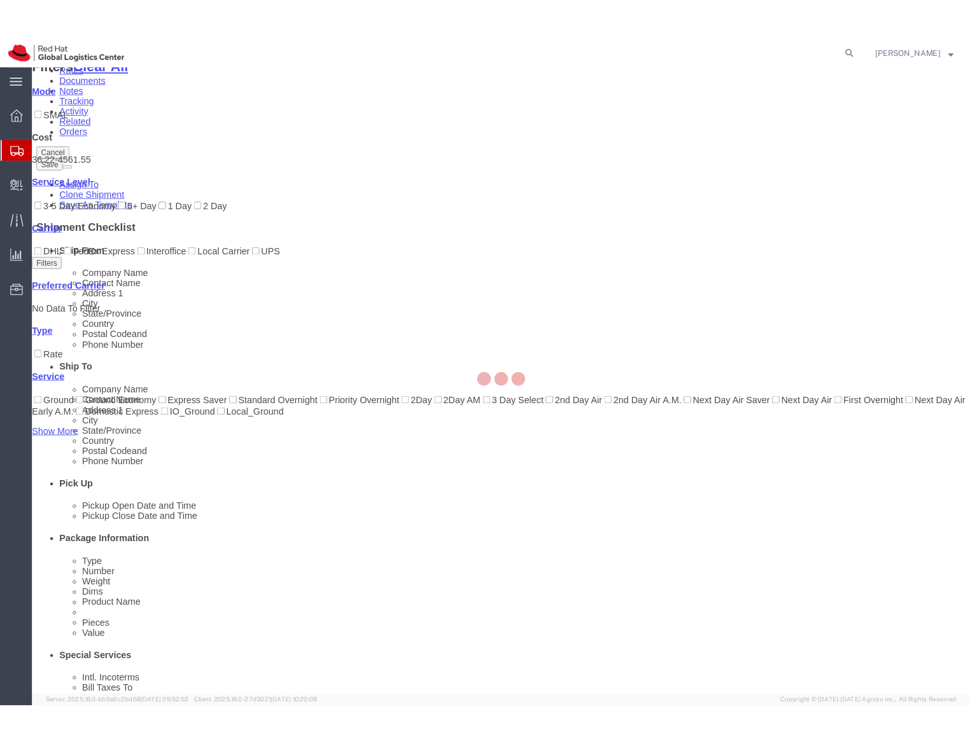
scroll to position [0, 0]
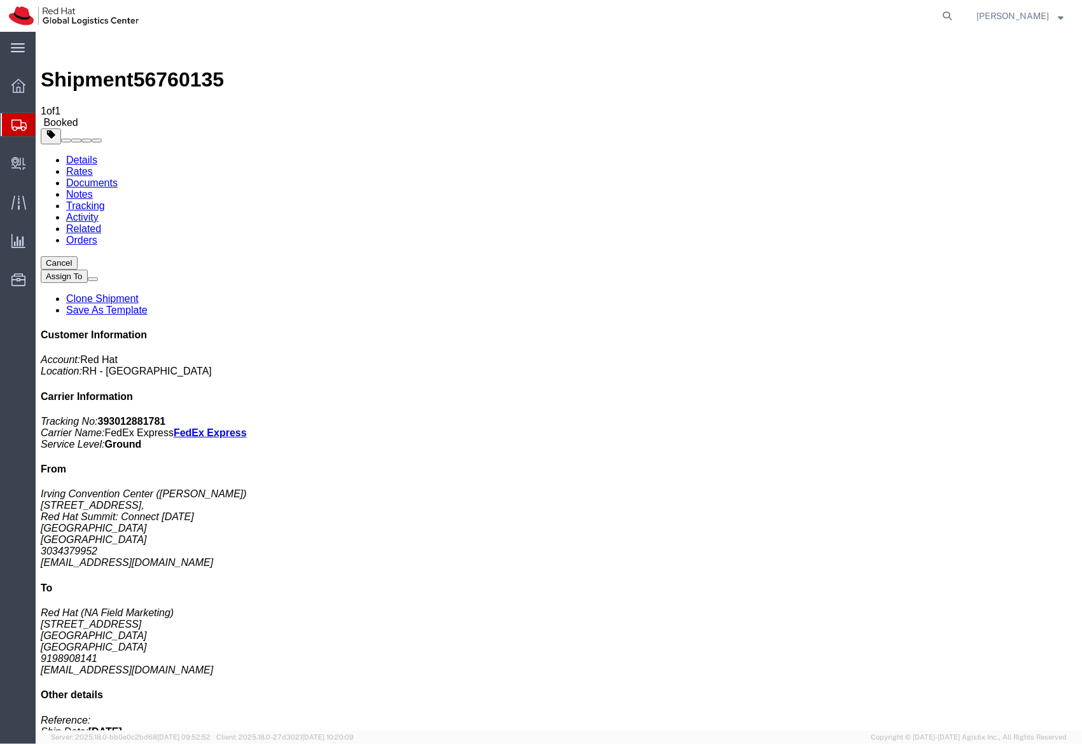
click at [165, 415] on b "393012881781" at bounding box center [131, 420] width 68 height 11
copy b "393012881781"
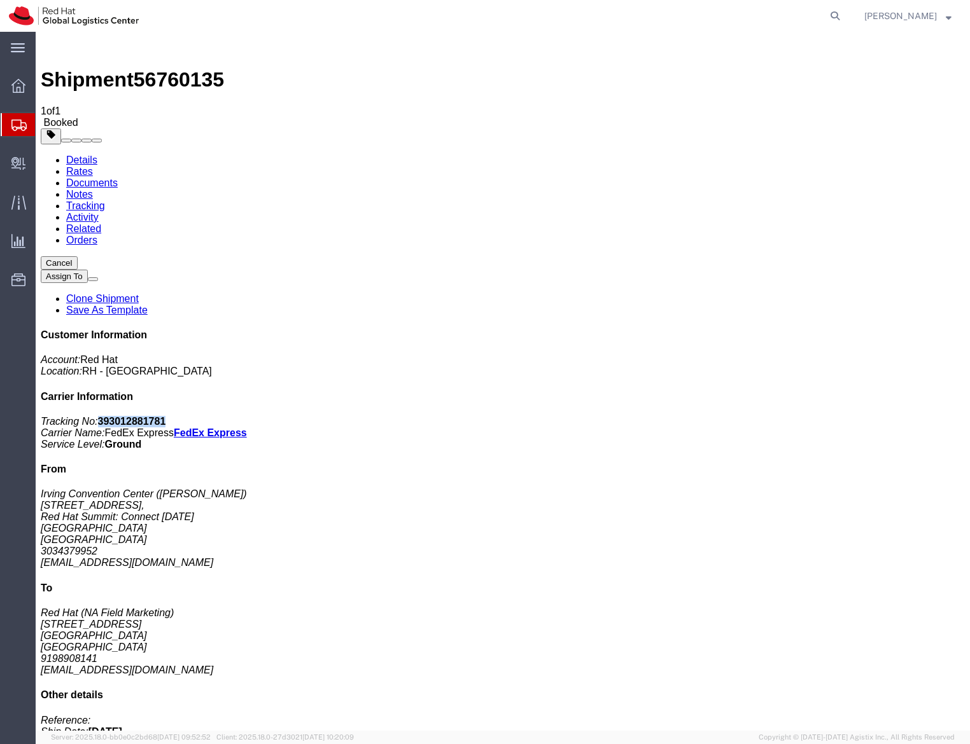
click at [90, 155] on link "Details" at bounding box center [81, 160] width 31 height 11
click div "1 Your Packaging Total weight: 50.00 LBS Tracking: 393012881781 Dimensions: L 2…"
click link "Clone Shipment"
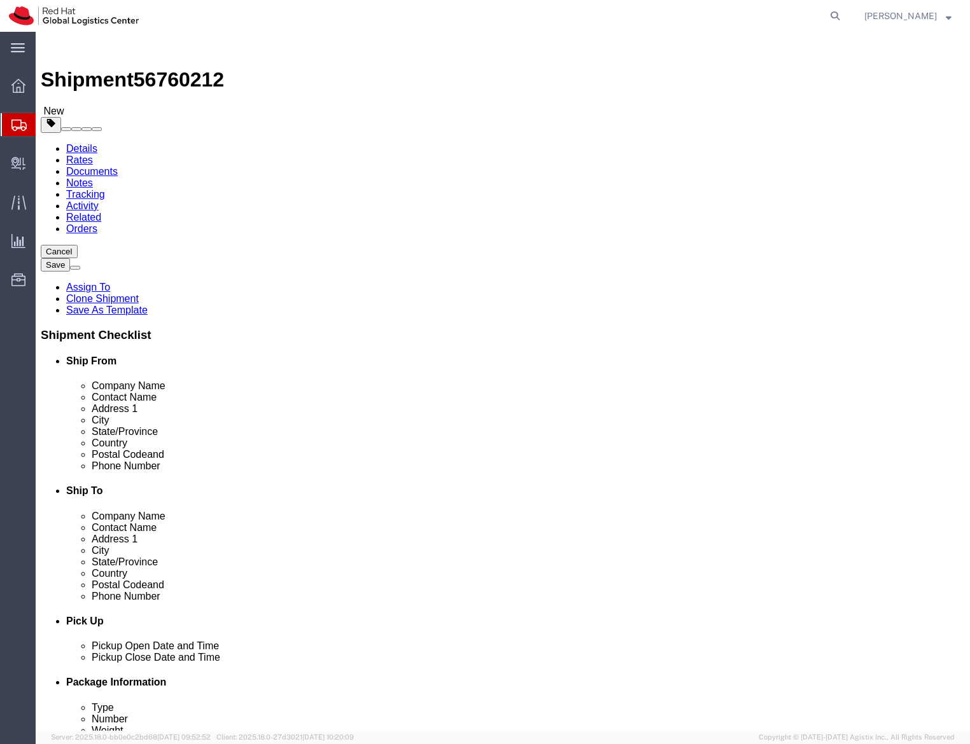
click icon
click input "23.00"
type input "13"
type input "10"
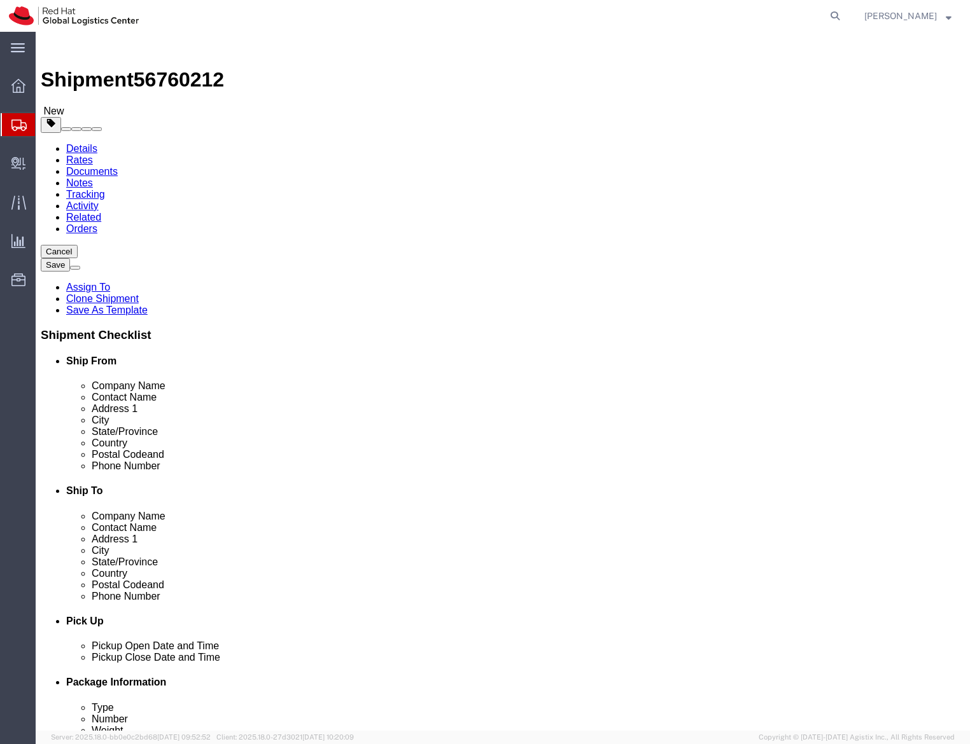
type input "4"
click input "50.00"
type input "5"
click link "Delete this content"
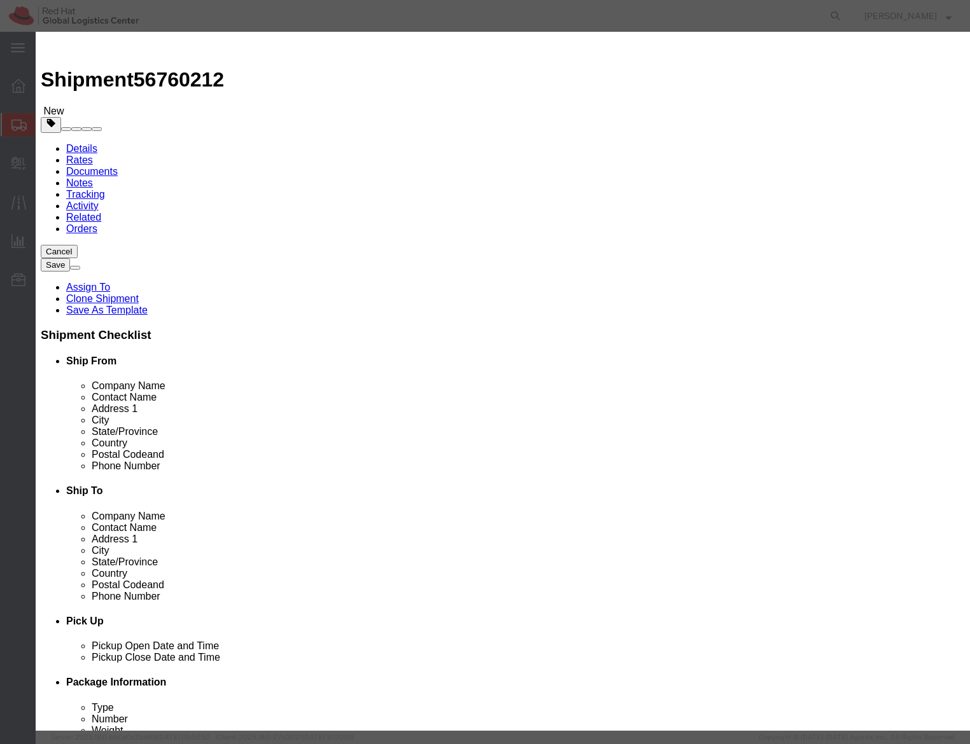
click button "Yes"
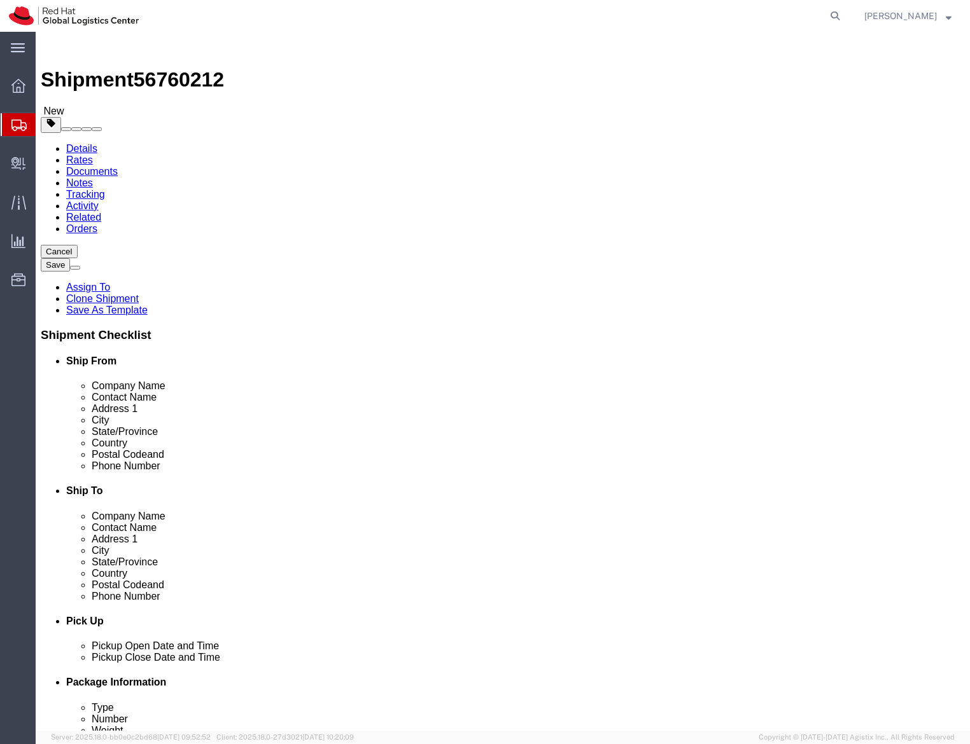
click link "Delete this content"
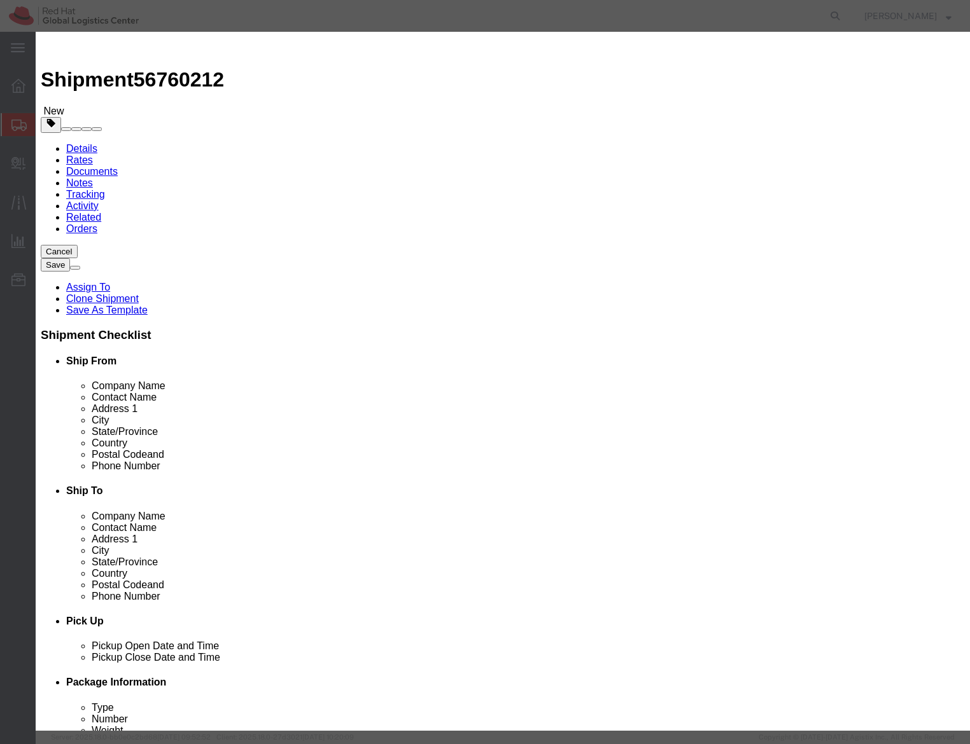
click button "Yes"
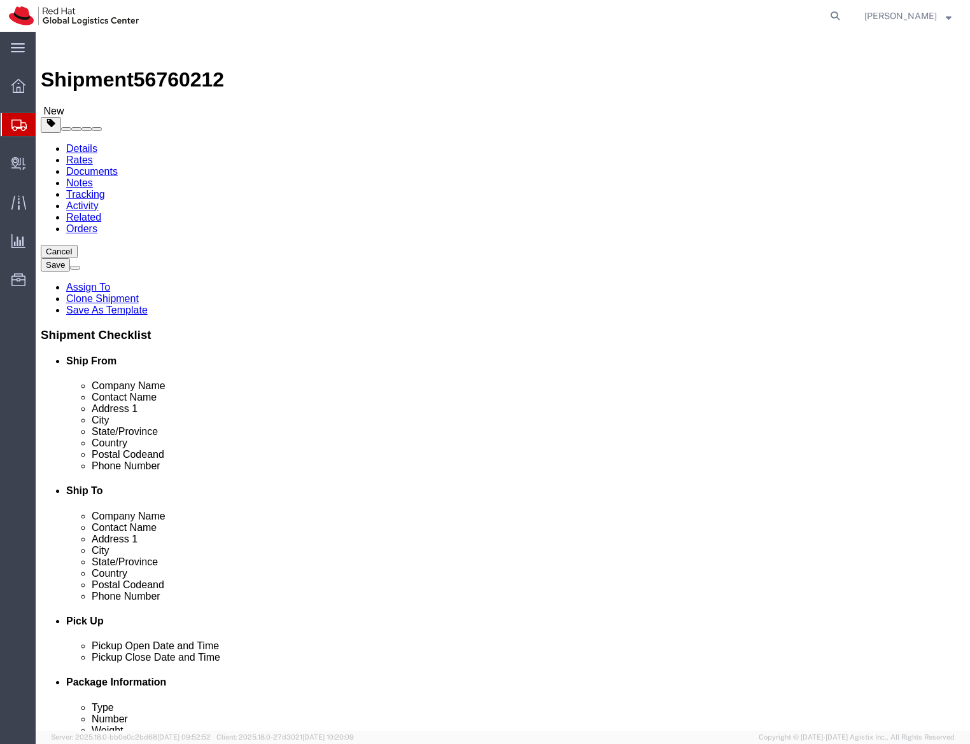
click dd "4.00 Each"
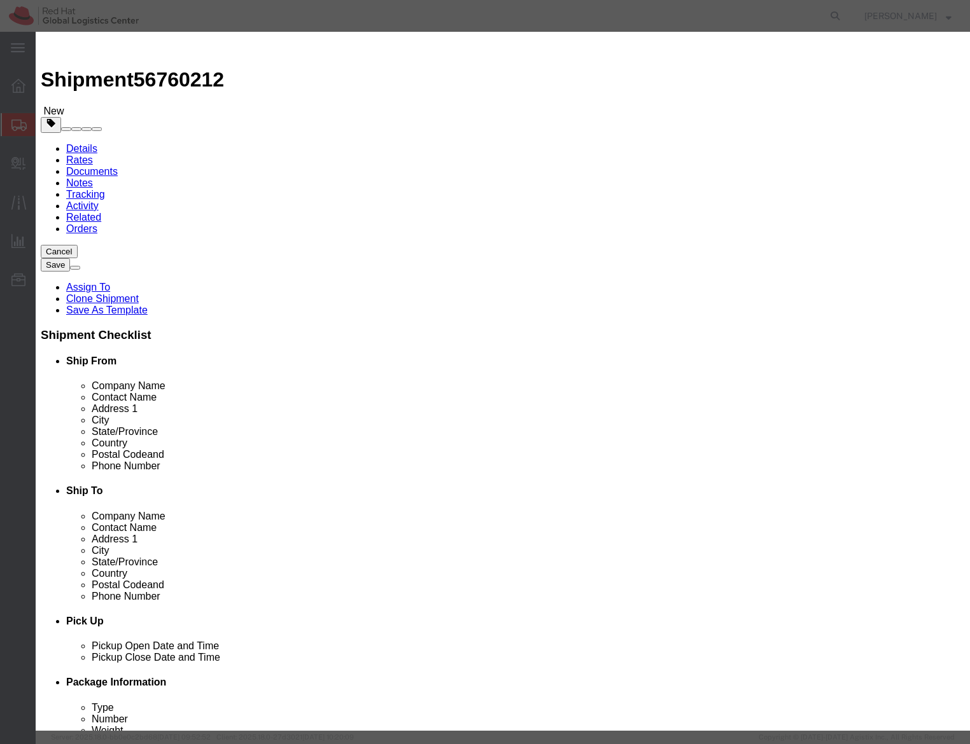
click input "4.00"
type input "1"
click div "Commodity library"
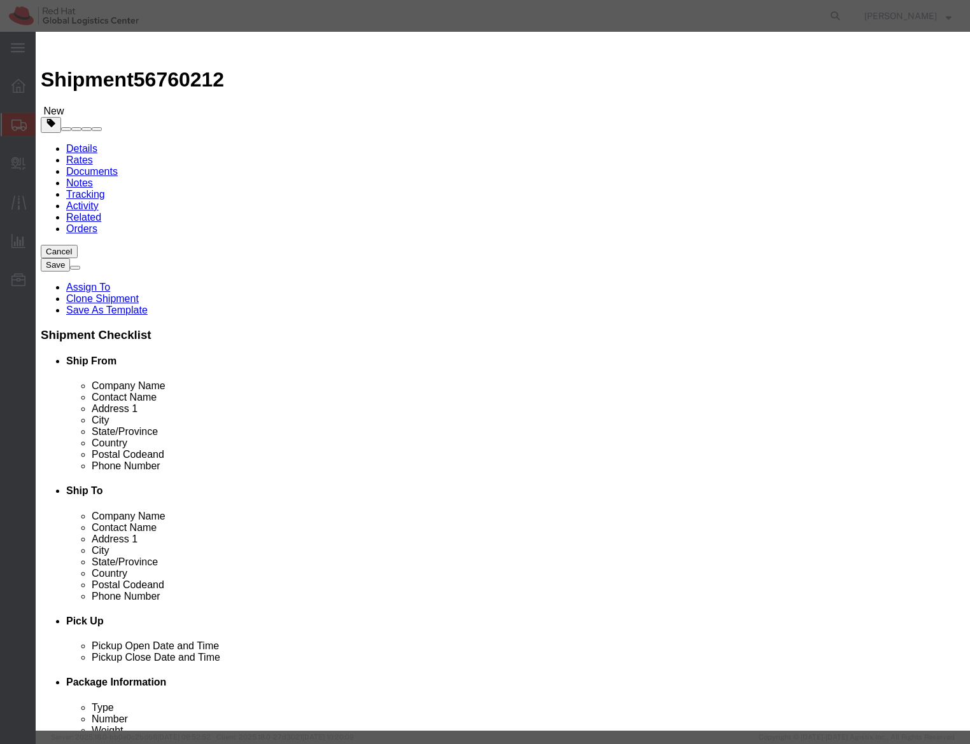
click input "[PERSON_NAME] - Small ipads"
type input "Table Cloth"
click div "Save & Add Another Save & Close Close"
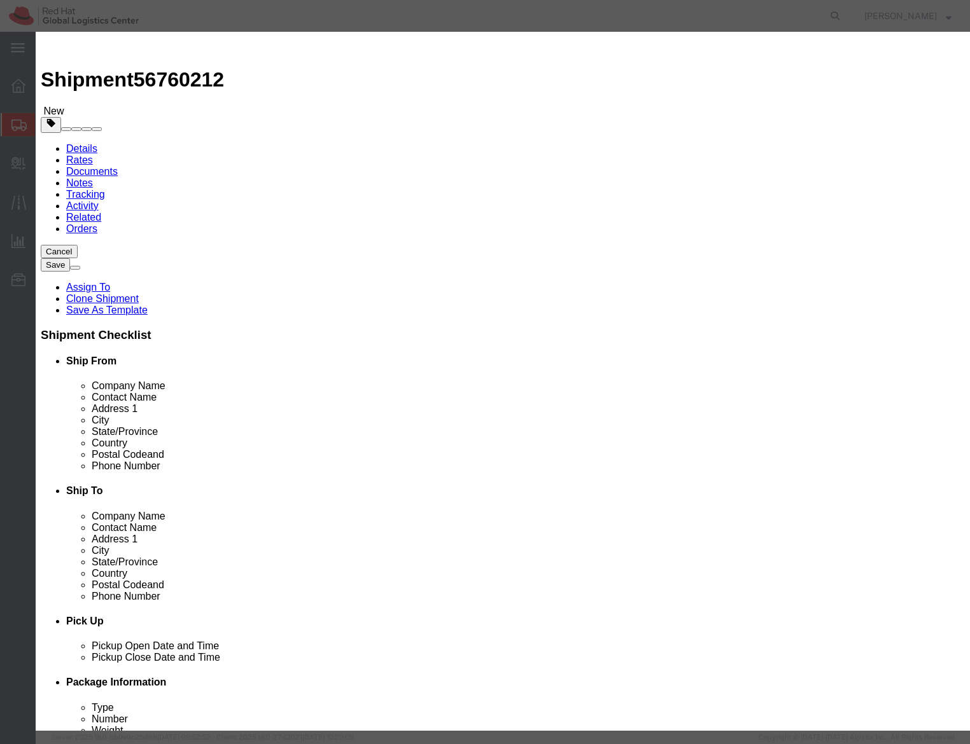
click button "Save & Close"
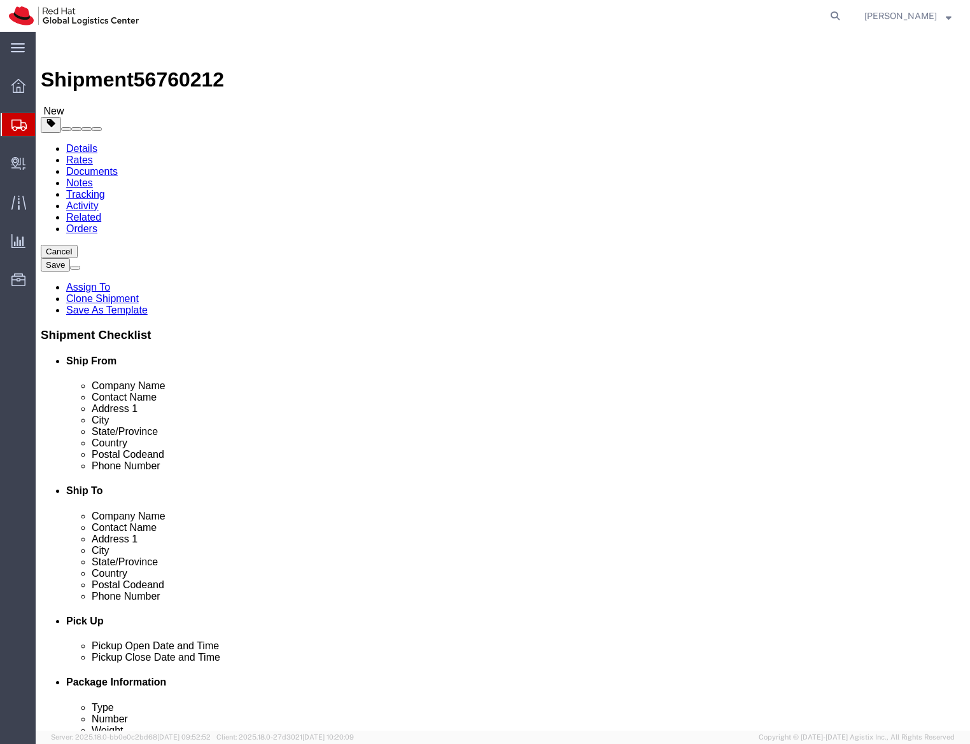
click icon
click input "[GEOGRAPHIC_DATA]"
click input "checkbox"
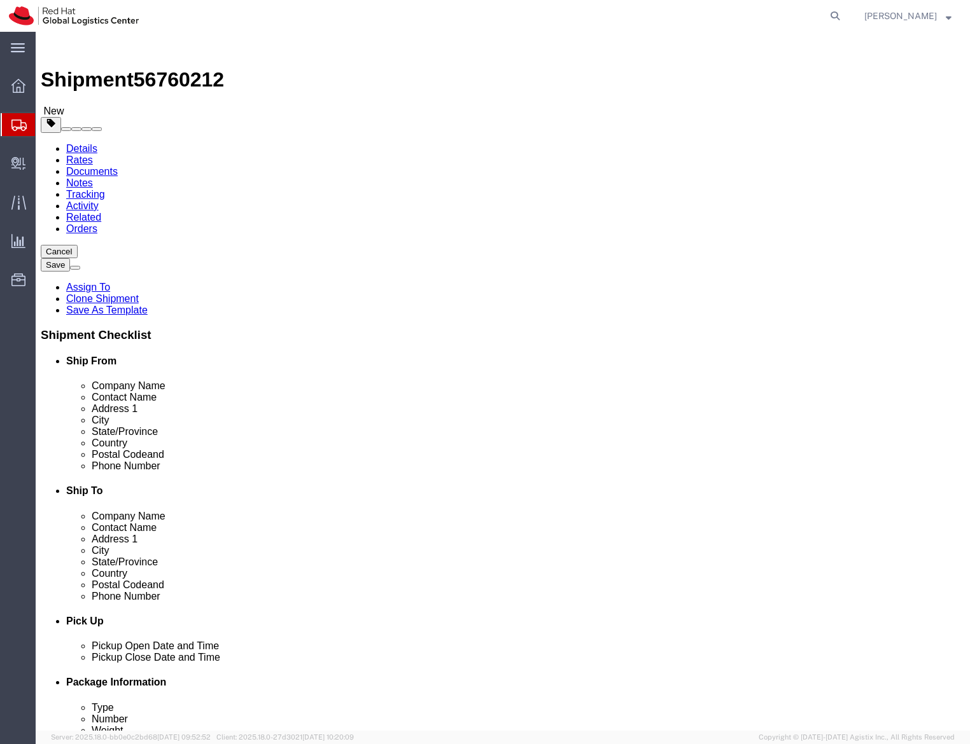
checkbox input "false"
click input "checkbox"
checkbox input "false"
click div "Shipment Information Package Information Special Services"
click input "[EMAIL_ADDRESS][DOMAIN_NAME]"
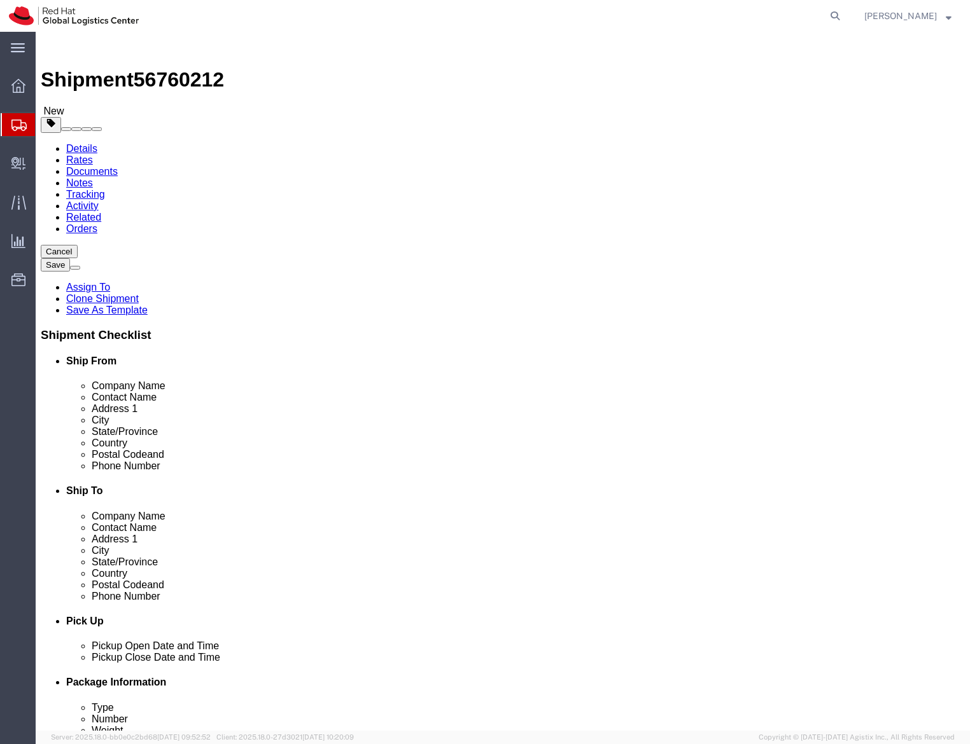
click input "[EMAIL_ADDRESS][DOMAIN_NAME]"
type input "[EMAIL_ADDRESS][DOMAIN_NAME]"
click input "checkbox"
checkbox input "false"
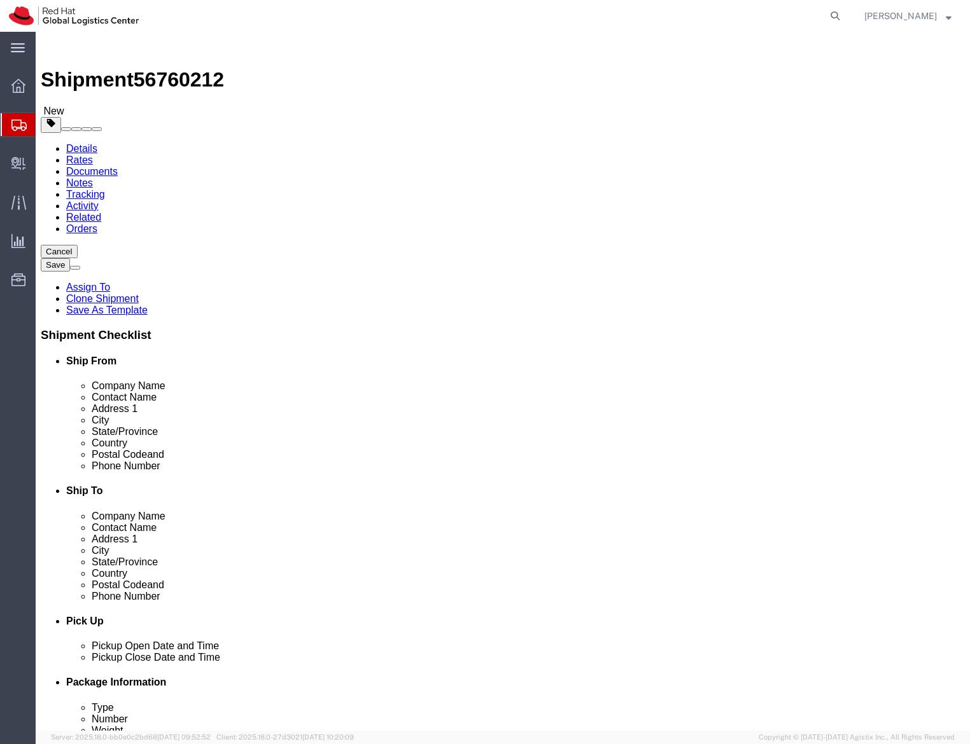
click input "[EMAIL_ADDRESS][DOMAIN_NAME]"
type input "[EMAIL_ADDRESS][DOMAIN_NAME]"
checkbox input "true"
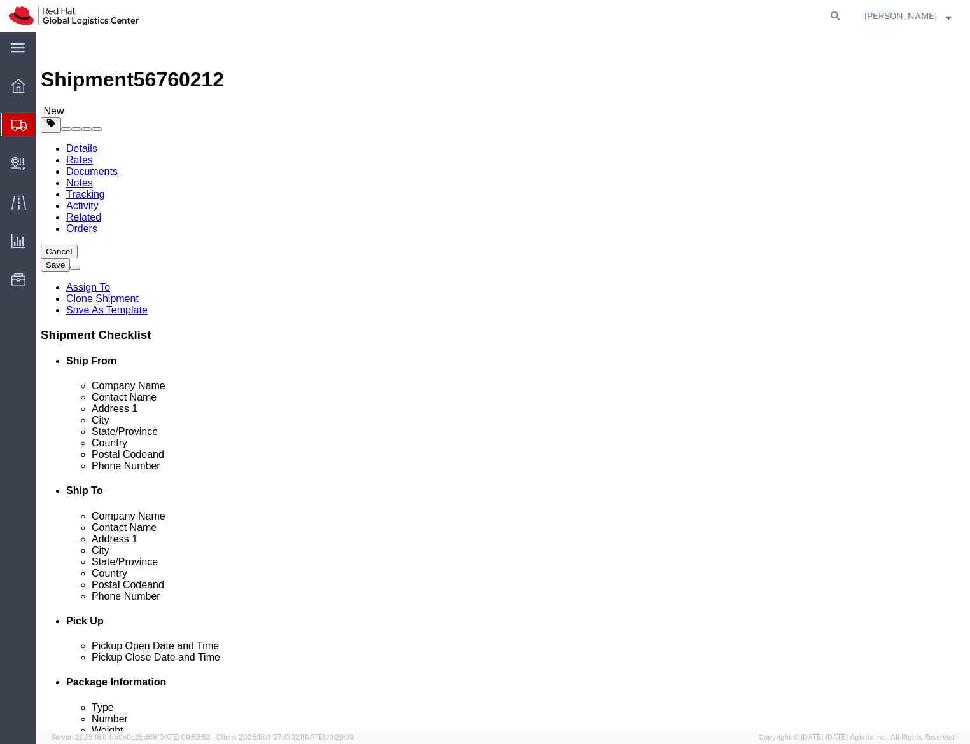
click button "Save"
click div
click button "Cancel"
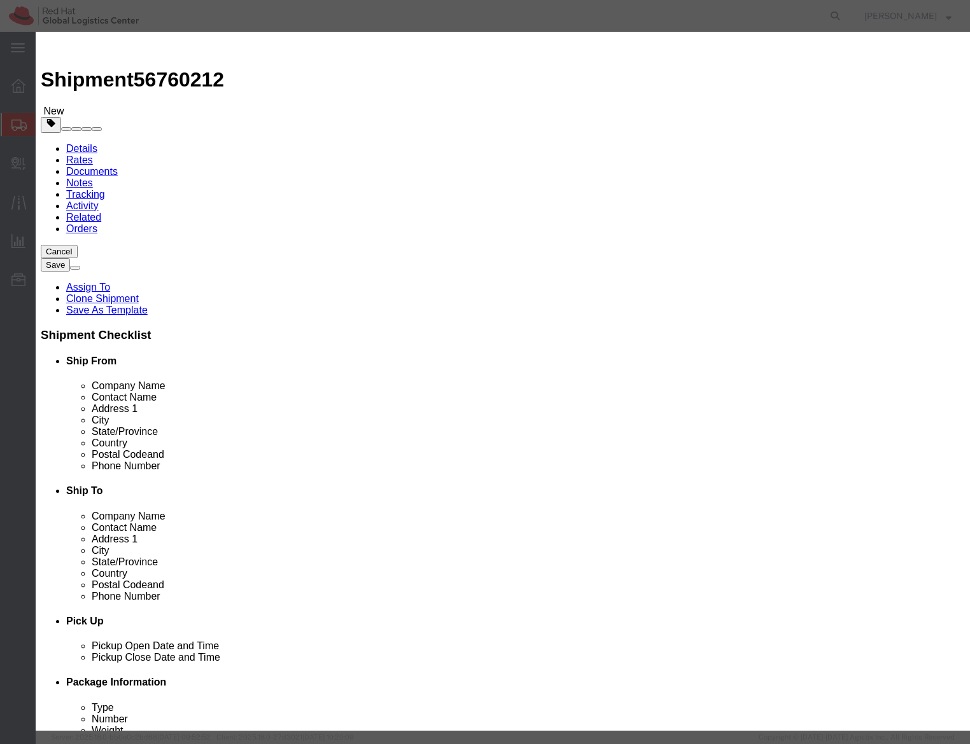
click button "Yes"
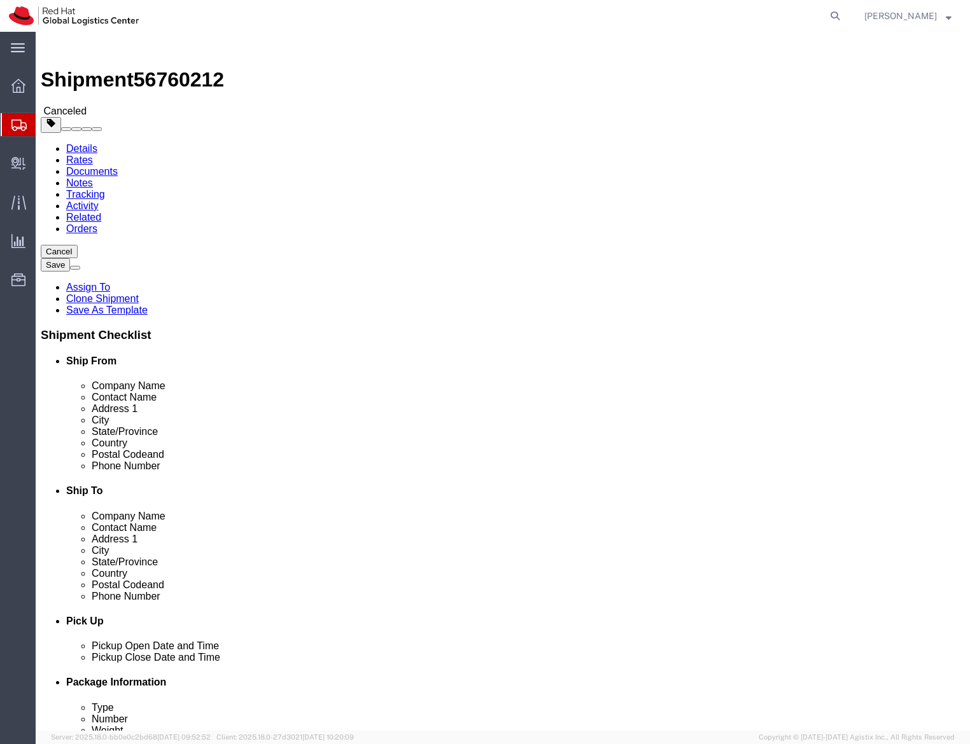
click div "Shipment Detail Ship From Irving Convention Center (Lisa Harmes) 500 Las Colina…"
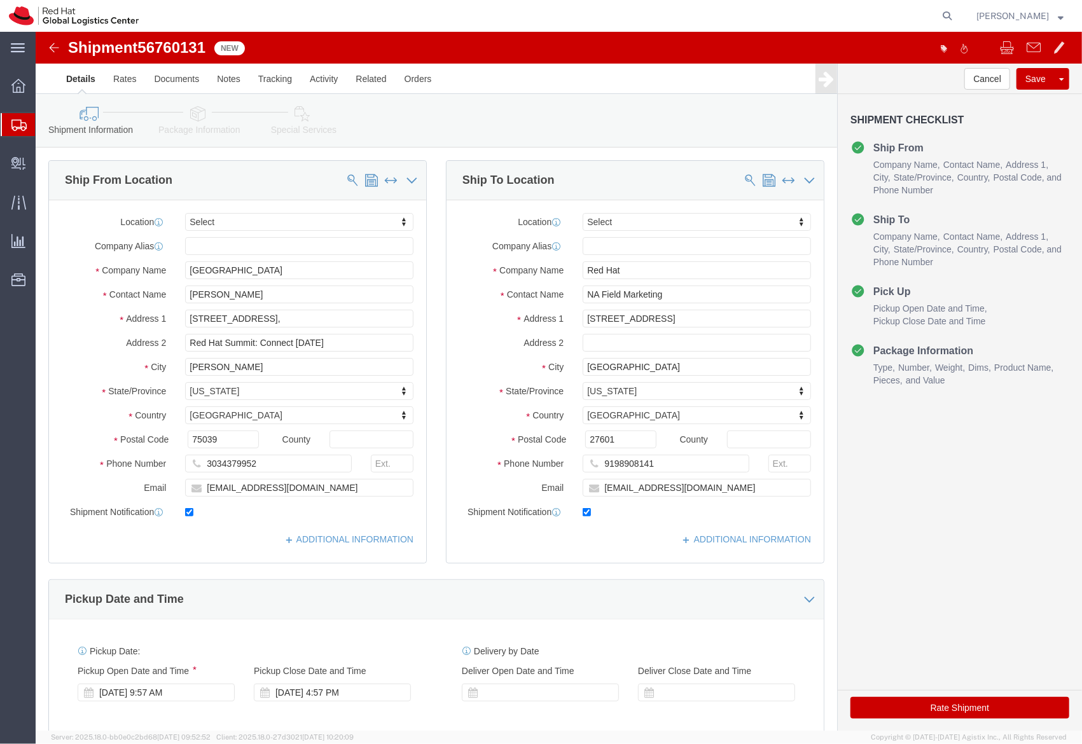
select select
click link "Clone Shipment"
click icon
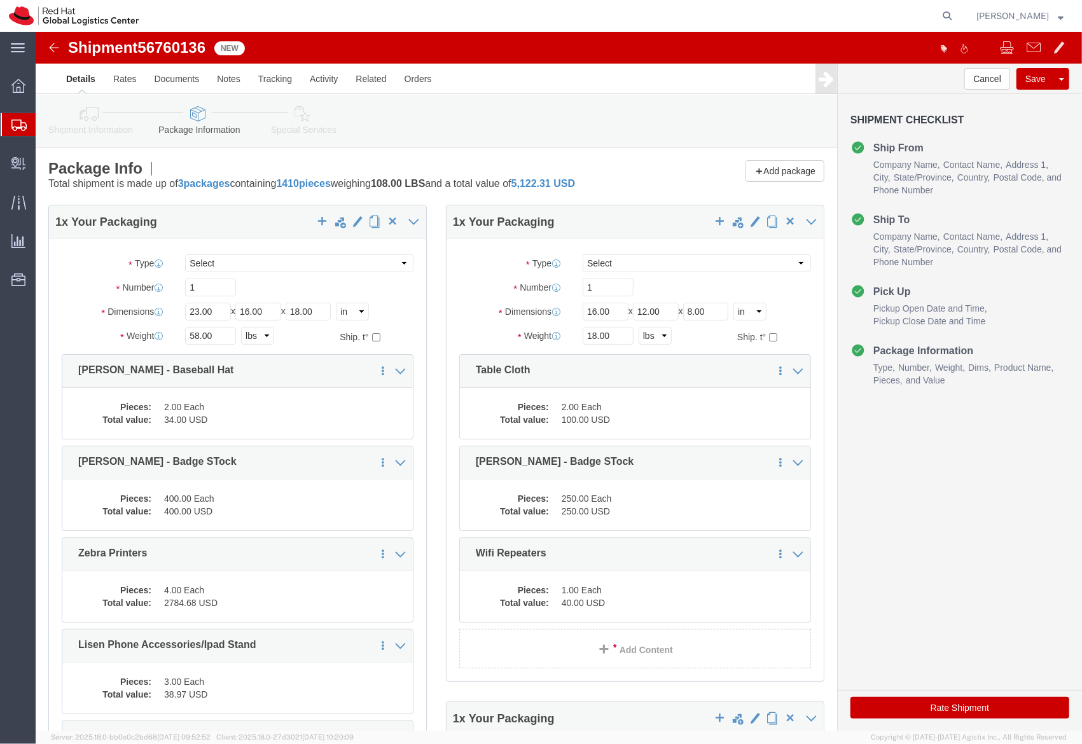
click span "button"
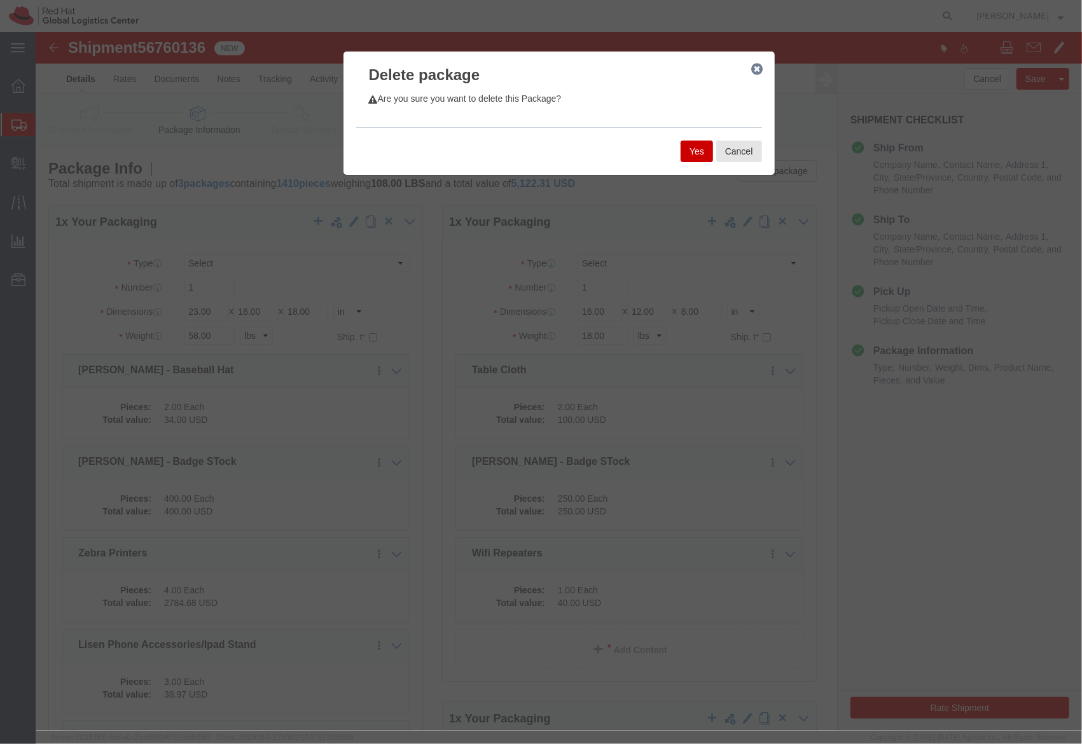
drag, startPoint x: 657, startPoint y: 120, endPoint x: 576, endPoint y: 121, distance: 80.8
click div "Yes Cancel"
click button "Yes"
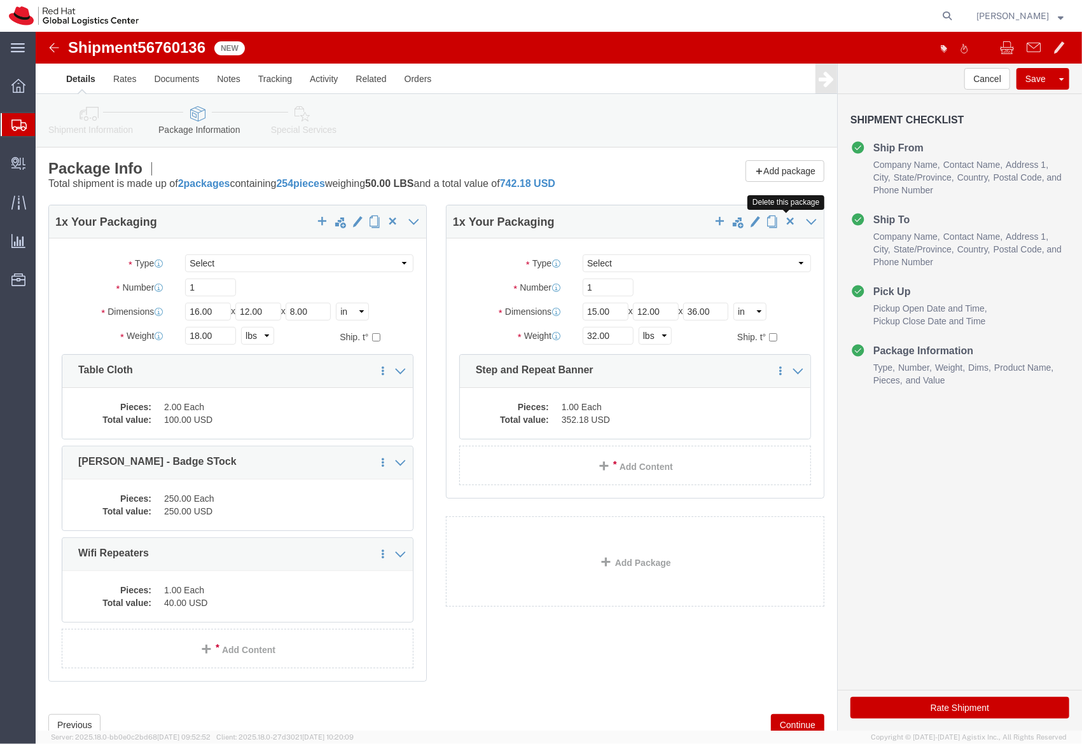
click span "button"
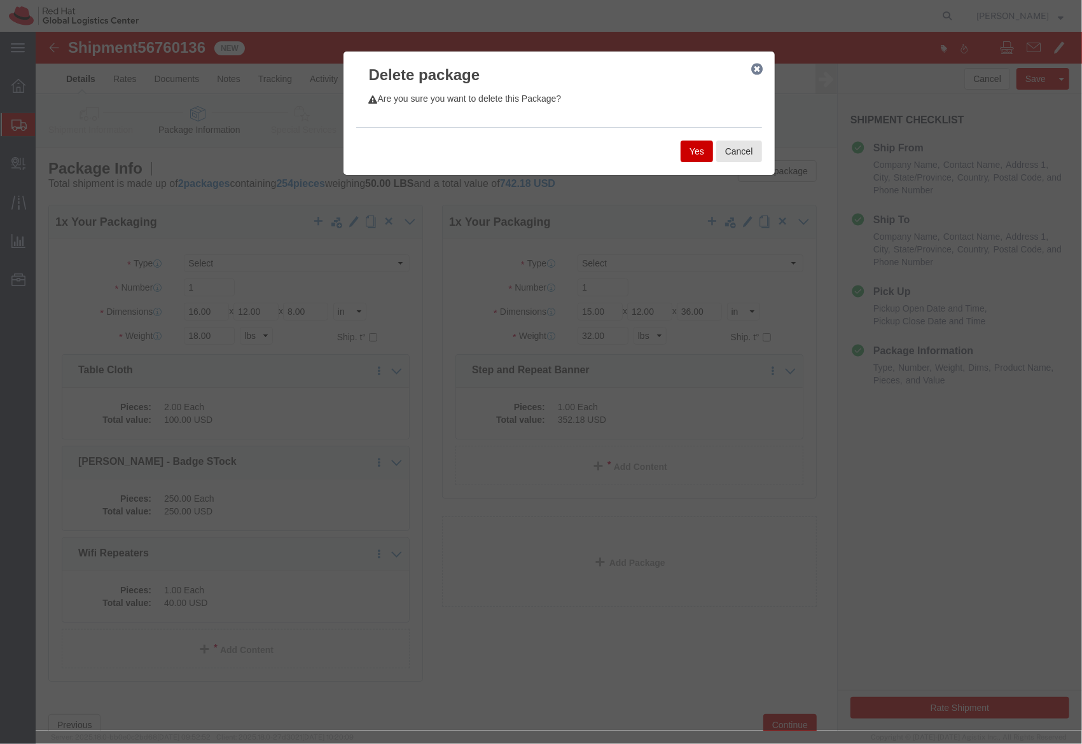
click button "Yes"
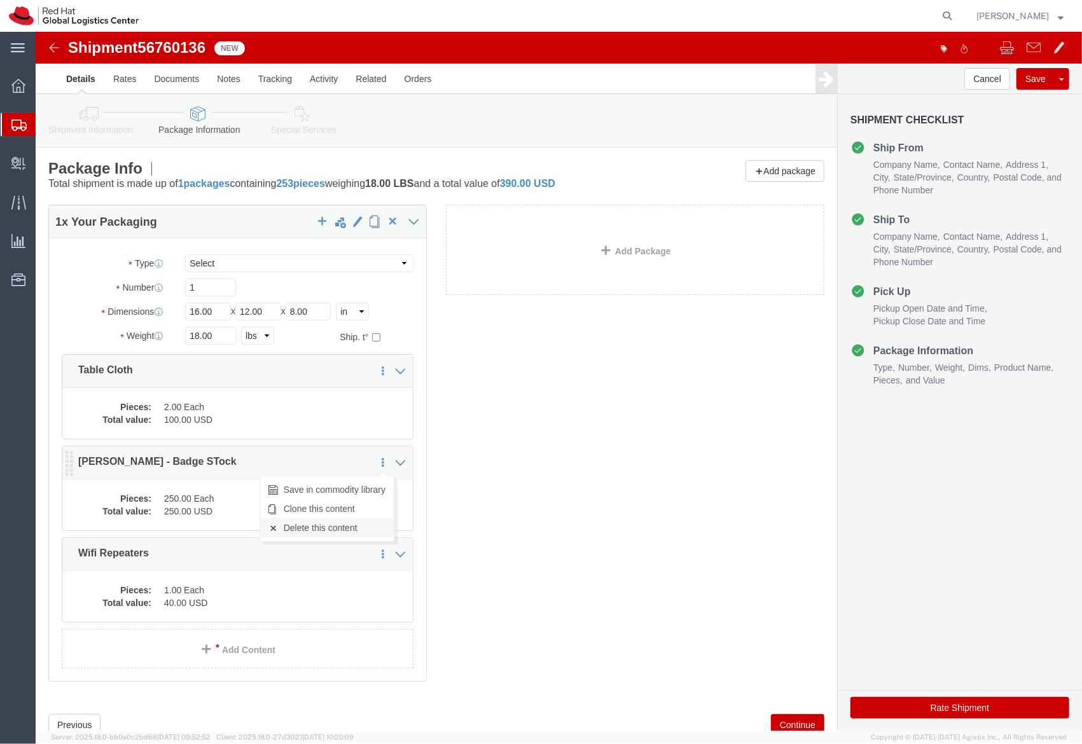
click link "Delete this content"
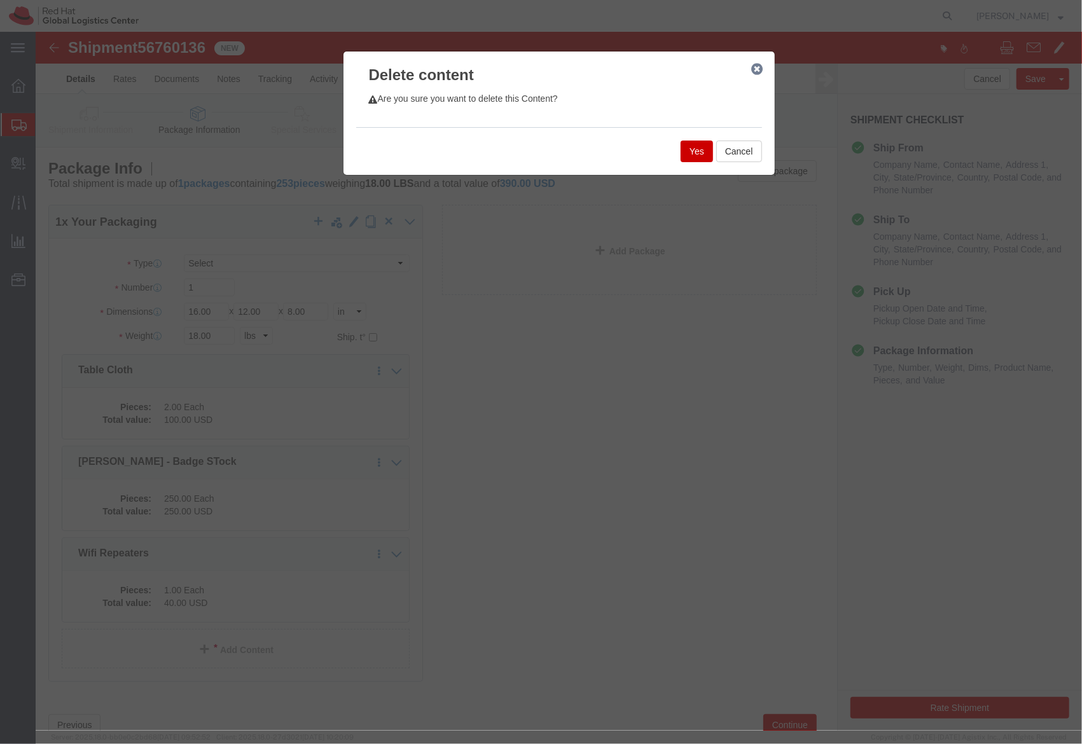
click button "Yes"
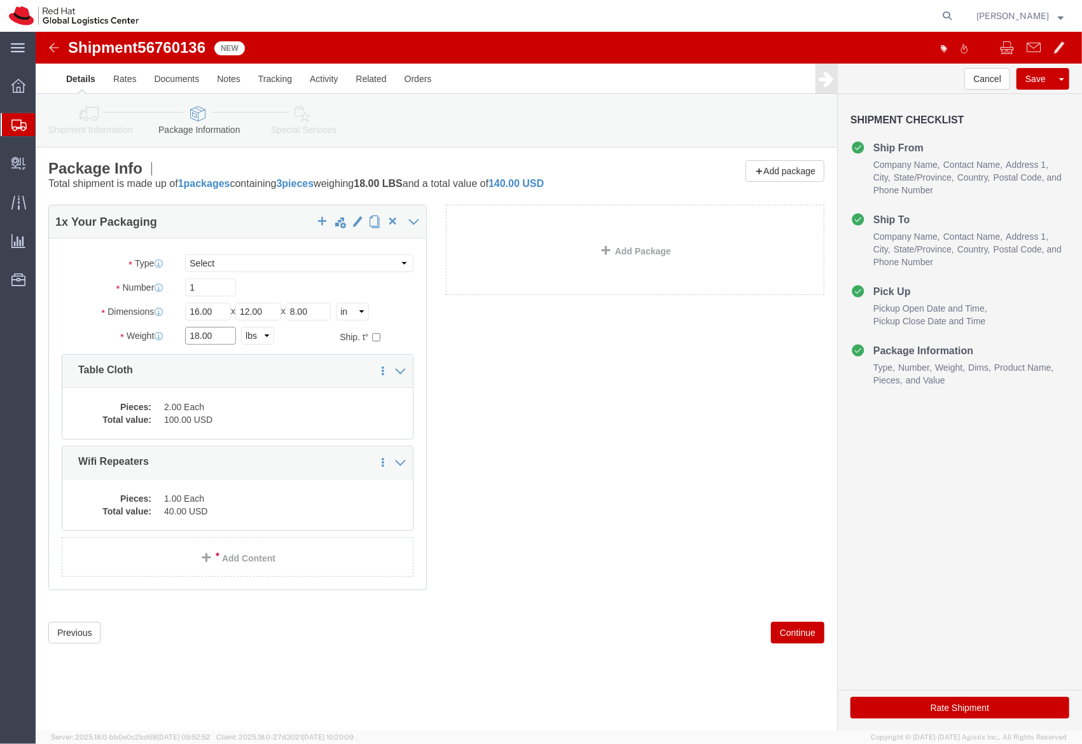
click input "18.00"
type input "10.00"
click div "Pieces: 2.00 Each Total value: 100.00 USD"
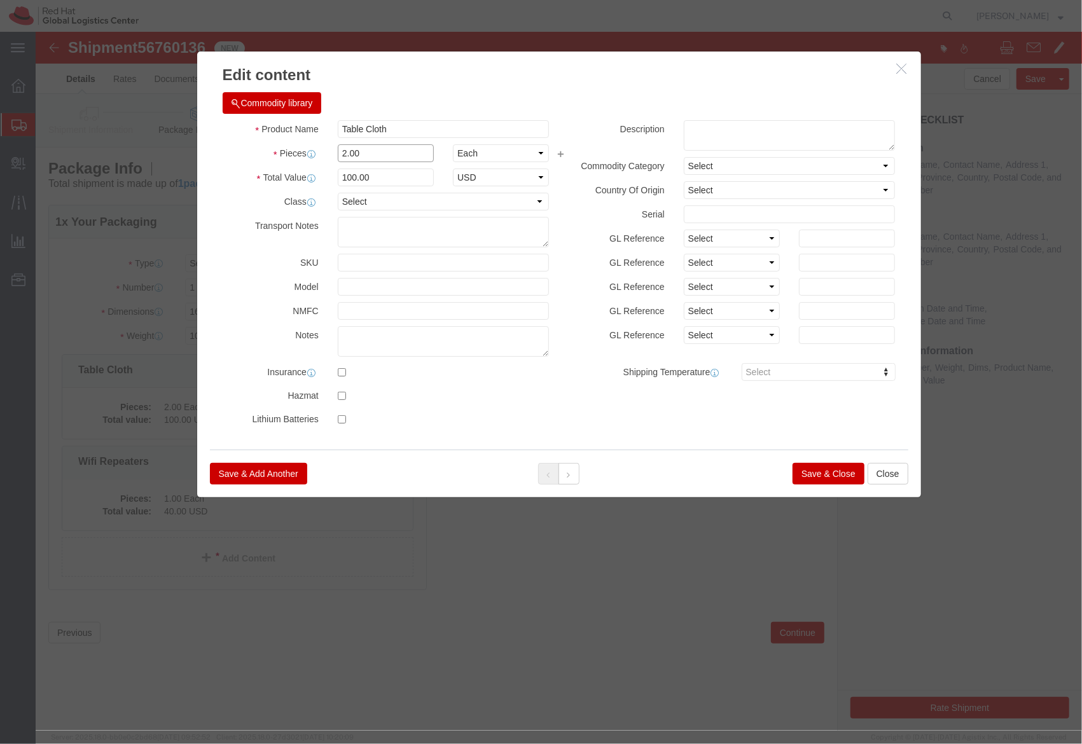
click input "2.00"
type input "1.00"
type input "50"
click div "Save & Add Another Save & Close Close"
click button "Save & Close"
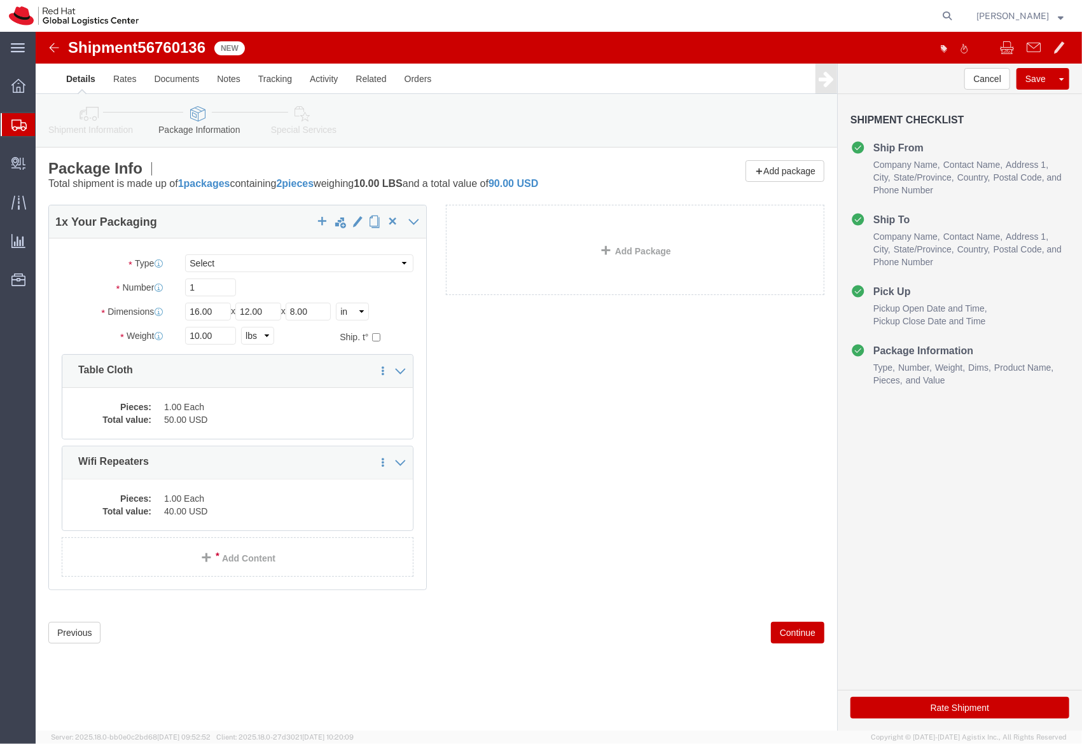
click link "Shipment Information"
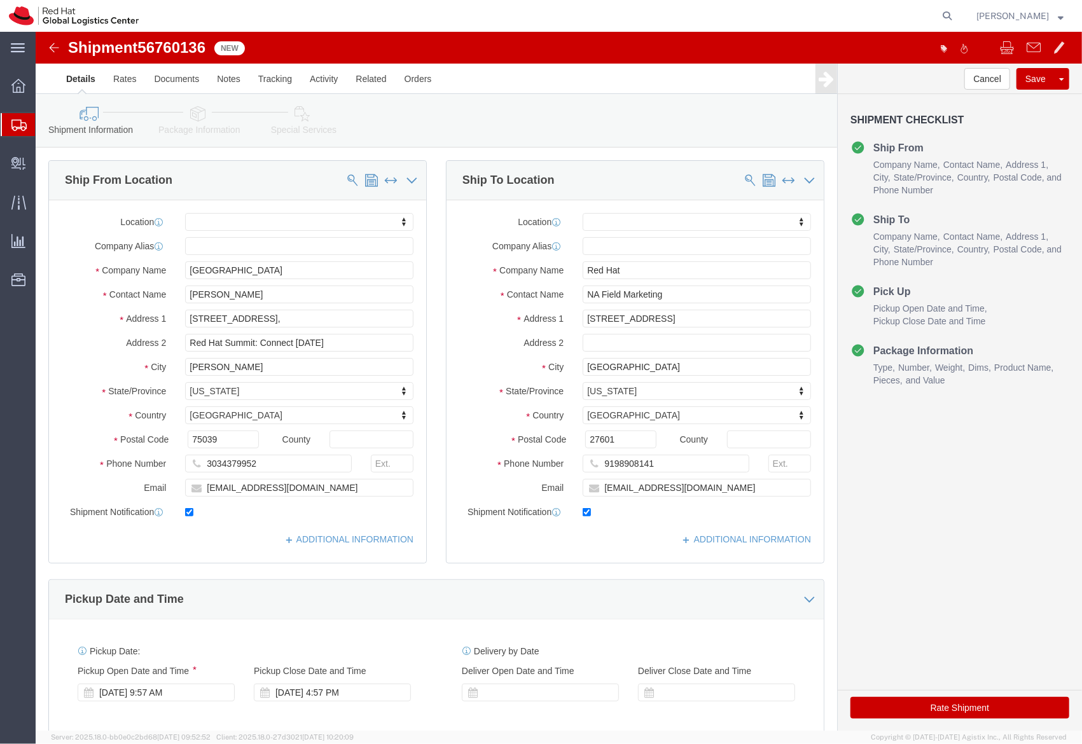
click div "Pickup Date and Time"
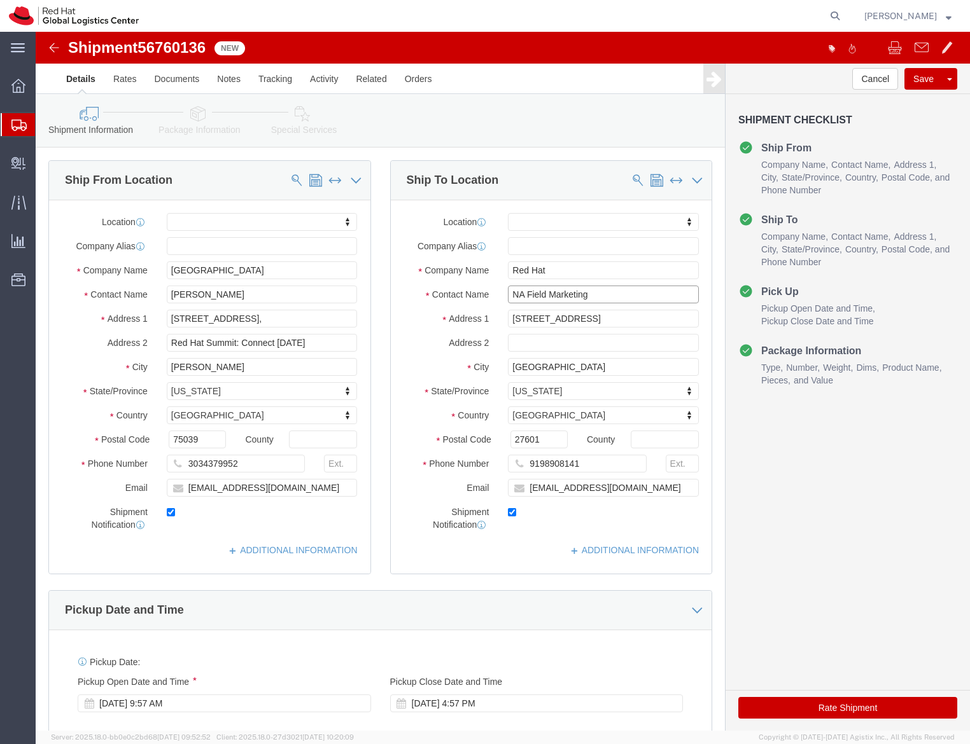
click input "NA Field Marketing"
click input "Red Hat"
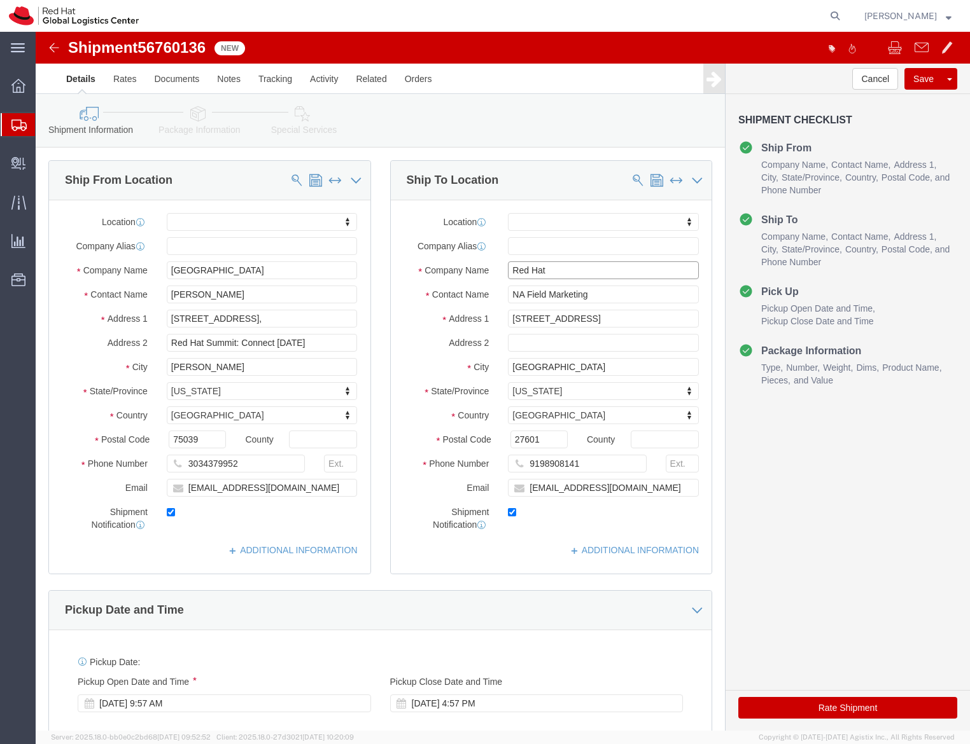
click input "Red Hat"
type input "The Westin Bellevue"
type input "c"
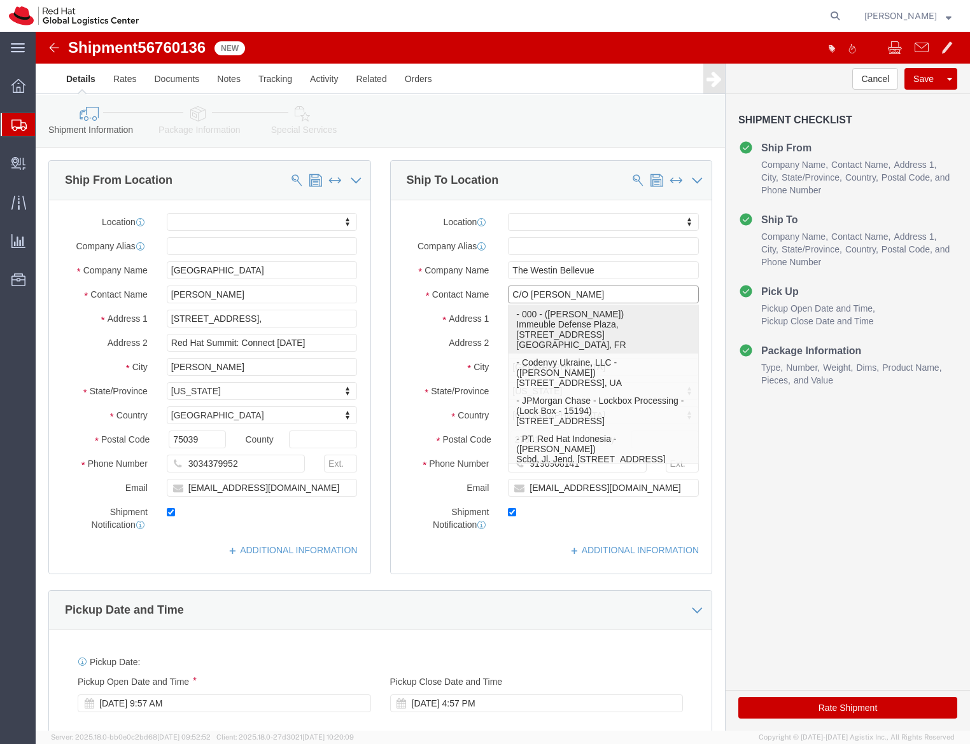
type input "[PERSON_NAME]"
select select "38566"
select select
select select "FR"
type input "92800"
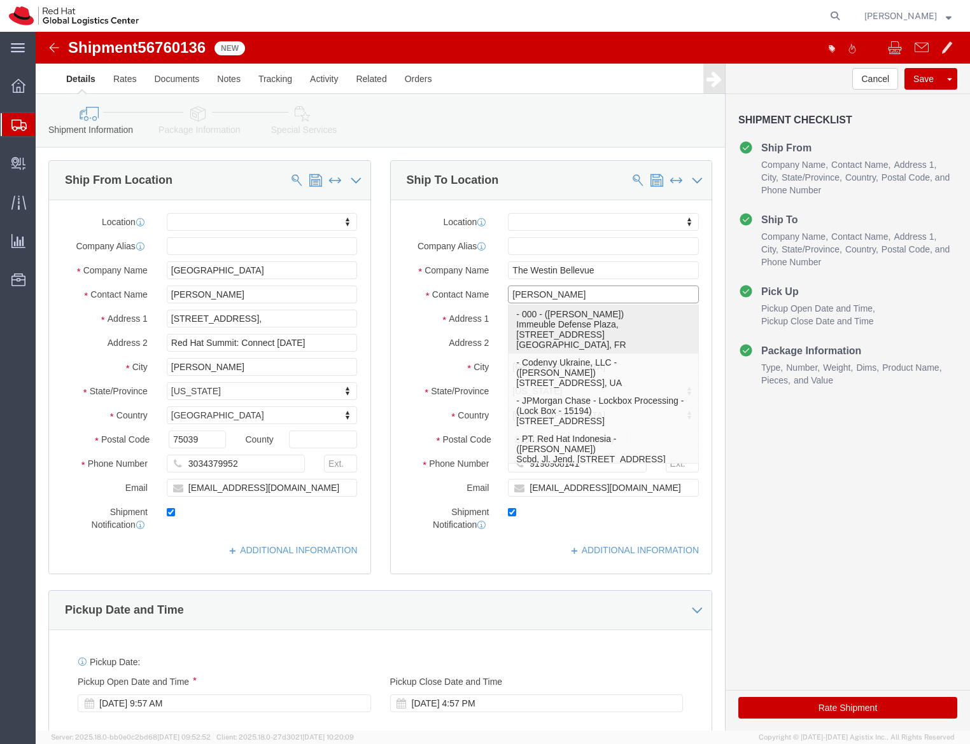
type input "[EMAIL_ADDRESS][DOMAIN_NAME]"
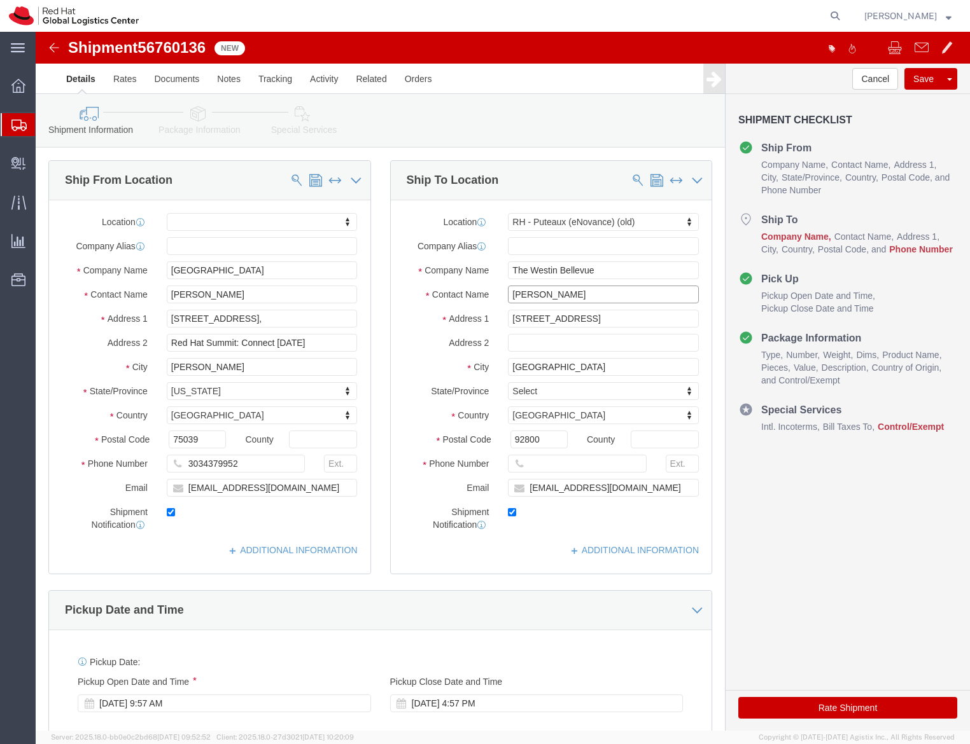
type input "[PERSON_NAME]"
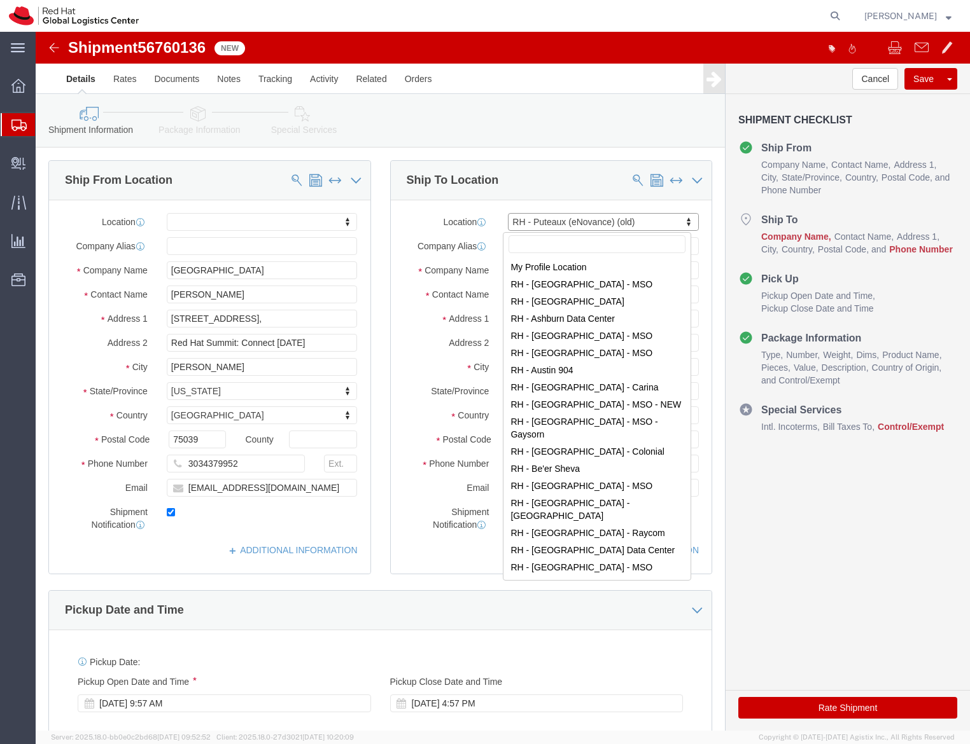
select select "MYPROFILE"
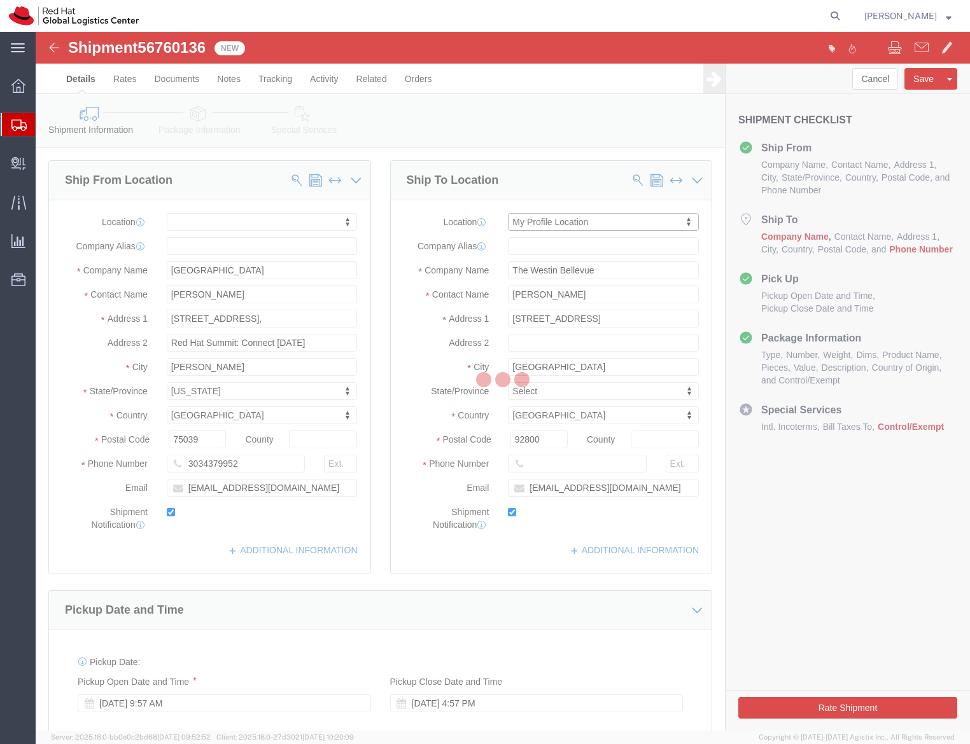
select select "US"
type input "27601"
type input "[EMAIL_ADDRESS][DOMAIN_NAME]"
select select "NC"
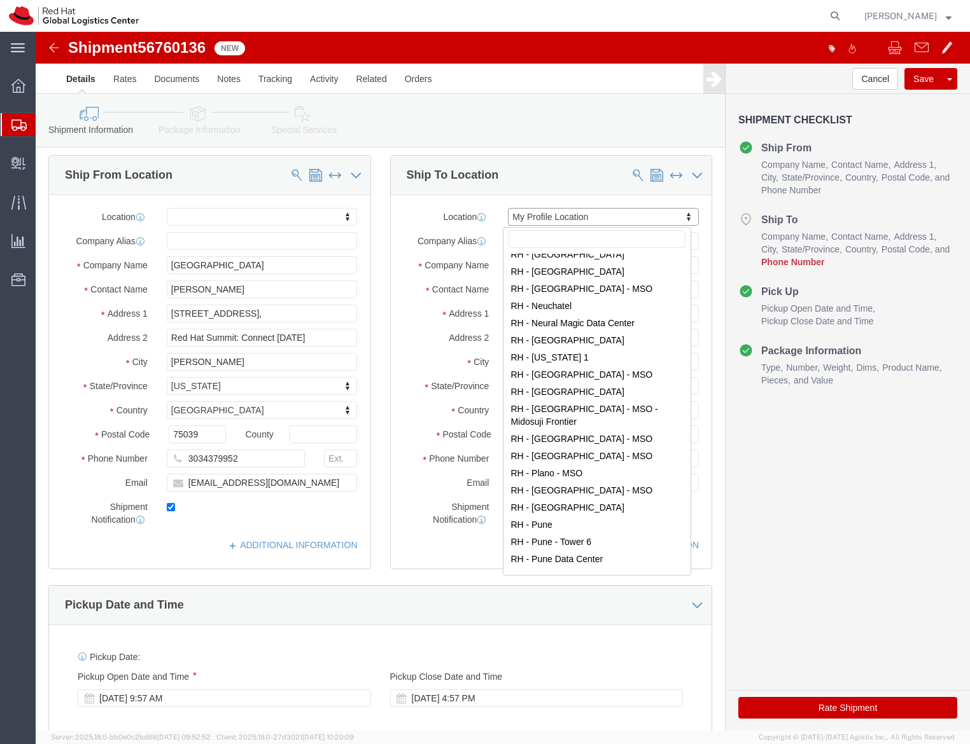
scroll to position [1372, 0]
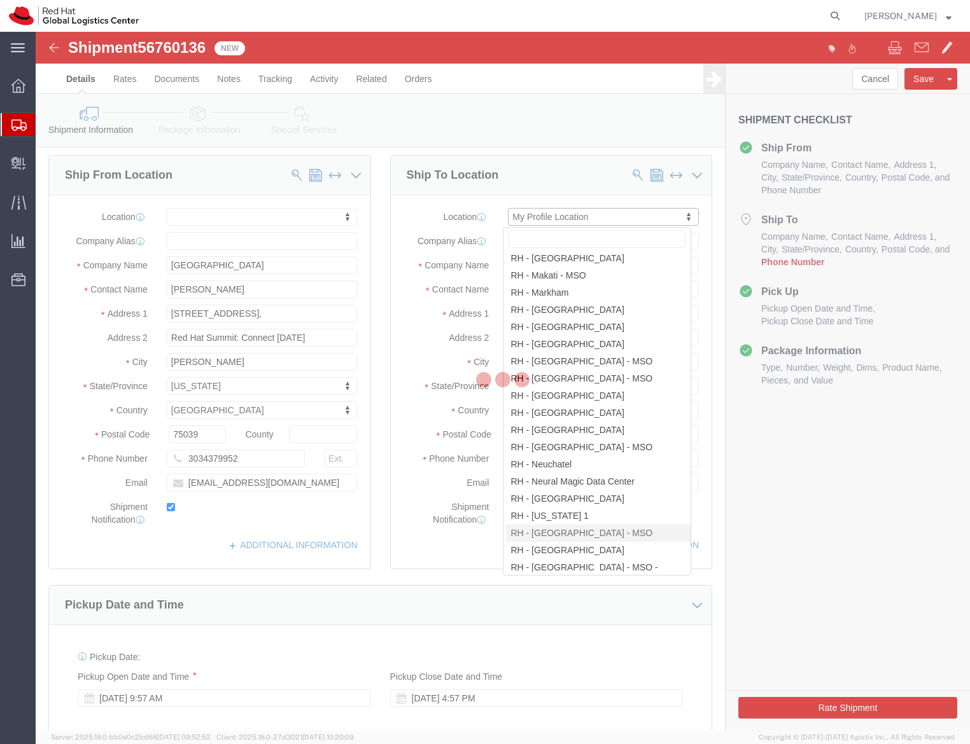
click at [179, 57] on div at bounding box center [503, 381] width 934 height 699
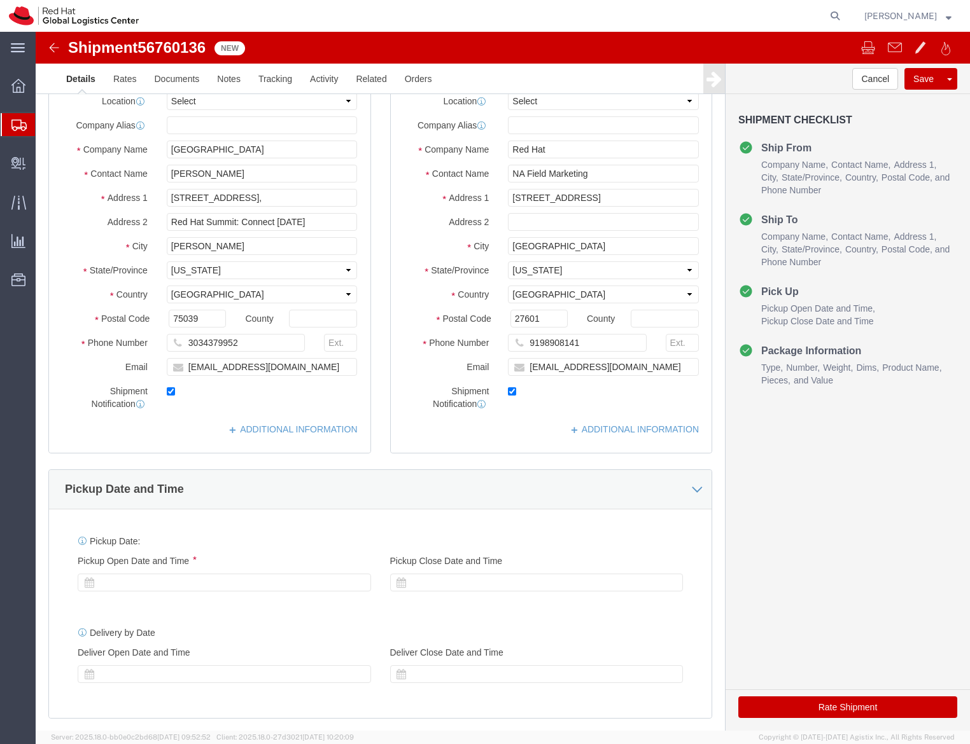
click span "56760136"
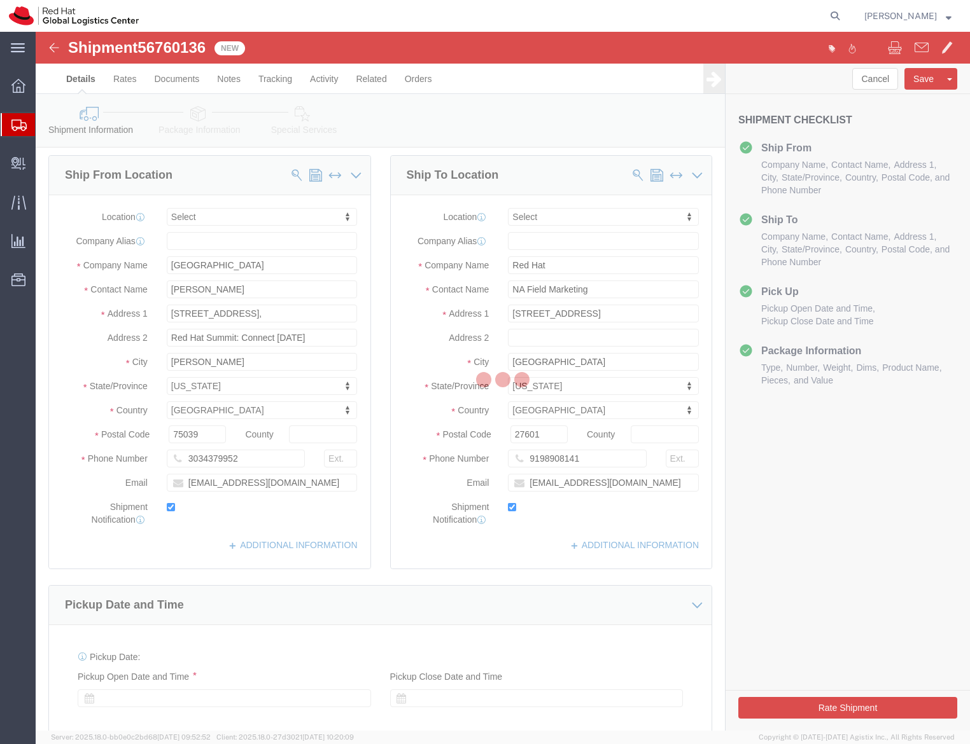
click div
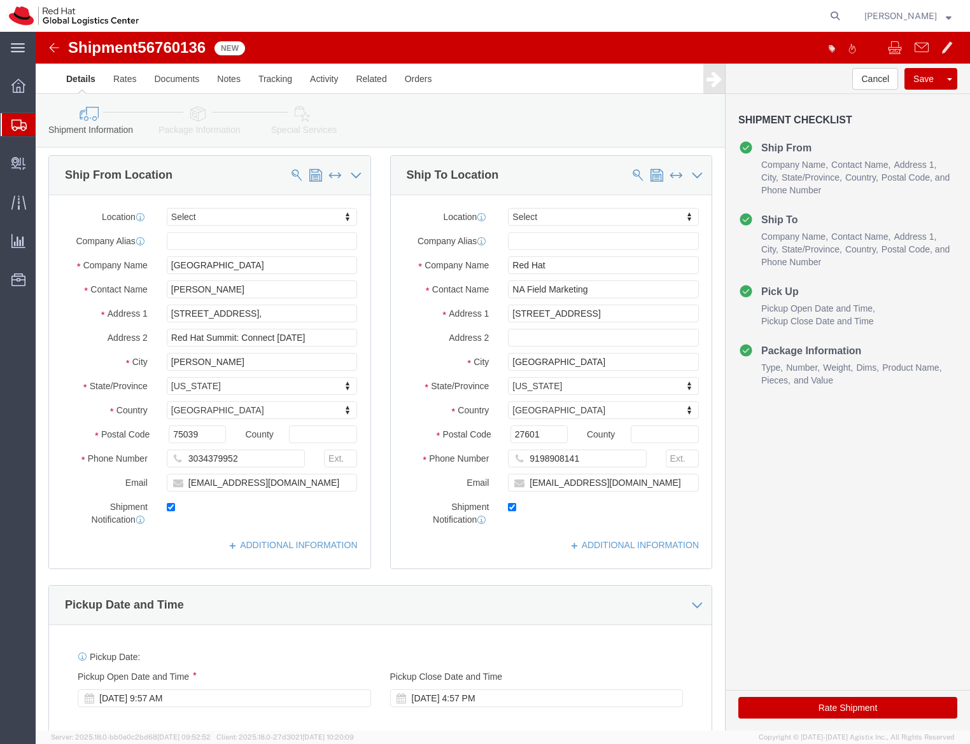
click span "56760136"
click input "NA Field Marketing"
click input "Red Hat"
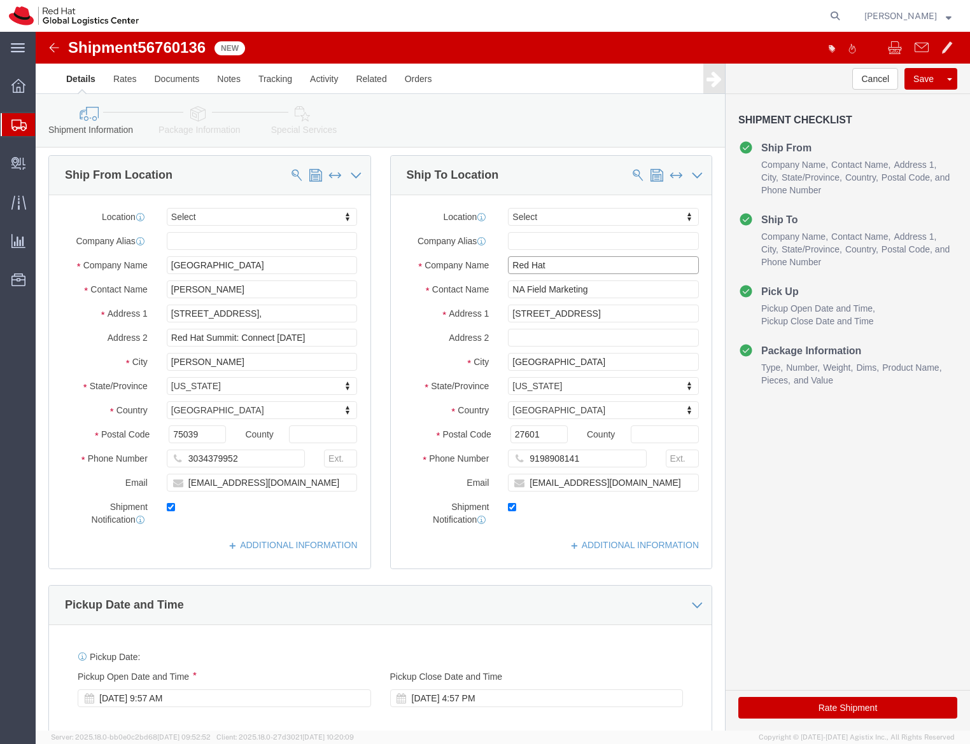
click input "Red Hat"
type input "The Westin Bellevue"
click input "C/O [PERSON_NAME]"
type input "C/O [PERSON_NAME]; RH Summit Connects"
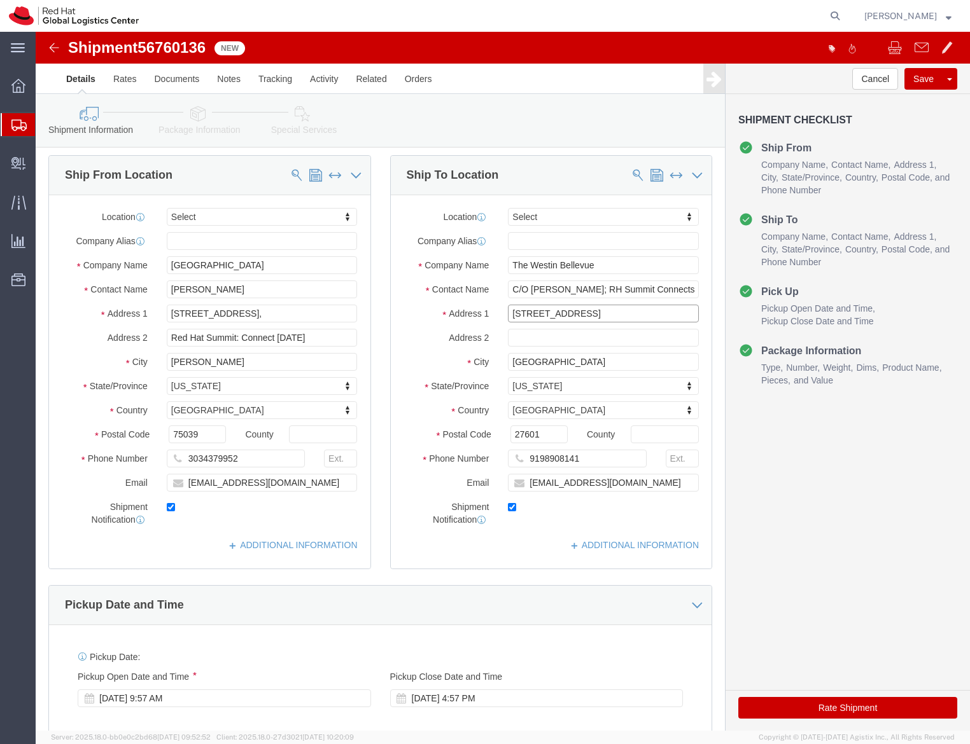
type input "[STREET_ADDRESS]"
type input "Bellevue"
type input "w"
type input "wa"
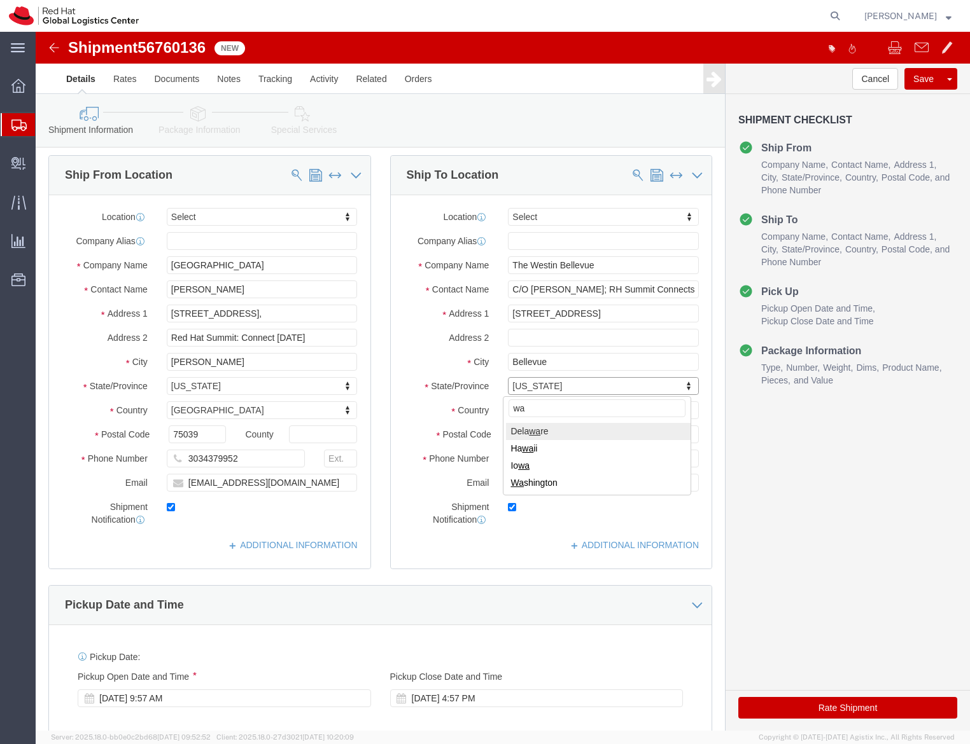
type input "was"
type input "98004"
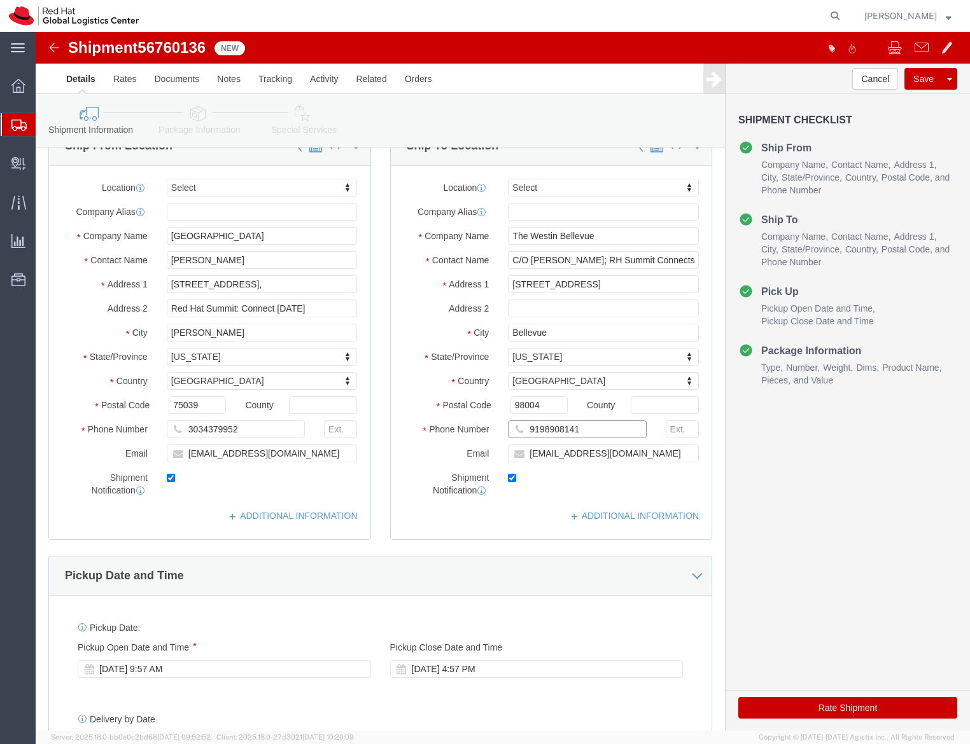
scroll to position [80, 0]
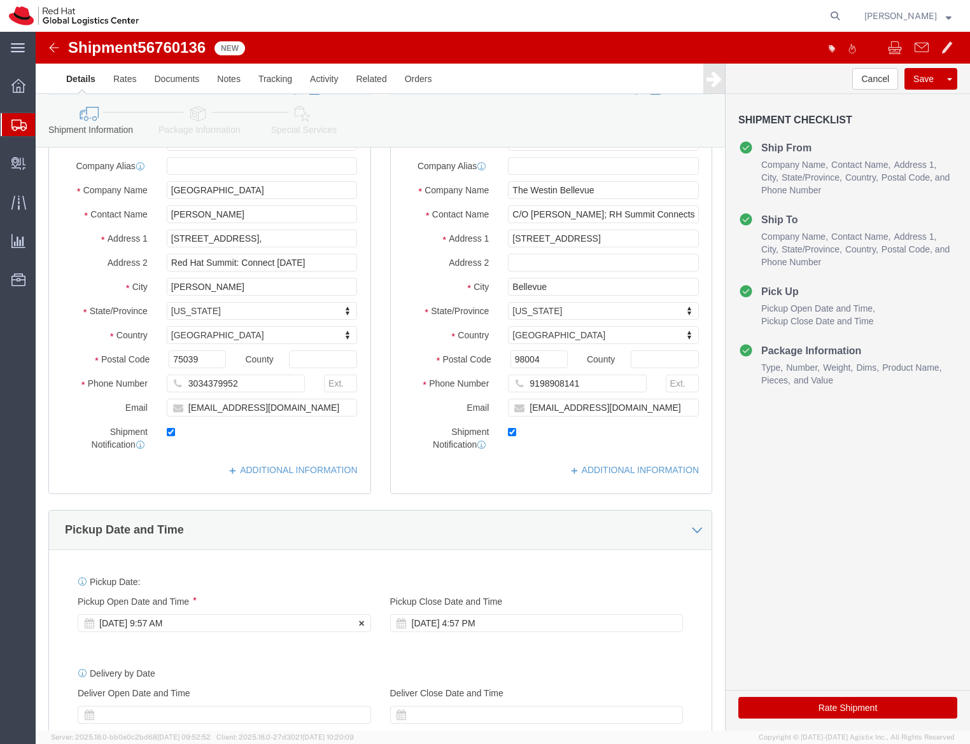
click div "[DATE] 9:57 AM"
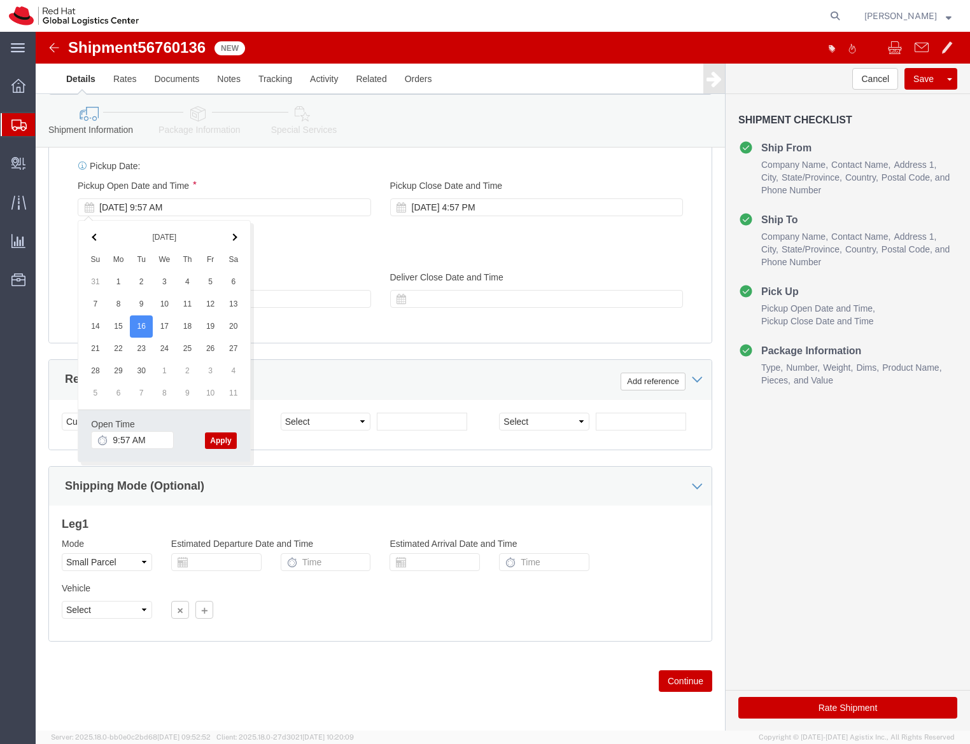
click button "Apply"
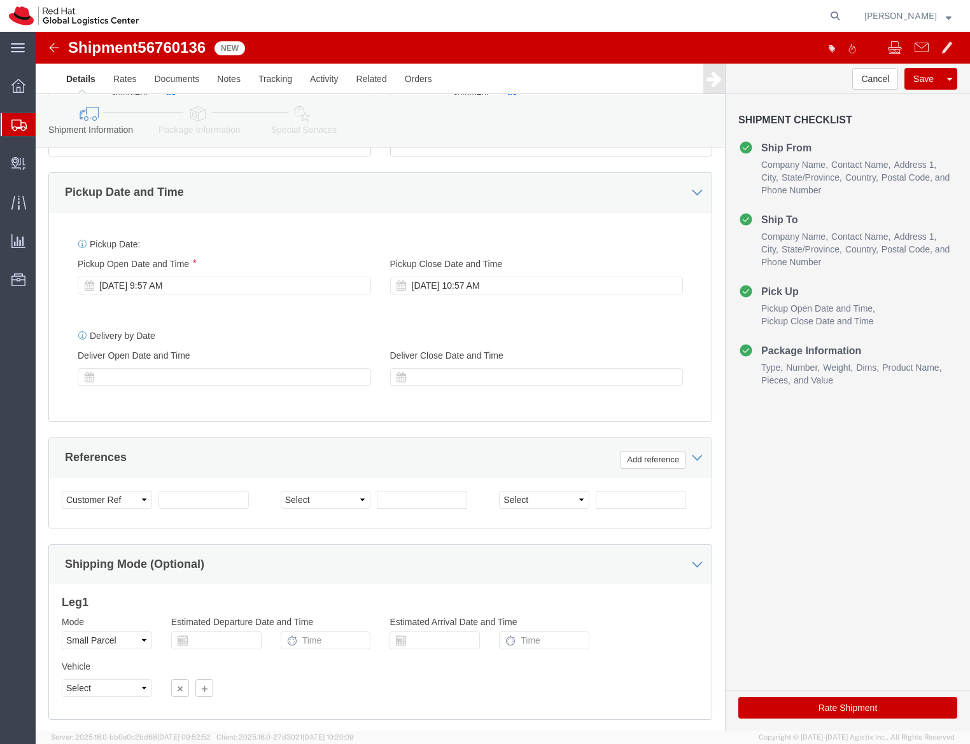
scroll to position [408, 0]
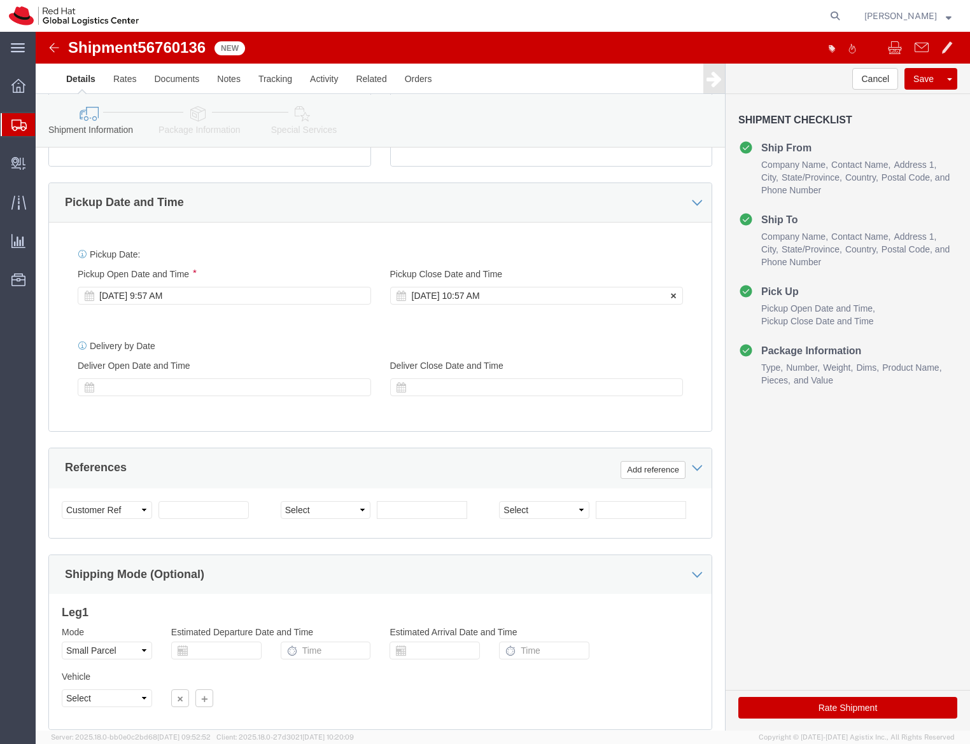
click div "[DATE] 10:57 AM"
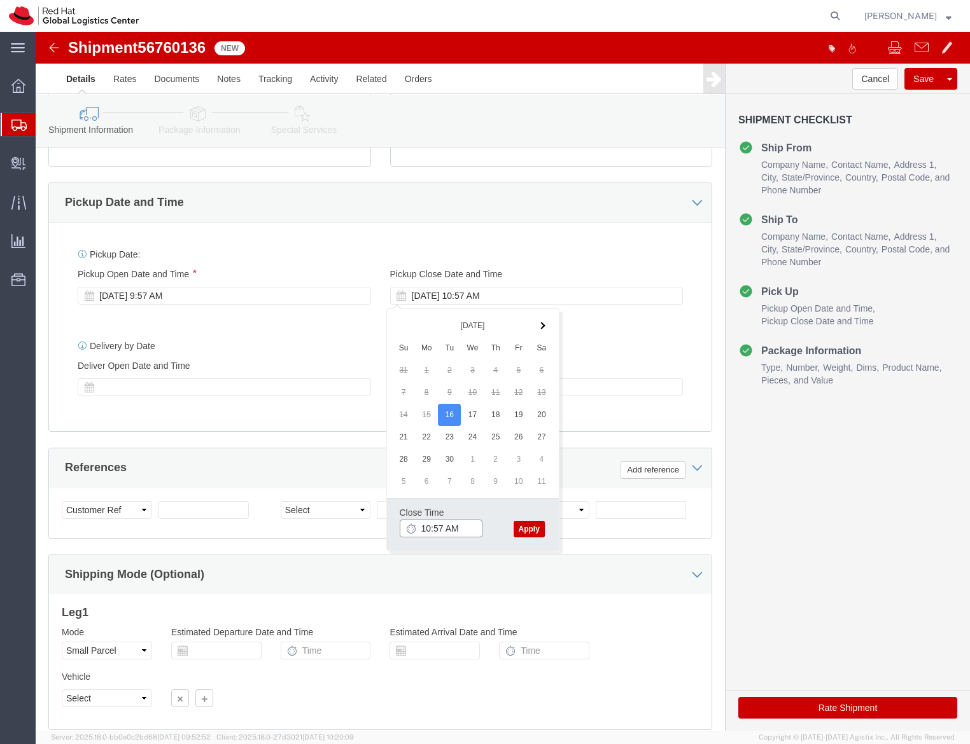
click input "10:57 AM"
type input "10:57 PM"
click button "Apply"
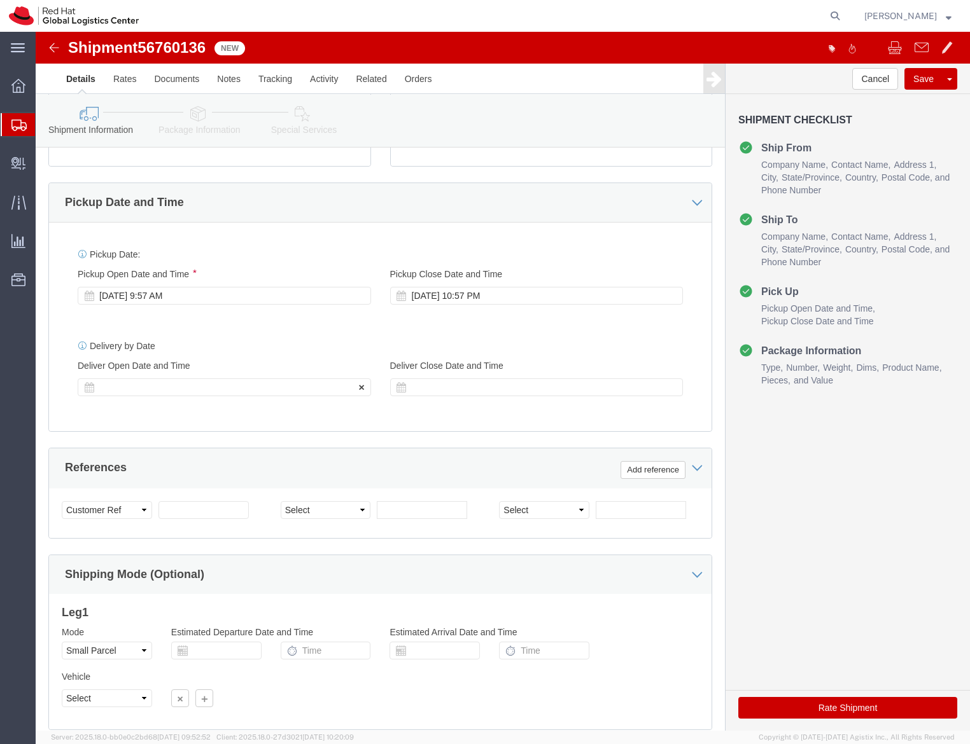
click div
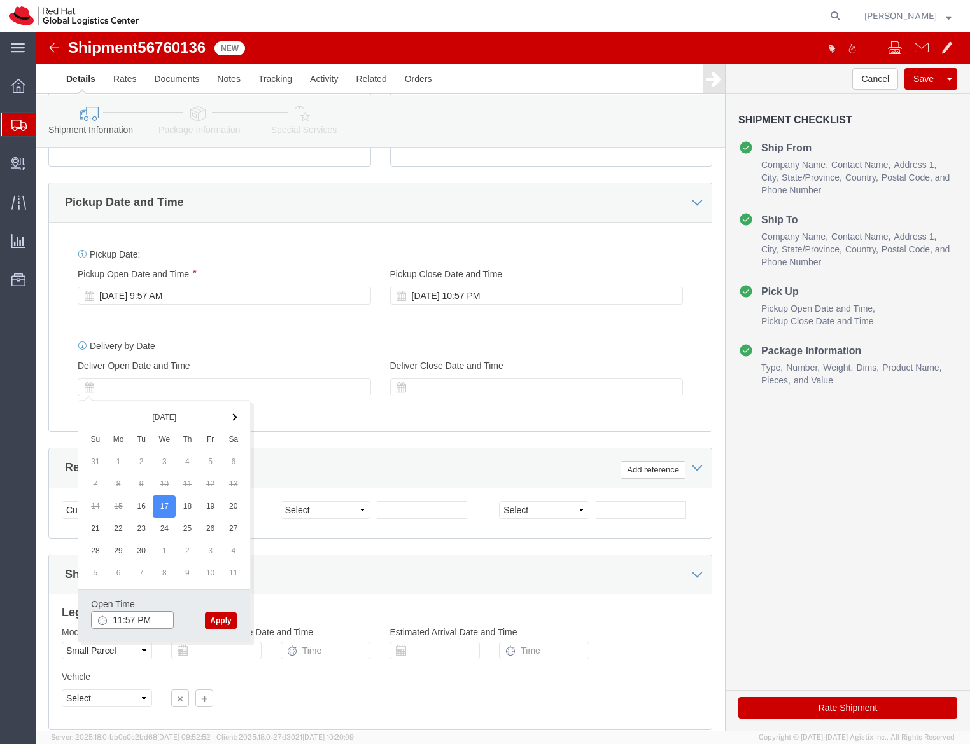
click input "11:57 PM"
type input "11:57 AM"
click button "Apply"
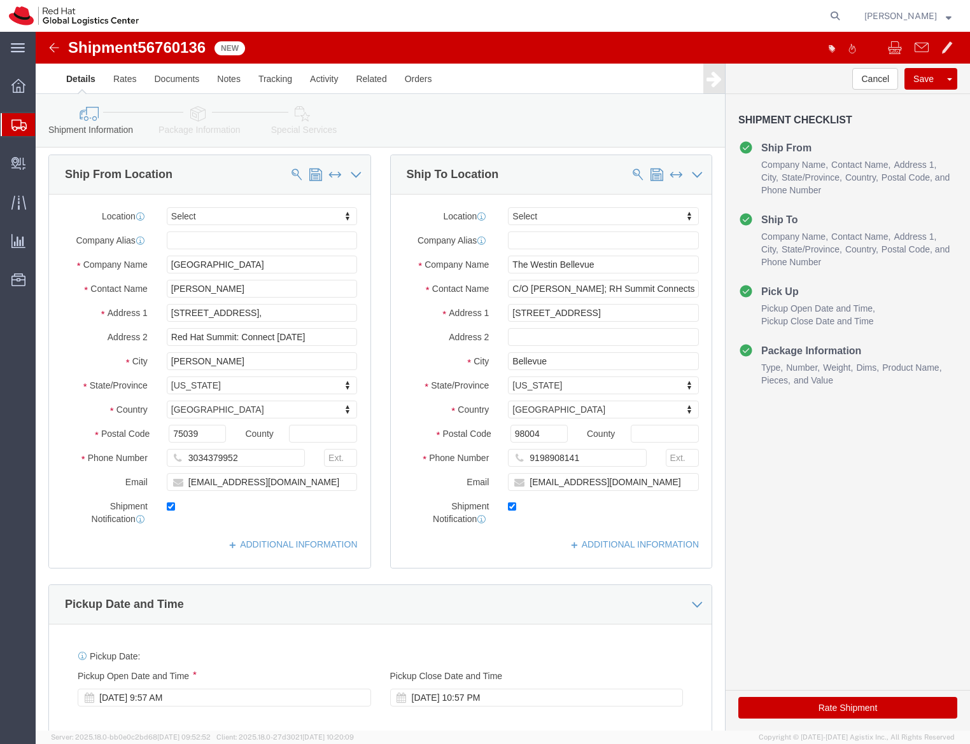
scroll to position [0, 0]
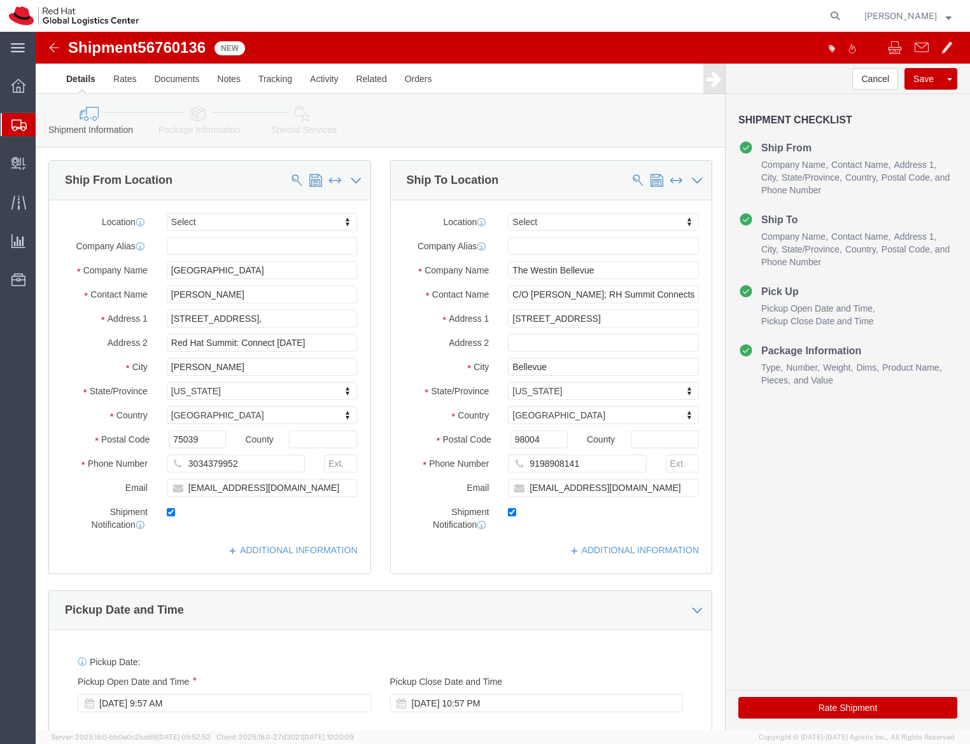
click button "Rate Shipment"
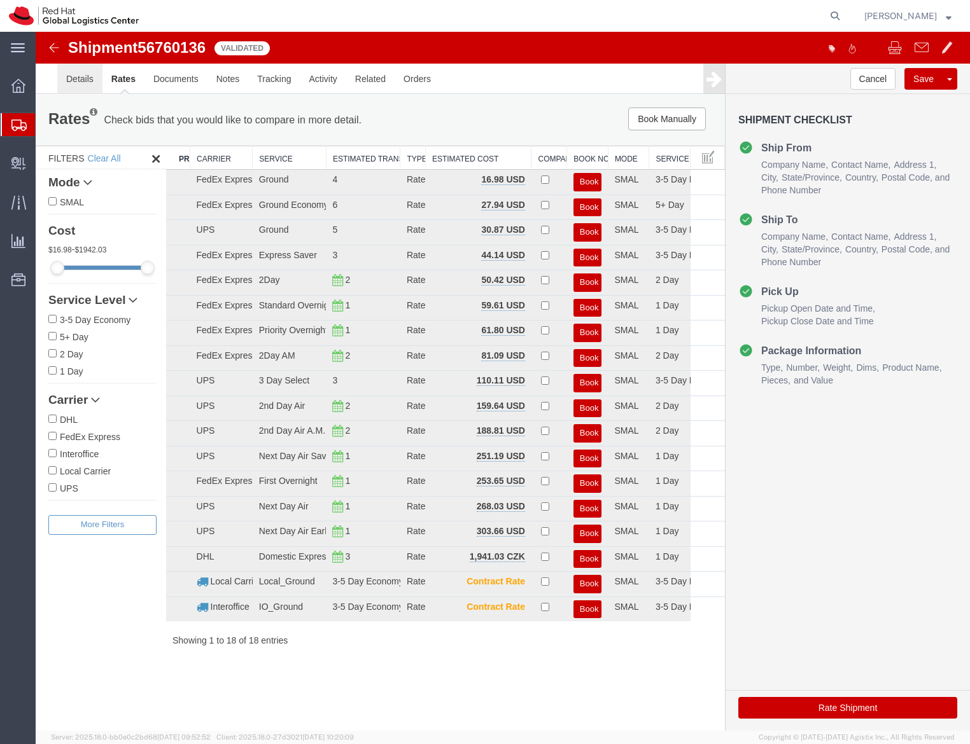
click at [75, 81] on link "Details" at bounding box center [79, 79] width 45 height 31
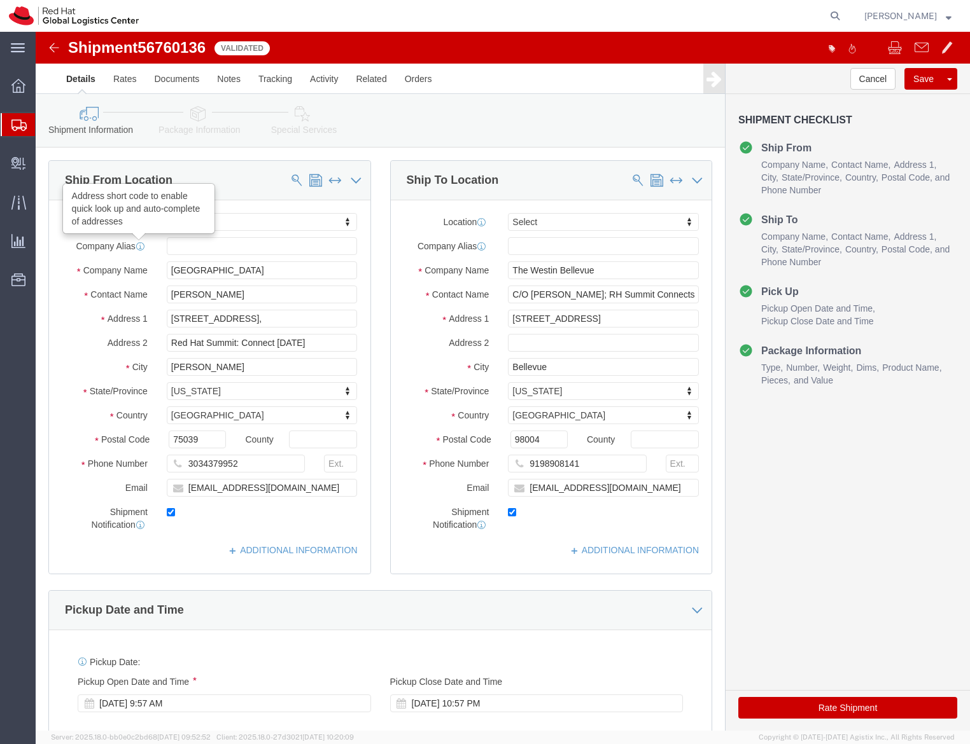
scroll to position [398, 0]
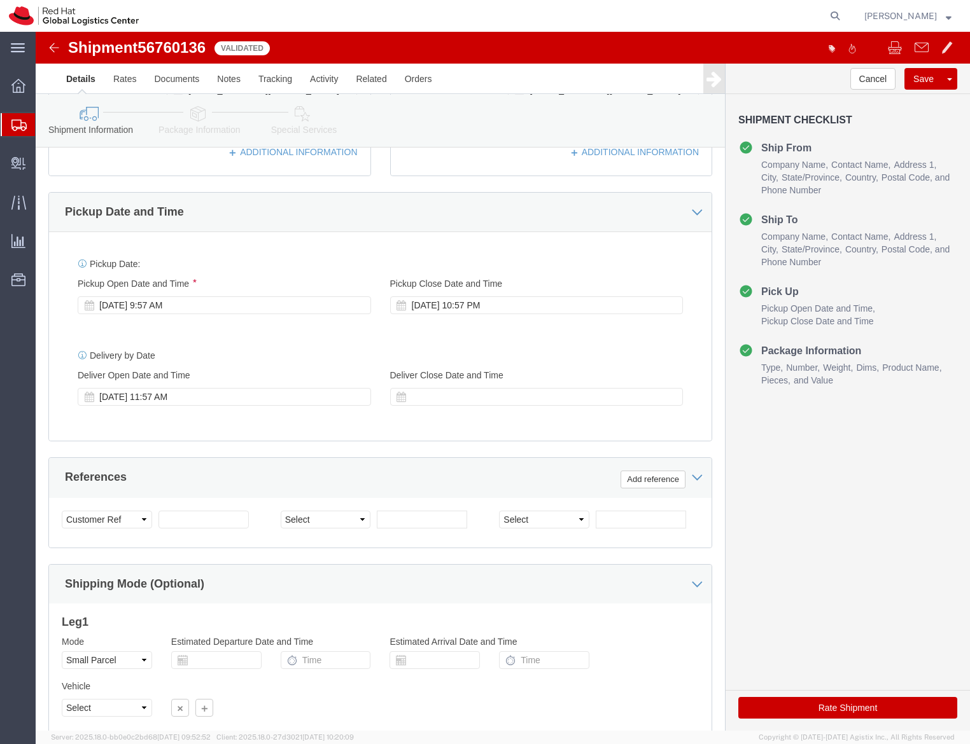
click link "Package Information"
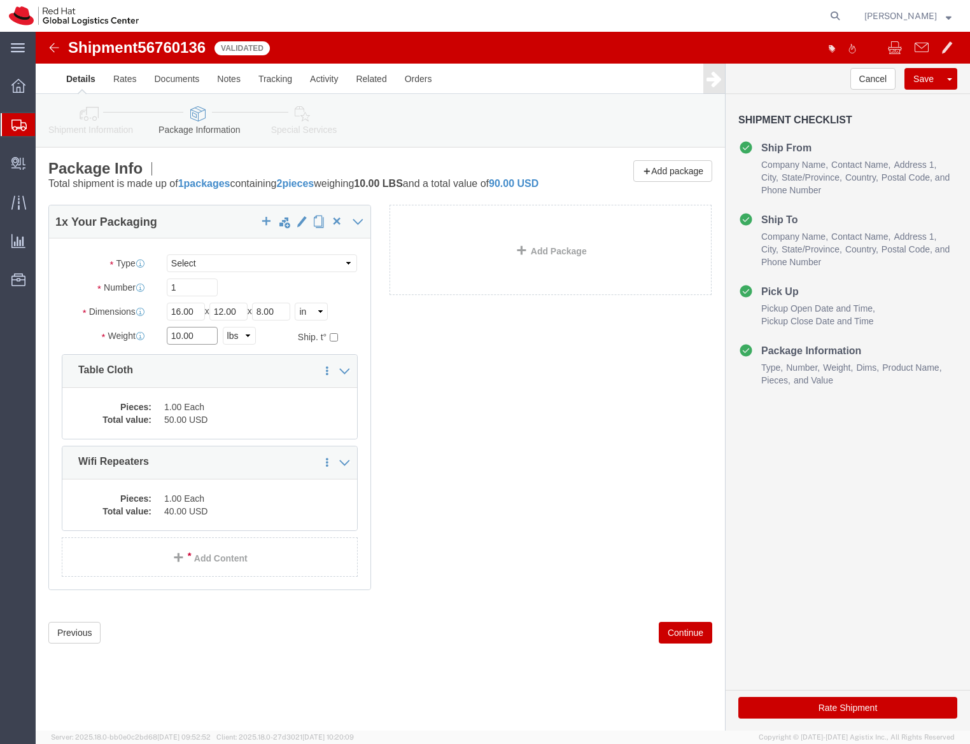
click input "10.00"
click div "Pieces: 1.00 Each Total value: 50.00 USD"
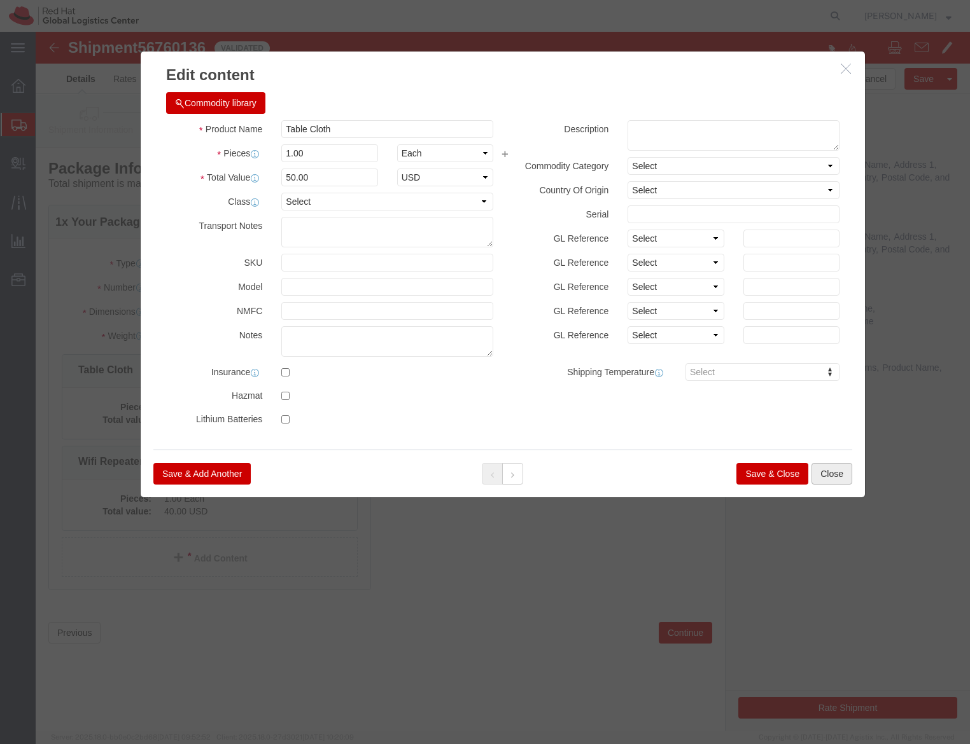
click button "Close"
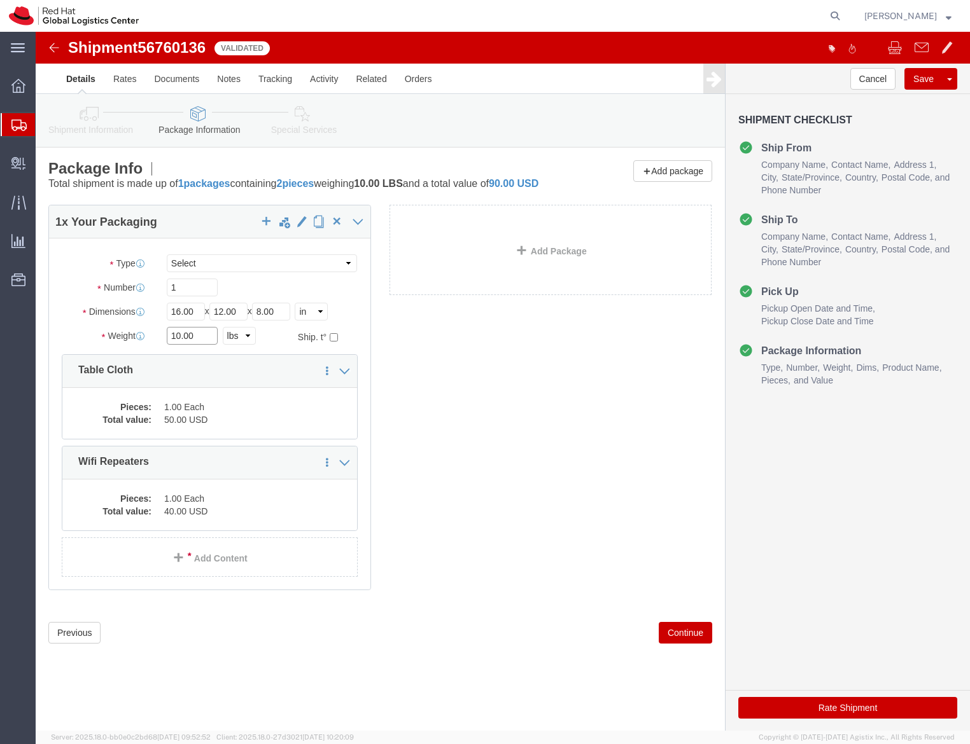
click input "10.00"
type input "8.00"
click div "1 x Your Packaging Package Type Select Case(s) Crate(s) Envelope Large Box Medi…"
click icon
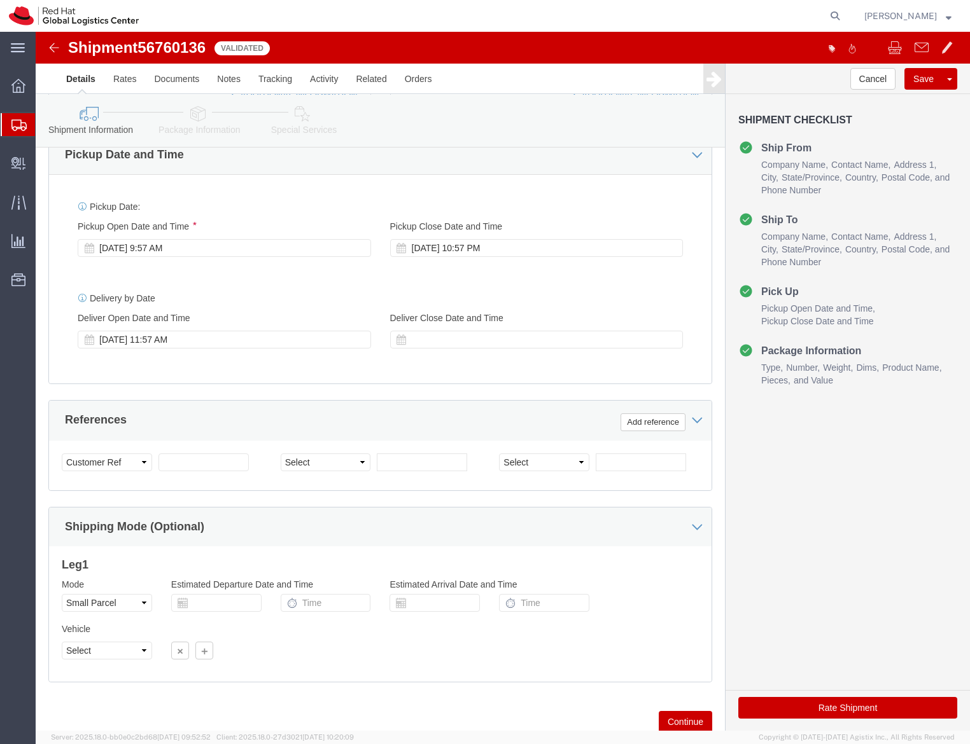
scroll to position [484, 0]
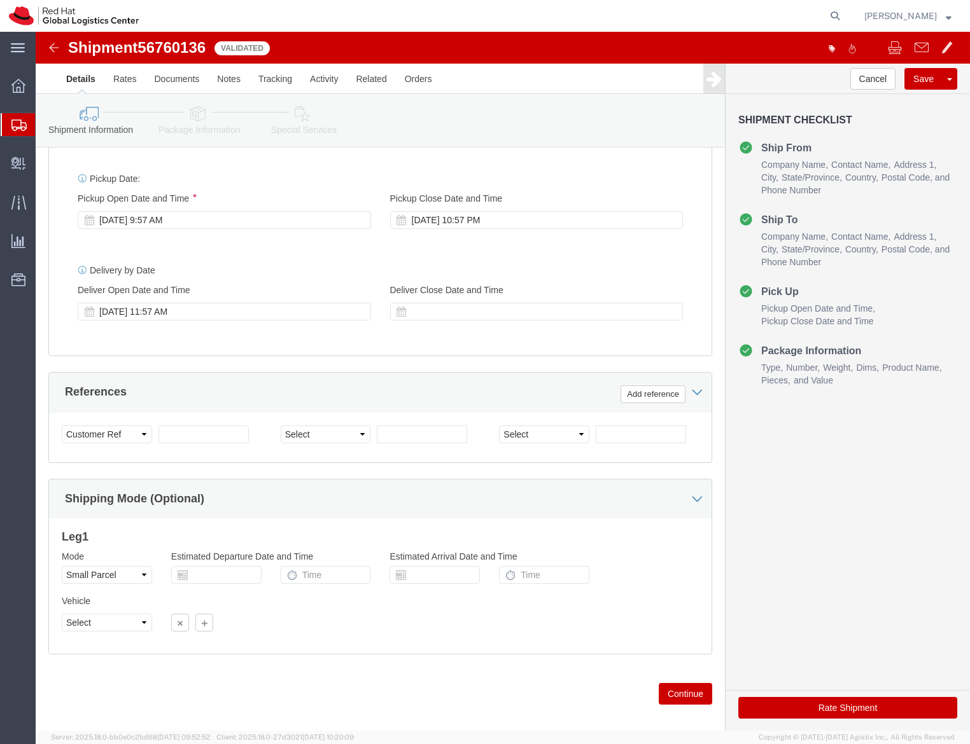
click button "Rate Shipment"
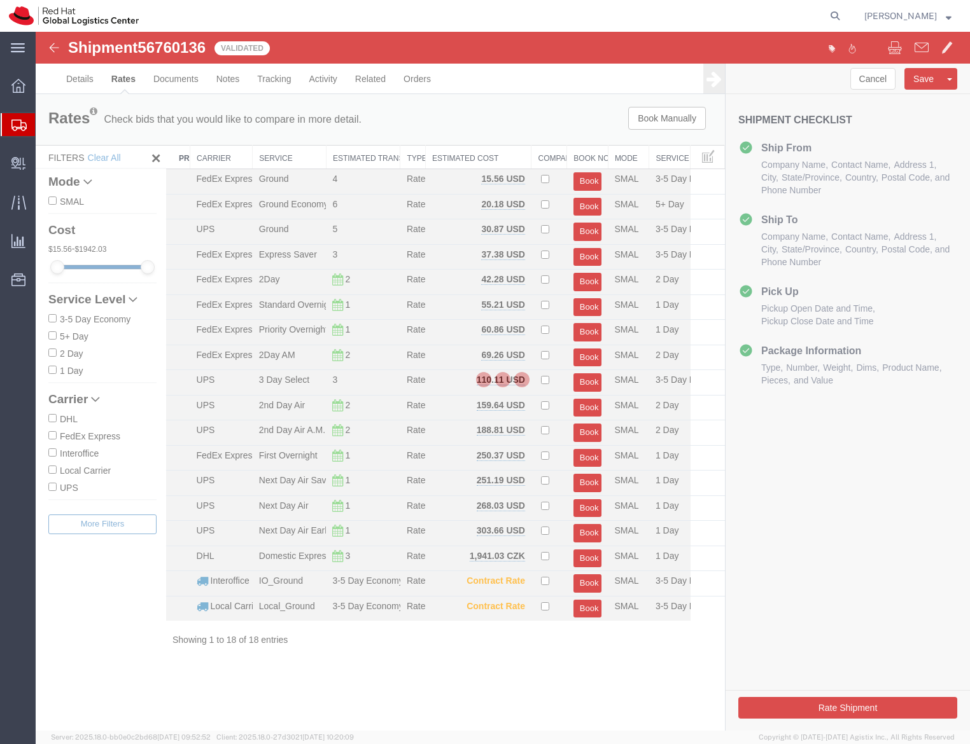
scroll to position [0, 0]
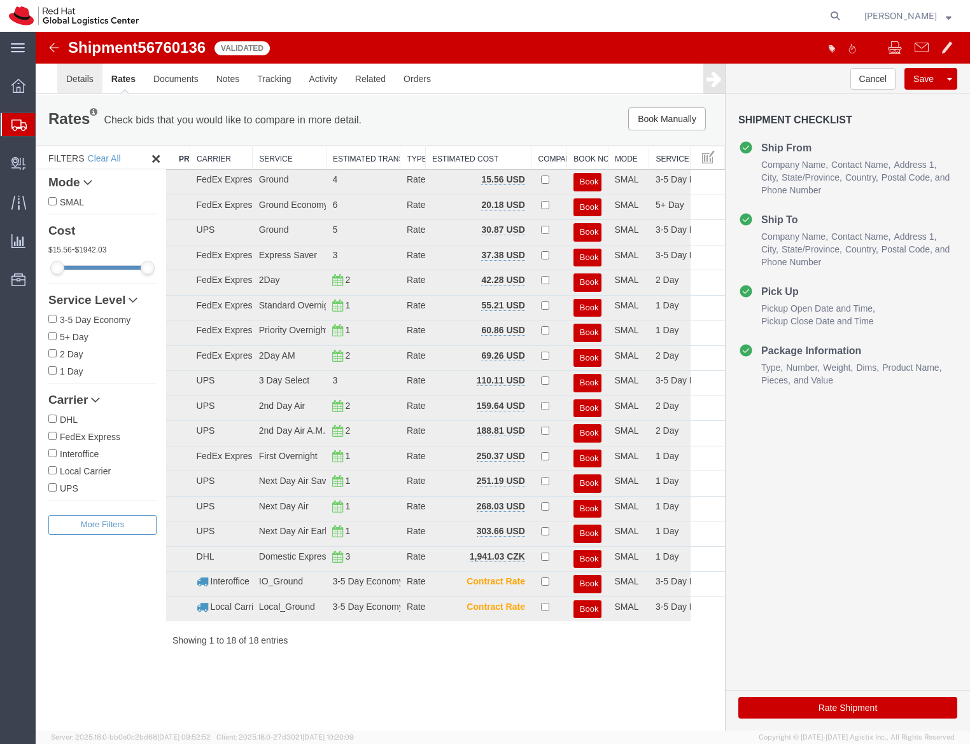
click at [90, 73] on link "Details" at bounding box center [79, 79] width 45 height 31
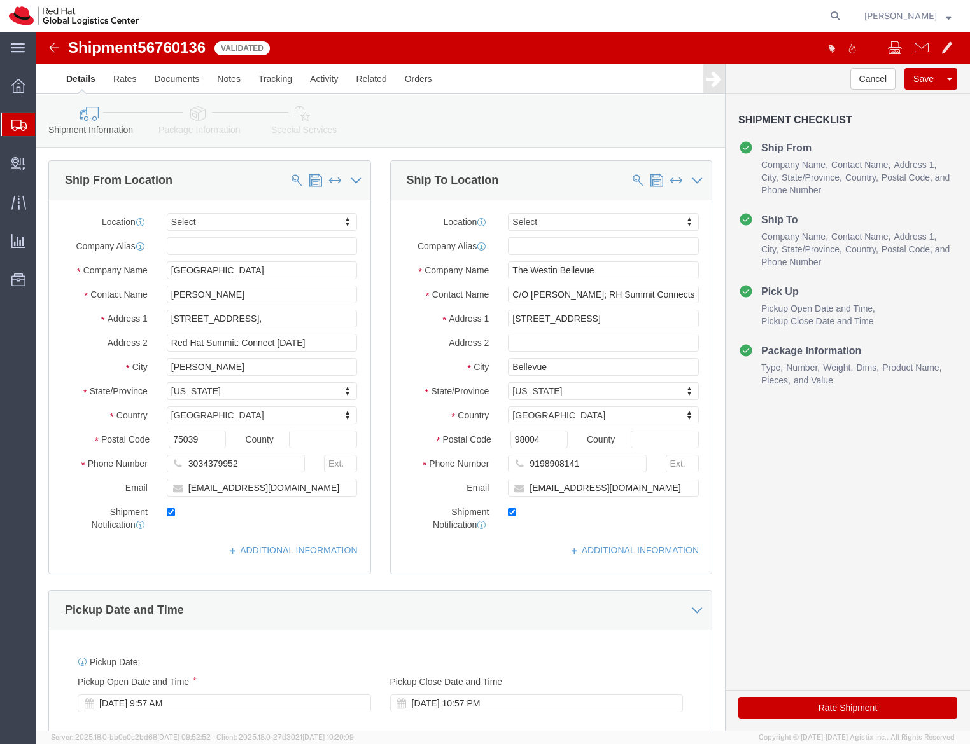
click icon
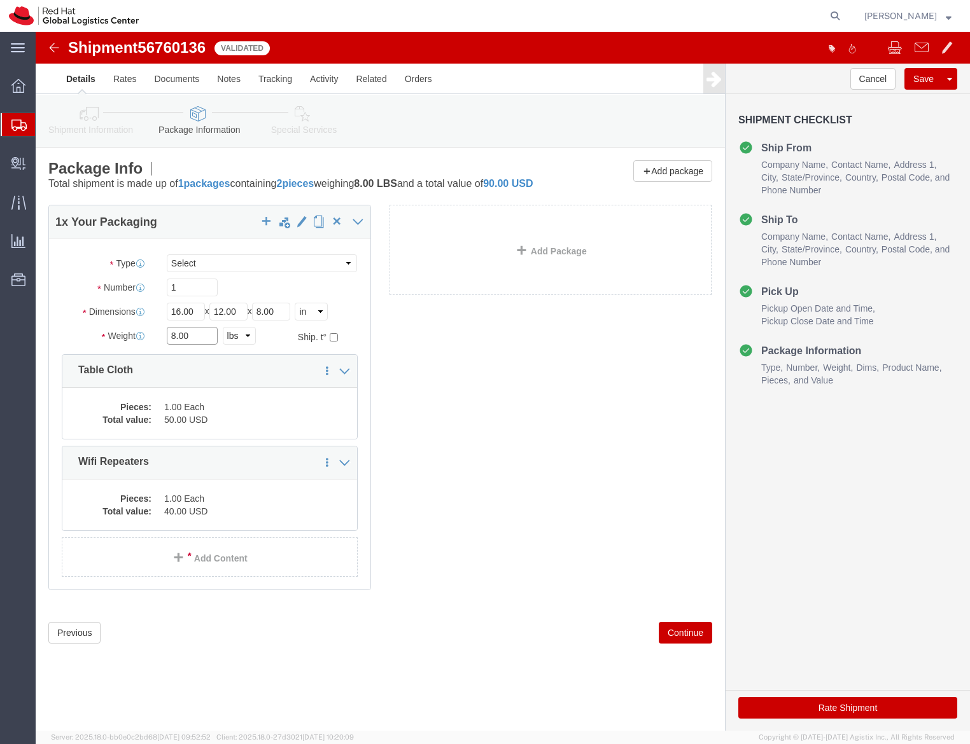
click input "8.00"
type input "5.00"
click div "1 x Your Packaging Package Type Select Case(s) Crate(s) Envelope Large Box Medi…"
click button "Rate Shipment"
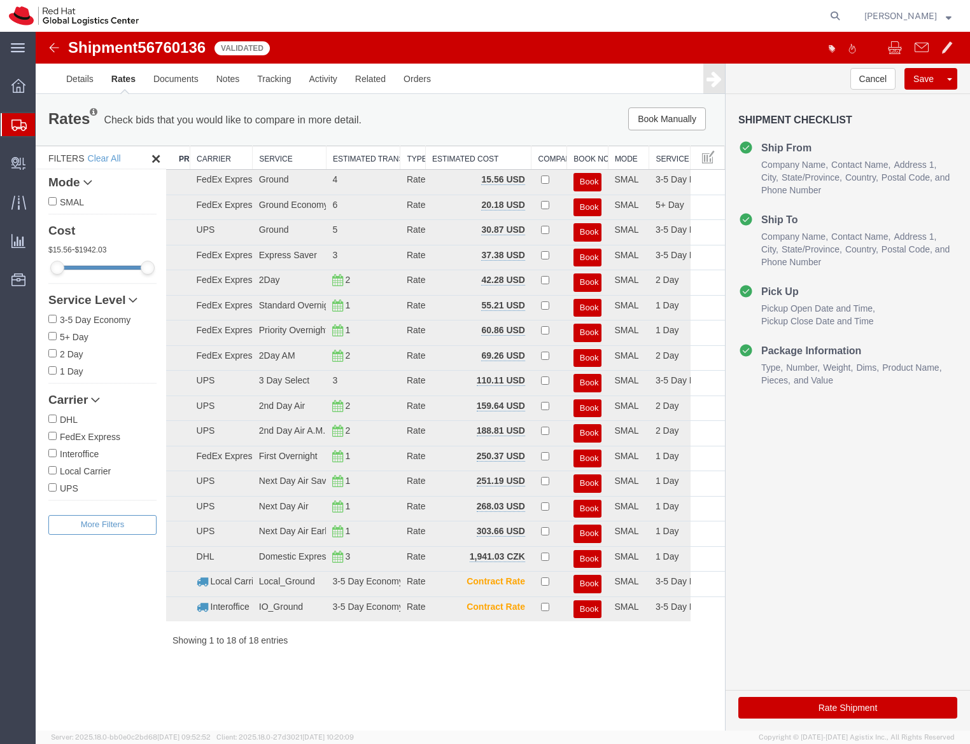
click at [118, 90] on link "Rates" at bounding box center [123, 79] width 42 height 31
click at [97, 90] on div at bounding box center [503, 381] width 934 height 699
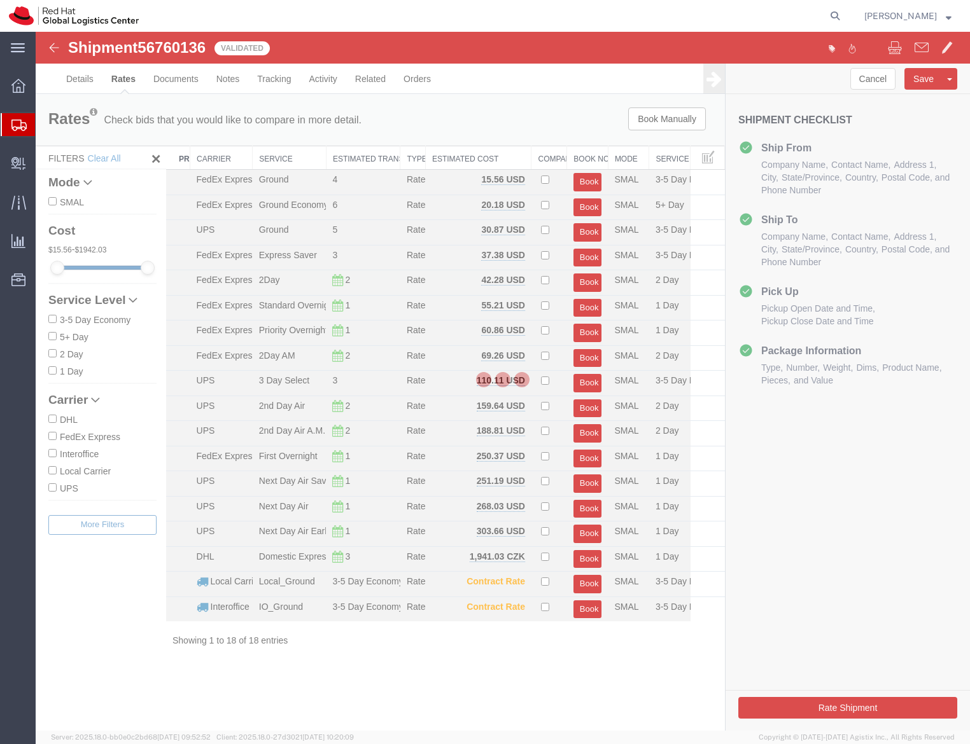
click at [67, 75] on div at bounding box center [503, 381] width 934 height 699
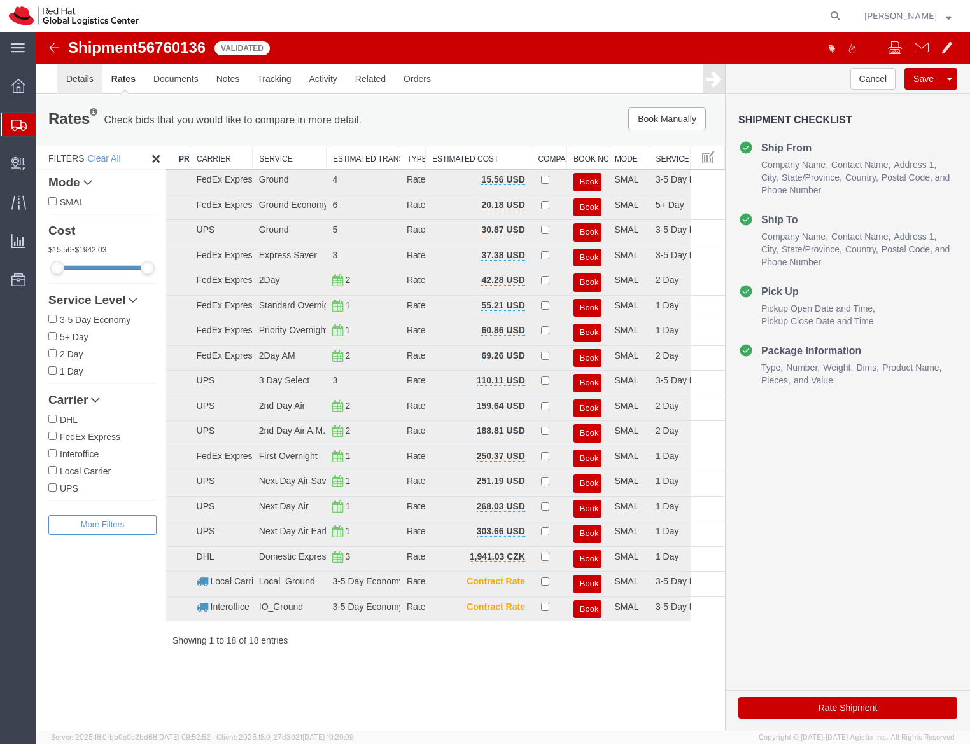
click at [80, 88] on link "Details" at bounding box center [79, 79] width 45 height 31
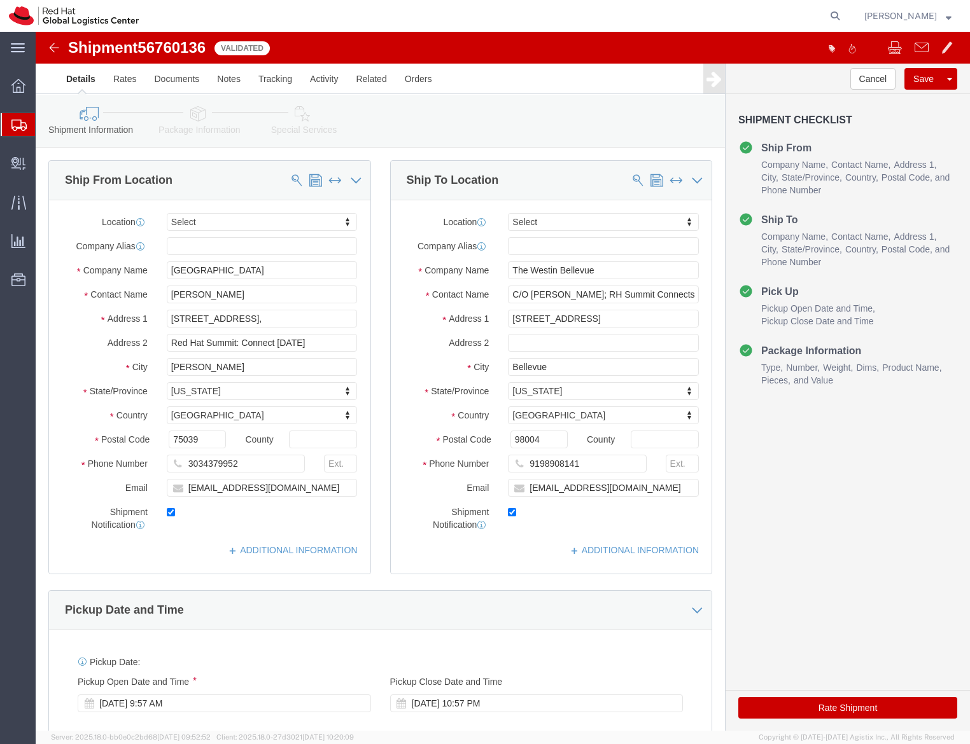
click icon
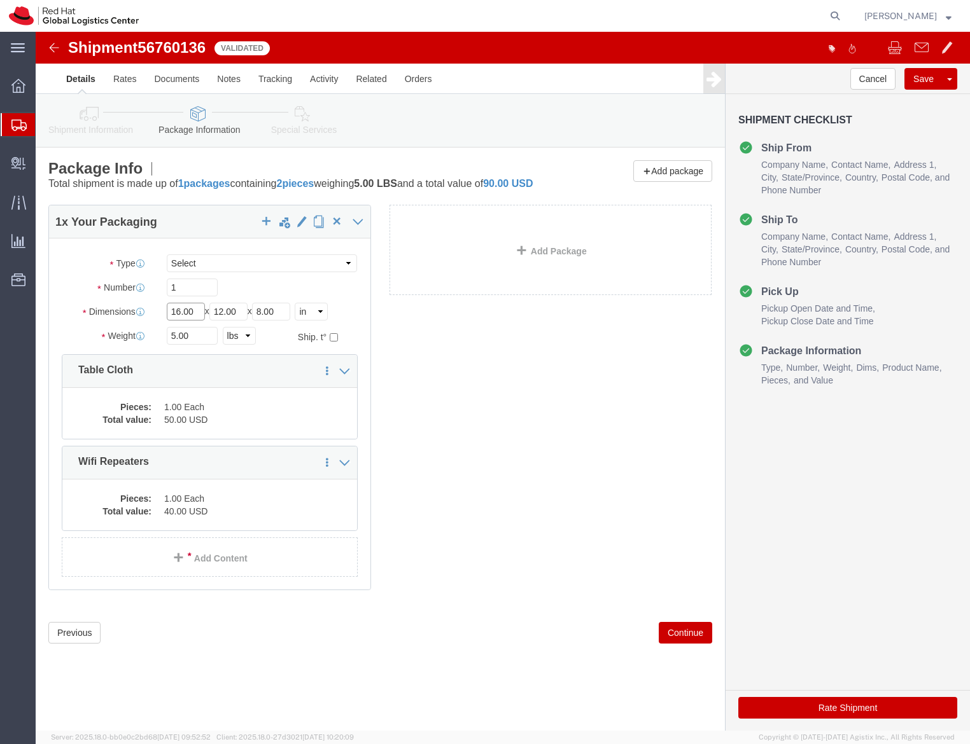
click input "16.00"
type input "13"
type input "10"
type input "4"
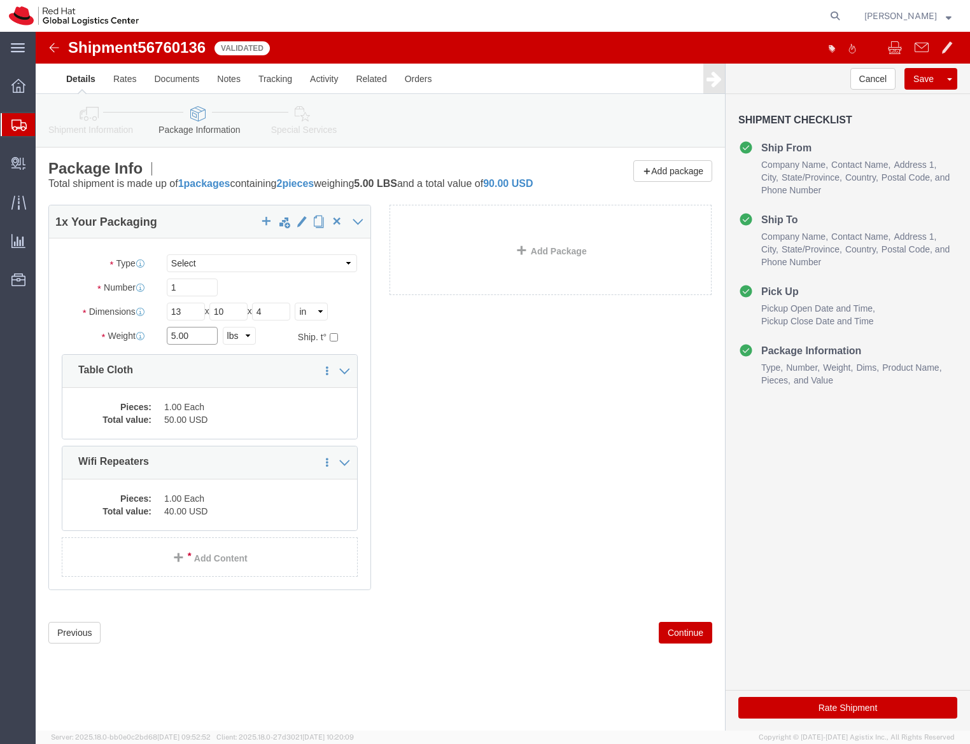
click input "5.00"
type input "4.4"
click div "1 x Your Packaging Package Type Select Case(s) Crate(s) Envelope Large Box Medi…"
click icon
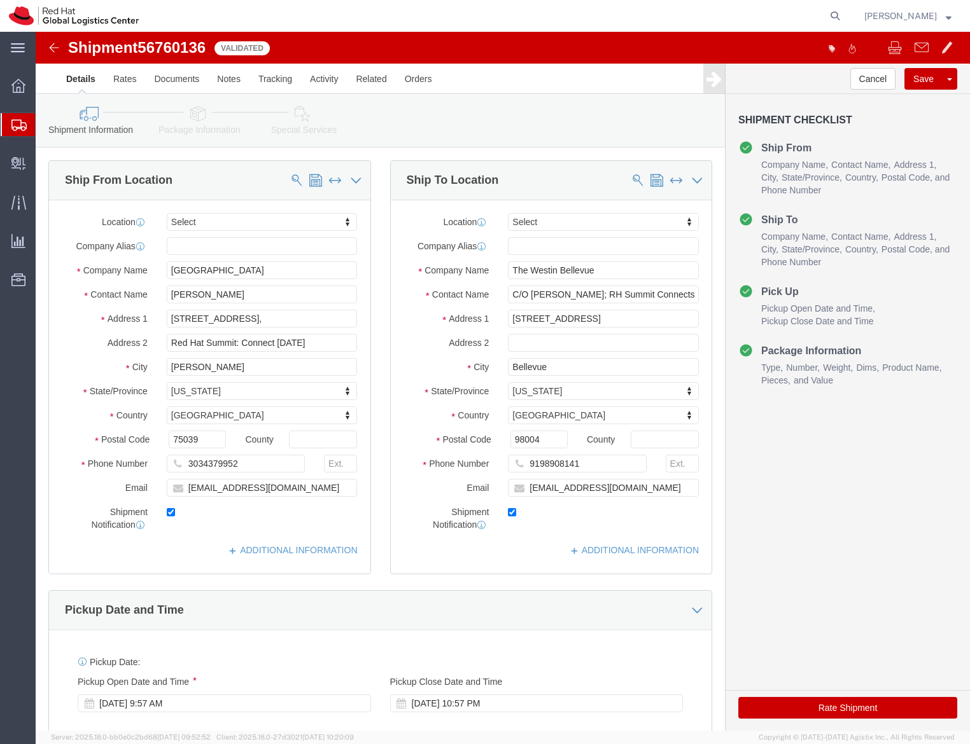
click icon
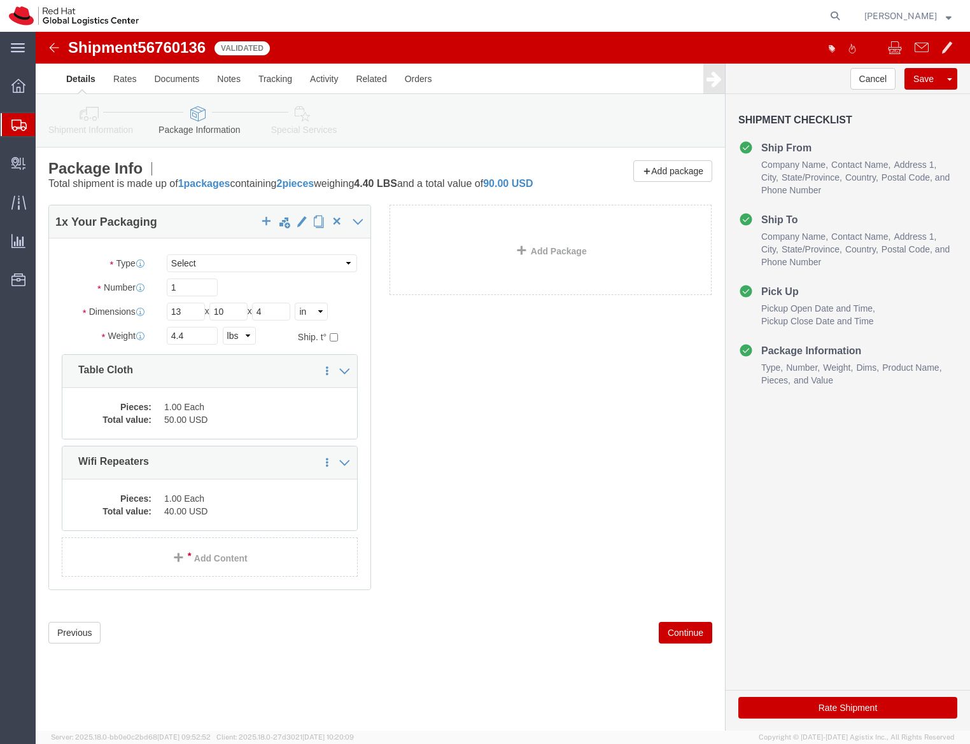
click button "Continue"
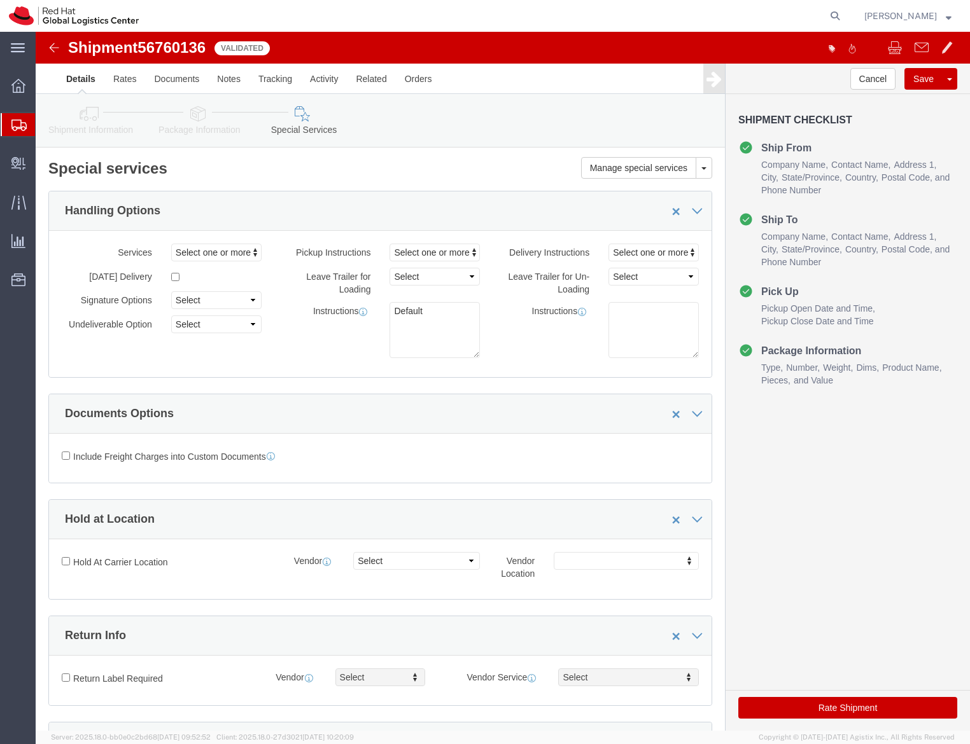
click button "Rate Shipment"
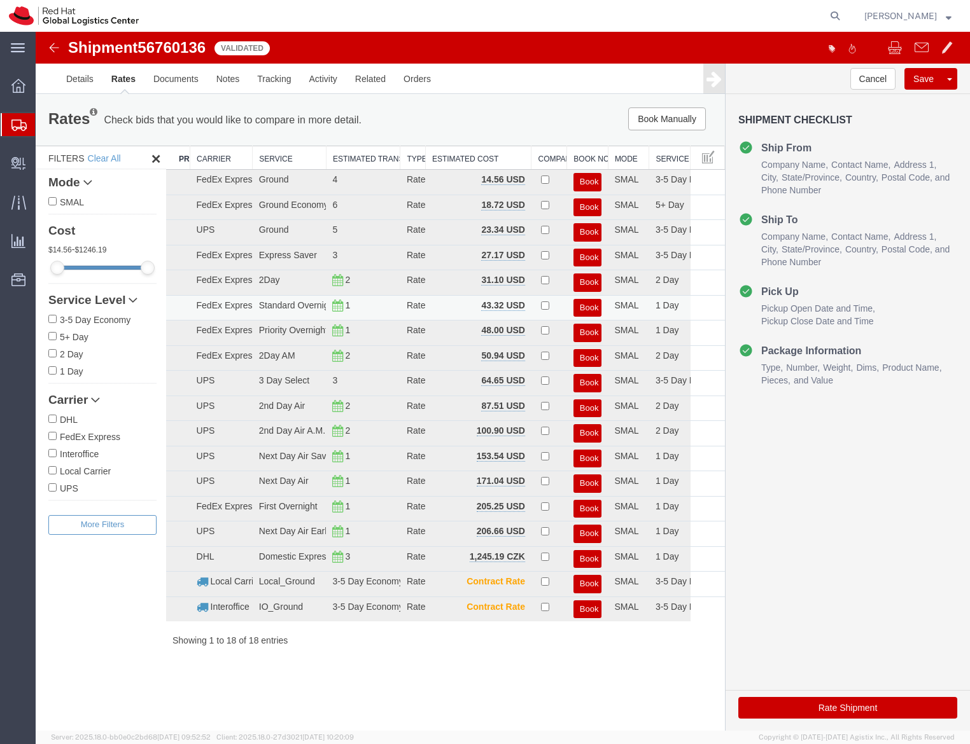
click at [586, 309] on button "Book" at bounding box center [587, 308] width 29 height 18
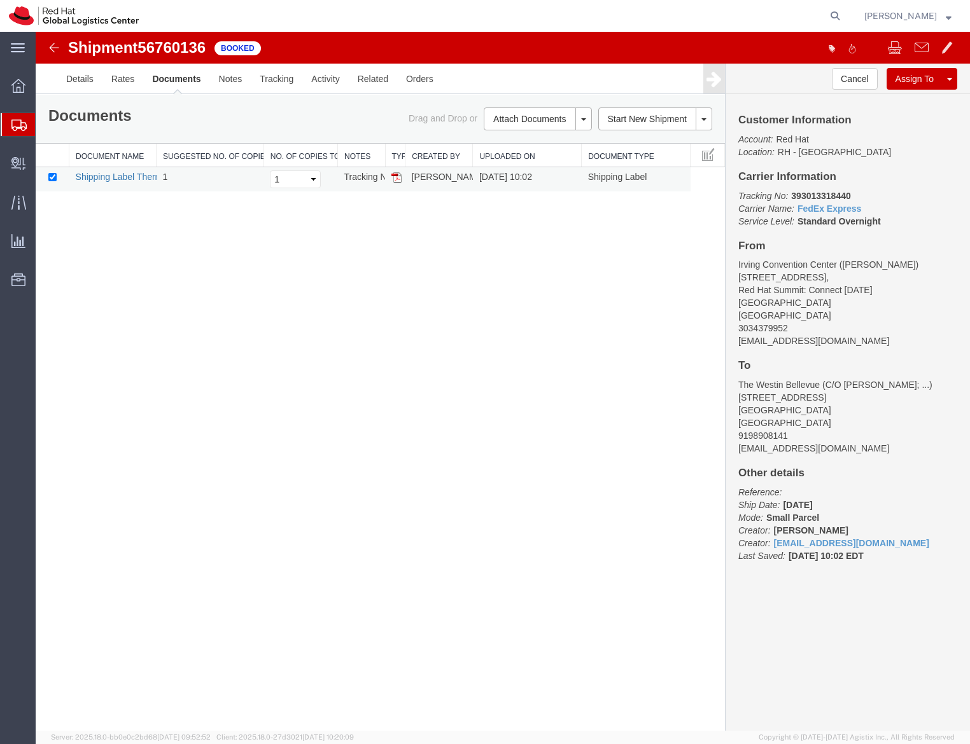
click at [116, 174] on link "Shipping Label Thermal" at bounding box center [123, 177] width 94 height 10
click at [405, 512] on div "Shipment 56760136 1 of 1 Booked Details Rates Documents Notes Tracking Activity…" at bounding box center [503, 382] width 934 height 700
click at [79, 80] on link "Details" at bounding box center [79, 79] width 45 height 31
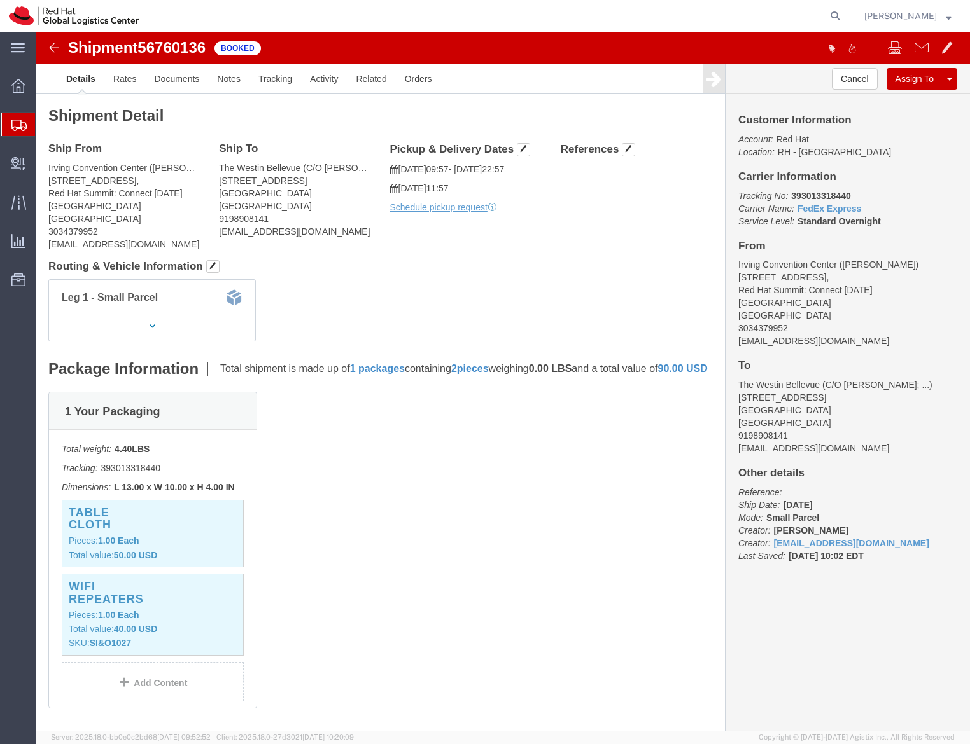
click at [21, 135] on div at bounding box center [19, 124] width 36 height 23
